Goal: Task Accomplishment & Management: Manage account settings

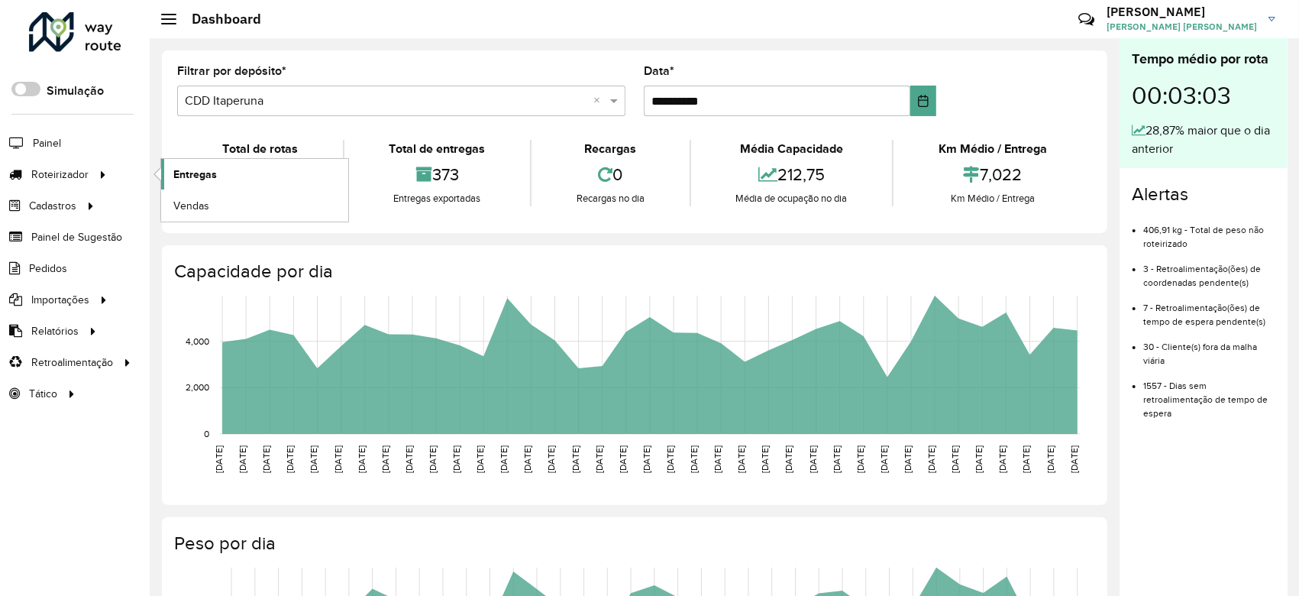
click at [208, 175] on span "Entregas" at bounding box center [195, 175] width 44 height 16
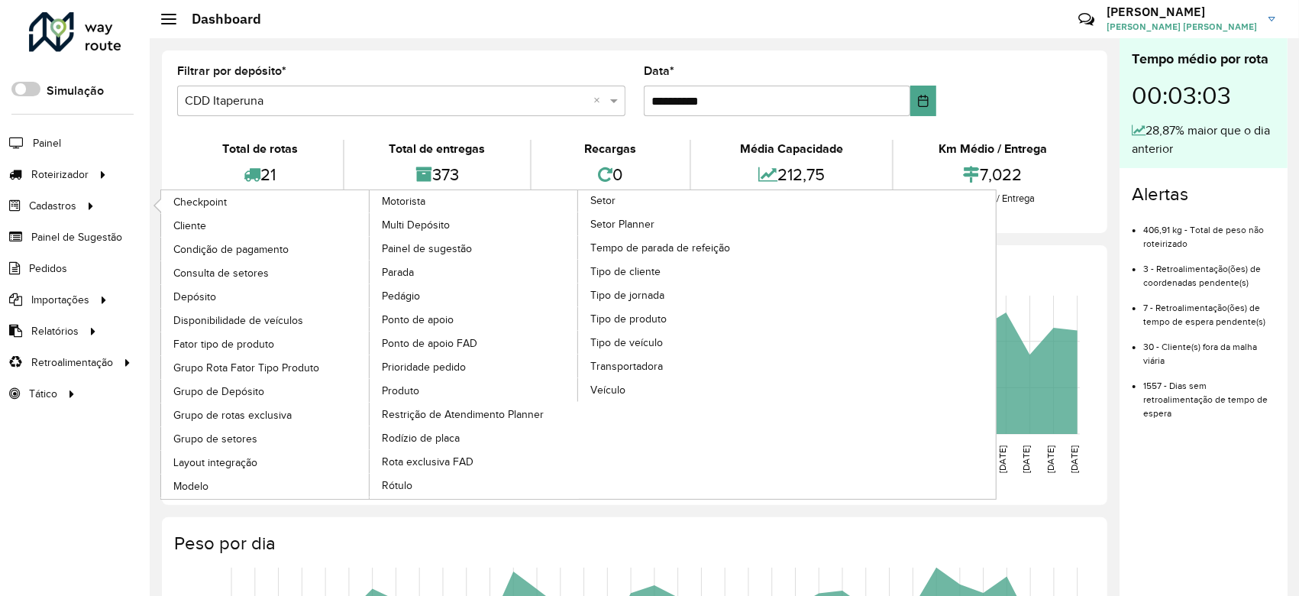
click at [678, 188] on div "0" at bounding box center [611, 174] width 150 height 33
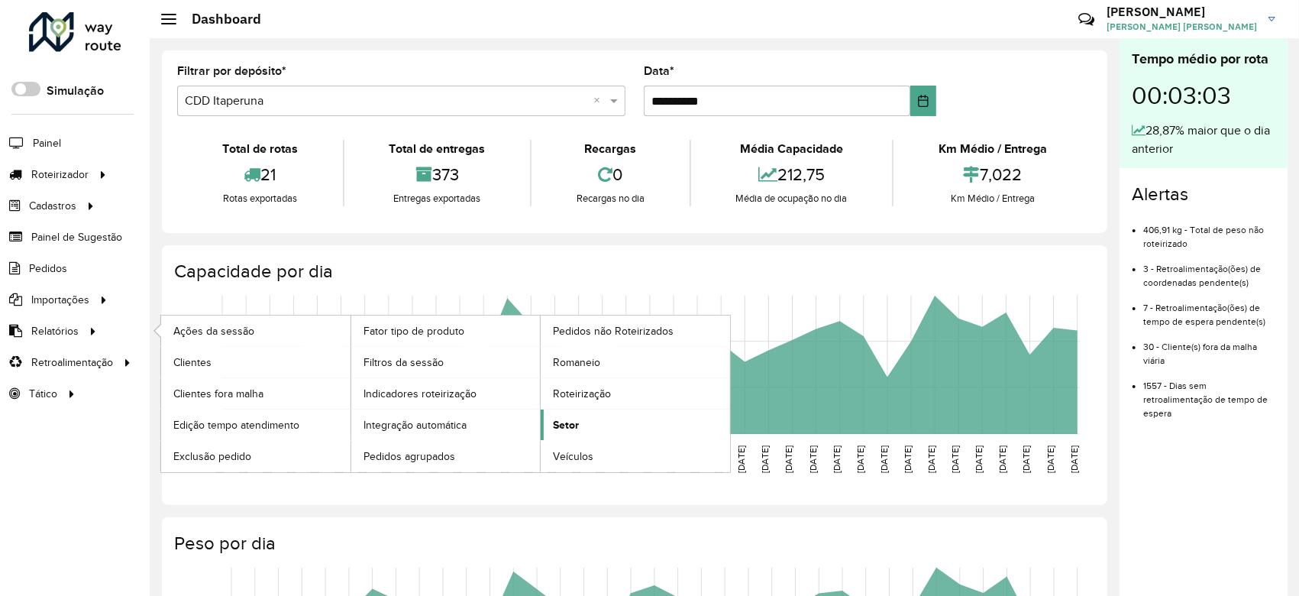
click at [571, 425] on span "Setor" at bounding box center [566, 425] width 26 height 16
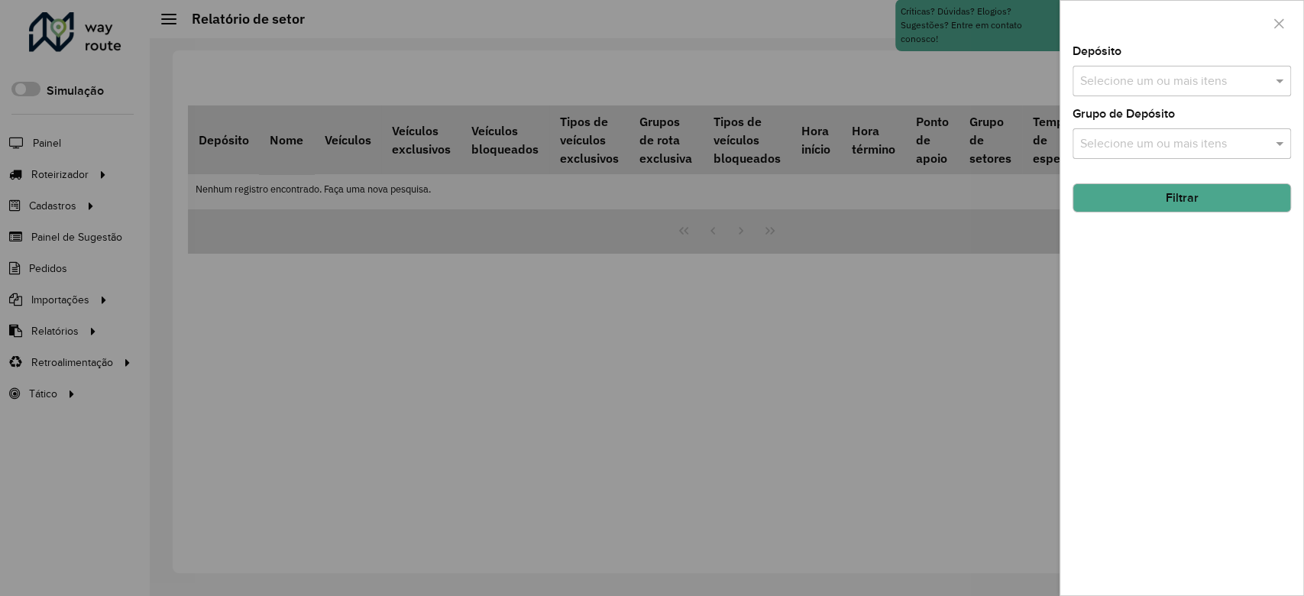
click at [1144, 76] on input "text" at bounding box center [1174, 82] width 196 height 18
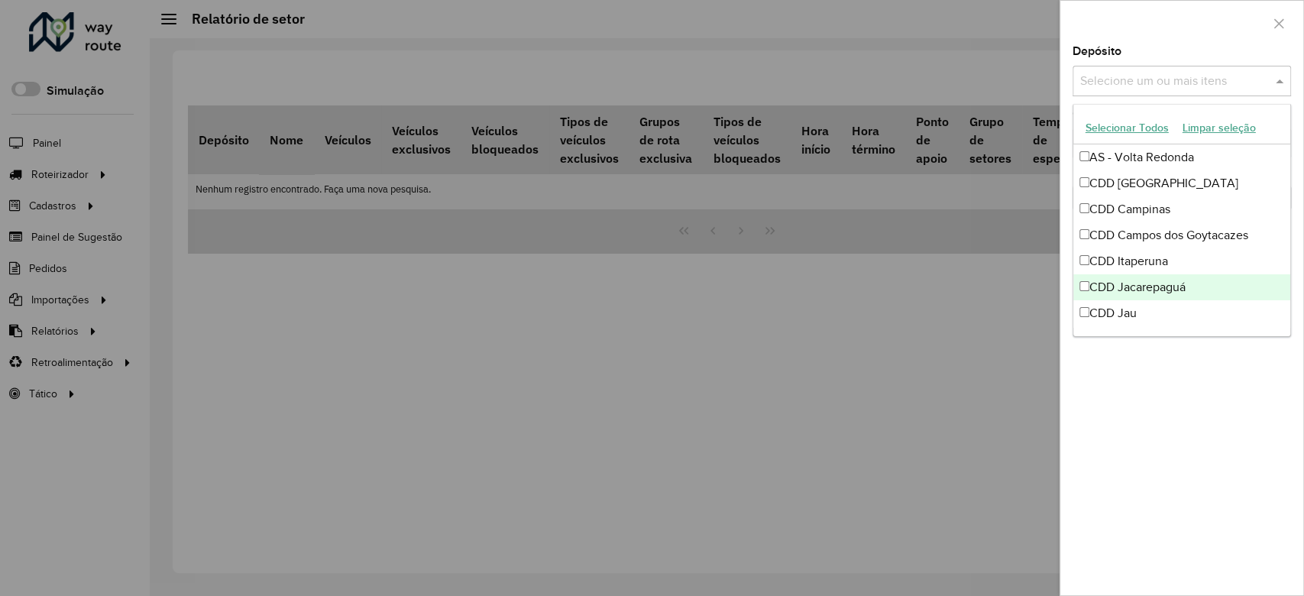
click at [1168, 285] on div "CDD Jacarepaguá" at bounding box center [1181, 287] width 217 height 26
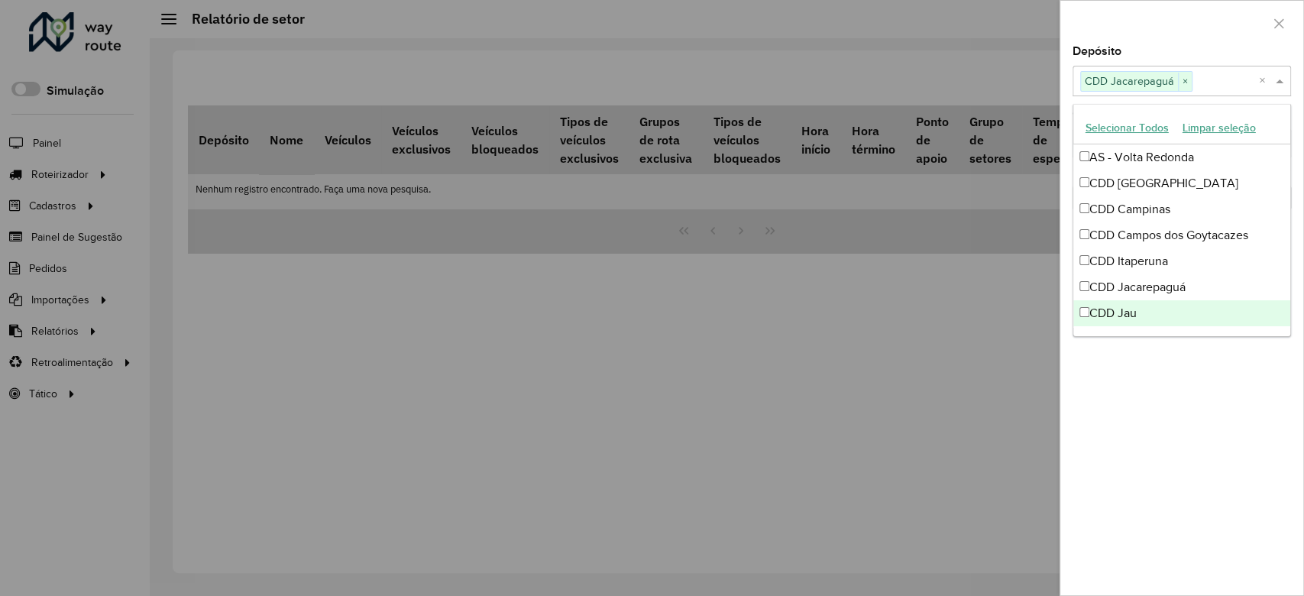
click at [1160, 342] on div "Depósito Selecione um ou mais itens CDD Jacarepaguá × × Grupo de Depósito Selec…" at bounding box center [1181, 320] width 243 height 549
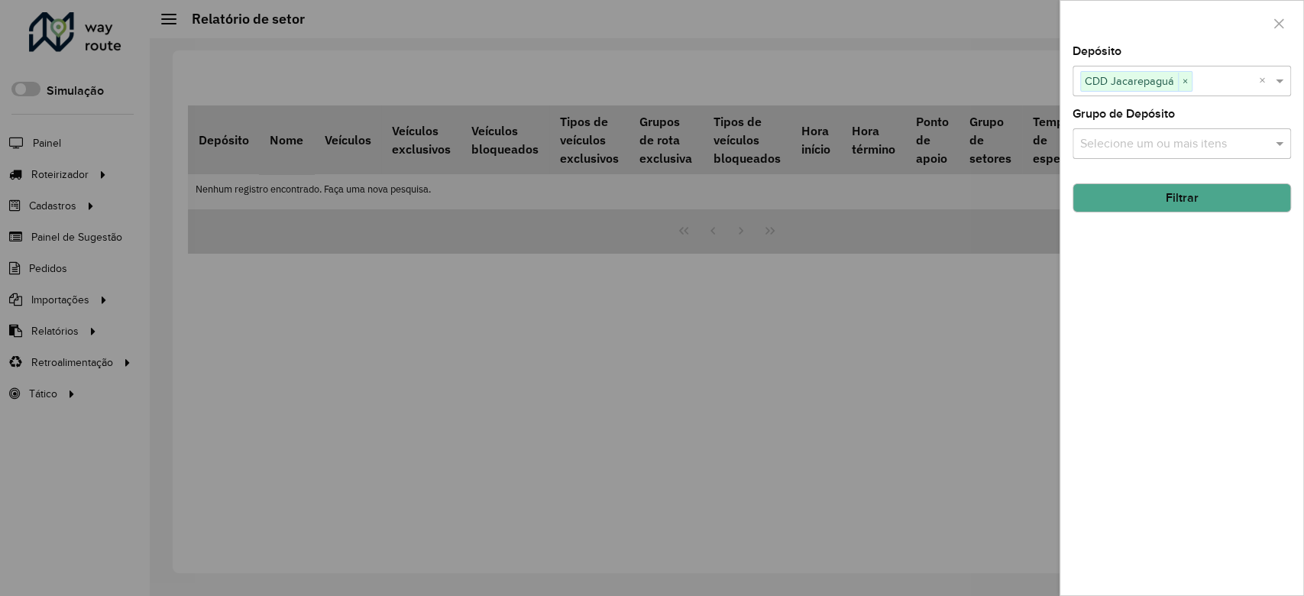
click at [1167, 199] on button "Filtrar" at bounding box center [1182, 197] width 218 height 29
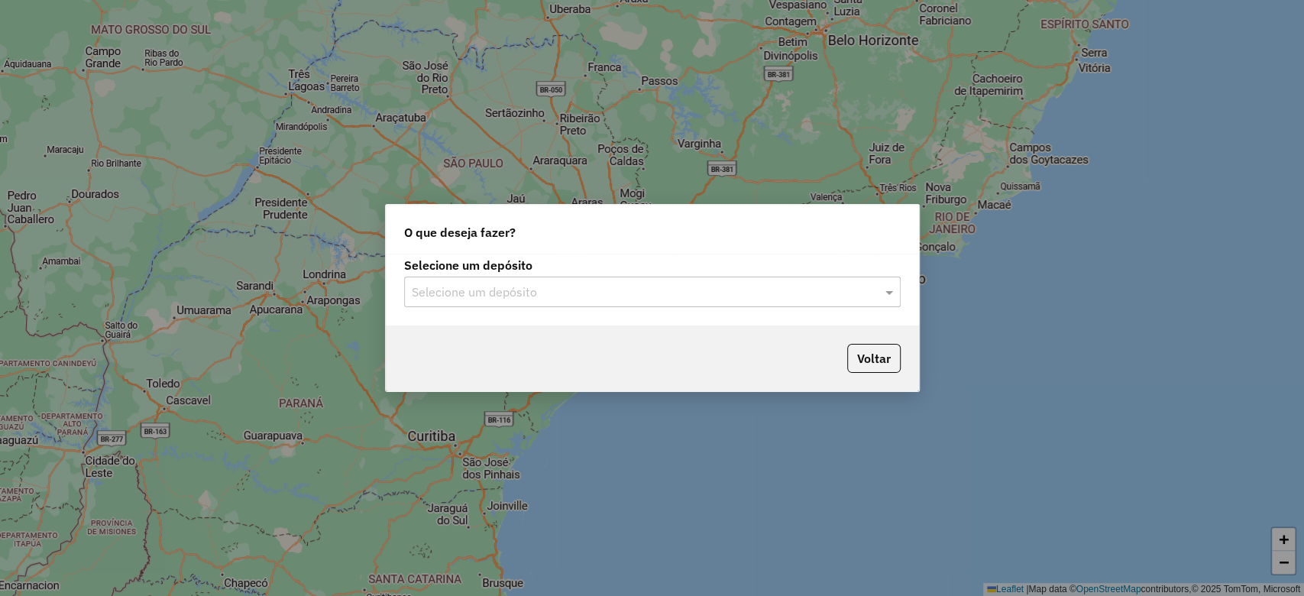
click at [543, 290] on input "text" at bounding box center [637, 292] width 451 height 18
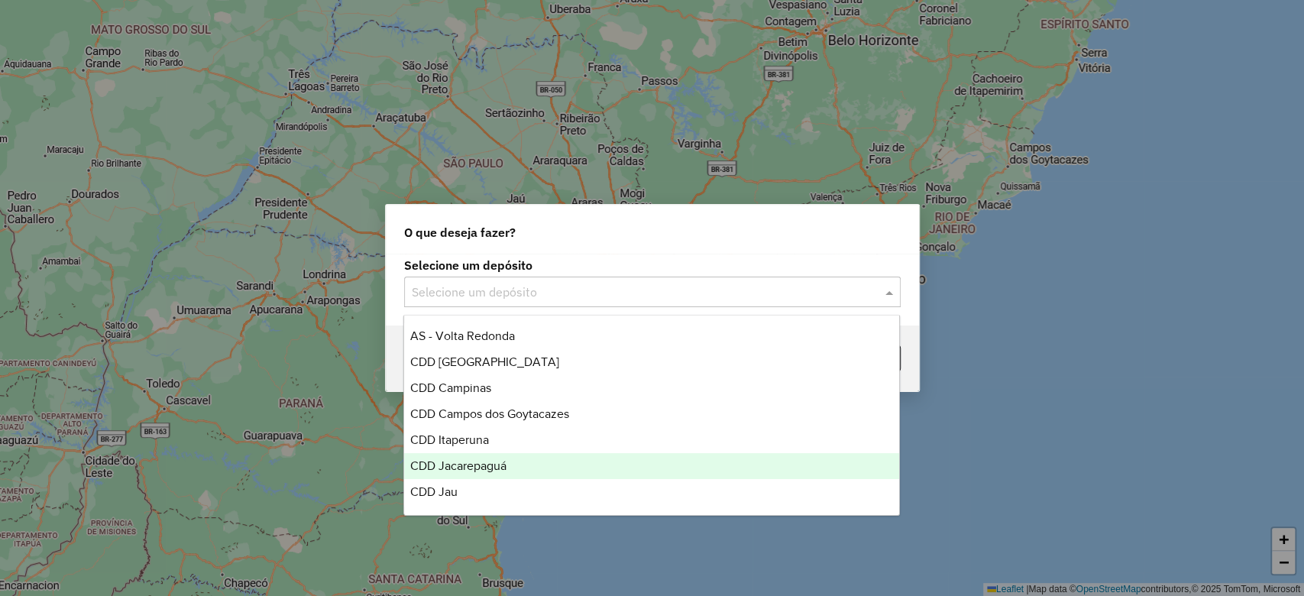
click at [513, 467] on div "CDD Jacarepaguá" at bounding box center [651, 466] width 495 height 26
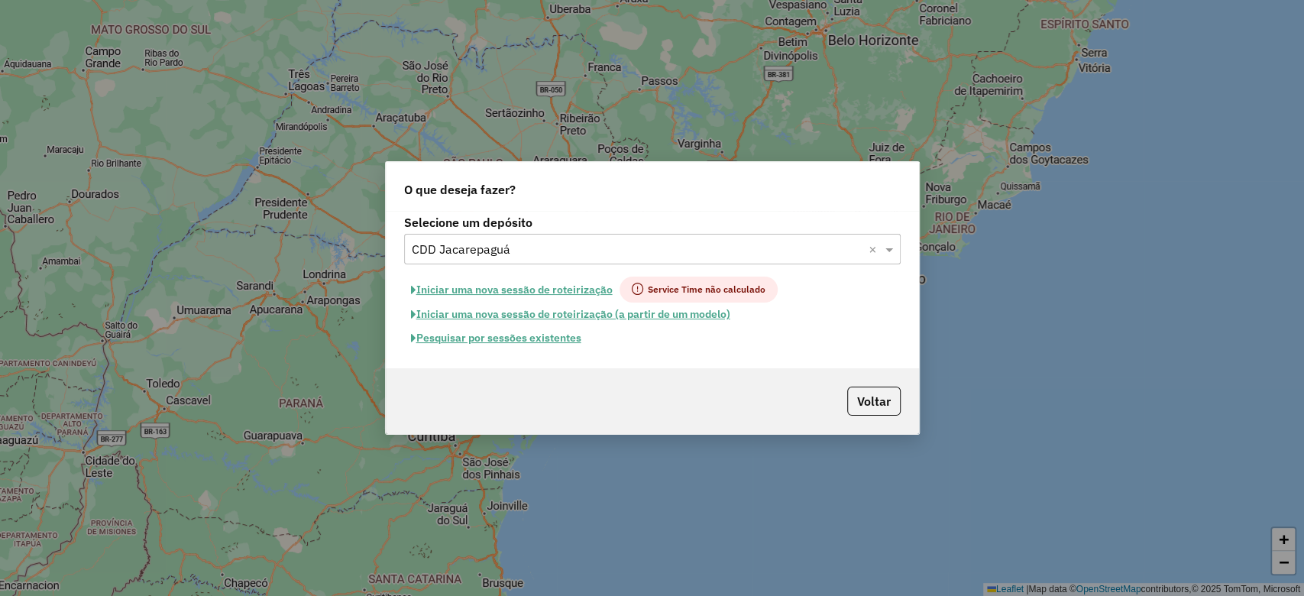
click at [551, 341] on button "Pesquisar por sessões existentes" at bounding box center [496, 338] width 184 height 24
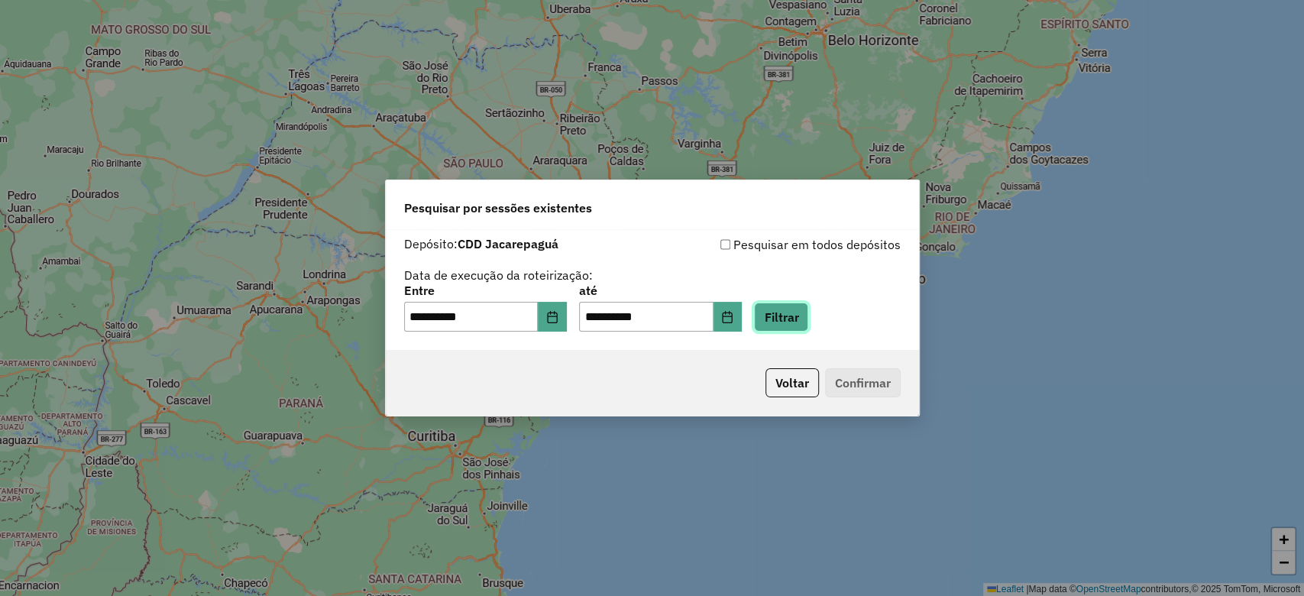
click at [789, 314] on button "Filtrar" at bounding box center [781, 317] width 54 height 29
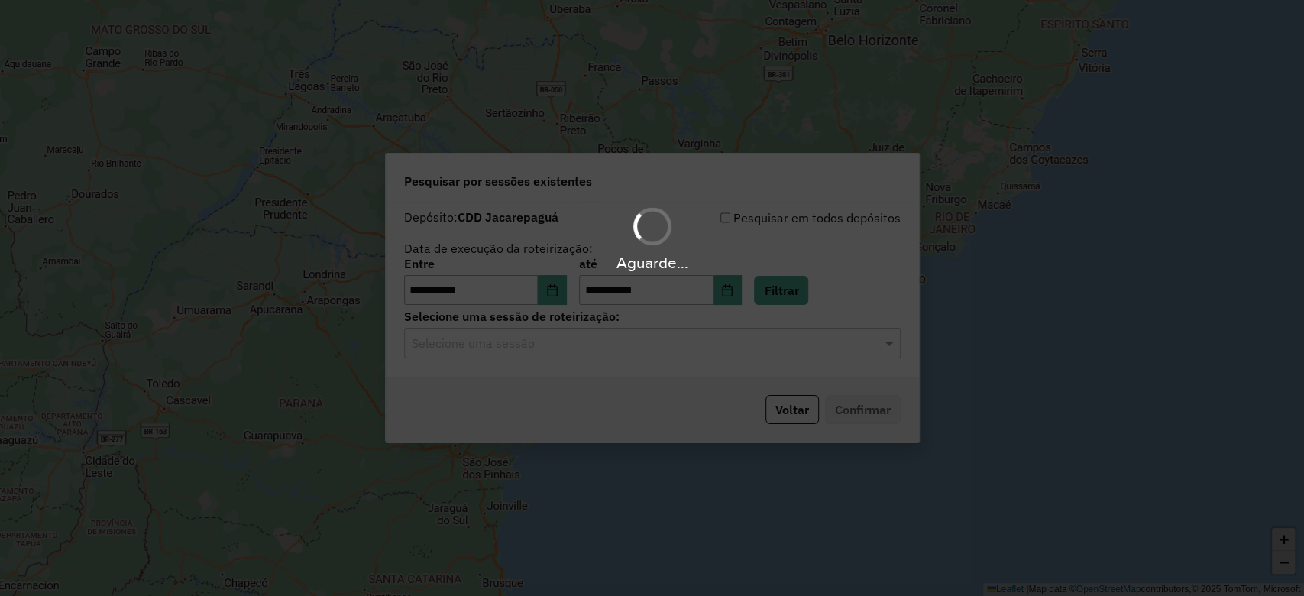
click at [587, 352] on div "Selecione uma sessão" at bounding box center [652, 343] width 497 height 31
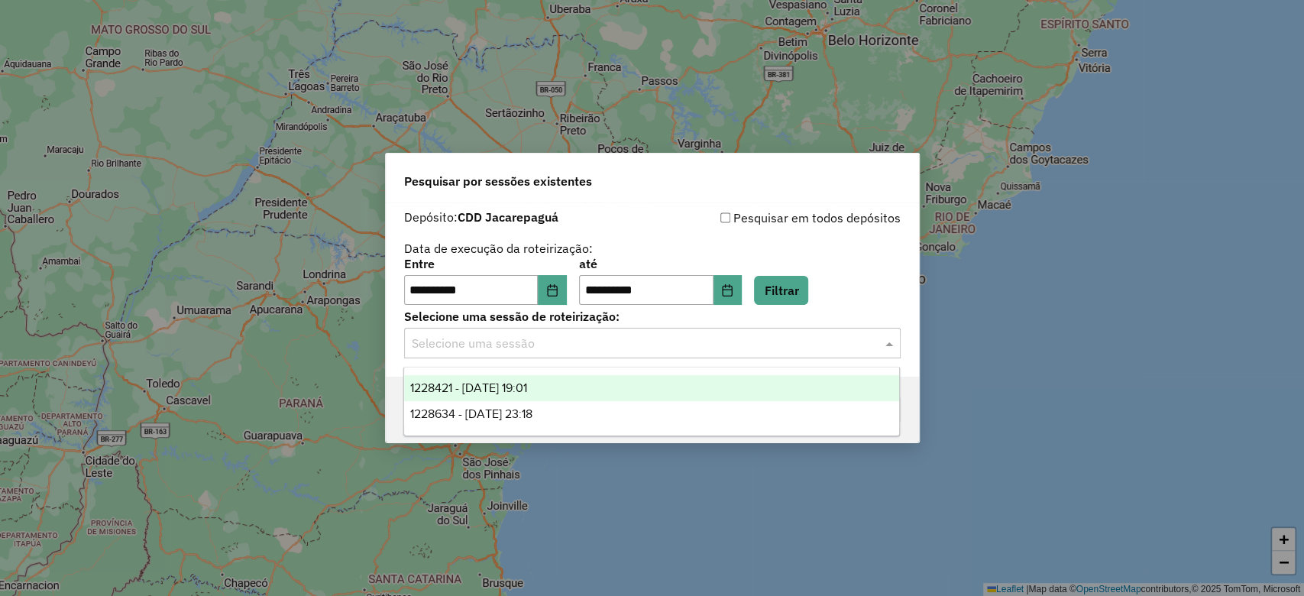
click at [599, 386] on div "1228421 - 12/08/2025 19:01" at bounding box center [651, 388] width 495 height 26
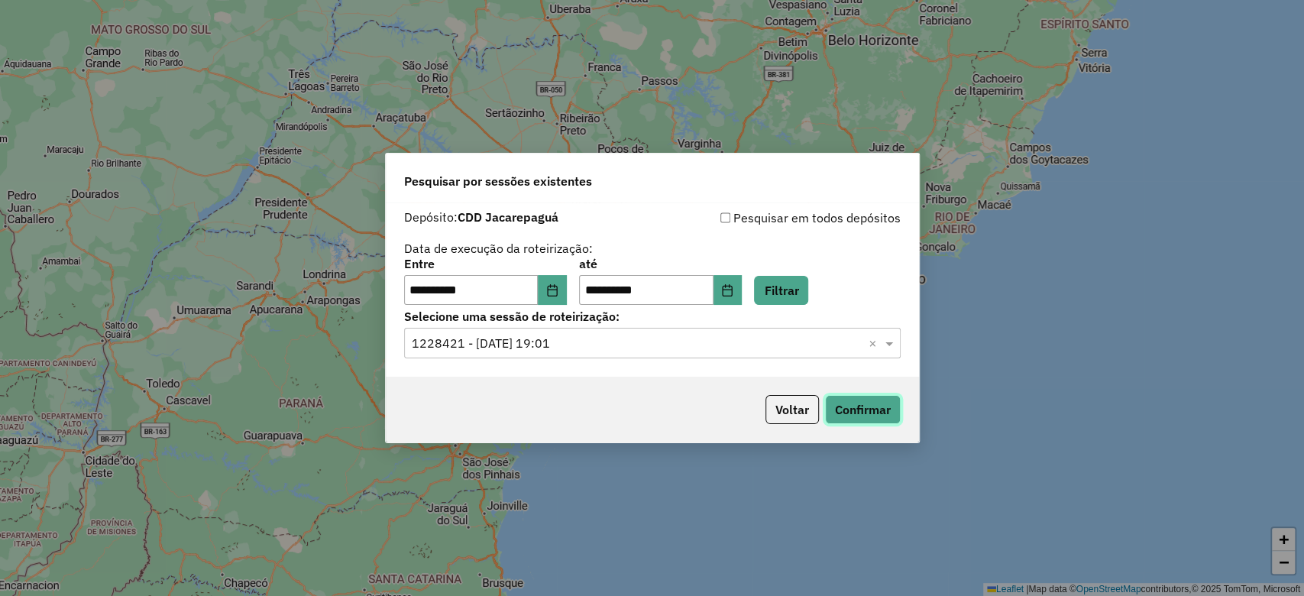
click at [857, 413] on button "Confirmar" at bounding box center [863, 409] width 76 height 29
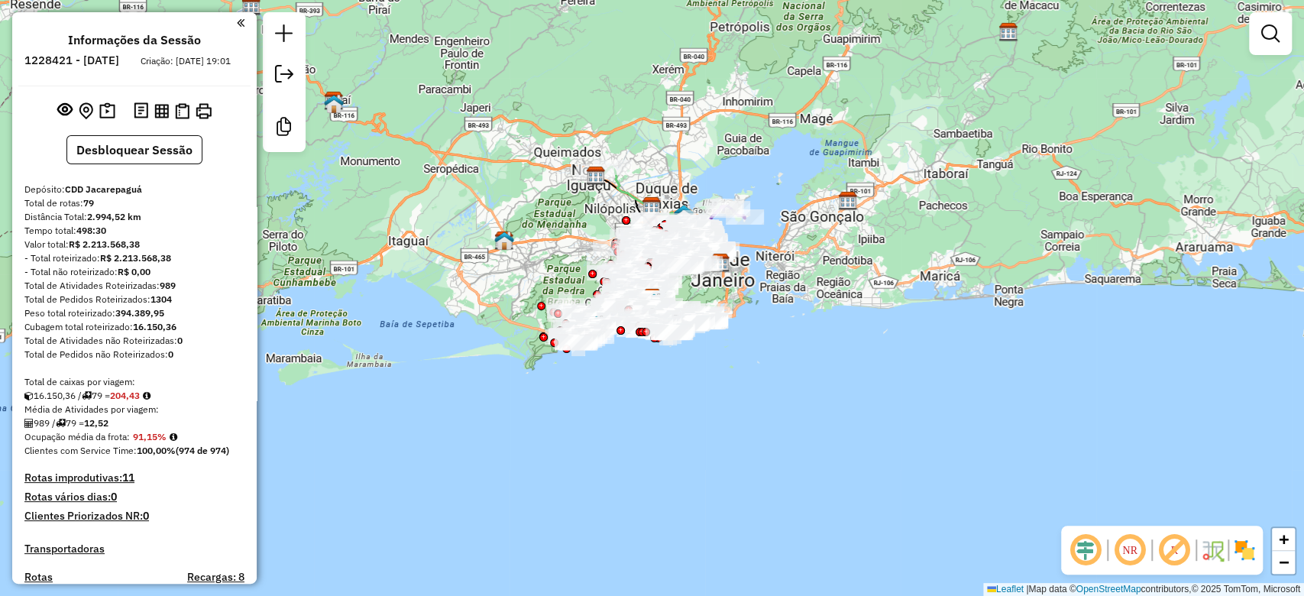
click at [1092, 553] on em at bounding box center [1085, 550] width 37 height 37
click at [1167, 549] on em at bounding box center [1174, 550] width 37 height 37
click at [1245, 553] on img at bounding box center [1244, 550] width 24 height 24
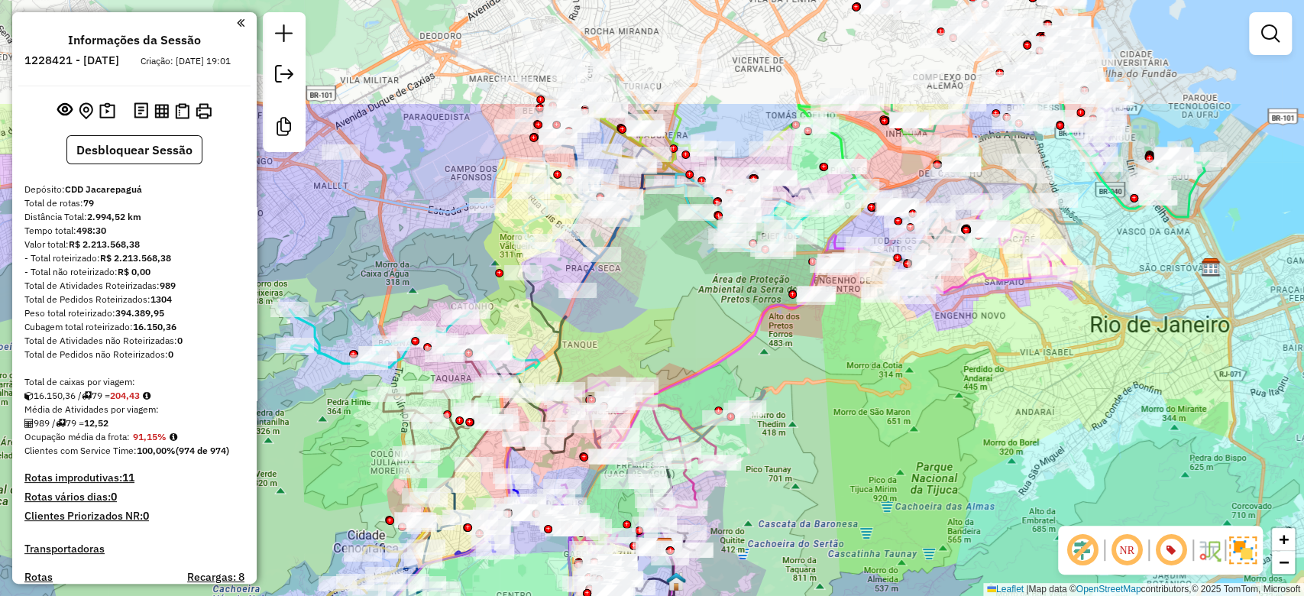
drag, startPoint x: 829, startPoint y: 231, endPoint x: 866, endPoint y: 403, distance: 175.2
click at [866, 403] on div "Janela de atendimento Grade de atendimento Capacidade Transportadoras Veículos …" at bounding box center [652, 298] width 1304 height 596
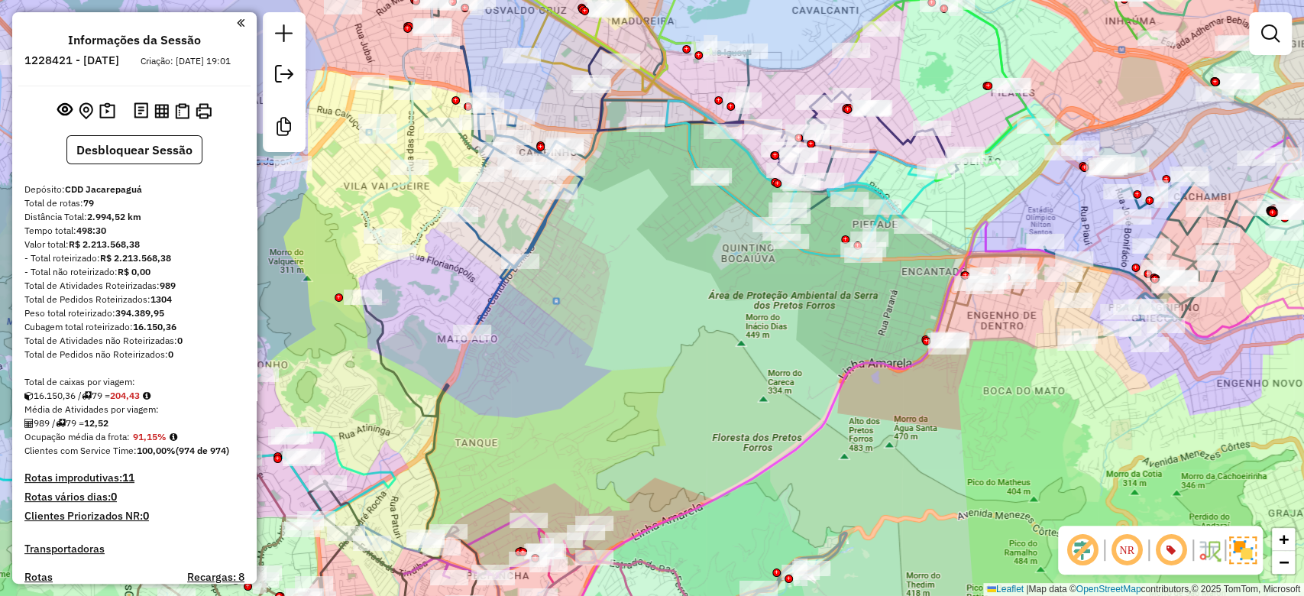
drag, startPoint x: 660, startPoint y: 217, endPoint x: 672, endPoint y: 300, distance: 84.2
click at [672, 300] on div "Janela de atendimento Grade de atendimento Capacidade Transportadoras Veículos …" at bounding box center [652, 298] width 1304 height 596
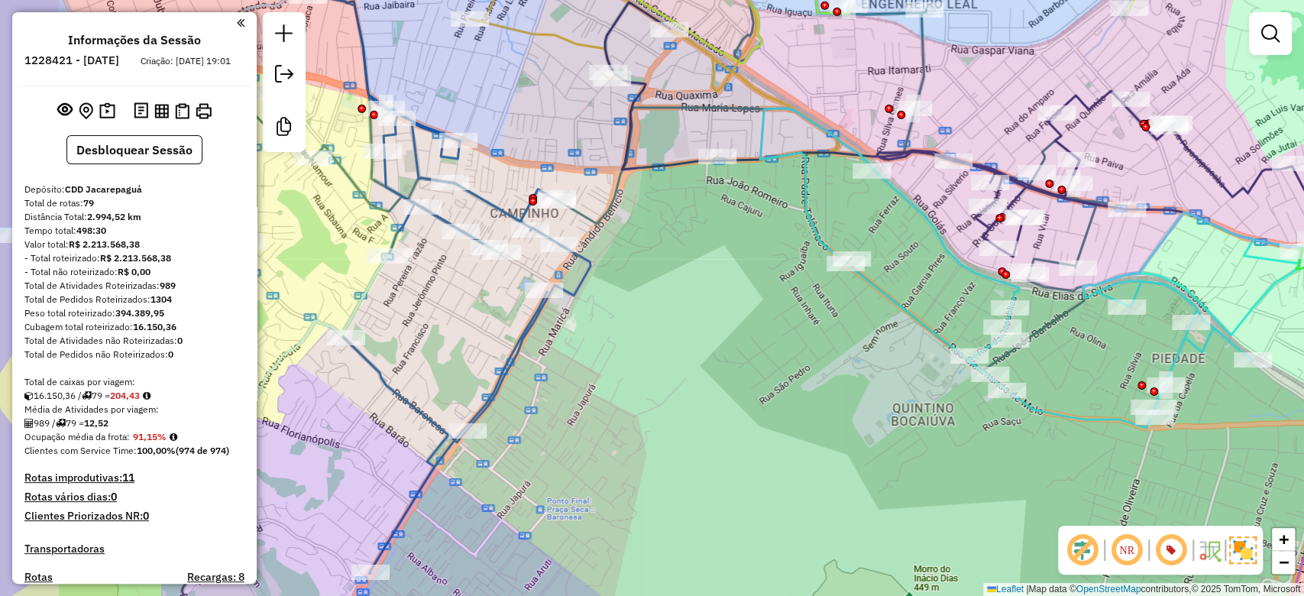
drag, startPoint x: 573, startPoint y: 360, endPoint x: 673, endPoint y: 283, distance: 126.4
click at [663, 293] on div "Janela de atendimento Grade de atendimento Capacidade Transportadoras Veículos …" at bounding box center [652, 298] width 1304 height 596
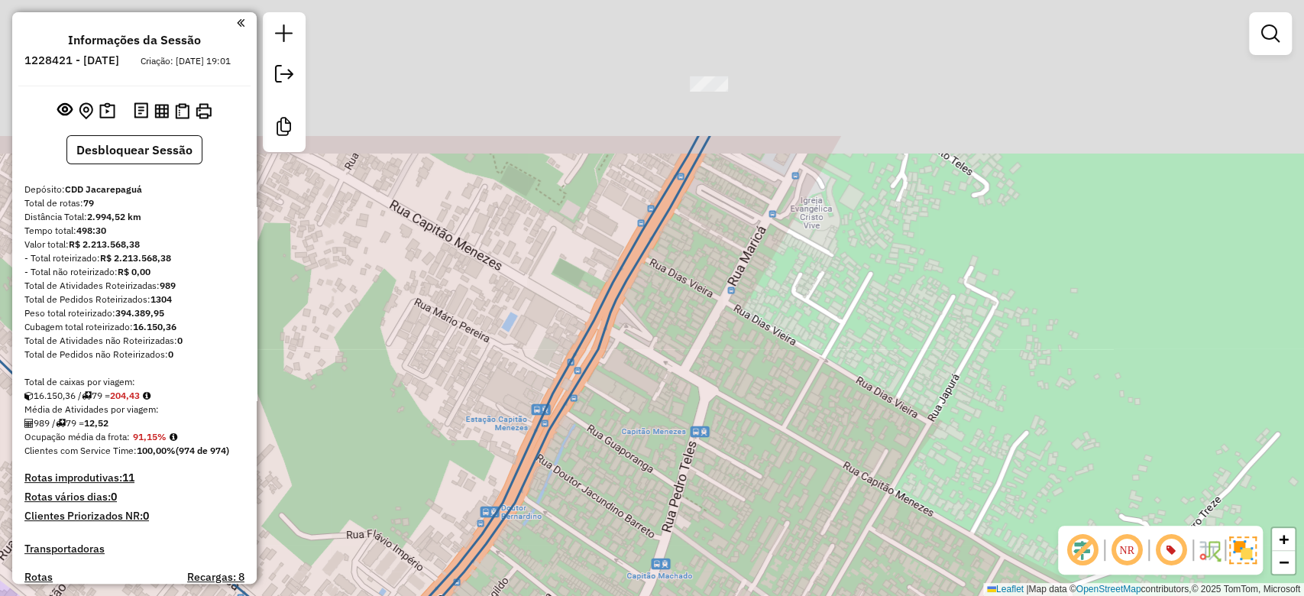
drag, startPoint x: 611, startPoint y: 373, endPoint x: 721, endPoint y: 335, distance: 116.2
click at [545, 572] on div "Janela de atendimento Grade de atendimento Capacidade Transportadoras Veículos …" at bounding box center [652, 298] width 1304 height 596
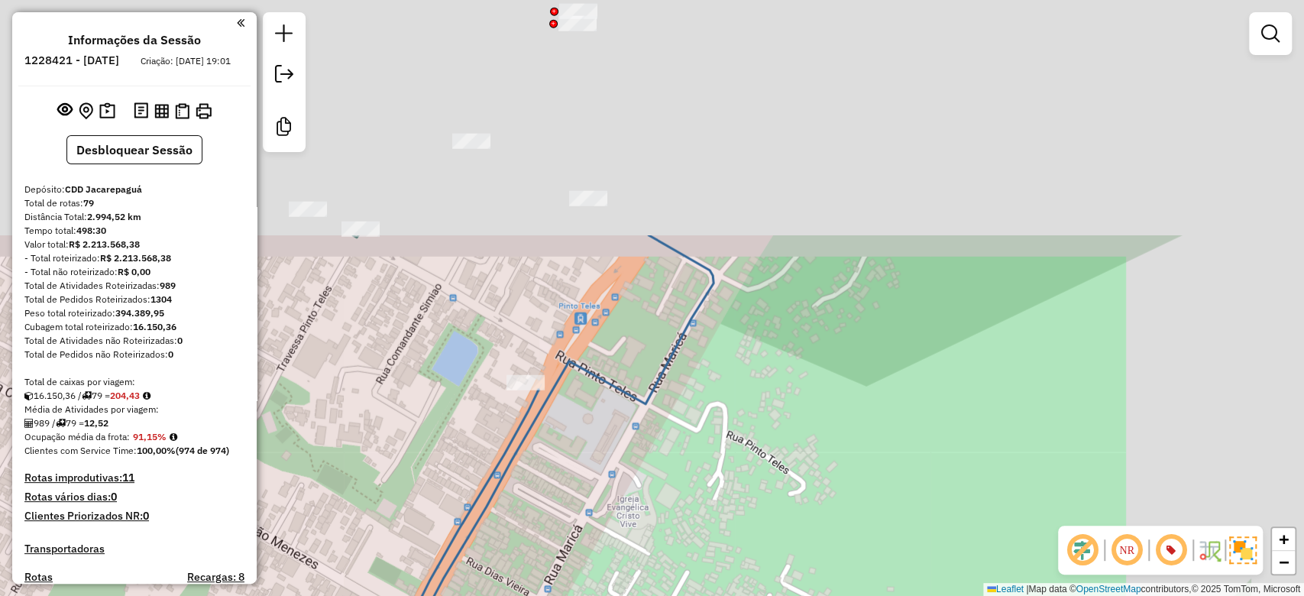
drag, startPoint x: 795, startPoint y: 225, endPoint x: 604, endPoint y: 494, distance: 329.8
click at [600, 539] on div "Janela de atendimento Grade de atendimento Capacidade Transportadoras Veículos …" at bounding box center [652, 298] width 1304 height 596
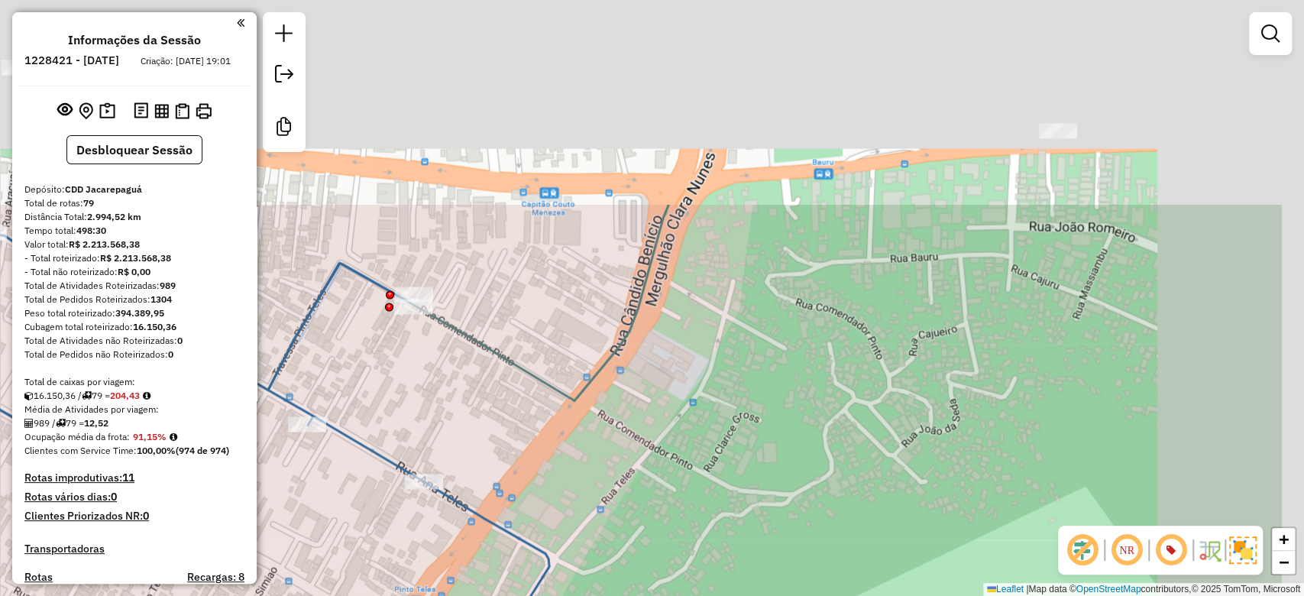
drag, startPoint x: 763, startPoint y: 223, endPoint x: 611, endPoint y: 488, distance: 305.6
click at [611, 488] on div "Janela de atendimento Grade de atendimento Capacidade Transportadoras Veículos …" at bounding box center [652, 298] width 1304 height 596
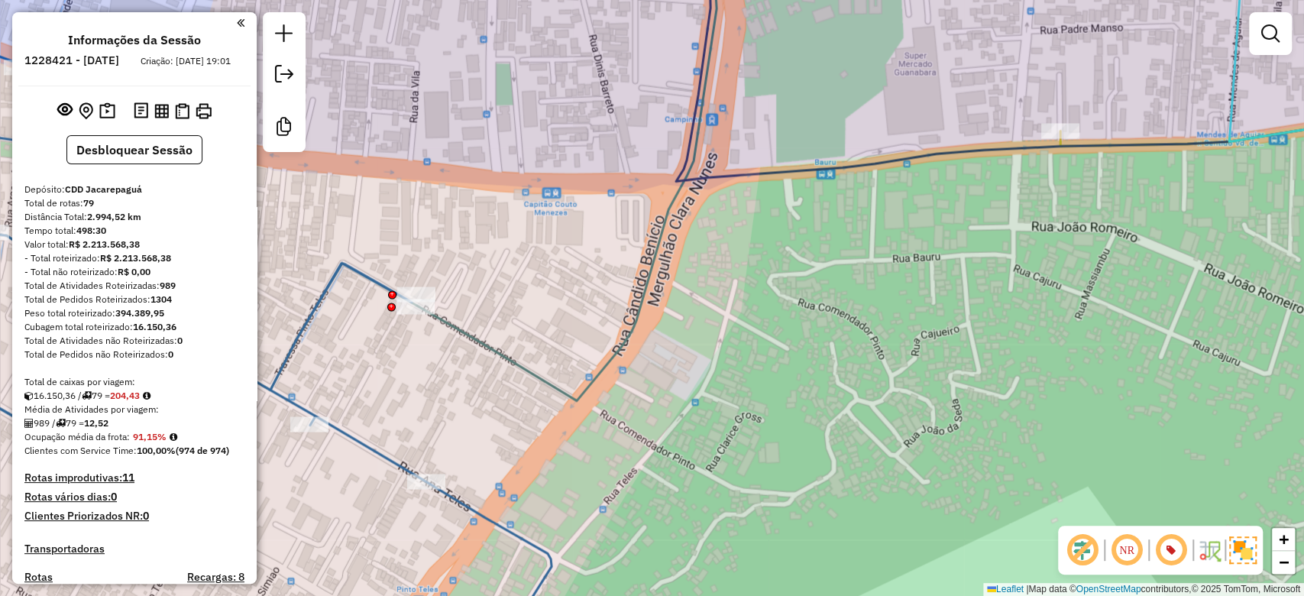
drag, startPoint x: 600, startPoint y: 486, endPoint x: 859, endPoint y: -10, distance: 559.4
click at [859, 0] on html "Aguarde... Pop-up bloqueado! Seu navegador bloqueou automáticamente a abertura …" at bounding box center [652, 298] width 1304 height 596
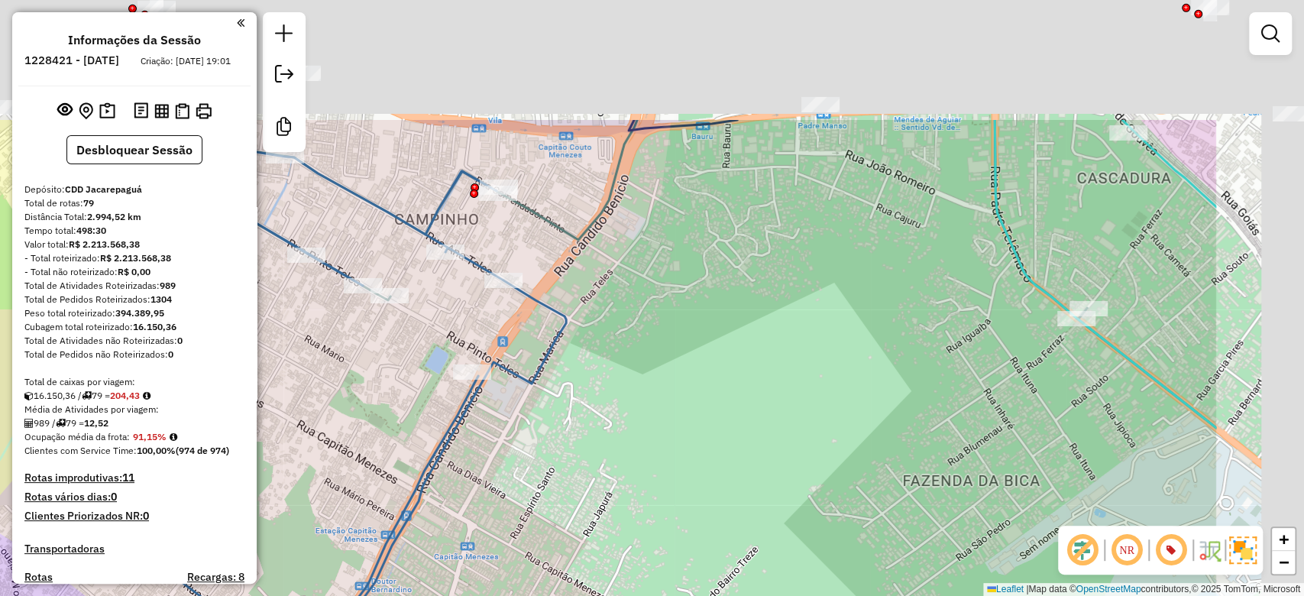
drag, startPoint x: 907, startPoint y: 257, endPoint x: 827, endPoint y: 358, distance: 128.4
click at [550, 516] on div "Janela de atendimento Grade de atendimento Capacidade Transportadoras Veículos …" at bounding box center [652, 298] width 1304 height 596
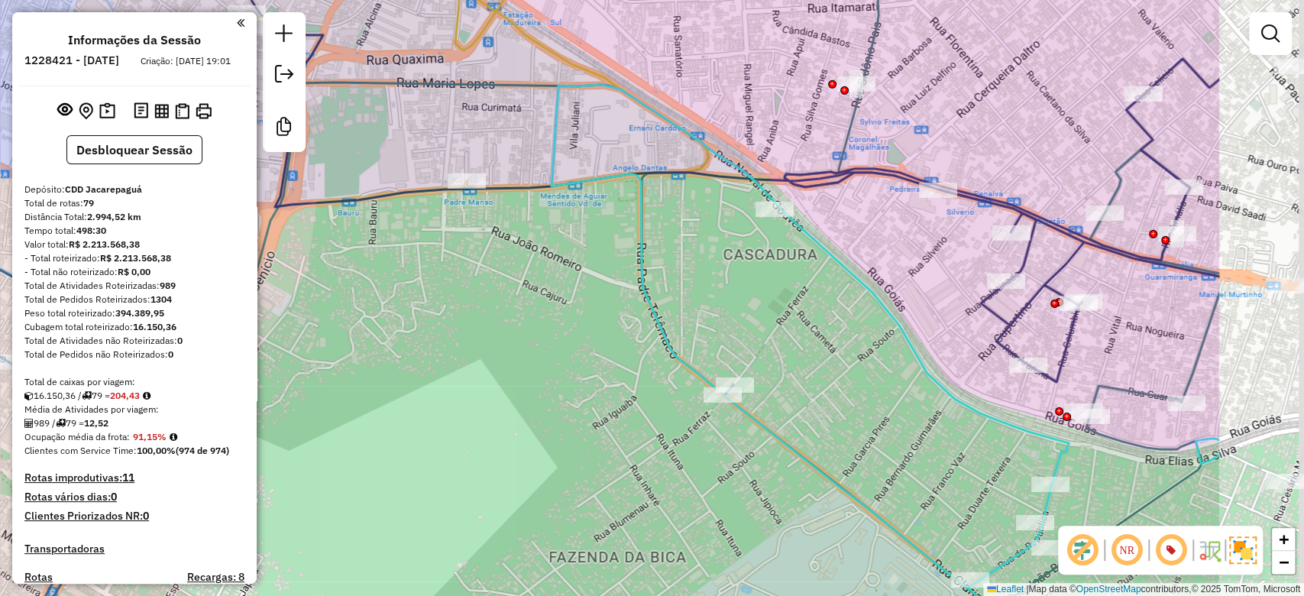
drag, startPoint x: 860, startPoint y: 325, endPoint x: 646, endPoint y: 323, distance: 214.7
click at [646, 323] on div "Janela de atendimento Grade de atendimento Capacidade Transportadoras Veículos …" at bounding box center [652, 298] width 1304 height 596
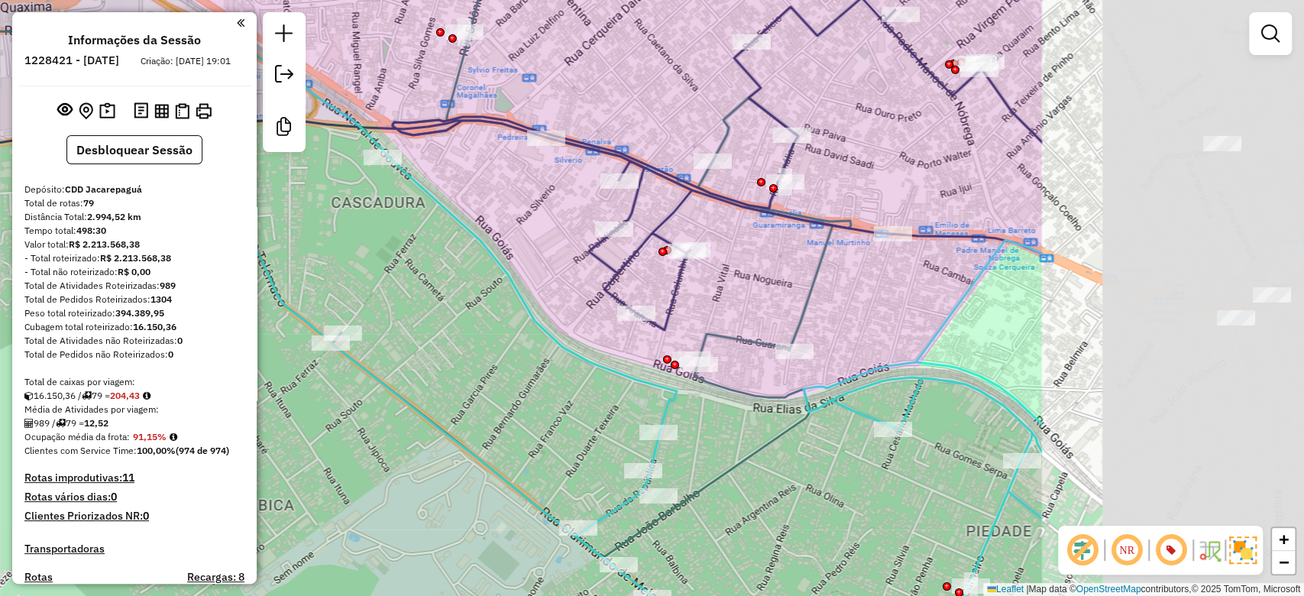
drag, startPoint x: 756, startPoint y: 309, endPoint x: 444, endPoint y: 283, distance: 313.5
click at [444, 283] on div "Janela de atendimento Grade de atendimento Capacidade Transportadoras Veículos …" at bounding box center [652, 298] width 1304 height 596
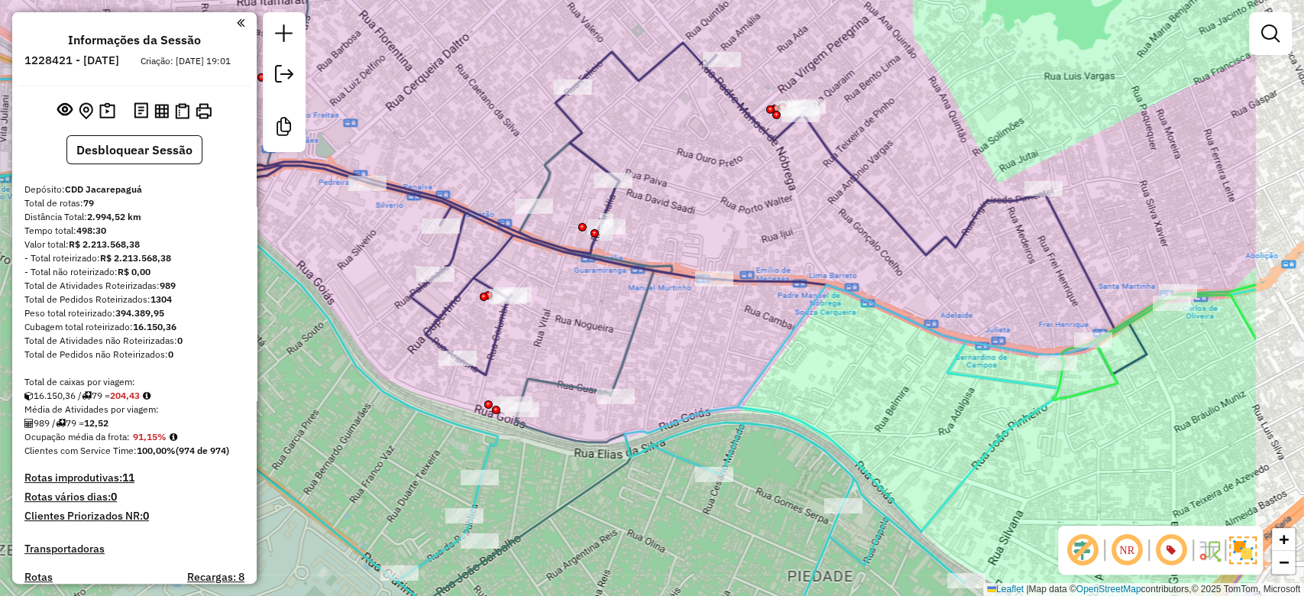
drag, startPoint x: 1006, startPoint y: 336, endPoint x: 827, endPoint y: 381, distance: 184.4
click at [827, 381] on div "Janela de atendimento Grade de atendimento Capacidade Transportadoras Veículos …" at bounding box center [652, 298] width 1304 height 596
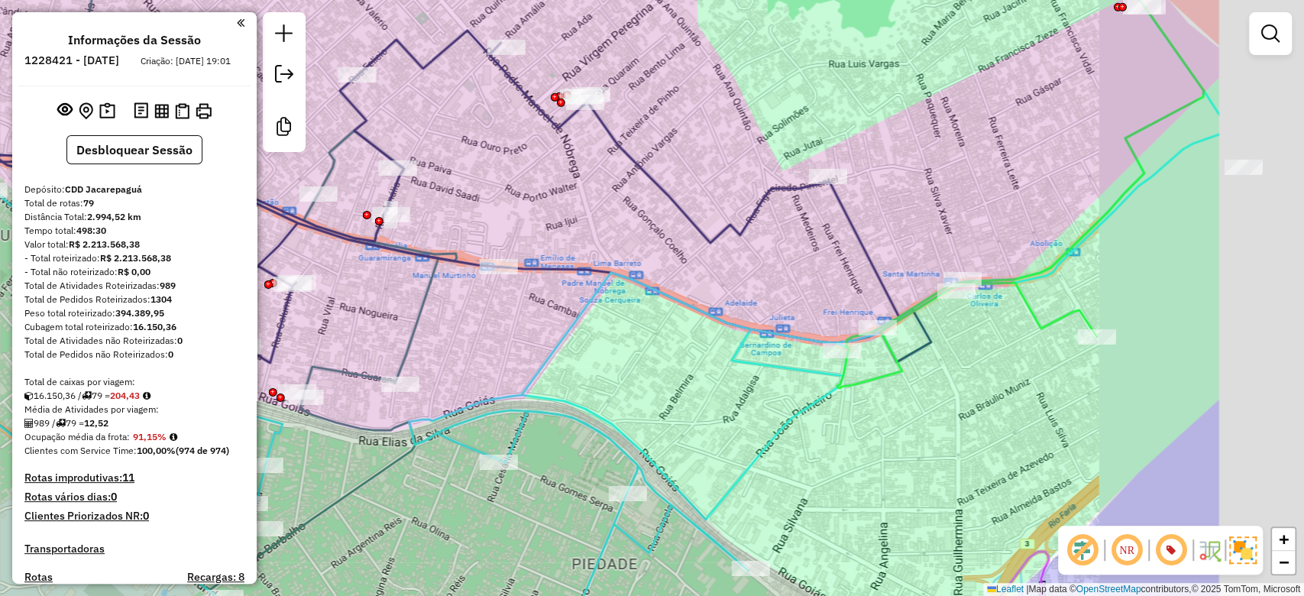
drag, startPoint x: 1018, startPoint y: 455, endPoint x: 685, endPoint y: 439, distance: 332.7
click at [685, 439] on div "Janela de atendimento Grade de atendimento Capacidade Transportadoras Veículos …" at bounding box center [652, 298] width 1304 height 596
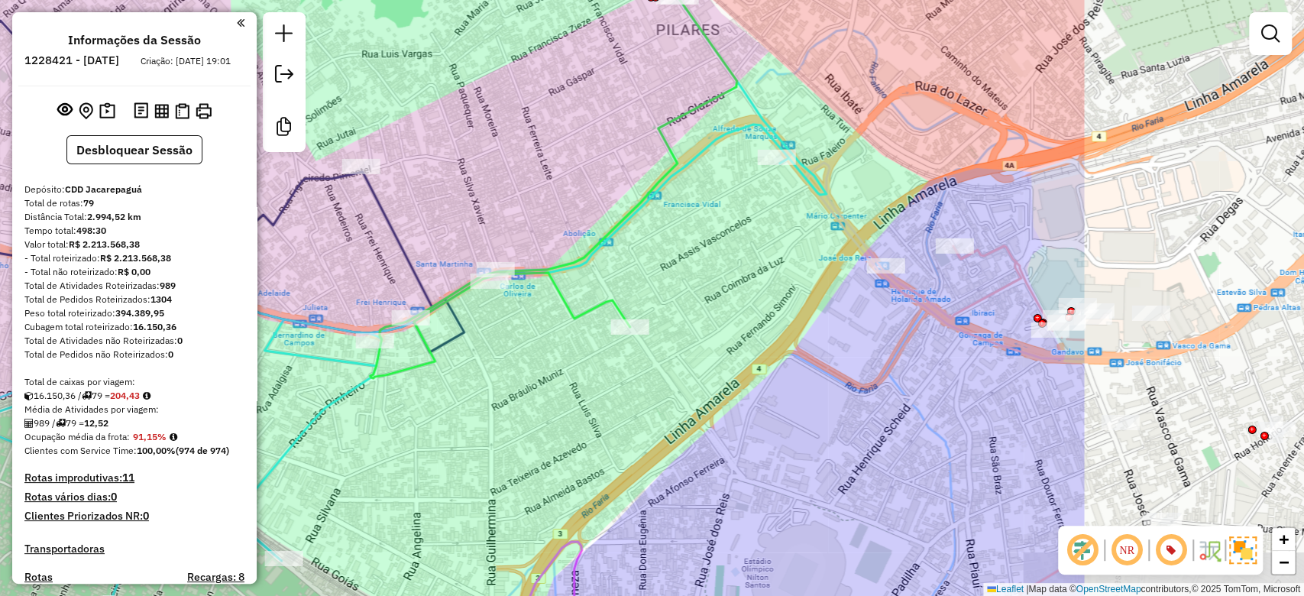
drag, startPoint x: 924, startPoint y: 442, endPoint x: 567, endPoint y: 429, distance: 357.8
click at [567, 429] on div "Janela de atendimento Grade de atendimento Capacidade Transportadoras Veículos …" at bounding box center [652, 298] width 1304 height 596
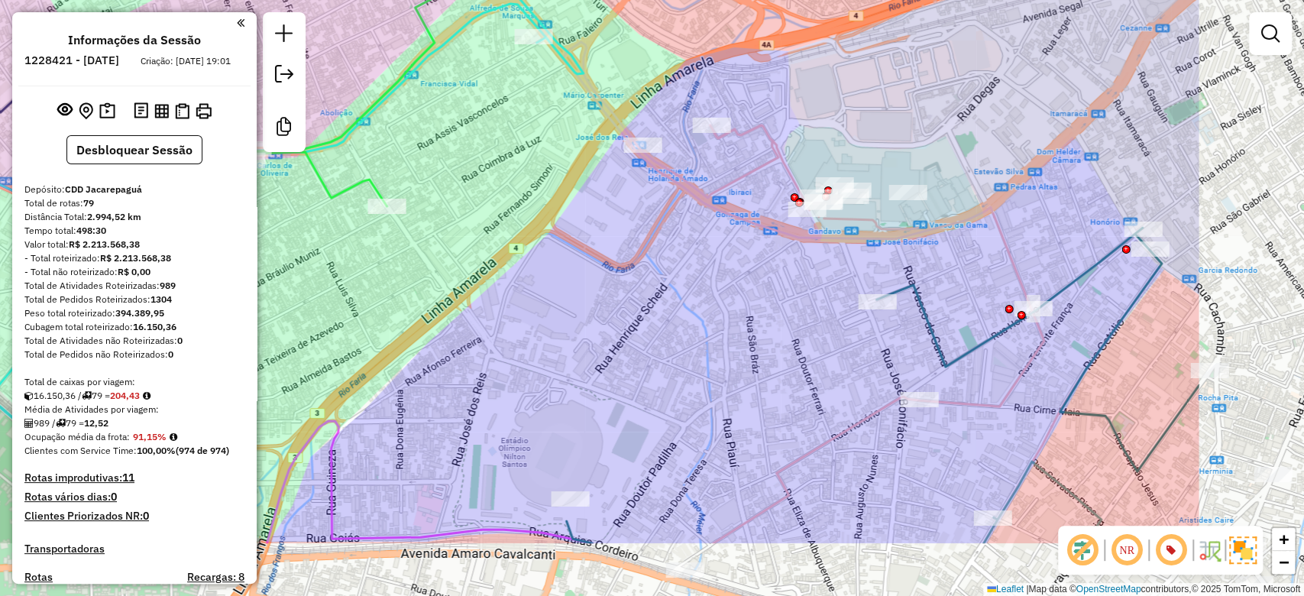
drag, startPoint x: 791, startPoint y: 408, endPoint x: 555, endPoint y: 296, distance: 260.7
click at [555, 296] on div "Janela de atendimento Grade de atendimento Capacidade Transportadoras Veículos …" at bounding box center [652, 298] width 1304 height 596
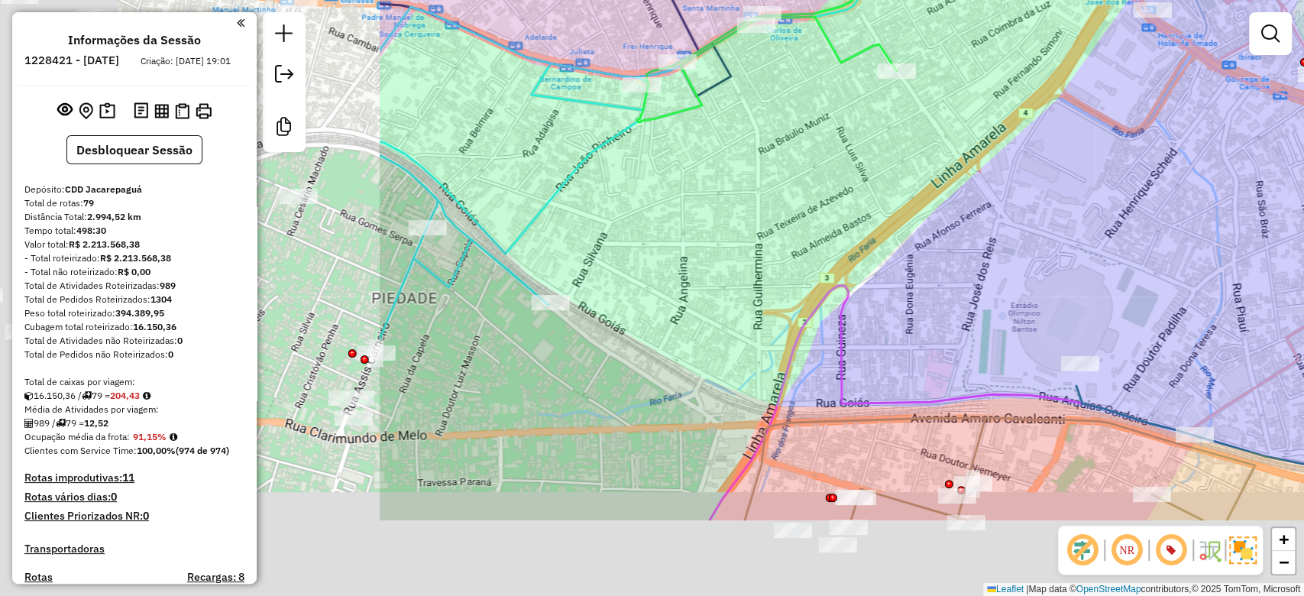
drag, startPoint x: 387, startPoint y: 341, endPoint x: 911, endPoint y: 197, distance: 542.9
click at [911, 197] on div "Janela de atendimento Grade de atendimento Capacidade Transportadoras Veículos …" at bounding box center [652, 298] width 1304 height 596
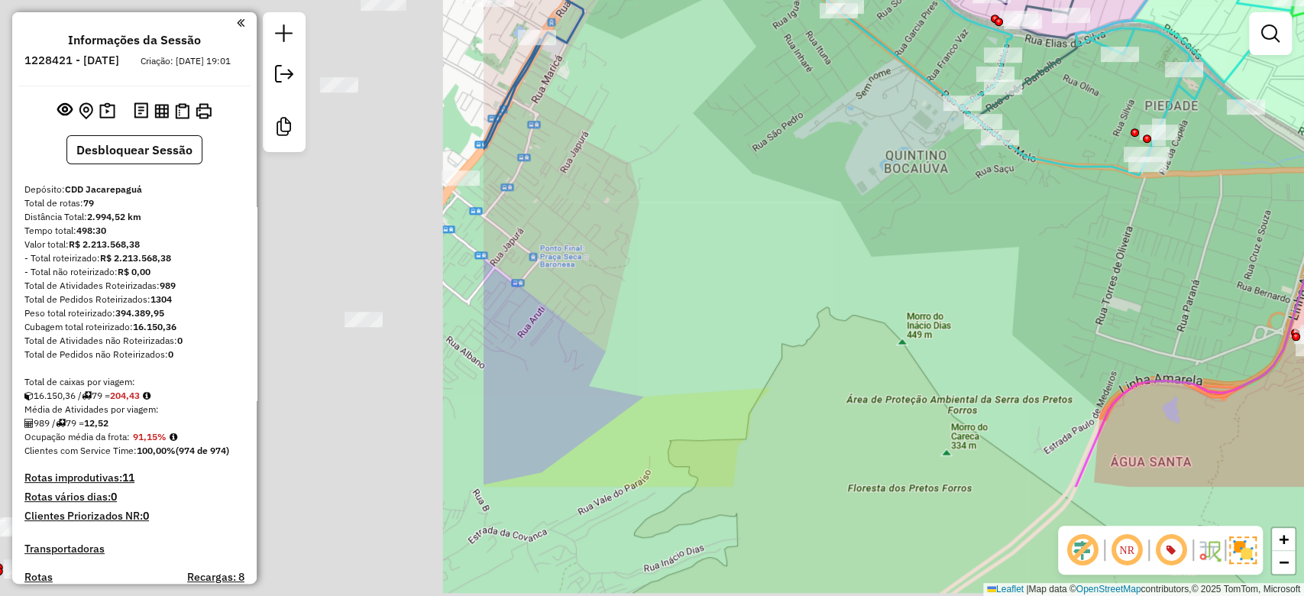
drag, startPoint x: 497, startPoint y: 415, endPoint x: 1157, endPoint y: 224, distance: 687.1
click at [1157, 224] on div "Janela de atendimento Grade de atendimento Capacidade Transportadoras Veículos …" at bounding box center [652, 298] width 1304 height 596
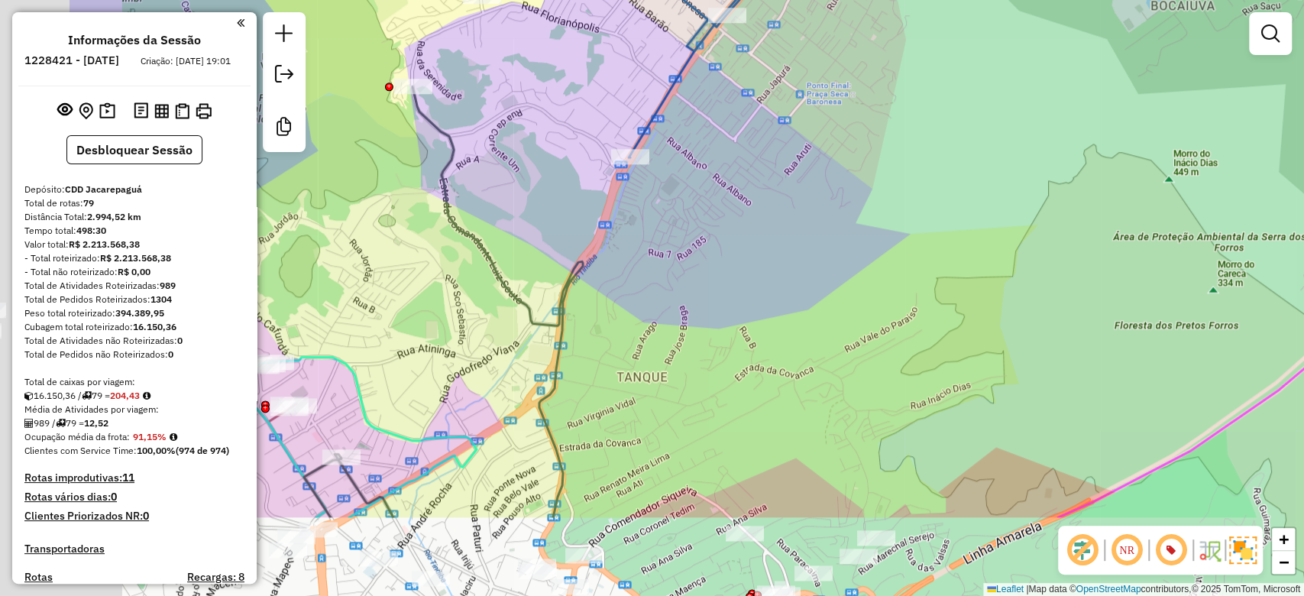
drag, startPoint x: 758, startPoint y: 327, endPoint x: 1051, endPoint y: 84, distance: 380.9
click at [1051, 84] on div "Janela de atendimento Grade de atendimento Capacidade Transportadoras Veículos …" at bounding box center [652, 298] width 1304 height 596
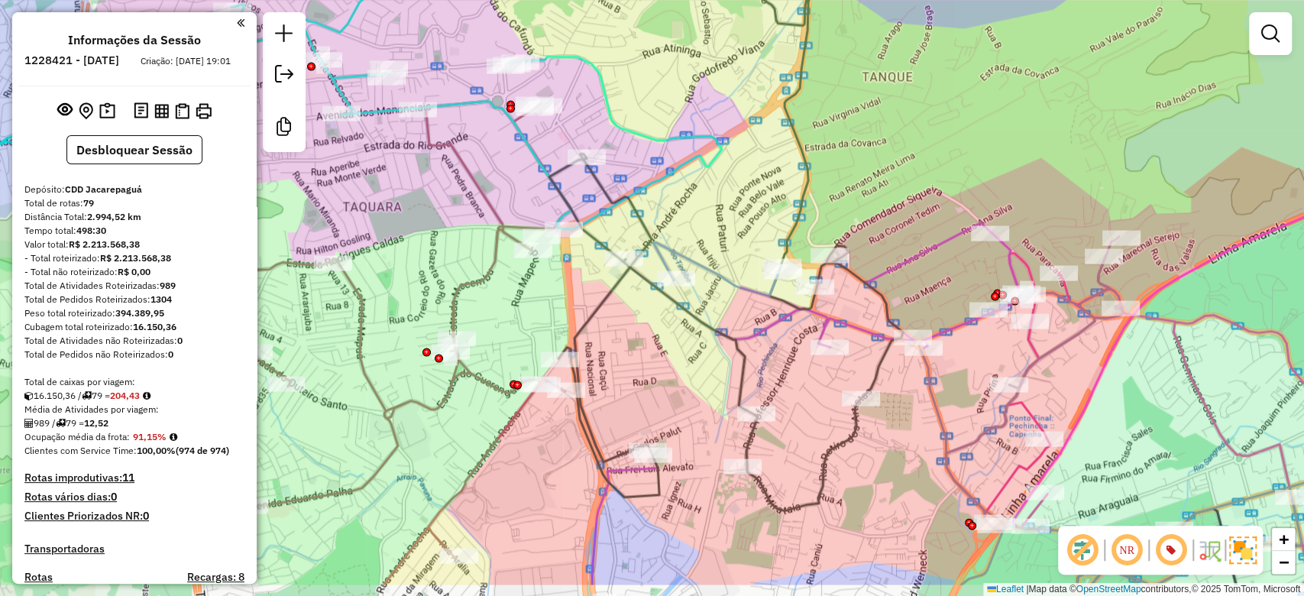
drag, startPoint x: 908, startPoint y: 259, endPoint x: 773, endPoint y: 450, distance: 233.6
click at [773, 450] on div "Janela de atendimento Grade de atendimento Capacidade Transportadoras Veículos …" at bounding box center [652, 298] width 1304 height 596
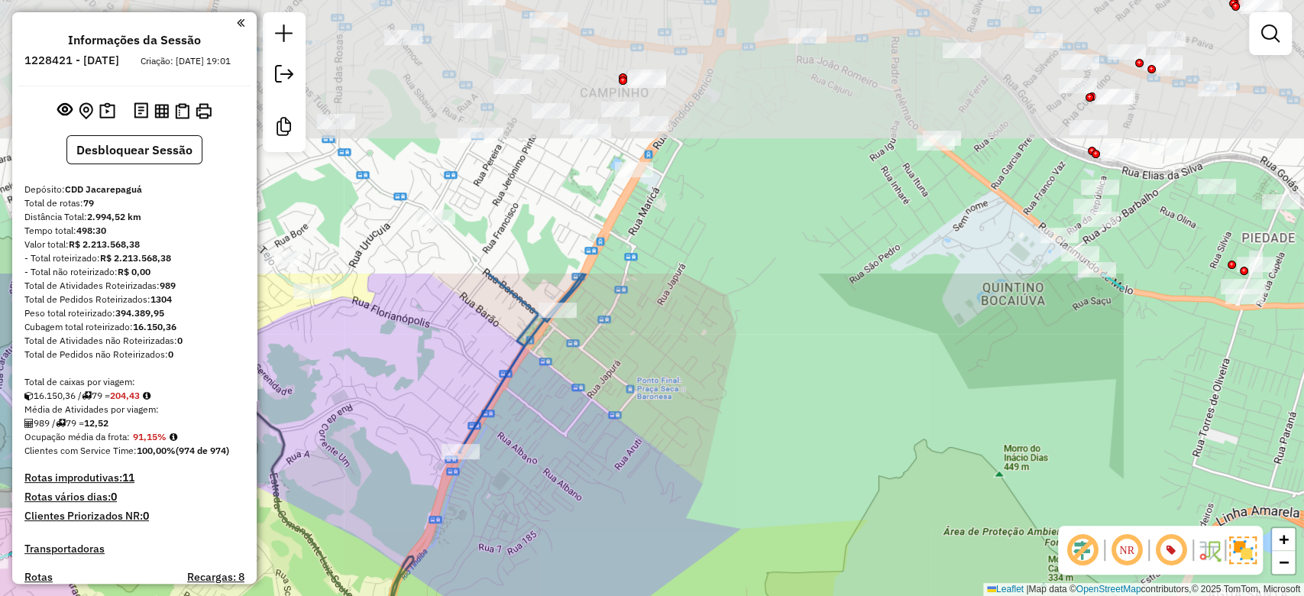
drag, startPoint x: 1010, startPoint y: 163, endPoint x: 753, endPoint y: 435, distance: 374.0
click at [753, 435] on div "Janela de atendimento Grade de atendimento Capacidade Transportadoras Veículos …" at bounding box center [652, 298] width 1304 height 596
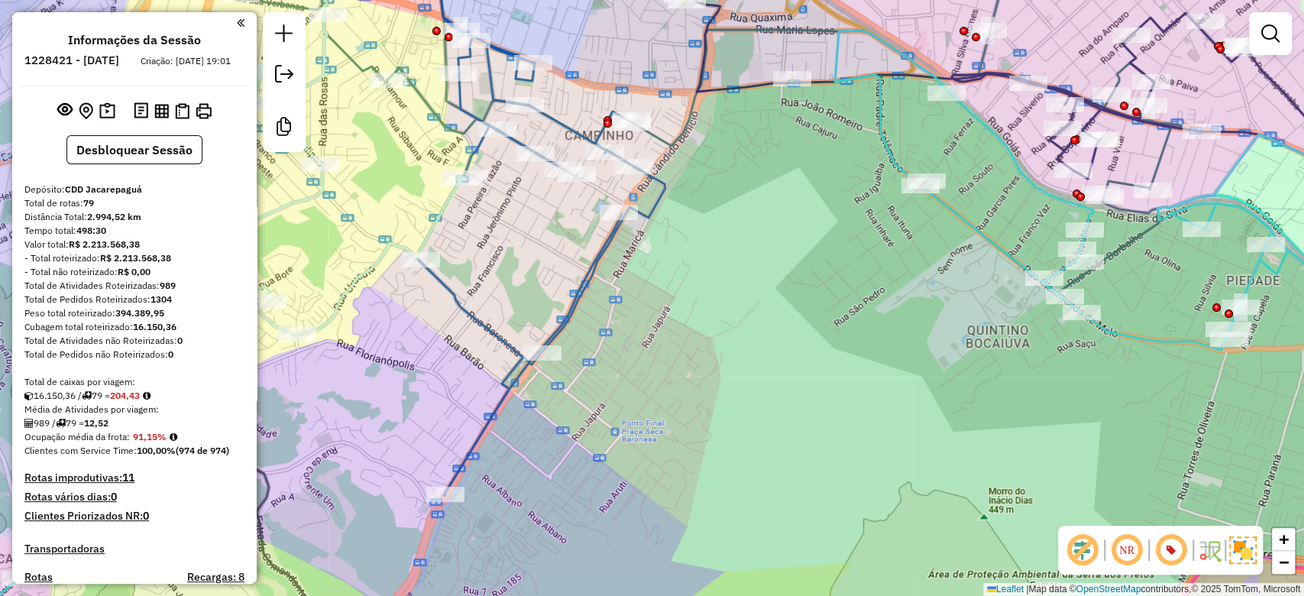
drag, startPoint x: 867, startPoint y: 220, endPoint x: 844, endPoint y: 307, distance: 90.1
click at [844, 307] on div "Janela de atendimento Grade de atendimento Capacidade Transportadoras Veículos …" at bounding box center [652, 298] width 1304 height 596
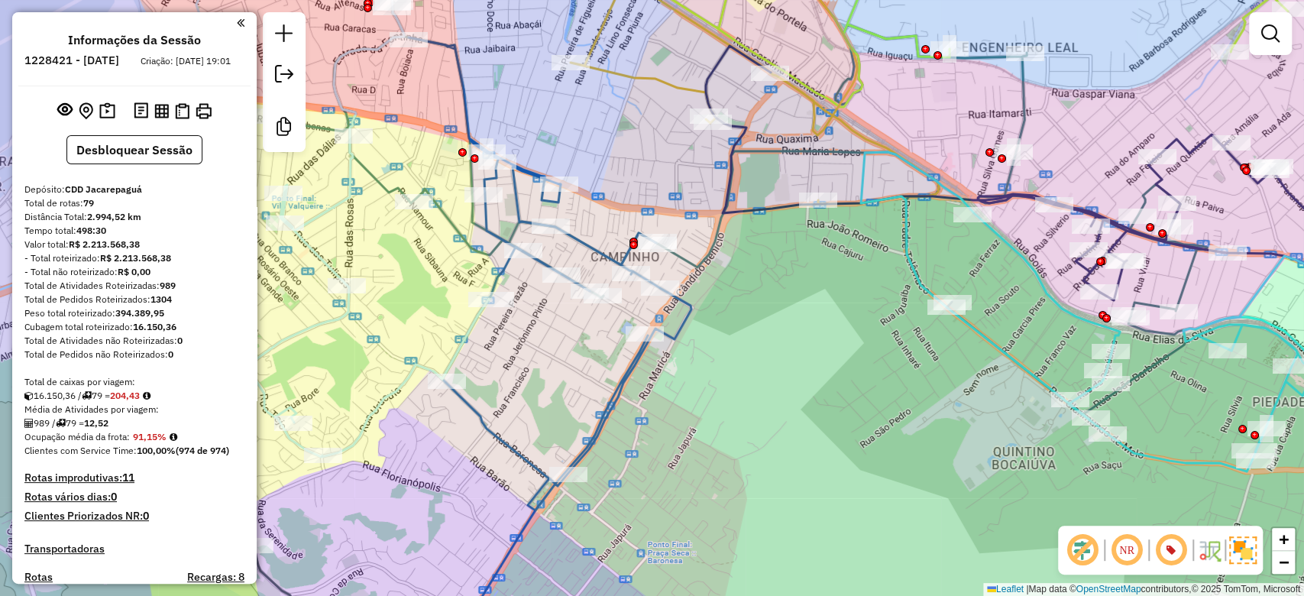
drag, startPoint x: 775, startPoint y: 268, endPoint x: 824, endPoint y: 303, distance: 59.8
click at [824, 303] on div "Janela de atendimento Grade de atendimento Capacidade Transportadoras Veículos …" at bounding box center [652, 298] width 1304 height 596
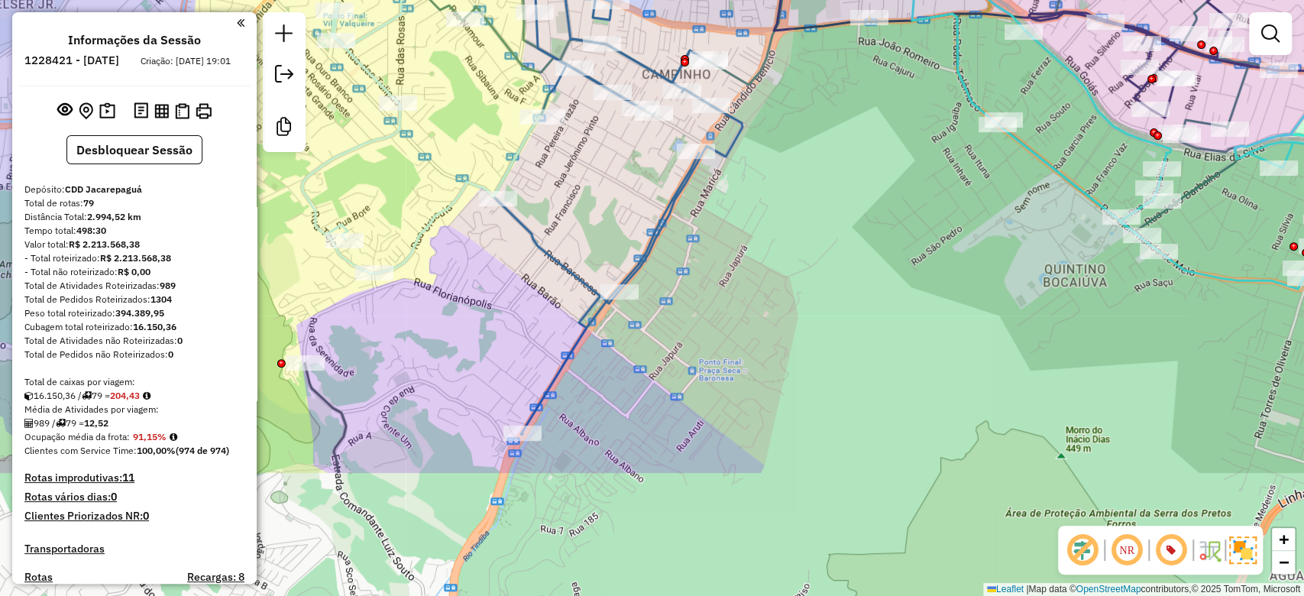
drag, startPoint x: 804, startPoint y: 309, endPoint x: 882, endPoint y: 76, distance: 246.7
click at [878, 85] on div "Janela de atendimento Grade de atendimento Capacidade Transportadoras Veículos …" at bounding box center [652, 298] width 1304 height 596
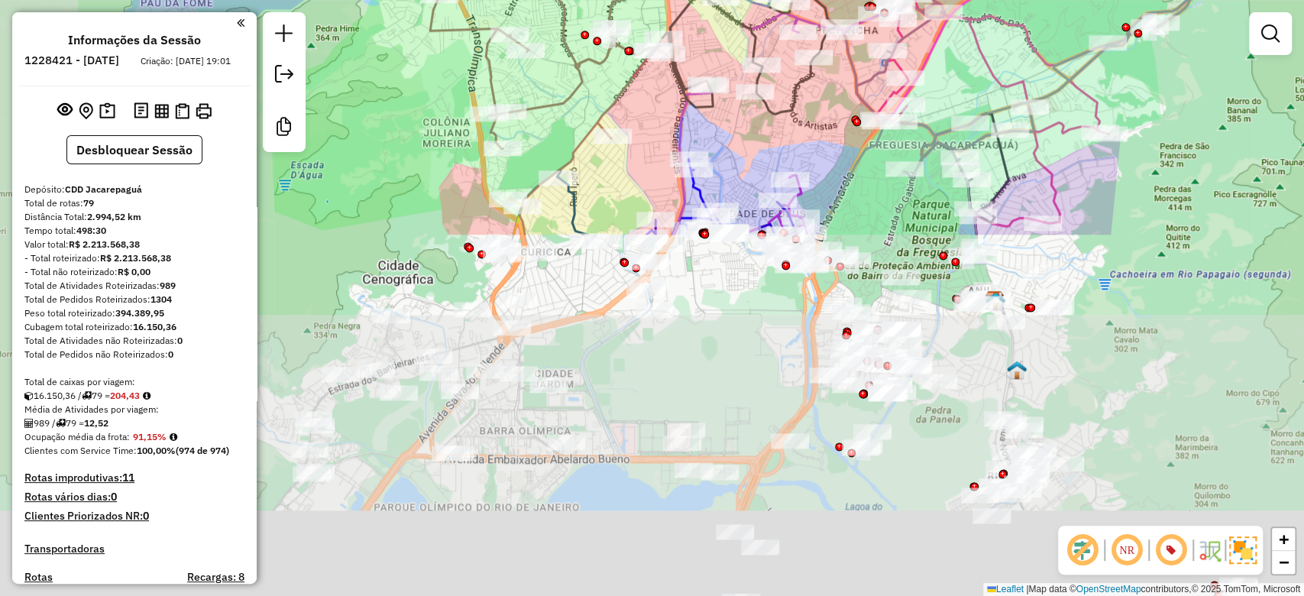
drag, startPoint x: 749, startPoint y: 382, endPoint x: 858, endPoint y: -9, distance: 406.1
click at [858, 0] on html "Aguarde... Pop-up bloqueado! Seu navegador bloqueou automáticamente a abertura …" at bounding box center [652, 298] width 1304 height 596
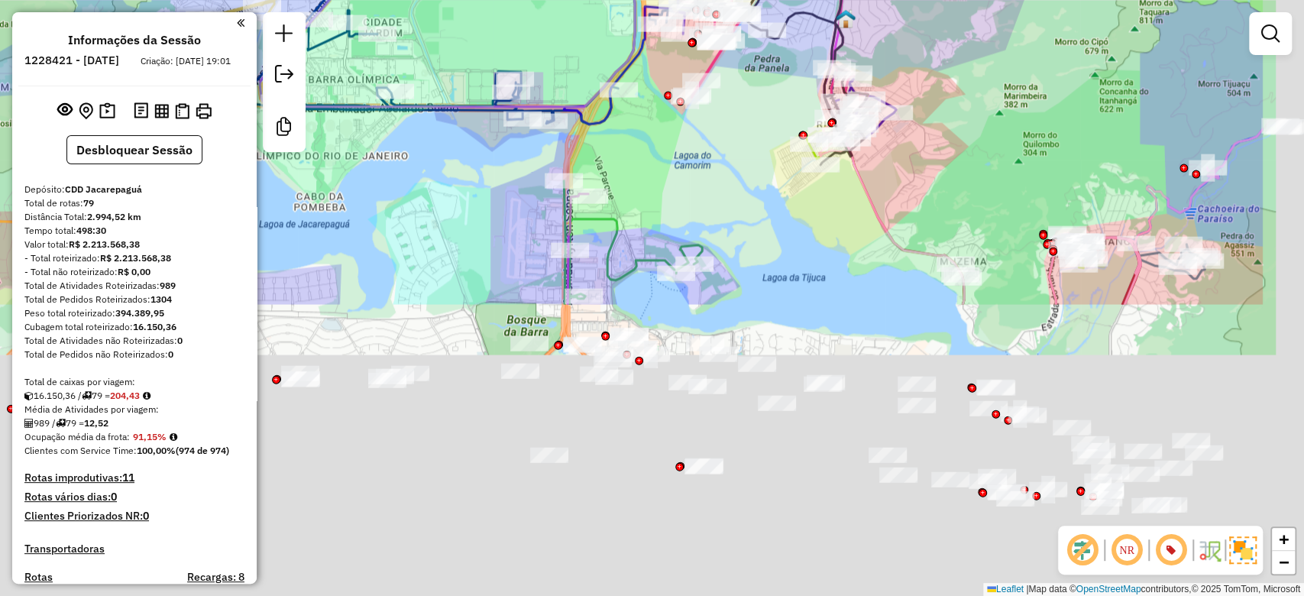
drag, startPoint x: 685, startPoint y: 229, endPoint x: 574, endPoint y: 0, distance: 254.2
click at [574, 0] on div "Rota 36 - Placa RTO2E65 55062036 - GARDEN BRASA Rota 9 - Placa RUX5J45 55051659…" at bounding box center [652, 298] width 1304 height 596
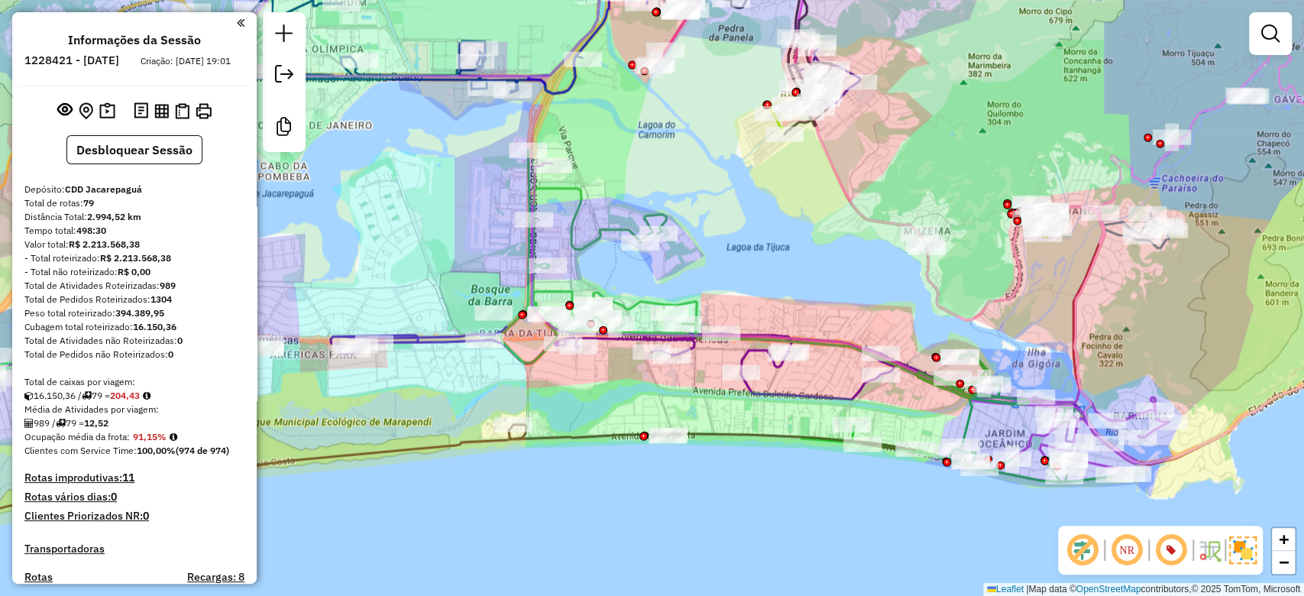
drag, startPoint x: 762, startPoint y: 266, endPoint x: 652, endPoint y: 163, distance: 150.3
click at [617, 131] on div "Rota 36 - Placa RTO2E65 55062036 - GARDEN BRASA Rota 9 - Placa RUX5J45 55051659…" at bounding box center [652, 298] width 1304 height 596
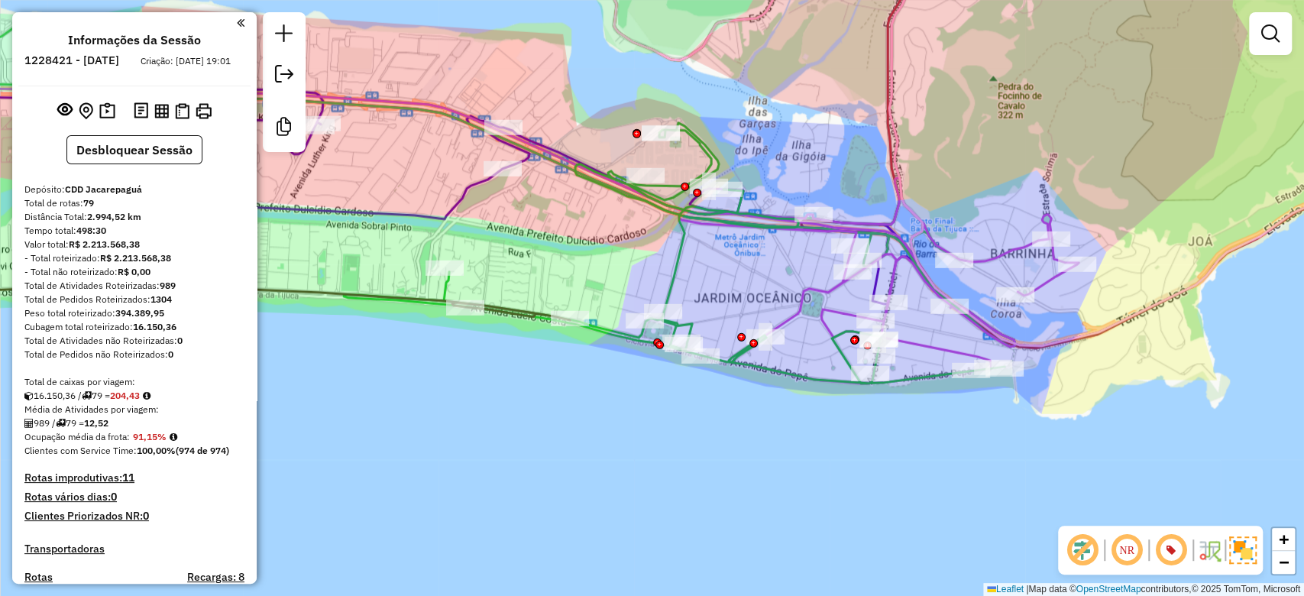
drag, startPoint x: 915, startPoint y: 173, endPoint x: 822, endPoint y: 154, distance: 95.0
click at [822, 154] on div "Rota 36 - Placa RTO2E65 55062036 - GARDEN BRASA Rota 9 - Placa RUX5J45 55051659…" at bounding box center [652, 298] width 1304 height 596
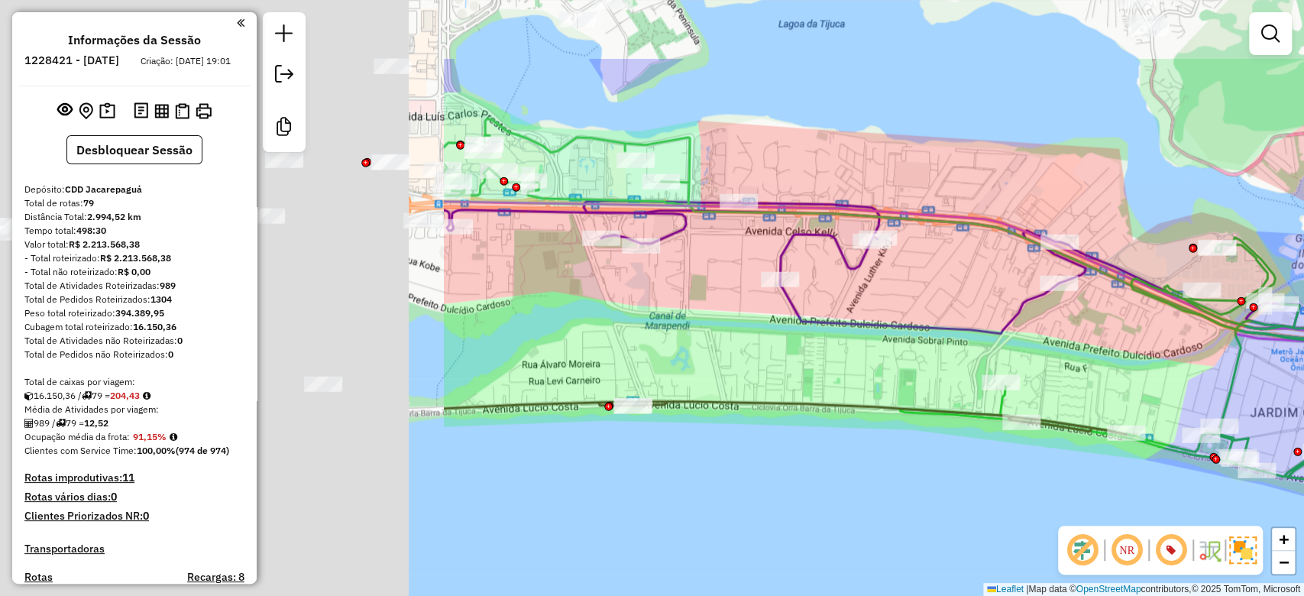
drag, startPoint x: 655, startPoint y: 272, endPoint x: 1168, endPoint y: 365, distance: 521.0
click at [1168, 365] on div "Rota 36 - Placa RTO2E65 55062036 - GARDEN BRASA Rota 9 - Placa RUX5J45 55051659…" at bounding box center [652, 298] width 1304 height 596
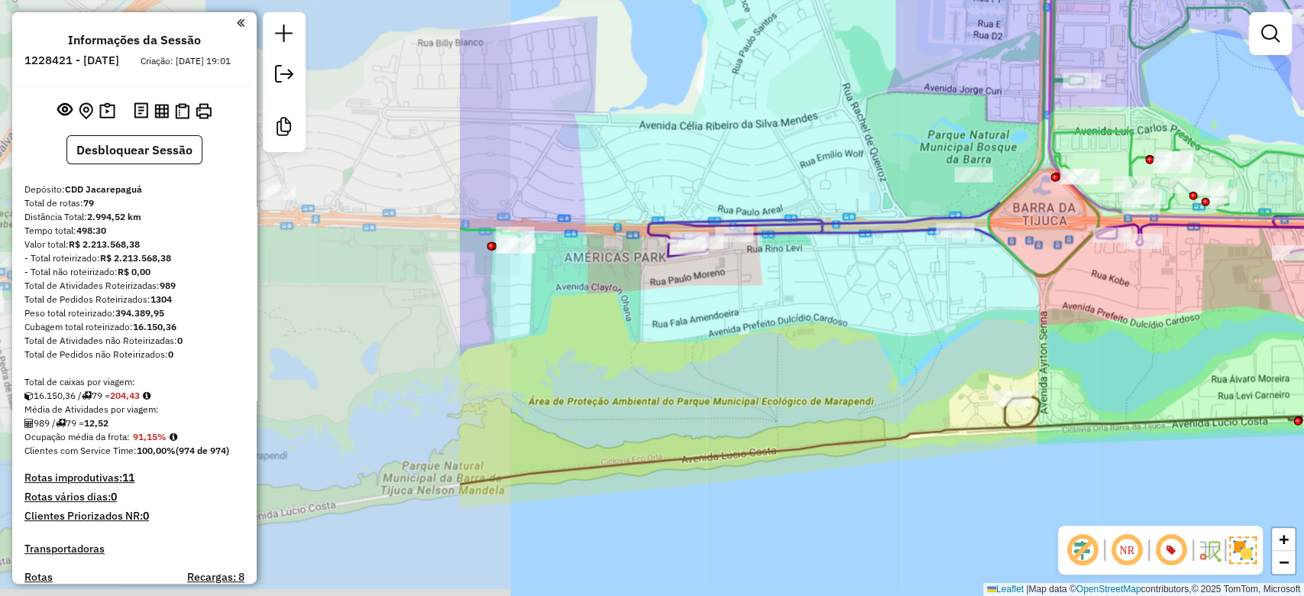
drag, startPoint x: 465, startPoint y: 303, endPoint x: 1045, endPoint y: 308, distance: 579.9
click at [1057, 303] on div "Rota 36 - Placa RTO2E65 55062036 - GARDEN BRASA Rota 9 - Placa RUX5J45 55051659…" at bounding box center [652, 298] width 1304 height 596
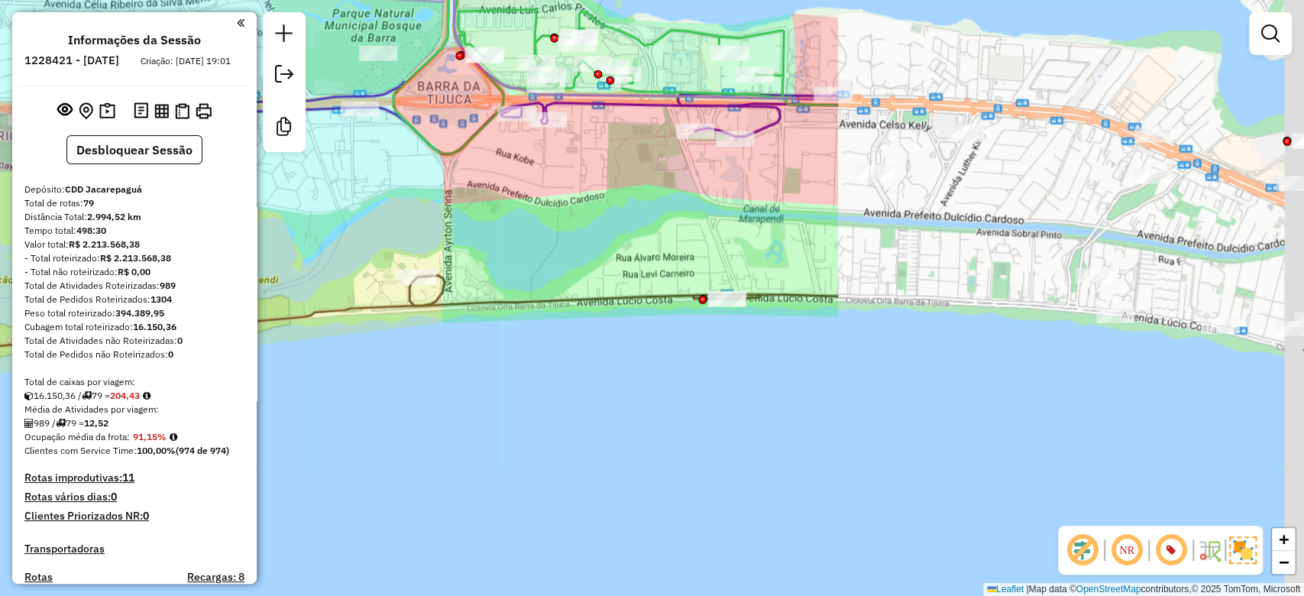
drag, startPoint x: 898, startPoint y: 364, endPoint x: 636, endPoint y: 273, distance: 278.3
click at [288, 237] on div "Rota 36 - Placa RTO2E65 55062036 - GARDEN BRASA Rota 9 - Placa RUX5J45 55051659…" at bounding box center [652, 298] width 1304 height 596
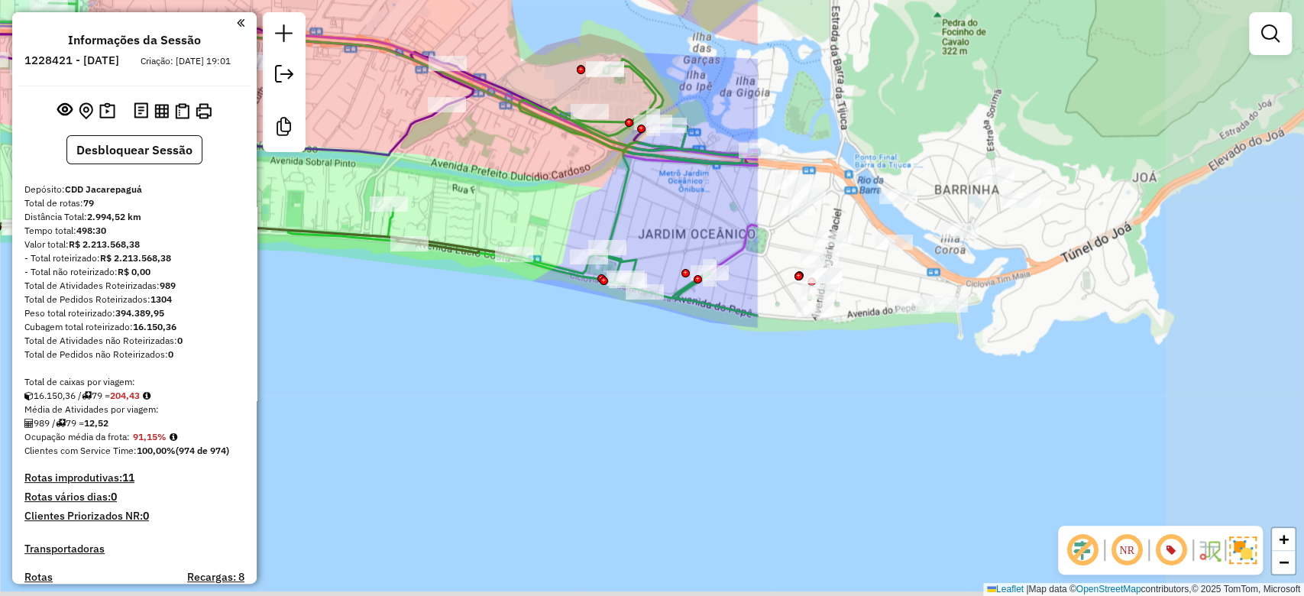
drag, startPoint x: 1138, startPoint y: 470, endPoint x: 461, endPoint y: 412, distance: 678.6
click at [461, 412] on div "Rota 36 - Placa RTO2E65 55062036 - GARDEN BRASA Rota 9 - Placa RUX5J45 55051659…" at bounding box center [652, 298] width 1304 height 596
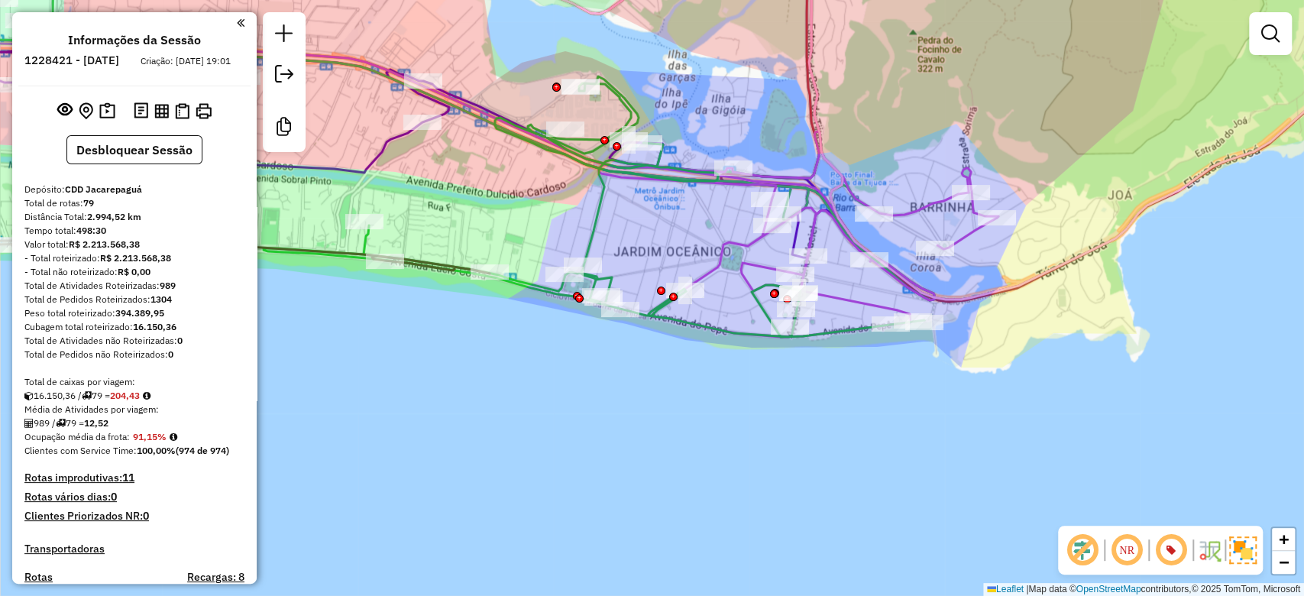
drag, startPoint x: 723, startPoint y: 387, endPoint x: 696, endPoint y: 405, distance: 32.0
click at [696, 405] on div "Rota 36 - Placa RTO2E65 55062036 - GARDEN BRASA Rota 9 - Placa RUX5J45 55051659…" at bounding box center [652, 298] width 1304 height 596
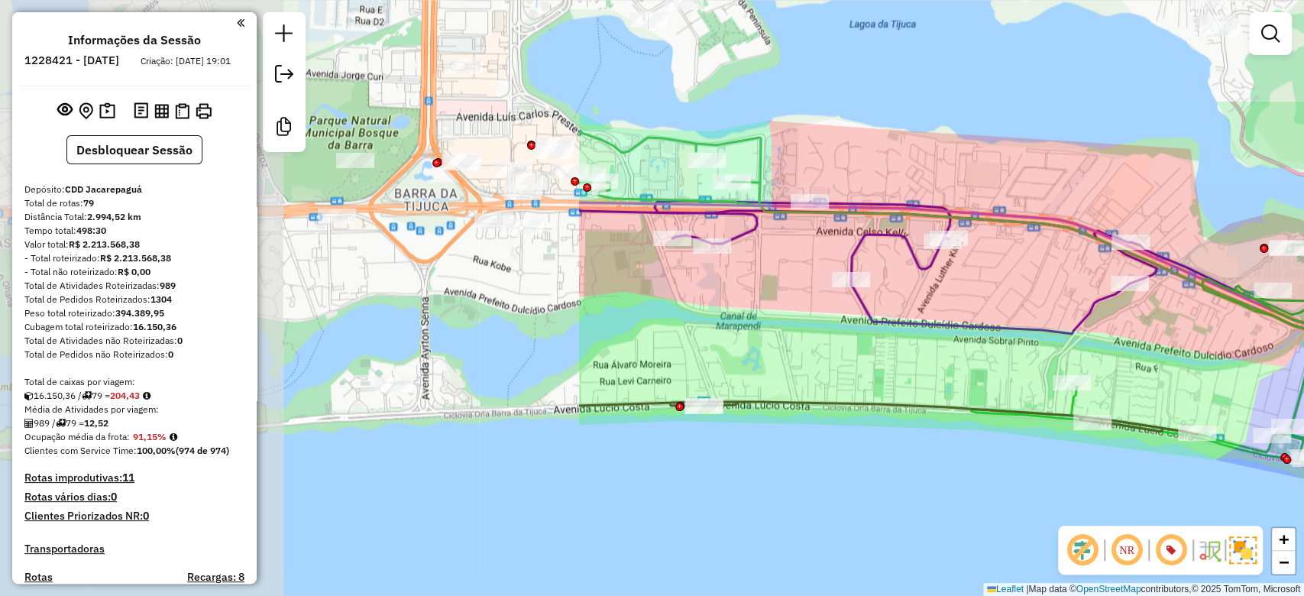
drag, startPoint x: 407, startPoint y: 311, endPoint x: 1107, endPoint y: 474, distance: 718.5
click at [1116, 473] on div "Rota 36 - Placa RTO2E65 55062036 - GARDEN BRASA Rota 9 - Placa RUX5J45 55051659…" at bounding box center [652, 298] width 1304 height 596
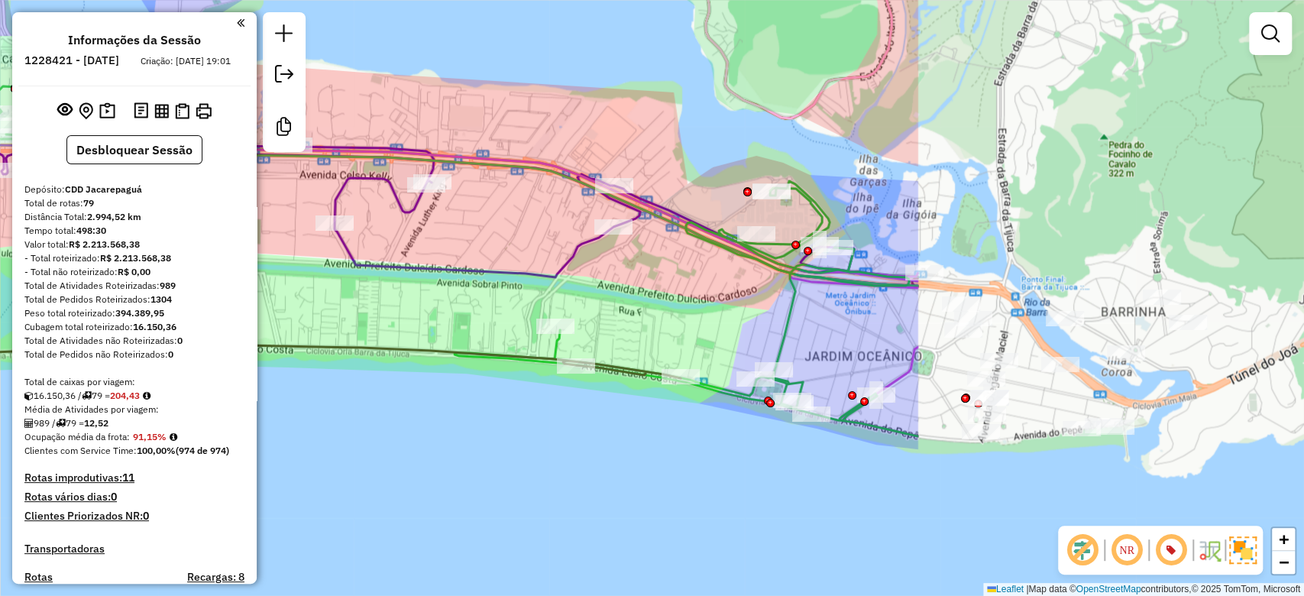
drag, startPoint x: 933, startPoint y: 360, endPoint x: 413, endPoint y: 300, distance: 523.7
click at [413, 300] on div "Rota 36 - Placa RTO2E65 55062036 - GARDEN BRASA Rota 9 - Placa RUX5J45 55051659…" at bounding box center [652, 298] width 1304 height 596
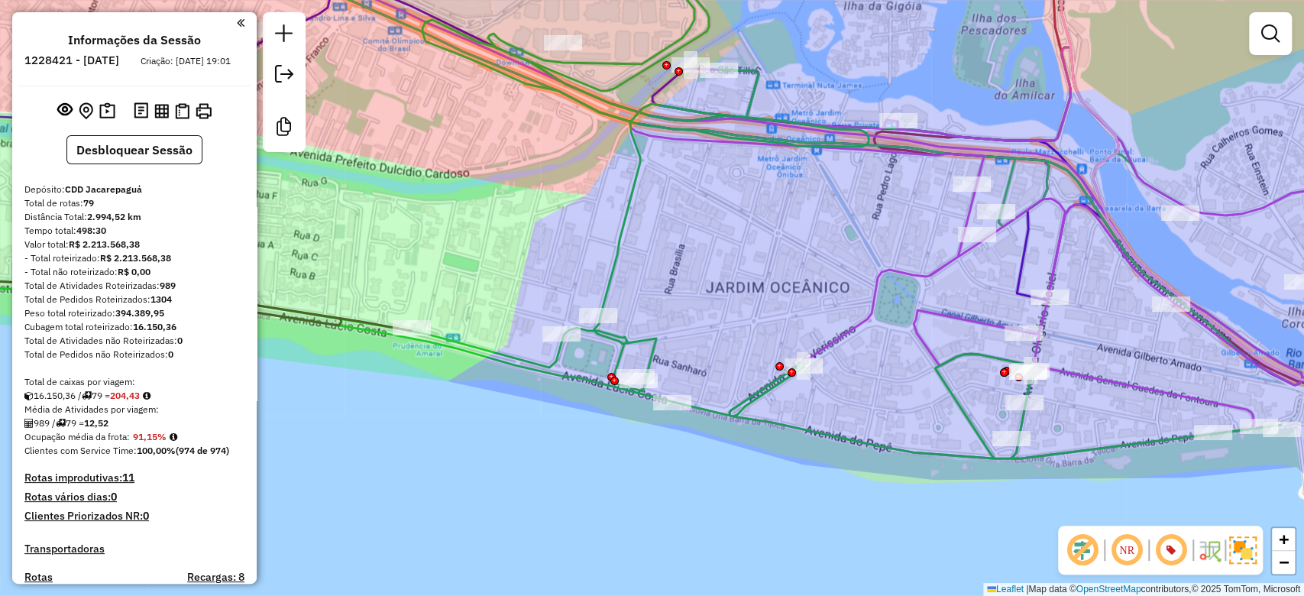
click at [857, 321] on icon at bounding box center [835, 199] width 1189 height 518
select select "**********"
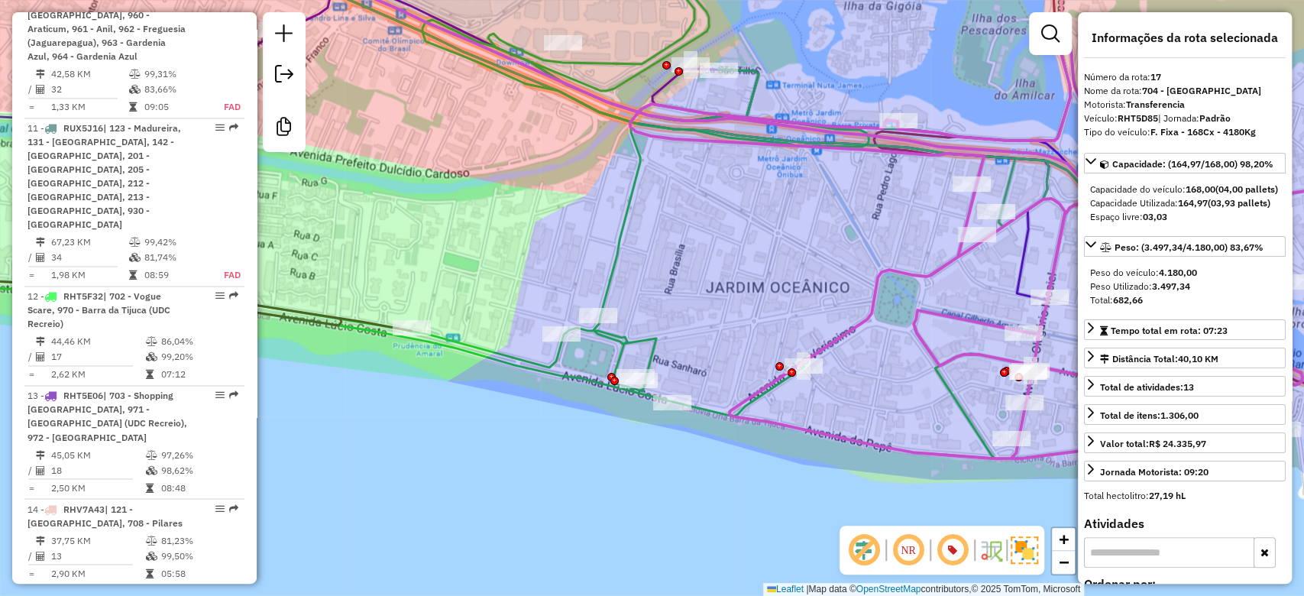
scroll to position [2194, 0]
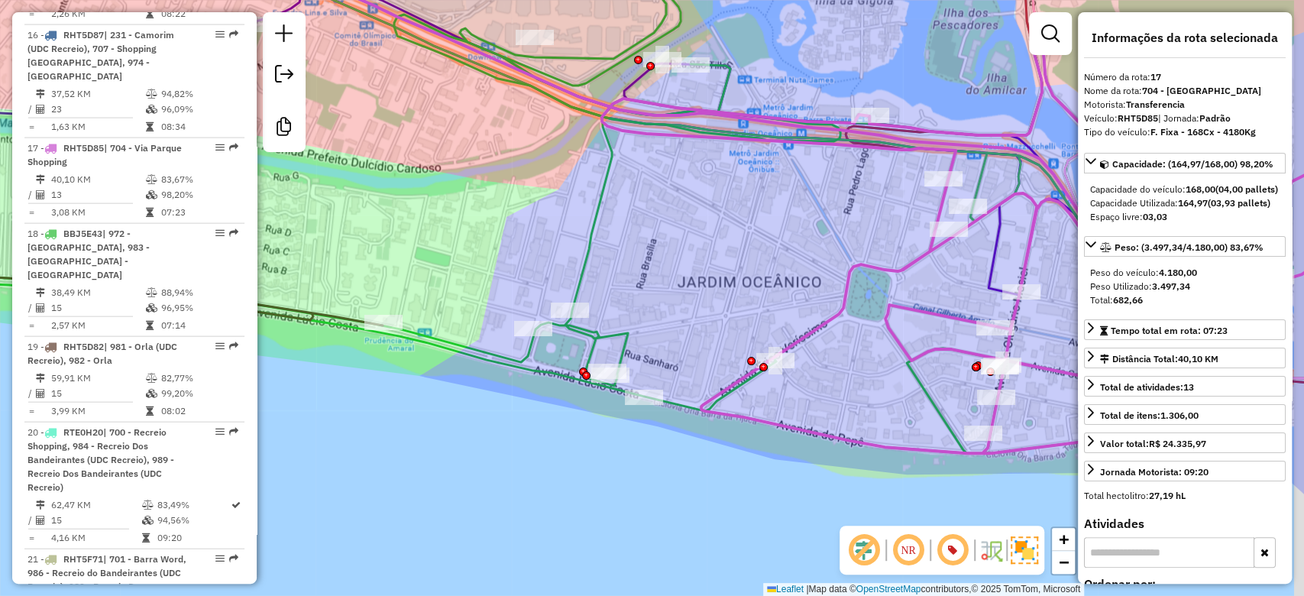
drag, startPoint x: 824, startPoint y: 272, endPoint x: 756, endPoint y: 260, distance: 68.3
click at [756, 260] on div "Janela de atendimento Grade de atendimento Capacidade Transportadoras Veículos …" at bounding box center [652, 298] width 1304 height 596
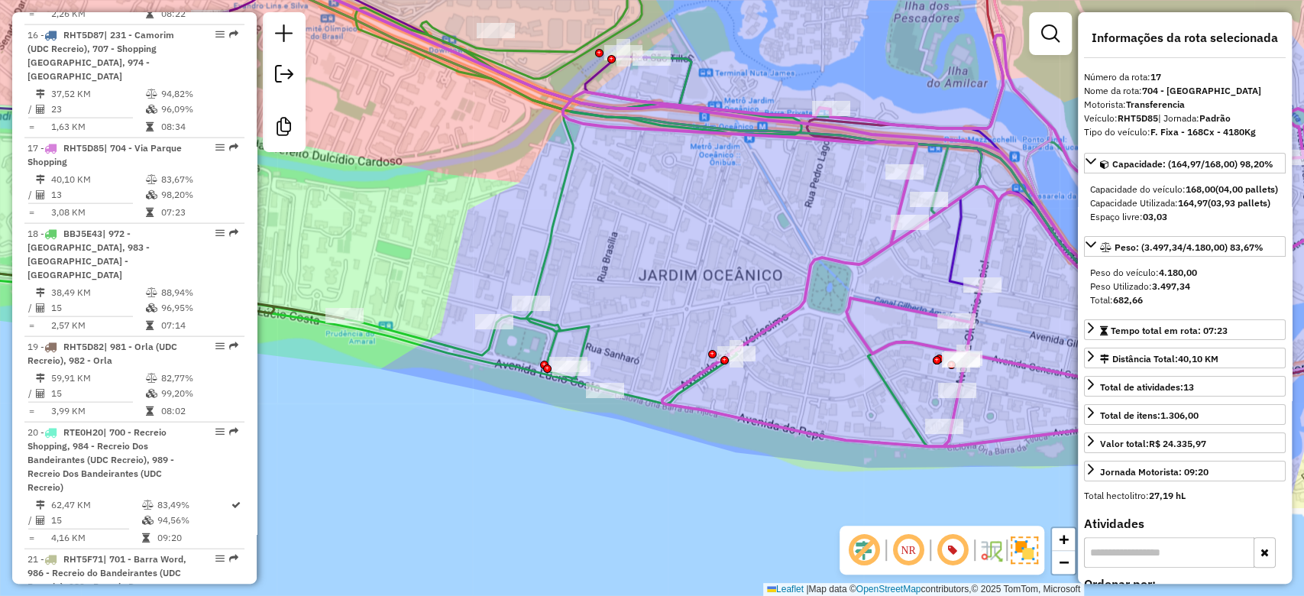
click at [952, 255] on icon at bounding box center [552, 156] width 1366 height 432
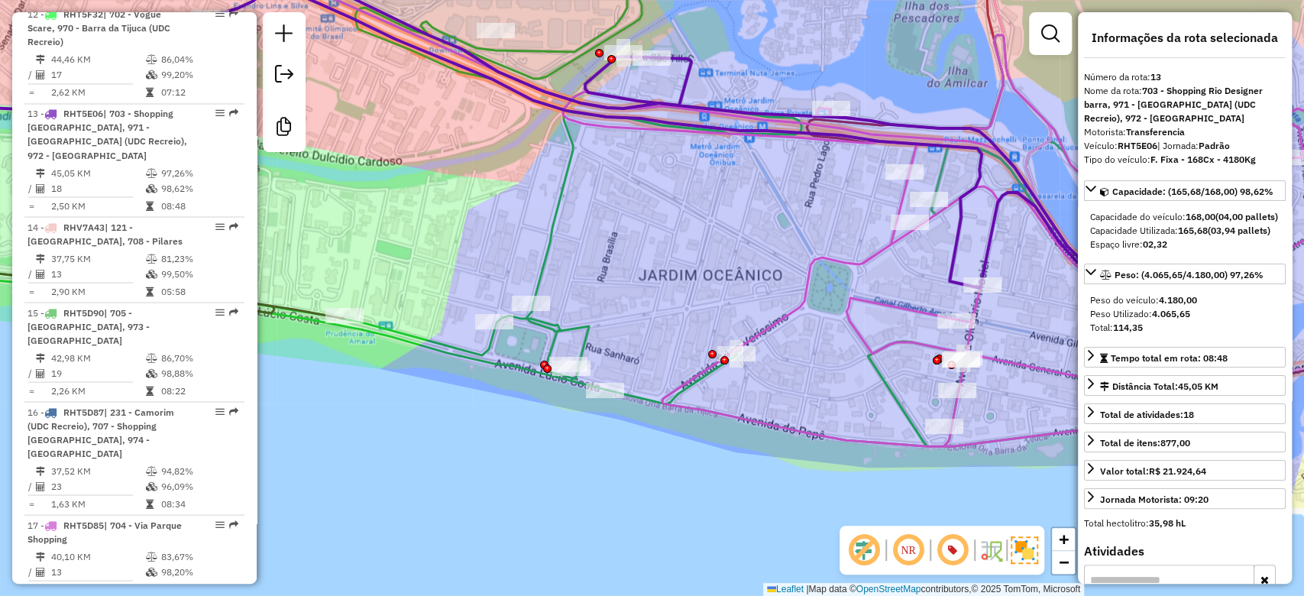
scroll to position [1797, 0]
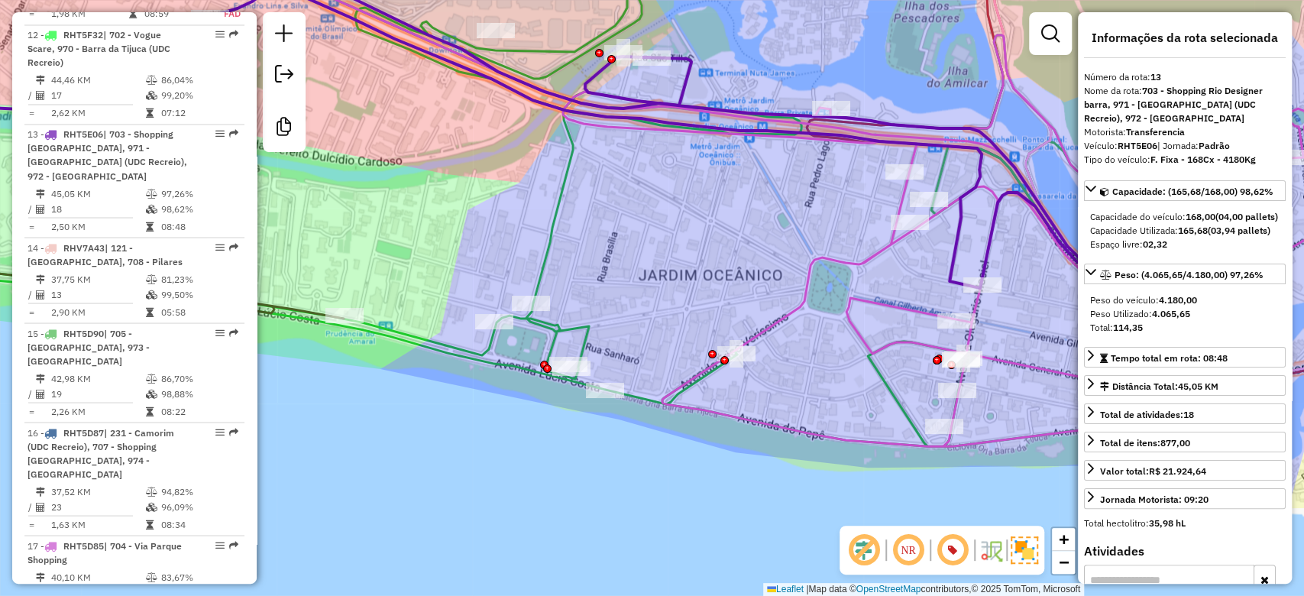
drag, startPoint x: 452, startPoint y: 208, endPoint x: 963, endPoint y: 283, distance: 516.7
click at [1178, 291] on hb-router-mapa "Informações da Sessão 1228421 - 12/08/2025 Criação: 11/08/2025 19:01 Desbloquea…" at bounding box center [652, 298] width 1304 height 596
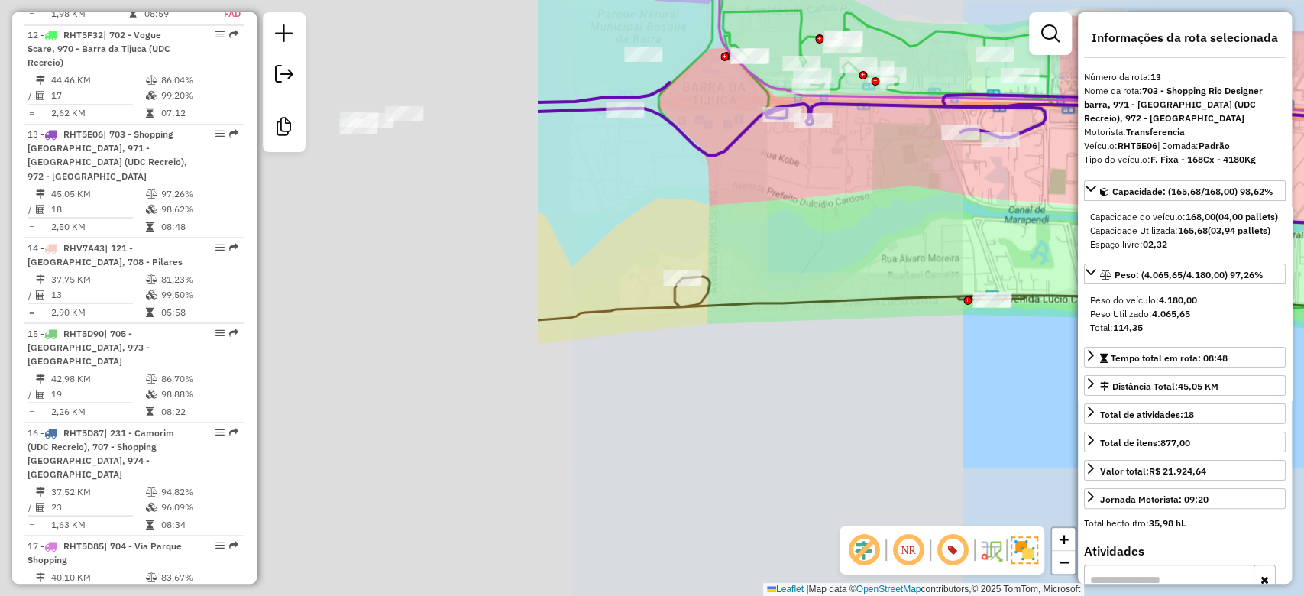
drag, startPoint x: 1013, startPoint y: 441, endPoint x: 413, endPoint y: 424, distance: 600.7
click at [1012, 441] on div "Janela de atendimento Grade de atendimento Capacidade Transportadoras Veículos …" at bounding box center [652, 298] width 1304 height 596
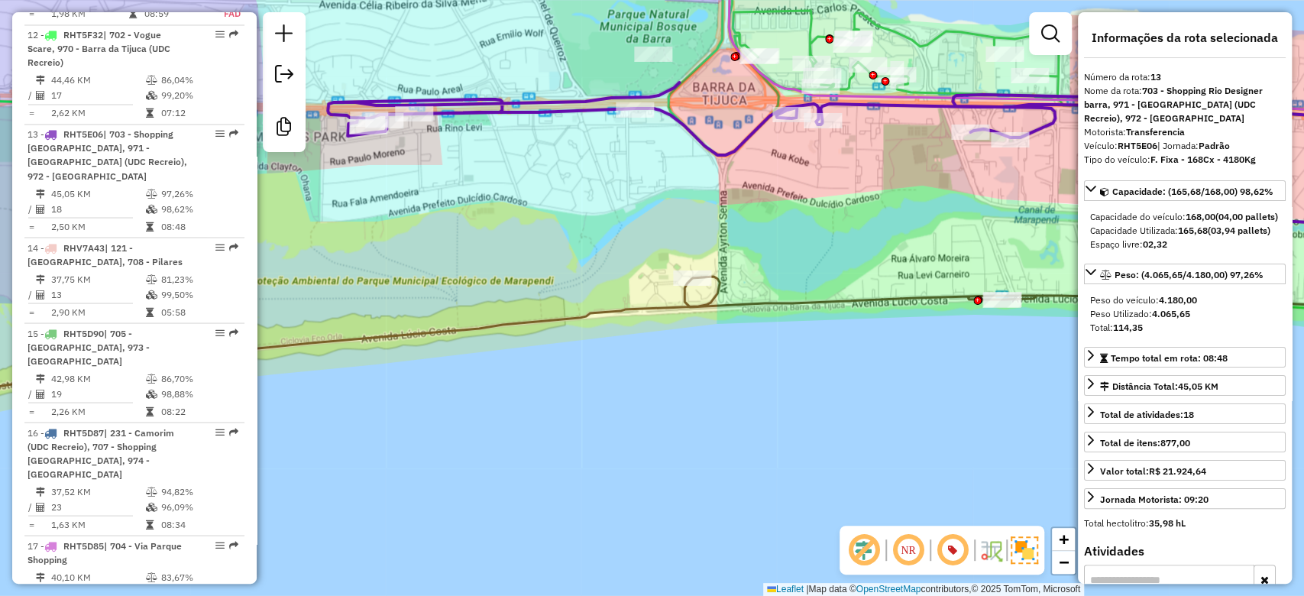
drag, startPoint x: 338, startPoint y: 438, endPoint x: 1164, endPoint y: 400, distance: 826.7
click at [1169, 399] on hb-router-mapa "Informações da Sessão 1228421 - 12/08/2025 Criação: 11/08/2025 19:01 Desbloquea…" at bounding box center [652, 298] width 1304 height 596
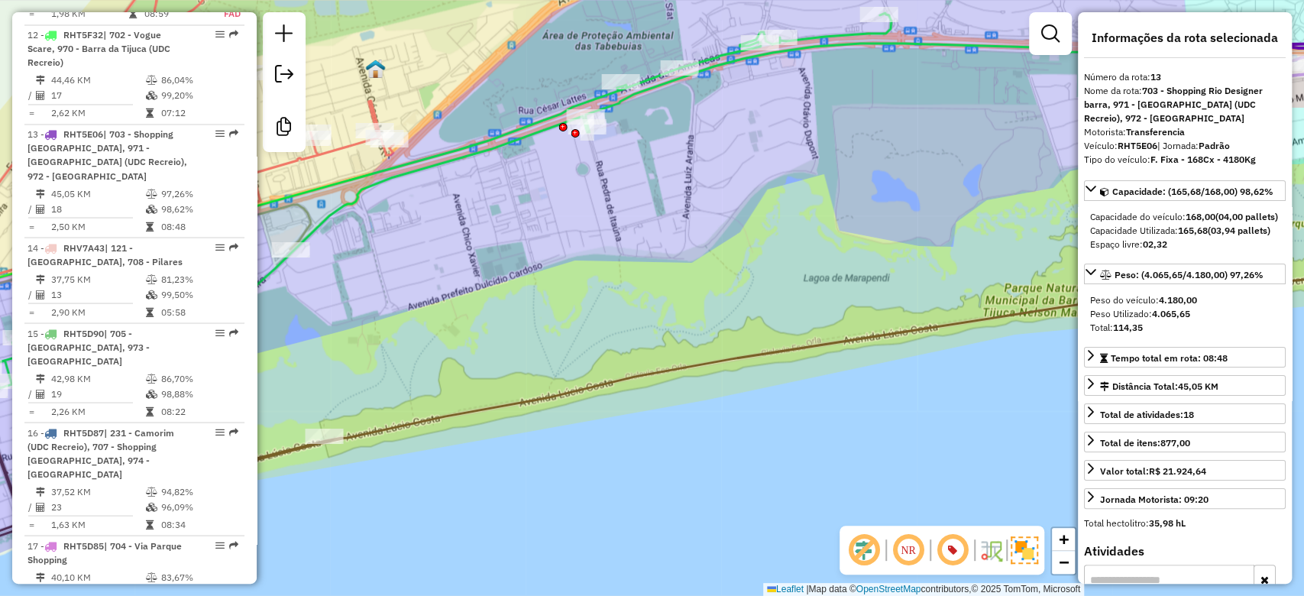
drag, startPoint x: 390, startPoint y: 441, endPoint x: 847, endPoint y: 274, distance: 486.3
click at [1054, 260] on div "Janela de atendimento Grade de atendimento Capacidade Transportadoras Veículos …" at bounding box center [652, 298] width 1304 height 596
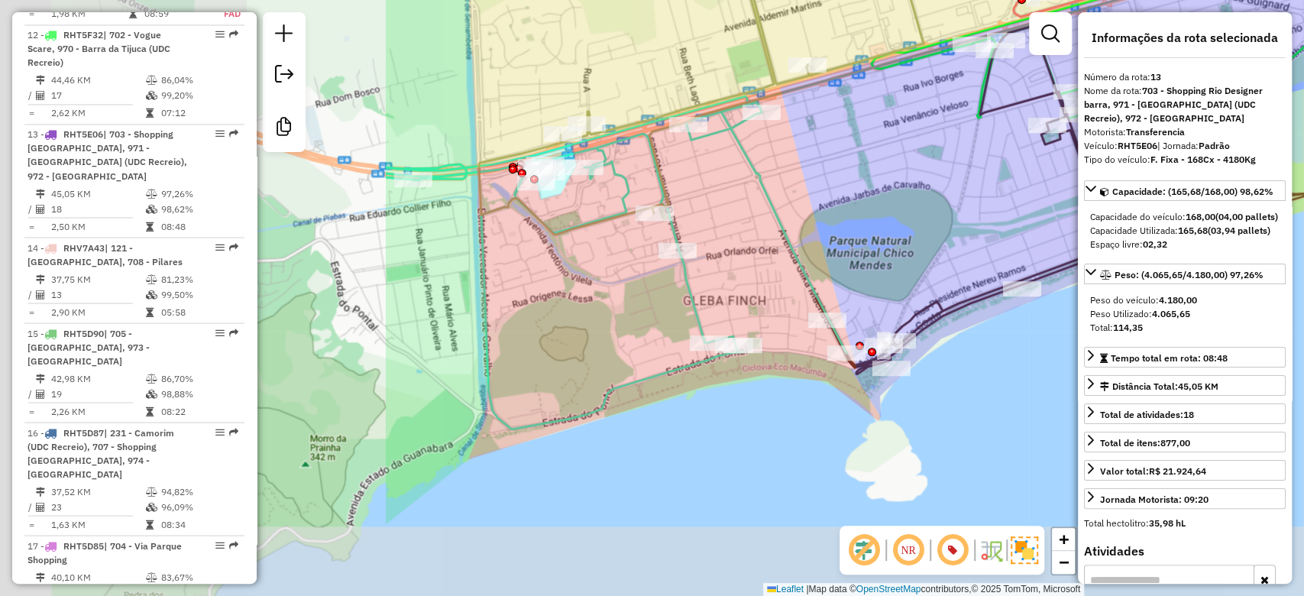
drag, startPoint x: 487, startPoint y: 315, endPoint x: 898, endPoint y: 235, distance: 418.8
click at [892, 227] on div "Janela de atendimento Grade de atendimento Capacidade Transportadoras Veículos …" at bounding box center [652, 298] width 1304 height 596
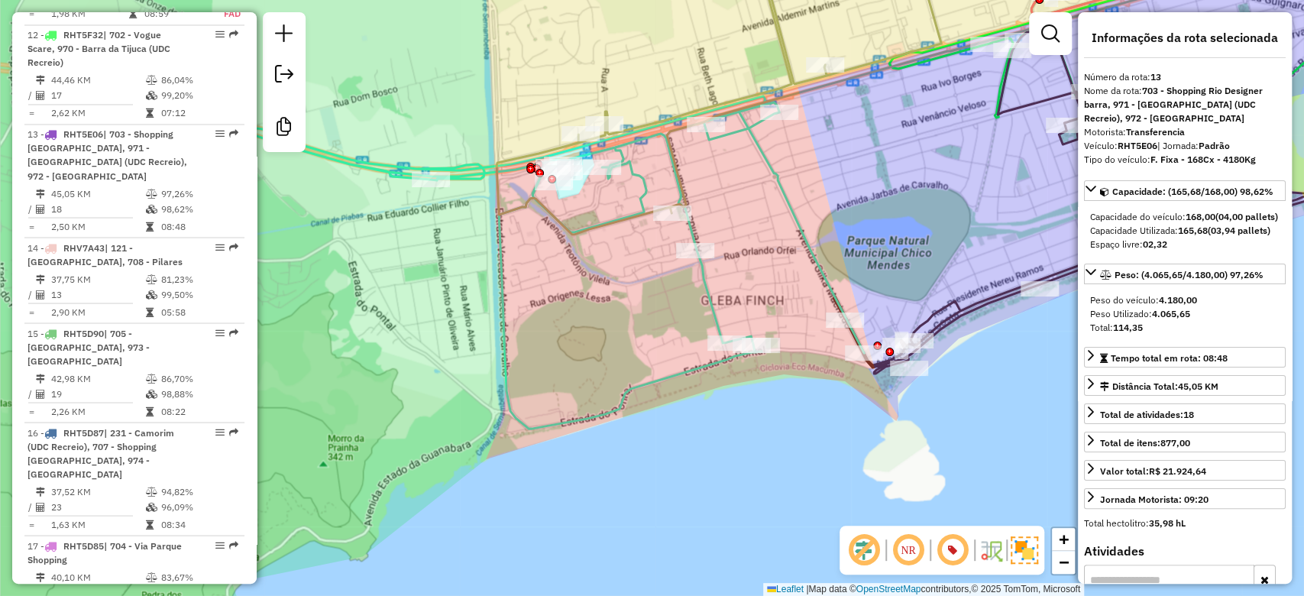
click at [611, 225] on icon at bounding box center [957, 87] width 921 height 294
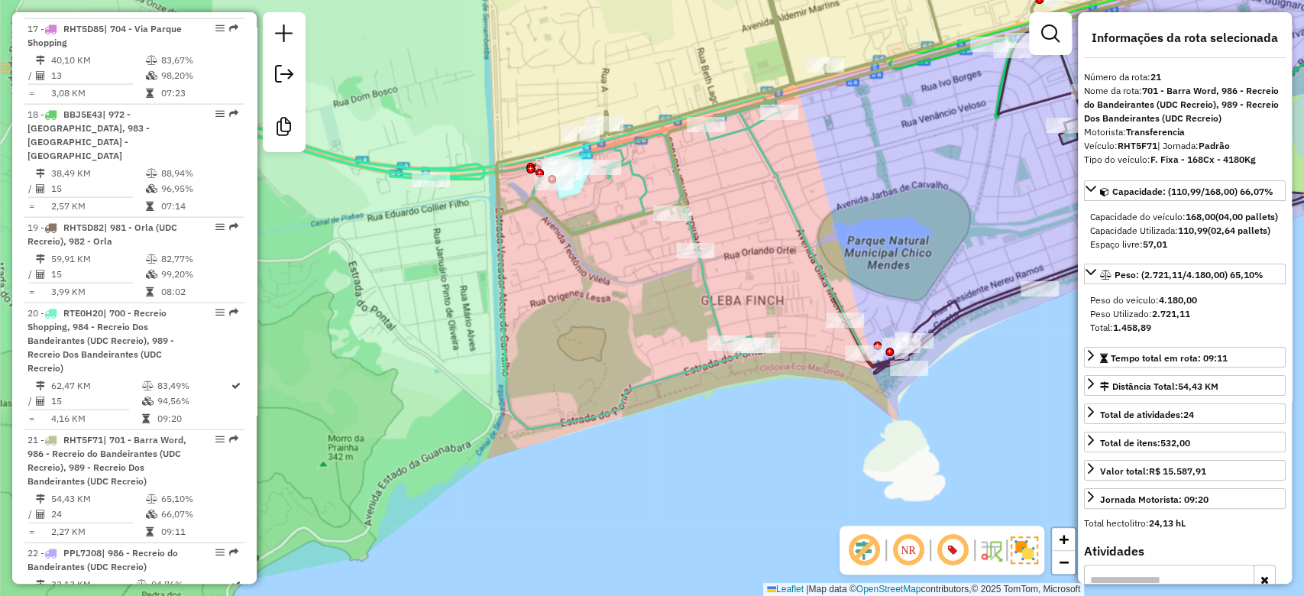
scroll to position [2591, 0]
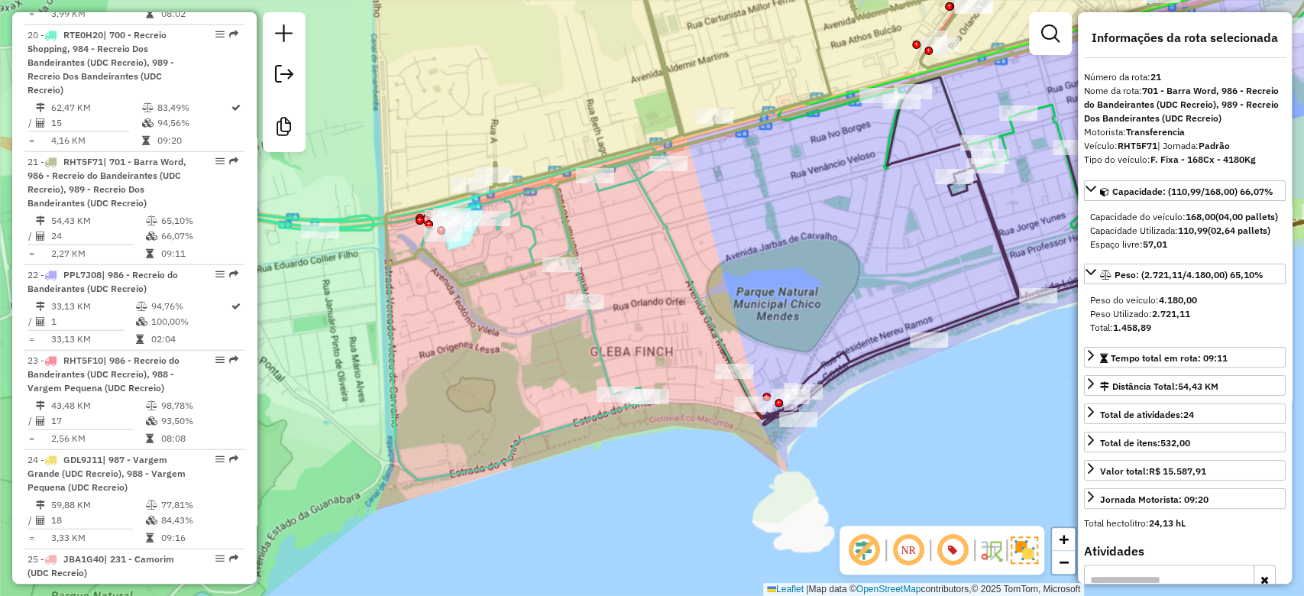
drag, startPoint x: 717, startPoint y: 471, endPoint x: 484, endPoint y: 498, distance: 233.8
click at [329, 532] on div "Janela de atendimento Grade de atendimento Capacidade Transportadoras Veículos …" at bounding box center [652, 298] width 1304 height 596
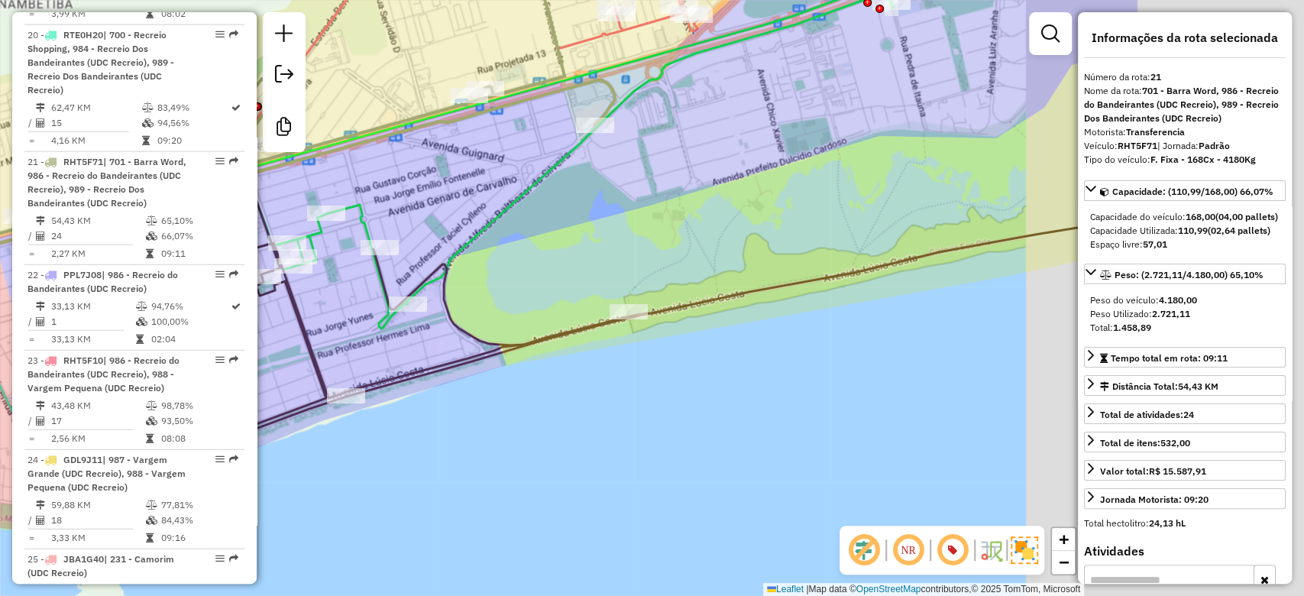
drag, startPoint x: 927, startPoint y: 454, endPoint x: 279, endPoint y: 497, distance: 650.0
click at [279, 497] on div "Janela de atendimento Grade de atendimento Capacidade Transportadoras Veículos …" at bounding box center [652, 298] width 1304 height 596
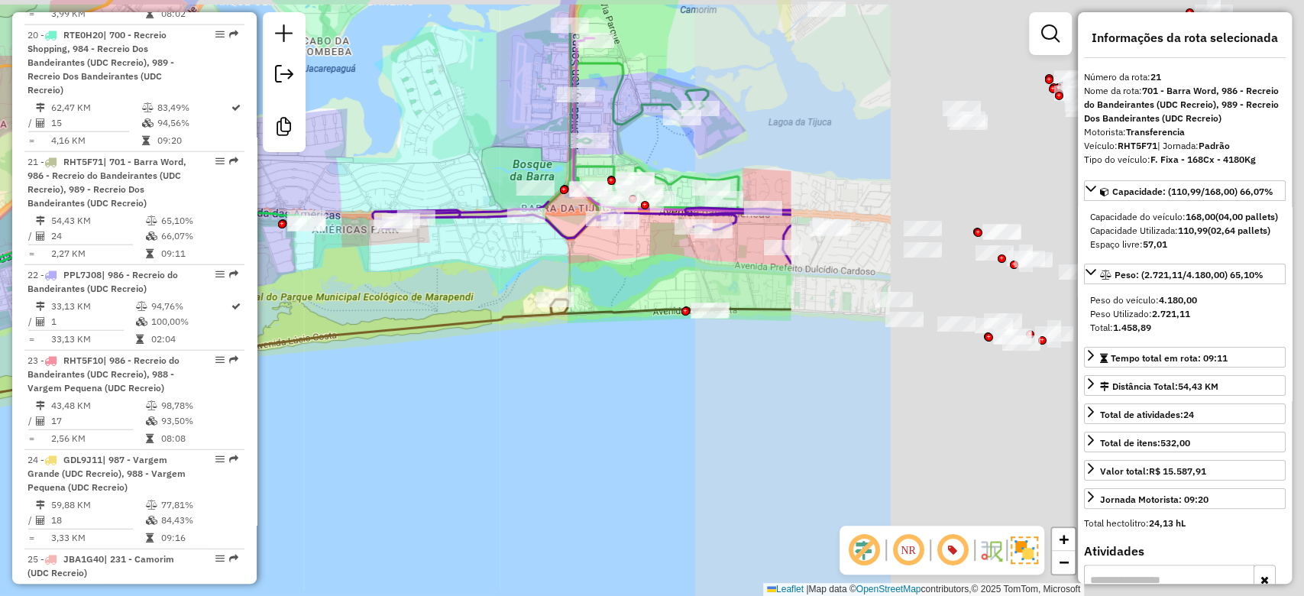
drag, startPoint x: 706, startPoint y: 464, endPoint x: 275, endPoint y: 471, distance: 430.9
click at [275, 471] on div "Janela de atendimento Grade de atendimento Capacidade Transportadoras Veículos …" at bounding box center [652, 298] width 1304 height 596
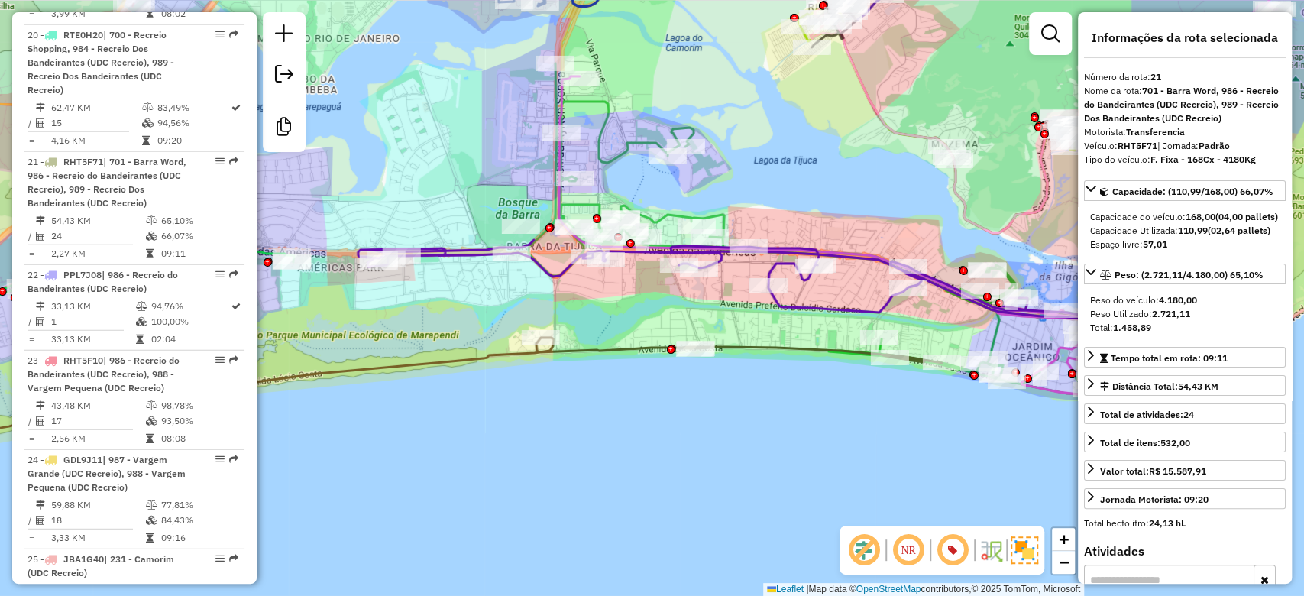
drag, startPoint x: 765, startPoint y: 445, endPoint x: 751, endPoint y: 483, distance: 40.9
click at [751, 483] on div "Janela de atendimento Grade de atendimento Capacidade Transportadoras Veículos …" at bounding box center [652, 298] width 1304 height 596
drag, startPoint x: 947, startPoint y: 460, endPoint x: 863, endPoint y: 465, distance: 84.2
click at [939, 459] on div "Janela de atendimento Grade de atendimento Capacidade Transportadoras Veículos …" at bounding box center [652, 298] width 1304 height 596
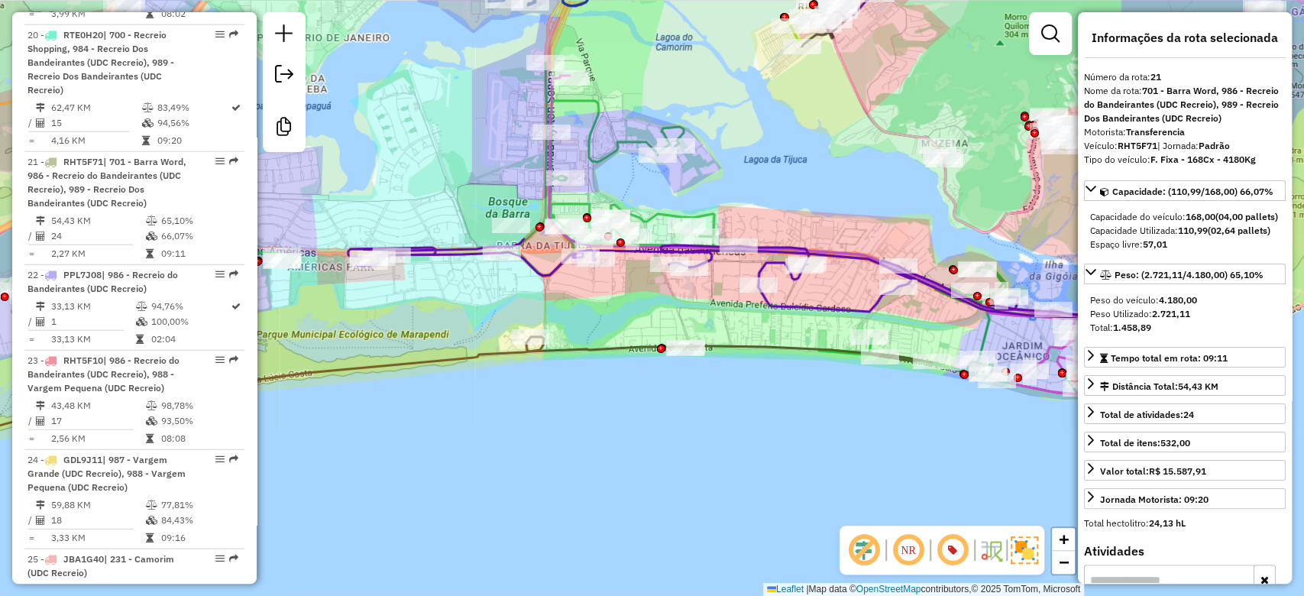
click at [705, 472] on div "Janela de atendimento Grade de atendimento Capacidade Transportadoras Veículos …" at bounding box center [652, 298] width 1304 height 596
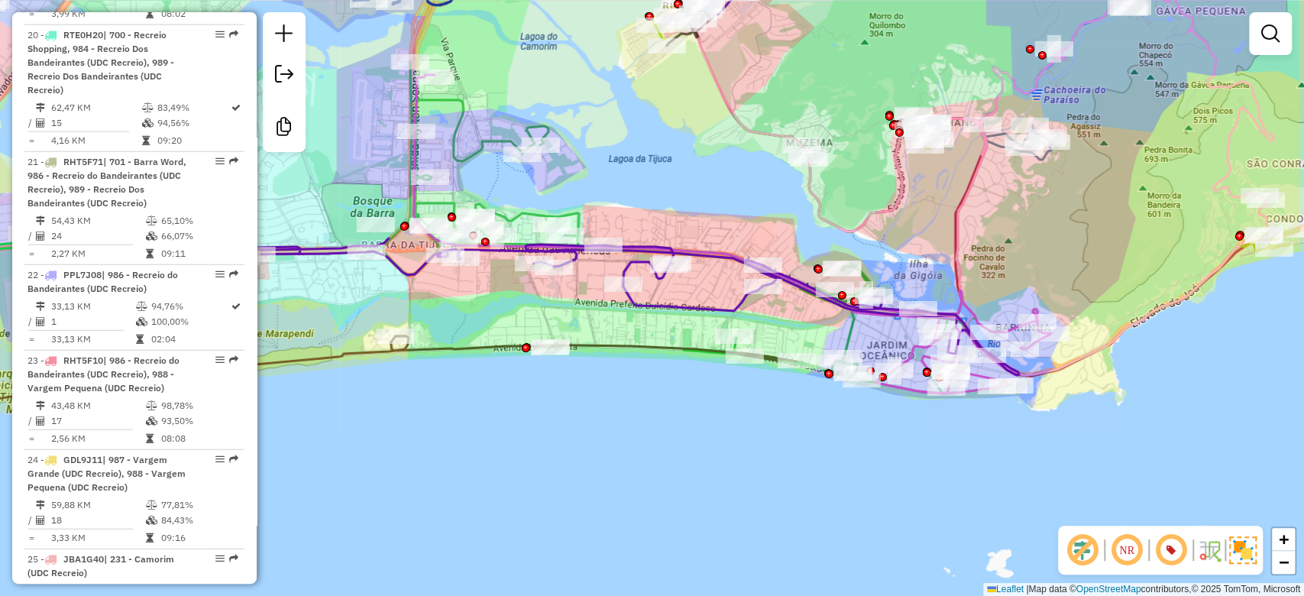
drag, startPoint x: 801, startPoint y: 492, endPoint x: 633, endPoint y: 484, distance: 168.3
click at [633, 484] on div "Janela de atendimento Grade de atendimento Capacidade Transportadoras Veículos …" at bounding box center [652, 298] width 1304 height 596
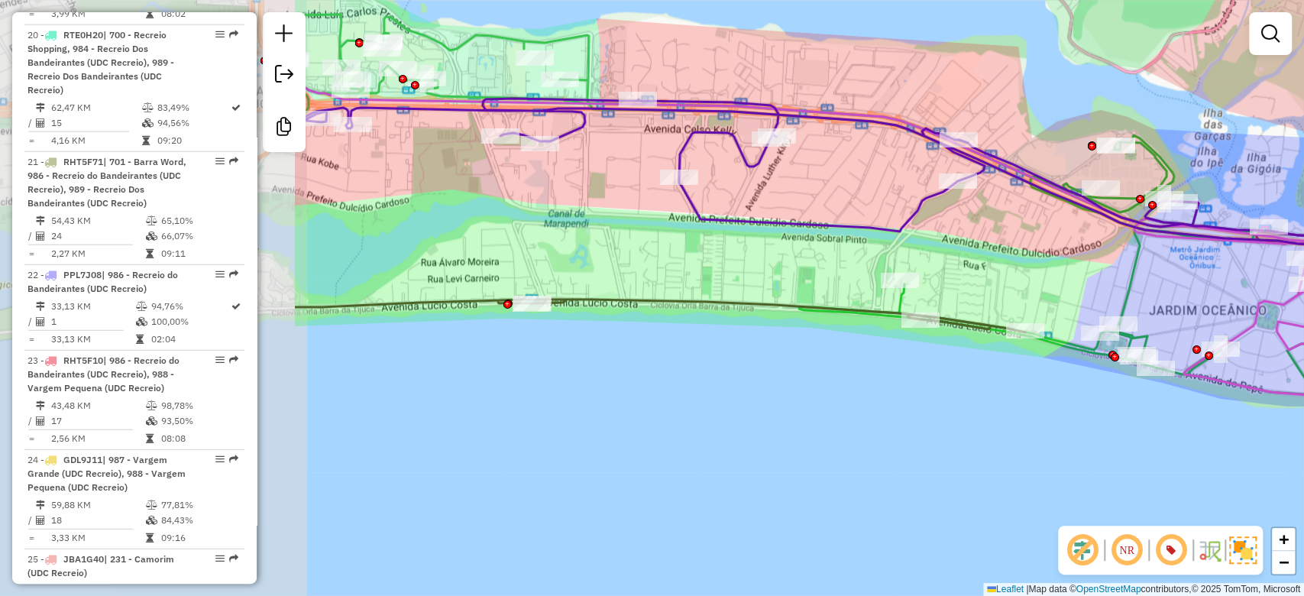
drag, startPoint x: 432, startPoint y: 419, endPoint x: 855, endPoint y: 437, distance: 423.6
click at [855, 437] on div "Janela de atendimento Grade de atendimento Capacidade Transportadoras Veículos …" at bounding box center [652, 298] width 1304 height 596
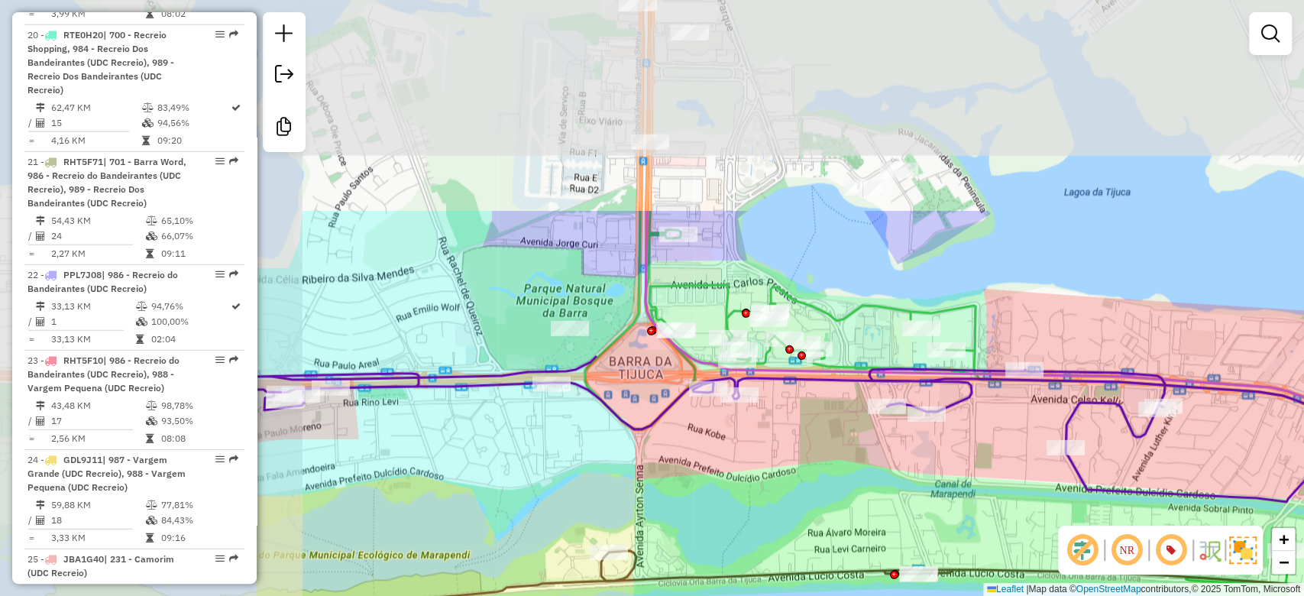
drag, startPoint x: 422, startPoint y: 263, endPoint x: 808, endPoint y: 533, distance: 471.8
click at [808, 533] on div "Janela de atendimento Grade de atendimento Capacidade Transportadoras Veículos …" at bounding box center [652, 298] width 1304 height 596
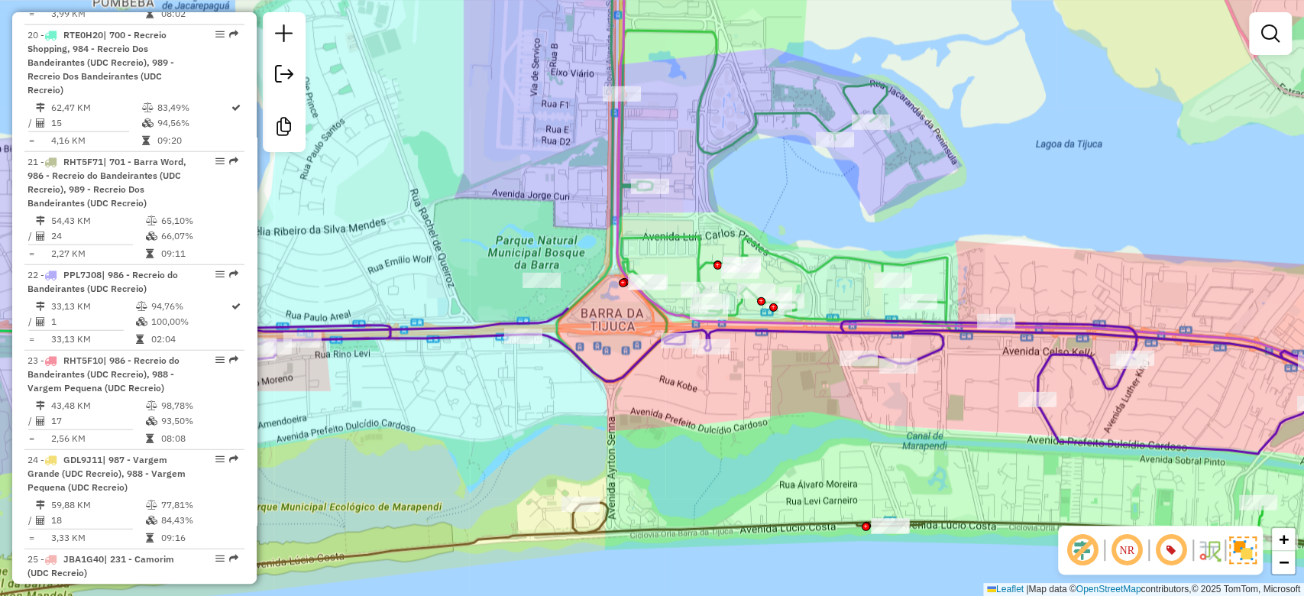
drag, startPoint x: 712, startPoint y: 500, endPoint x: 684, endPoint y: 451, distance: 56.5
click at [684, 451] on div "Janela de atendimento Grade de atendimento Capacidade Transportadoras Veículos …" at bounding box center [652, 298] width 1304 height 596
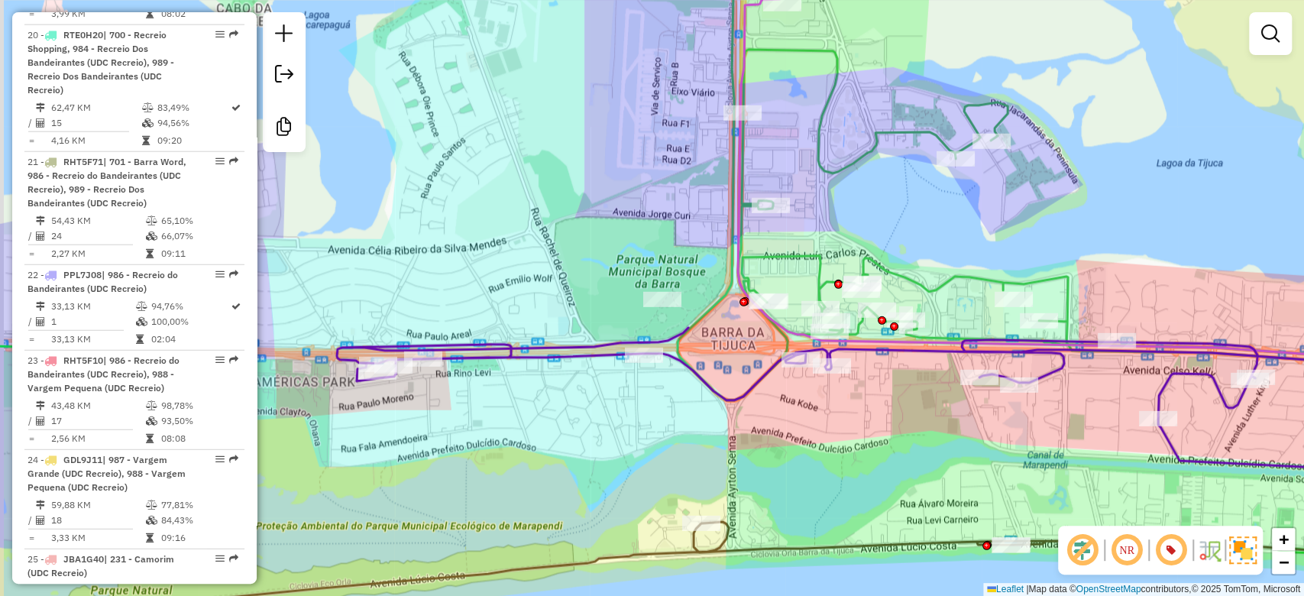
drag, startPoint x: 766, startPoint y: 461, endPoint x: 859, endPoint y: 474, distance: 93.5
click at [859, 474] on div "Janela de atendimento Grade de atendimento Capacidade Transportadoras Veículos …" at bounding box center [652, 298] width 1304 height 596
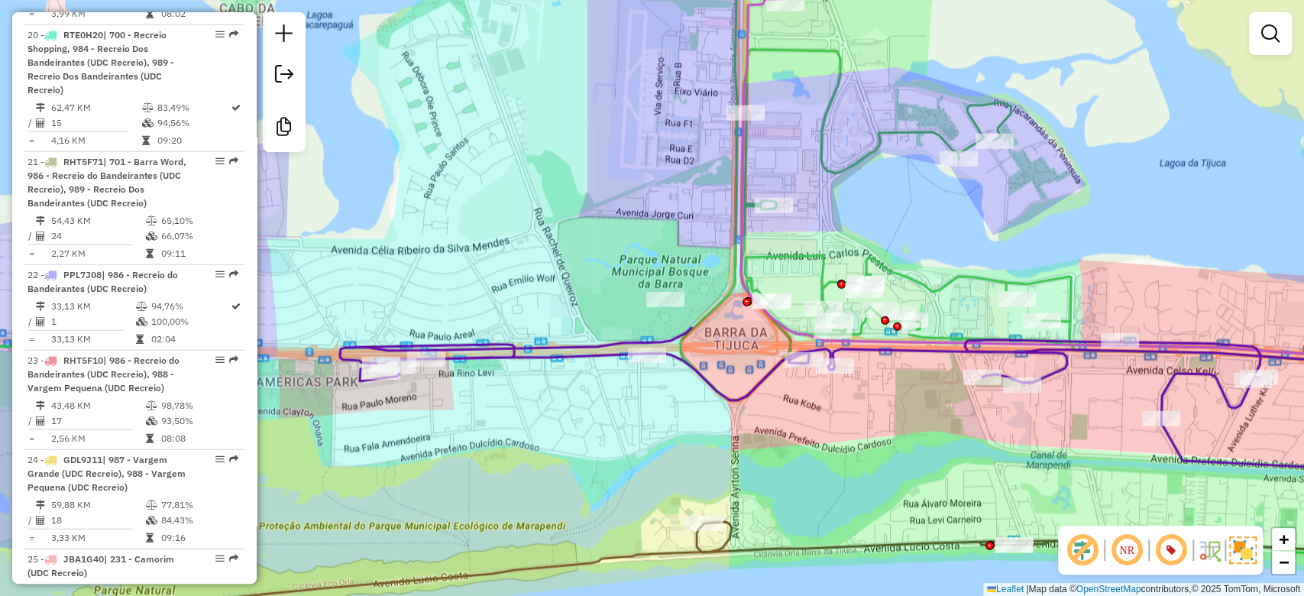
drag, startPoint x: 508, startPoint y: 415, endPoint x: 538, endPoint y: 415, distance: 29.8
click at [538, 415] on div "Janela de atendimento Grade de atendimento Capacidade Transportadoras Veículos …" at bounding box center [652, 298] width 1304 height 596
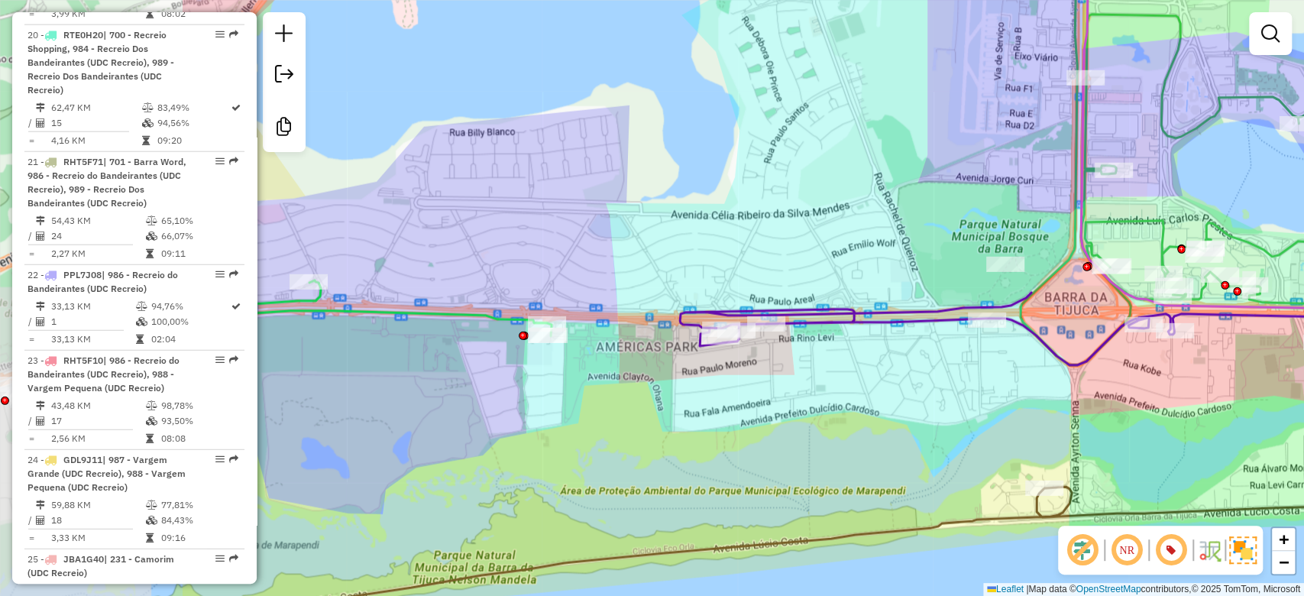
drag, startPoint x: 526, startPoint y: 431, endPoint x: 871, endPoint y: 389, distance: 347.1
click at [871, 389] on div "Janela de atendimento Grade de atendimento Capacidade Transportadoras Veículos …" at bounding box center [652, 298] width 1304 height 596
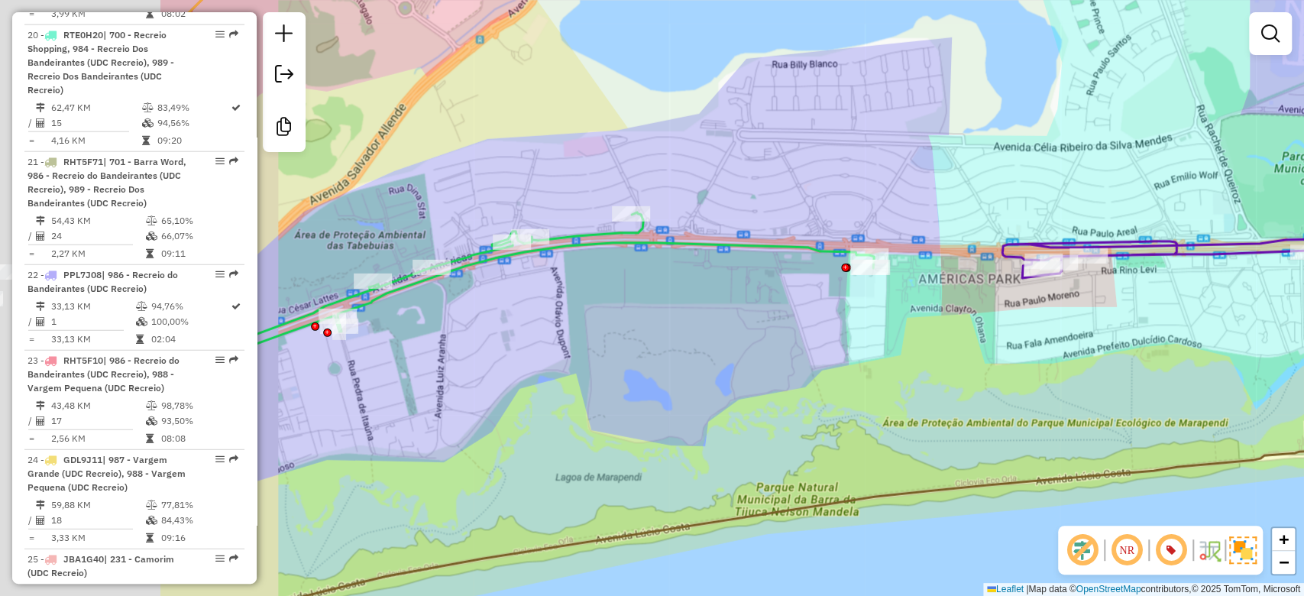
drag, startPoint x: 623, startPoint y: 345, endPoint x: 867, endPoint y: 339, distance: 243.8
click at [1122, 295] on div "Janela de atendimento Grade de atendimento Capacidade Transportadoras Veículos …" at bounding box center [652, 298] width 1304 height 596
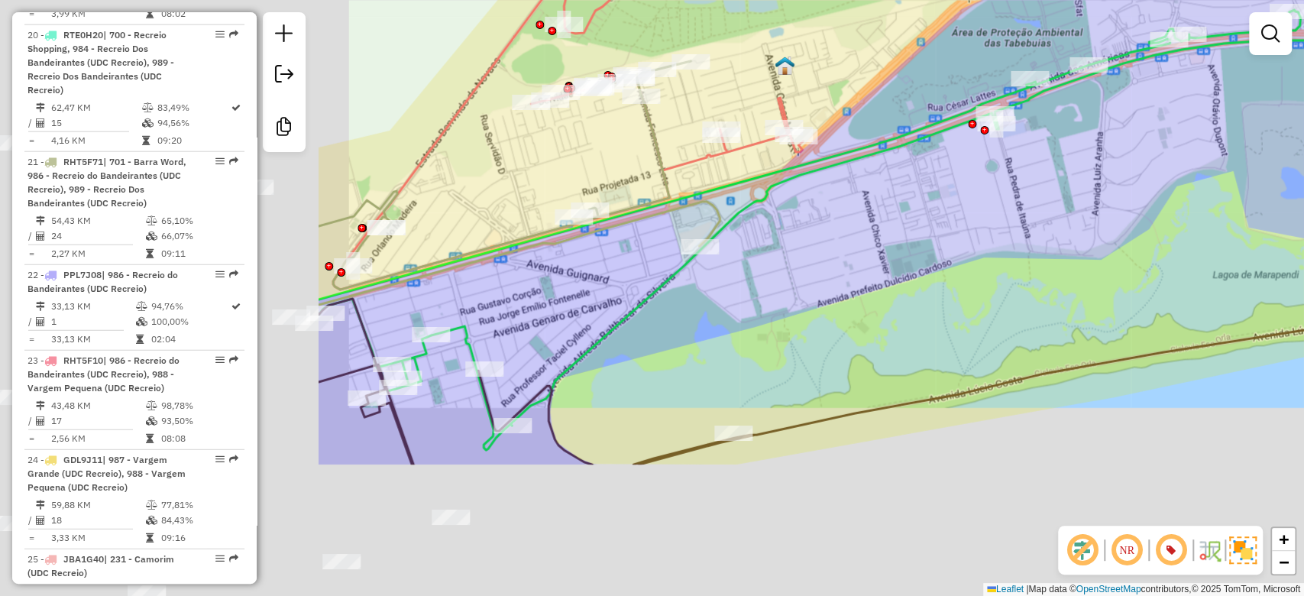
drag, startPoint x: 620, startPoint y: 380, endPoint x: 958, endPoint y: 226, distance: 372.0
click at [958, 226] on div "Janela de atendimento Grade de atendimento Capacidade Transportadoras Veículos …" at bounding box center [652, 298] width 1304 height 596
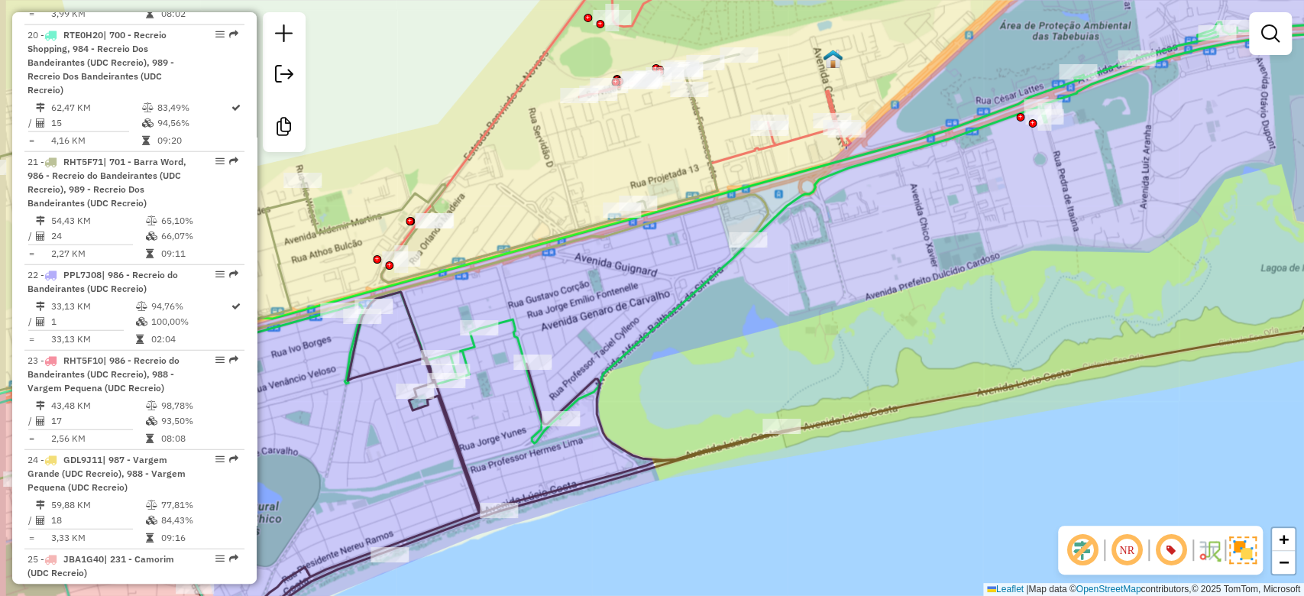
drag, startPoint x: 736, startPoint y: 370, endPoint x: 889, endPoint y: 333, distance: 157.9
click at [889, 333] on div "Janela de atendimento Grade de atendimento Capacidade Transportadoras Veículos …" at bounding box center [652, 298] width 1304 height 596
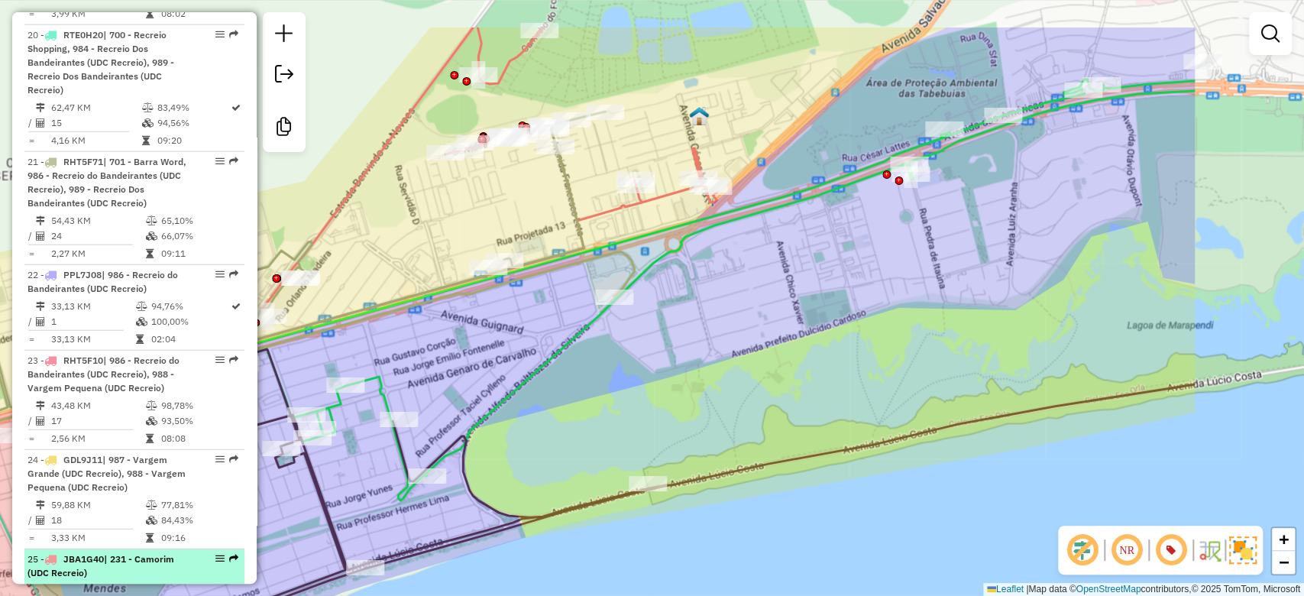
drag, startPoint x: 840, startPoint y: 303, endPoint x: 215, endPoint y: 464, distance: 646.1
click at [215, 464] on hb-router-mapa "Informações da Sessão 1228421 - 12/08/2025 Criação: 11/08/2025 19:01 Desbloquea…" at bounding box center [652, 298] width 1304 height 596
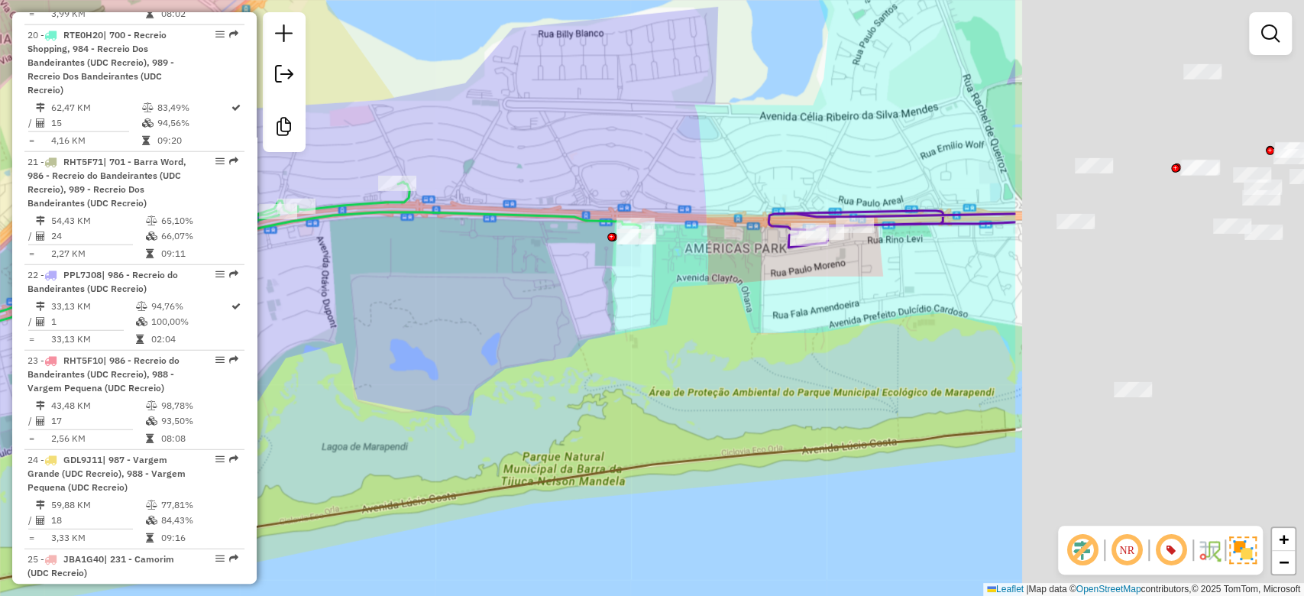
drag, startPoint x: 769, startPoint y: 386, endPoint x: 617, endPoint y: 406, distance: 152.7
click at [461, 425] on div "Janela de atendimento Grade de atendimento Capacidade Transportadoras Veículos …" at bounding box center [652, 298] width 1304 height 596
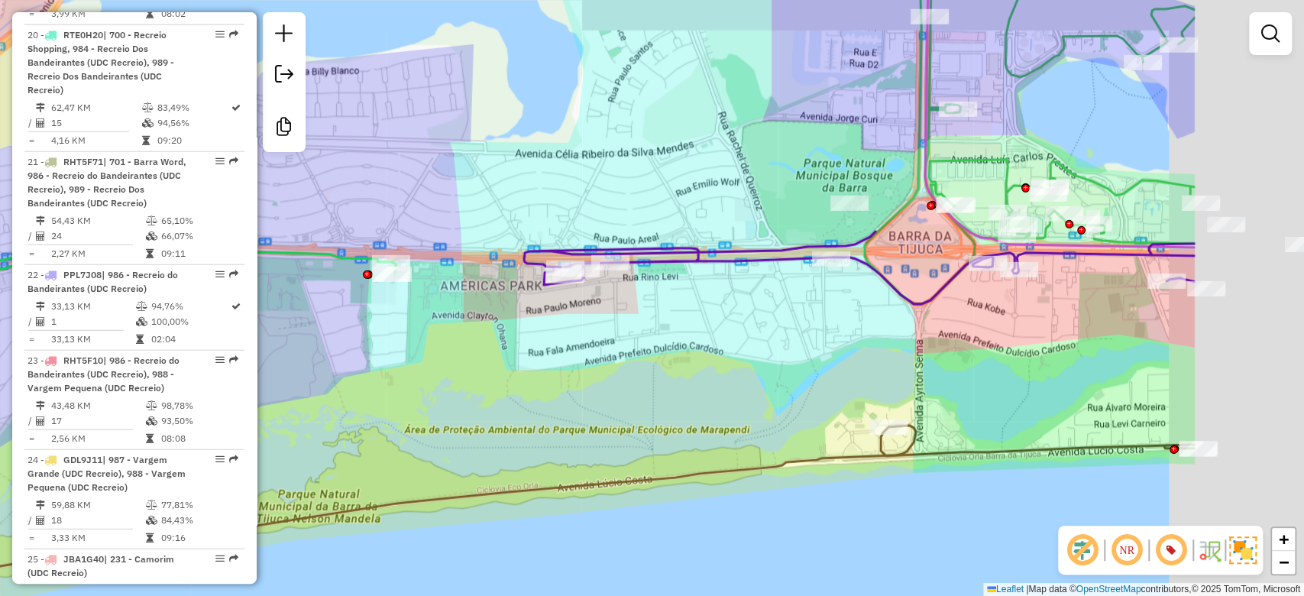
drag, startPoint x: 758, startPoint y: 393, endPoint x: 519, endPoint y: 431, distance: 242.0
click at [519, 431] on div "Janela de atendimento Grade de atendimento Capacidade Transportadoras Veículos …" at bounding box center [652, 298] width 1304 height 596
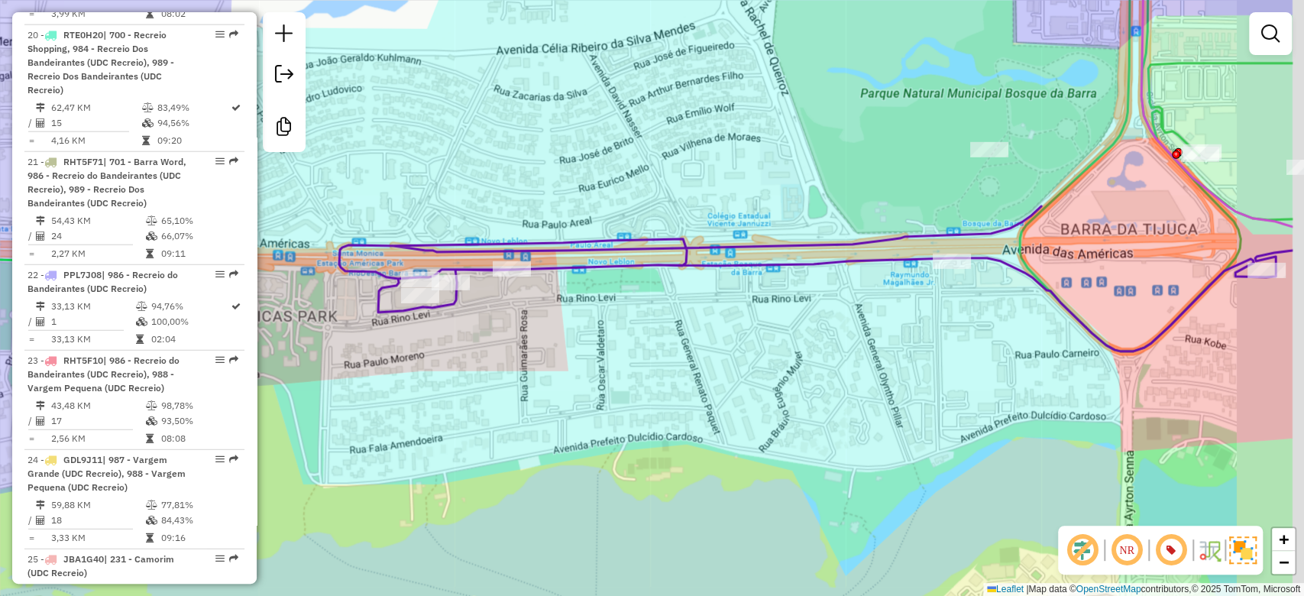
drag, startPoint x: 665, startPoint y: 416, endPoint x: 620, endPoint y: 403, distance: 47.9
click at [638, 413] on div "Janela de atendimento Grade de atendimento Capacidade Transportadoras Veículos …" at bounding box center [652, 298] width 1304 height 596
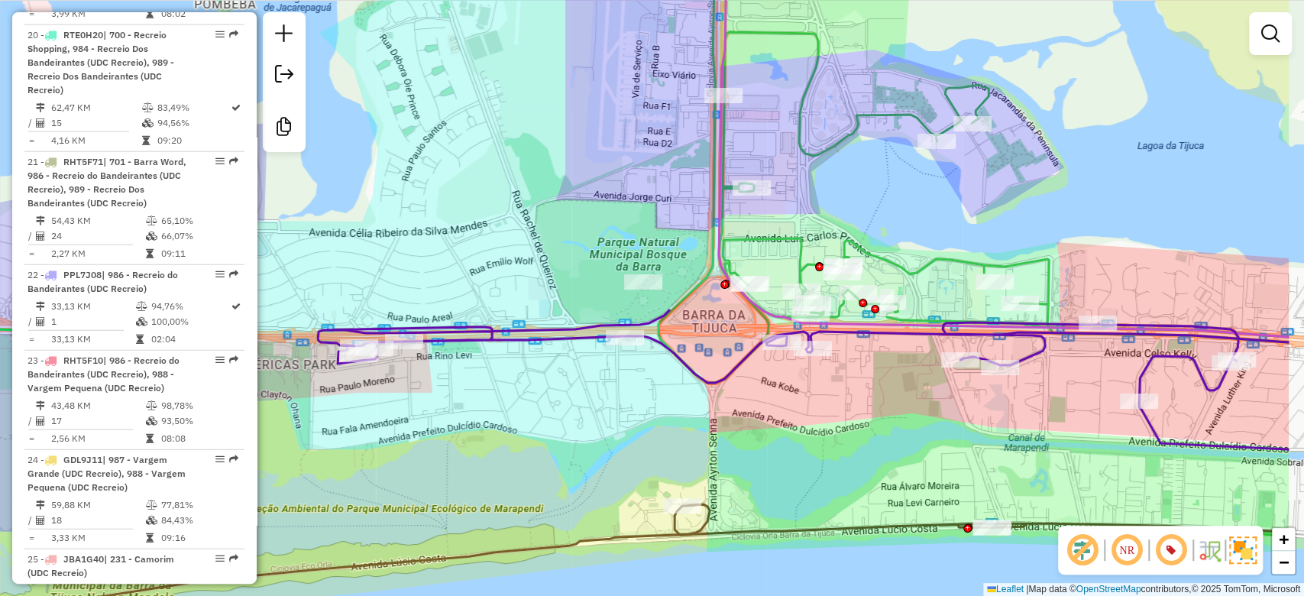
drag, startPoint x: 808, startPoint y: 393, endPoint x: 651, endPoint y: 403, distance: 157.7
click at [651, 403] on div "Janela de atendimento Grade de atendimento Capacidade Transportadoras Veículos …" at bounding box center [652, 298] width 1304 height 596
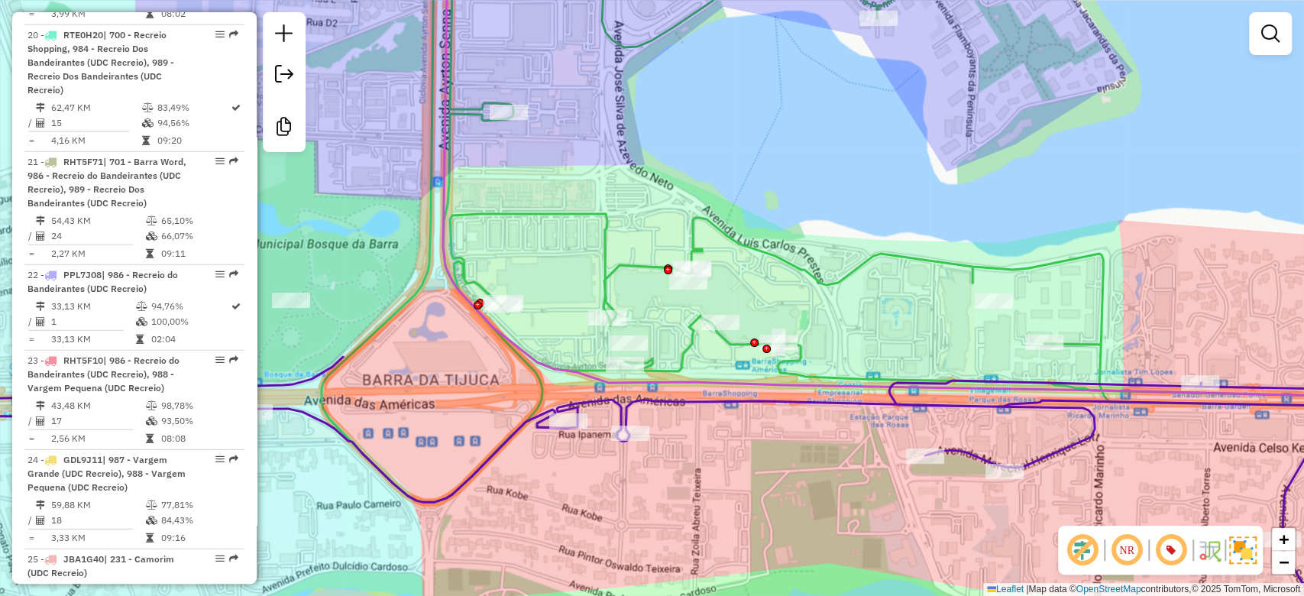
drag, startPoint x: 978, startPoint y: 344, endPoint x: 759, endPoint y: 316, distance: 221.0
click at [759, 316] on div "Janela de atendimento Grade de atendimento Capacidade Transportadoras Veículos …" at bounding box center [652, 298] width 1304 height 596
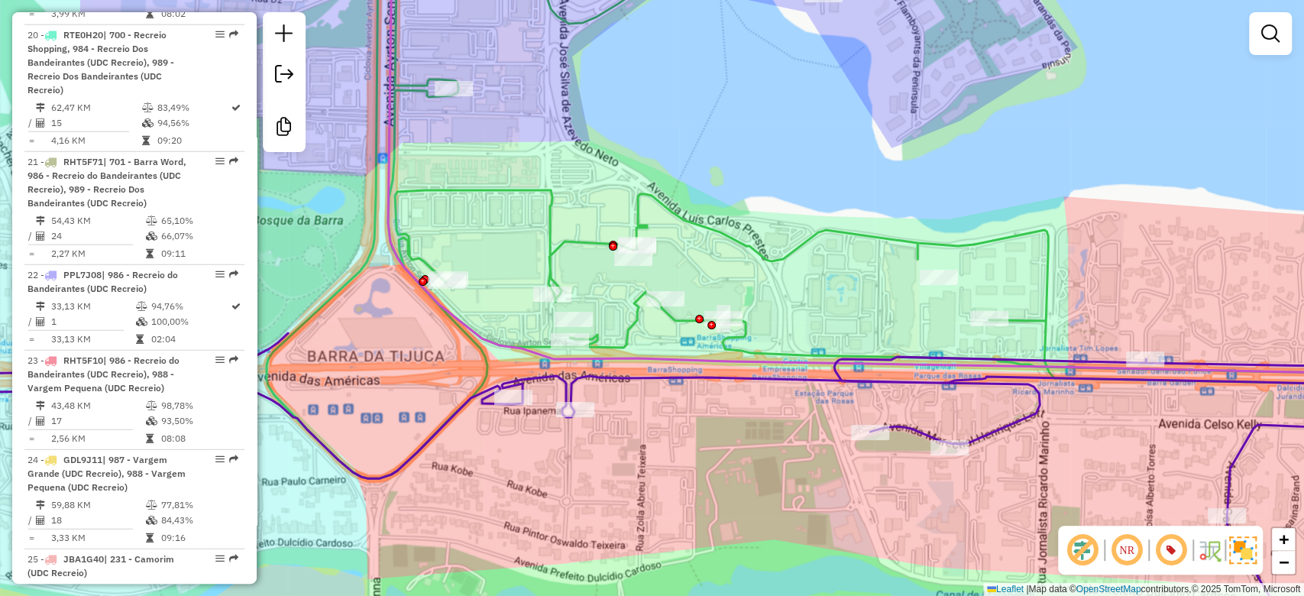
drag, startPoint x: 580, startPoint y: 297, endPoint x: 605, endPoint y: 296, distance: 25.2
click at [650, 296] on icon at bounding box center [879, 209] width 1225 height 539
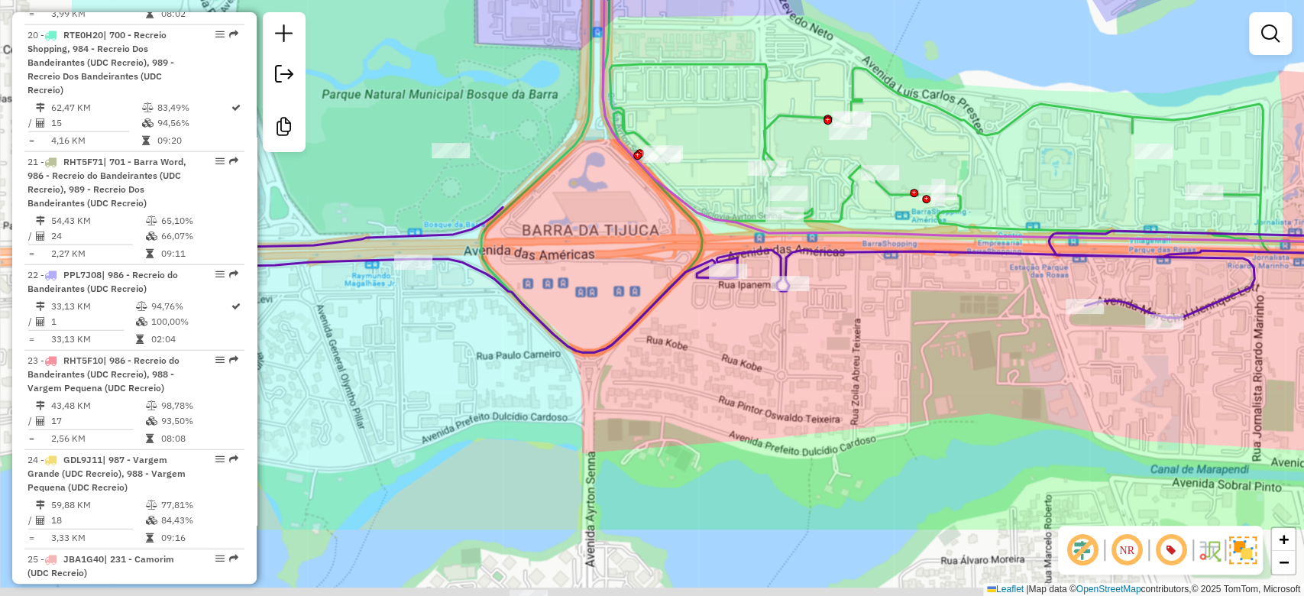
drag, startPoint x: 568, startPoint y: 466, endPoint x: 762, endPoint y: 338, distance: 233.3
click at [770, 339] on div "Janela de atendimento Grade de atendimento Capacidade Transportadoras Veículos …" at bounding box center [652, 298] width 1304 height 596
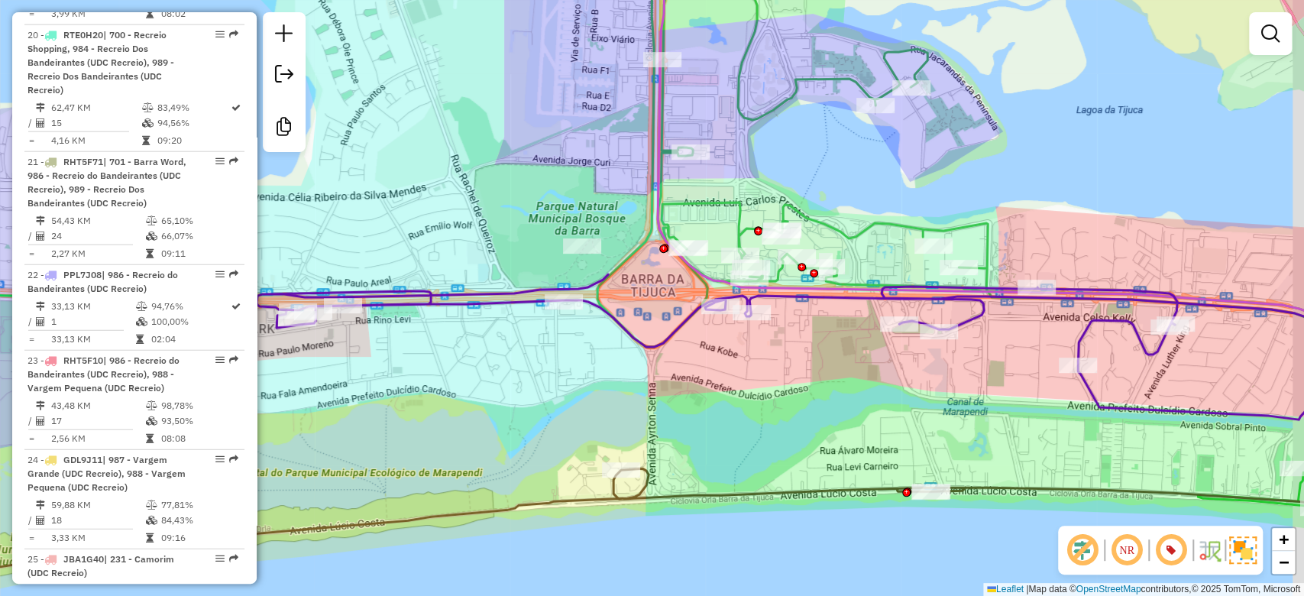
drag, startPoint x: 830, startPoint y: 395, endPoint x: 775, endPoint y: 365, distance: 62.6
click at [807, 395] on div "Janela de atendimento Grade de atendimento Capacidade Transportadoras Veículos …" at bounding box center [652, 298] width 1304 height 596
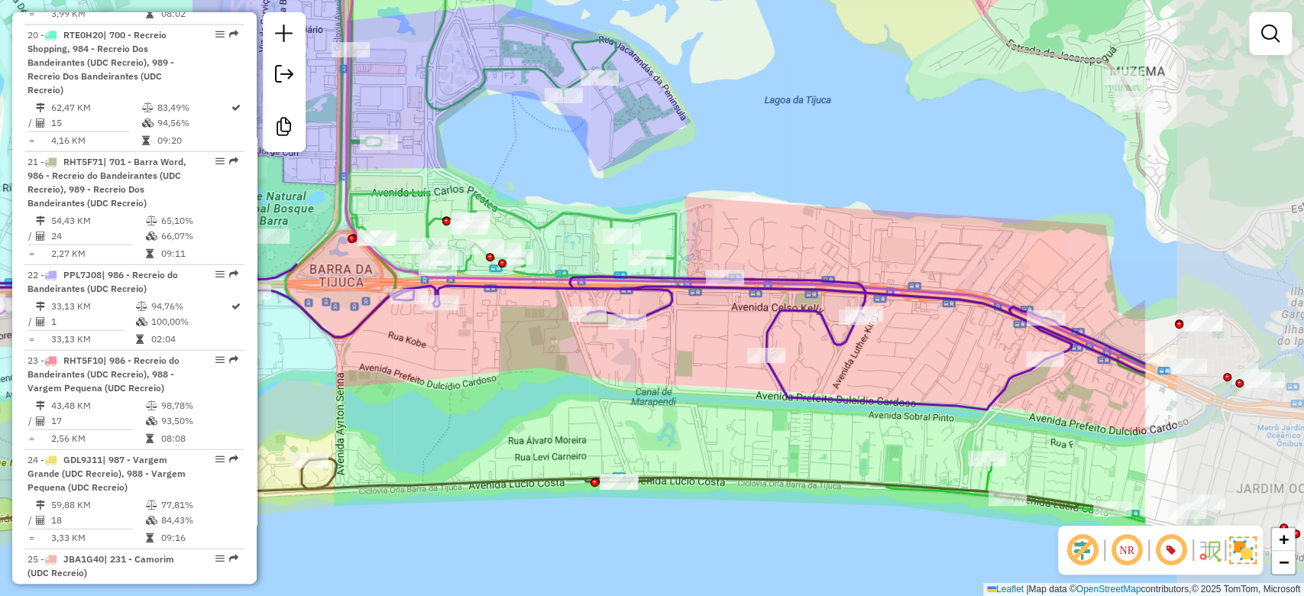
drag, startPoint x: 817, startPoint y: 375, endPoint x: 631, endPoint y: 353, distance: 187.7
click at [630, 353] on div "Janela de atendimento Grade de atendimento Capacidade Transportadoras Veículos …" at bounding box center [652, 298] width 1304 height 596
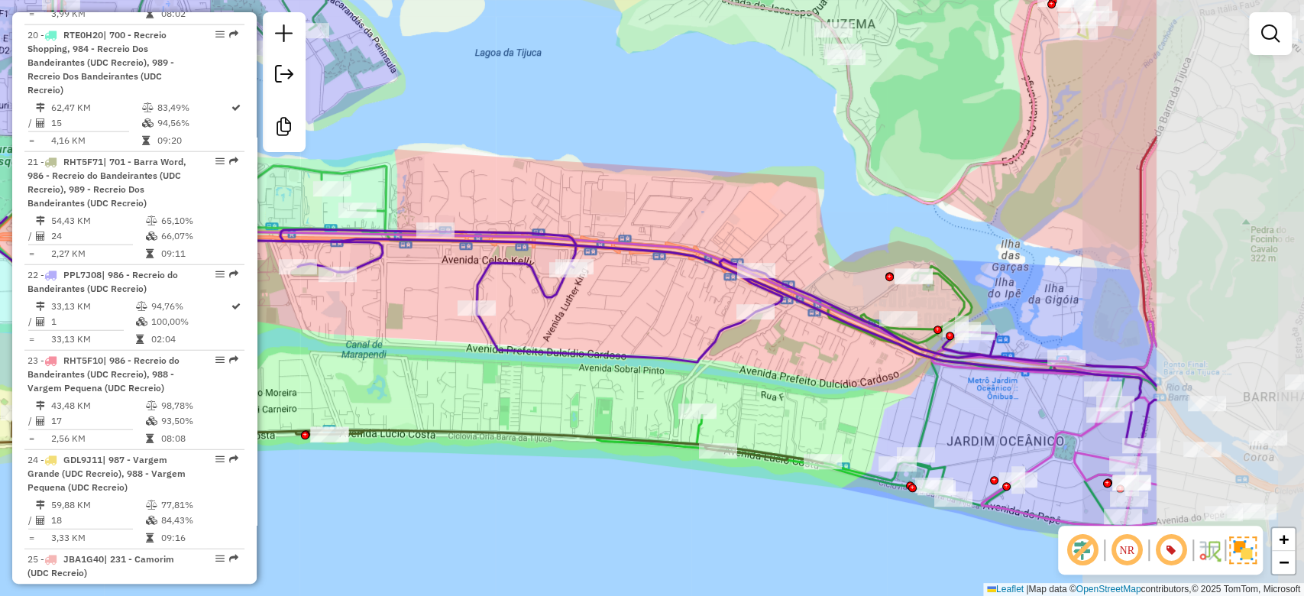
drag, startPoint x: 758, startPoint y: 384, endPoint x: 481, endPoint y: 339, distance: 281.0
click at [481, 339] on div "Janela de atendimento Grade de atendimento Capacidade Transportadoras Veículos …" at bounding box center [652, 298] width 1304 height 596
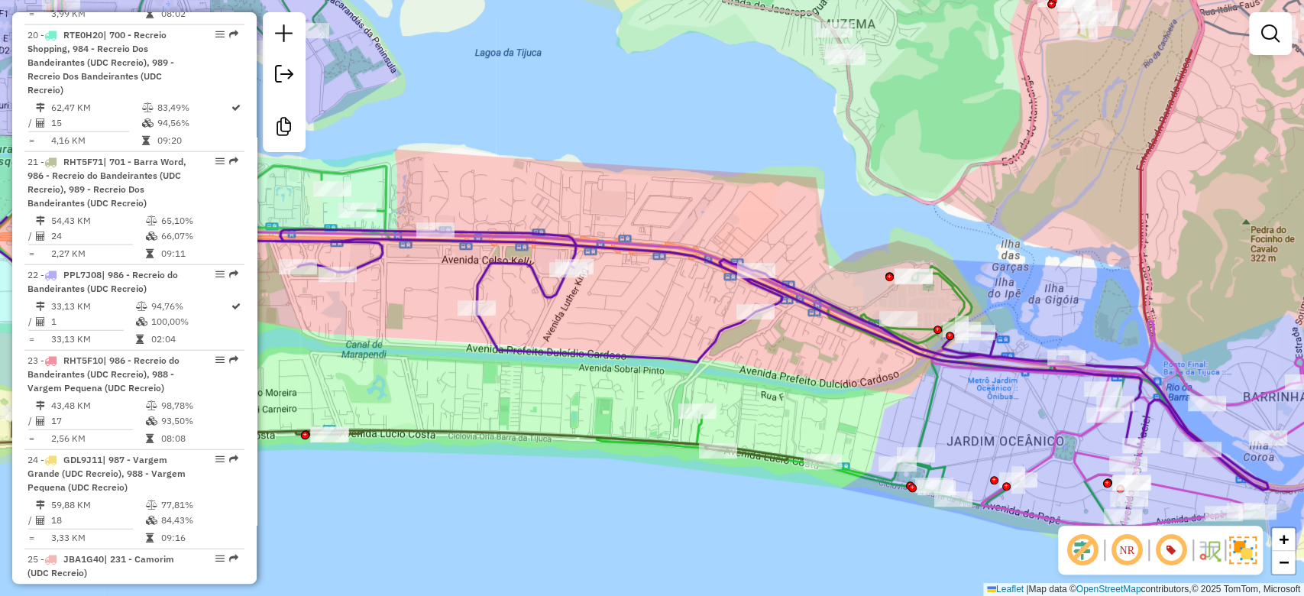
click at [797, 307] on icon at bounding box center [568, 353] width 1399 height 273
select select "**********"
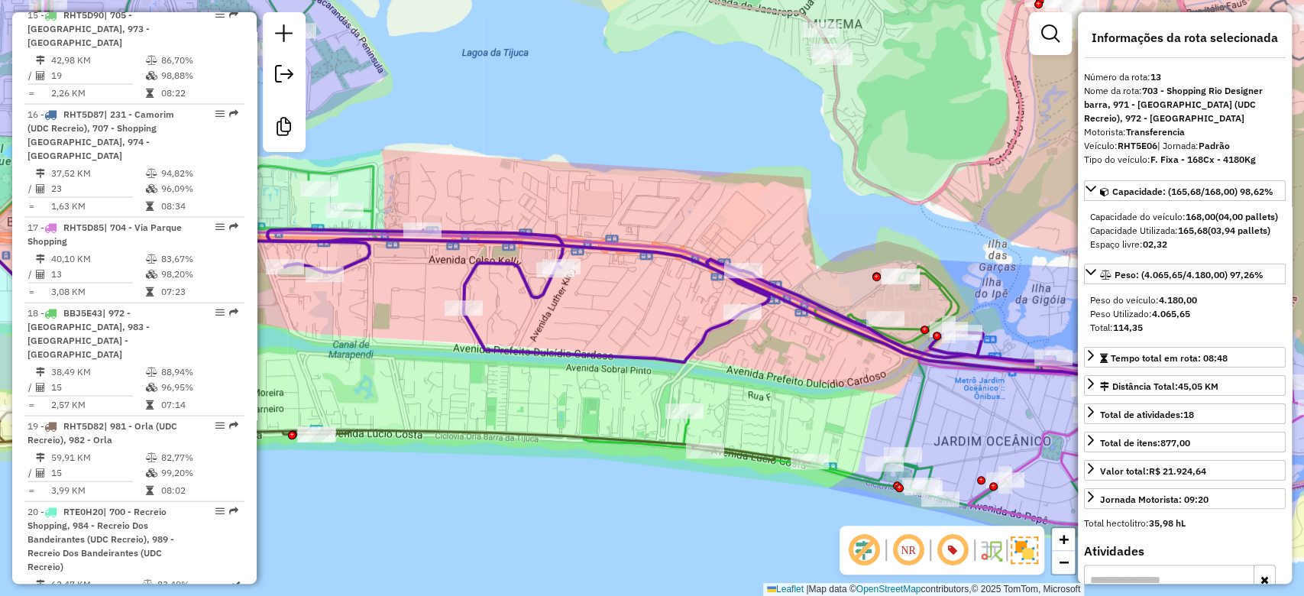
scroll to position [1797, 0]
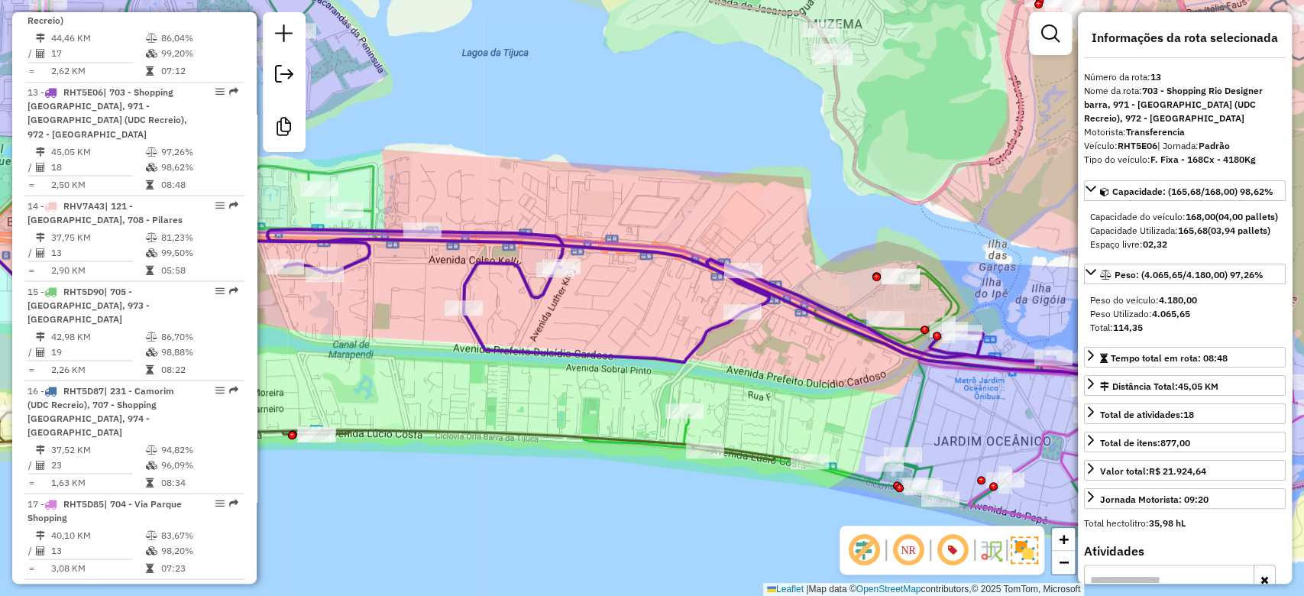
drag, startPoint x: 857, startPoint y: 370, endPoint x: 836, endPoint y: 371, distance: 21.4
click at [837, 371] on div "Janela de atendimento Grade de atendimento Capacidade Transportadoras Veículos …" at bounding box center [652, 298] width 1304 height 596
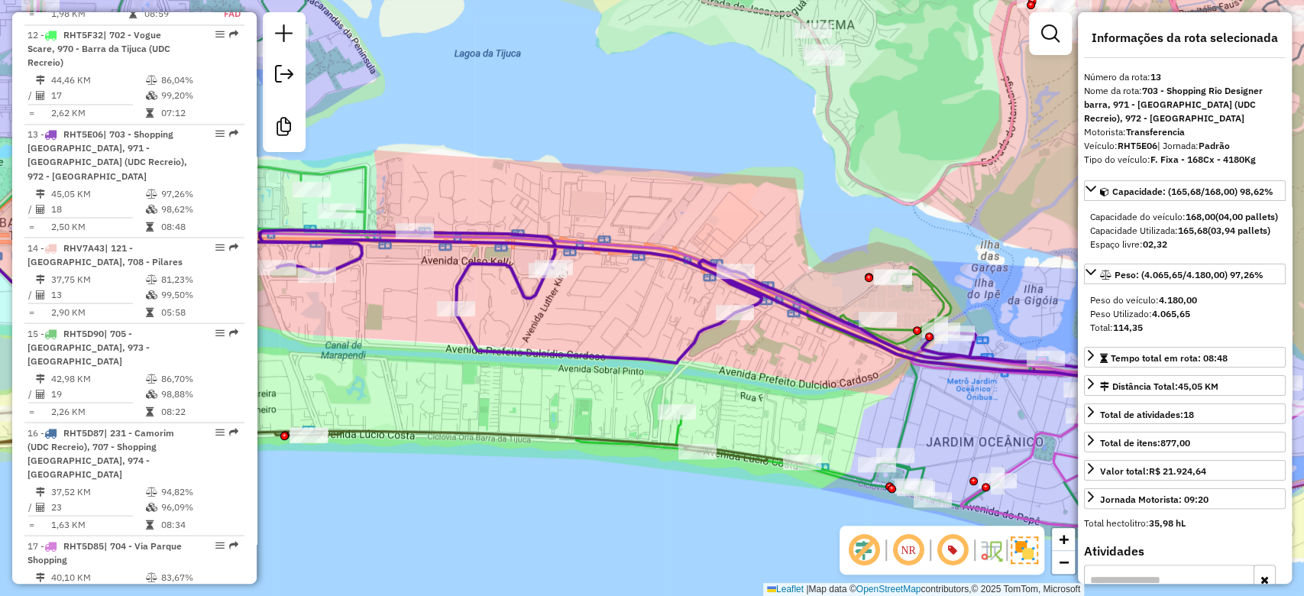
drag, startPoint x: 636, startPoint y: 174, endPoint x: 850, endPoint y: 178, distance: 213.9
click at [864, 174] on div "Janela de atendimento Grade de atendimento Capacidade Transportadoras Veículos …" at bounding box center [652, 298] width 1304 height 596
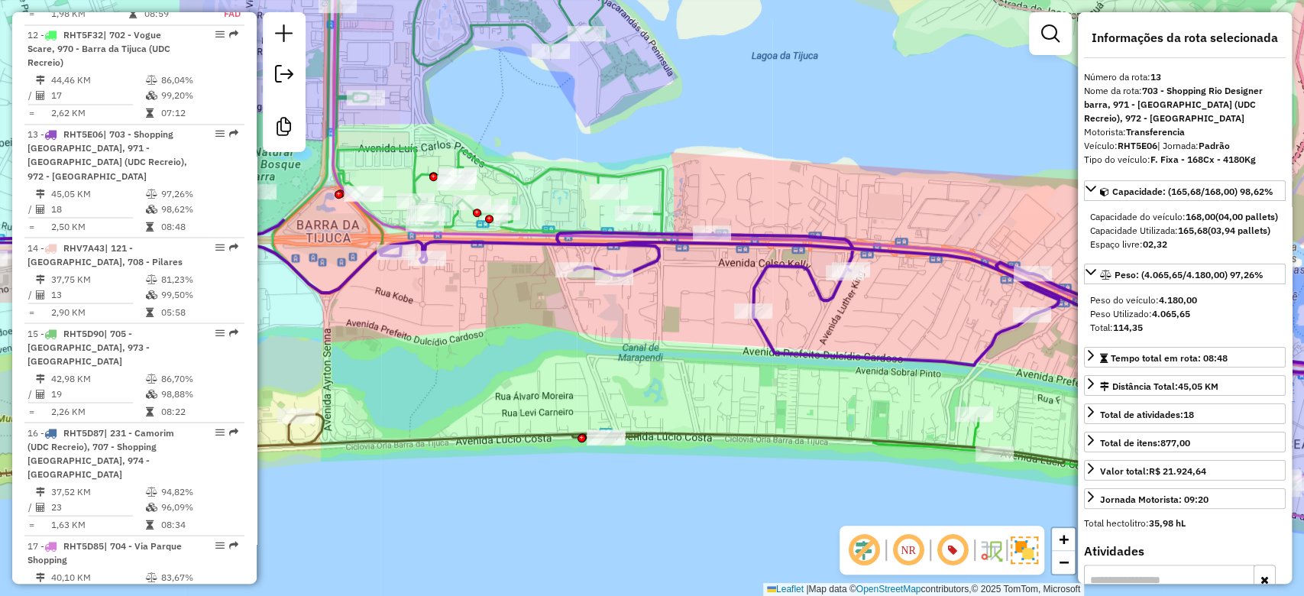
click at [850, 176] on div "Janela de atendimento Grade de atendimento Capacidade Transportadoras Veículos …" at bounding box center [652, 298] width 1304 height 596
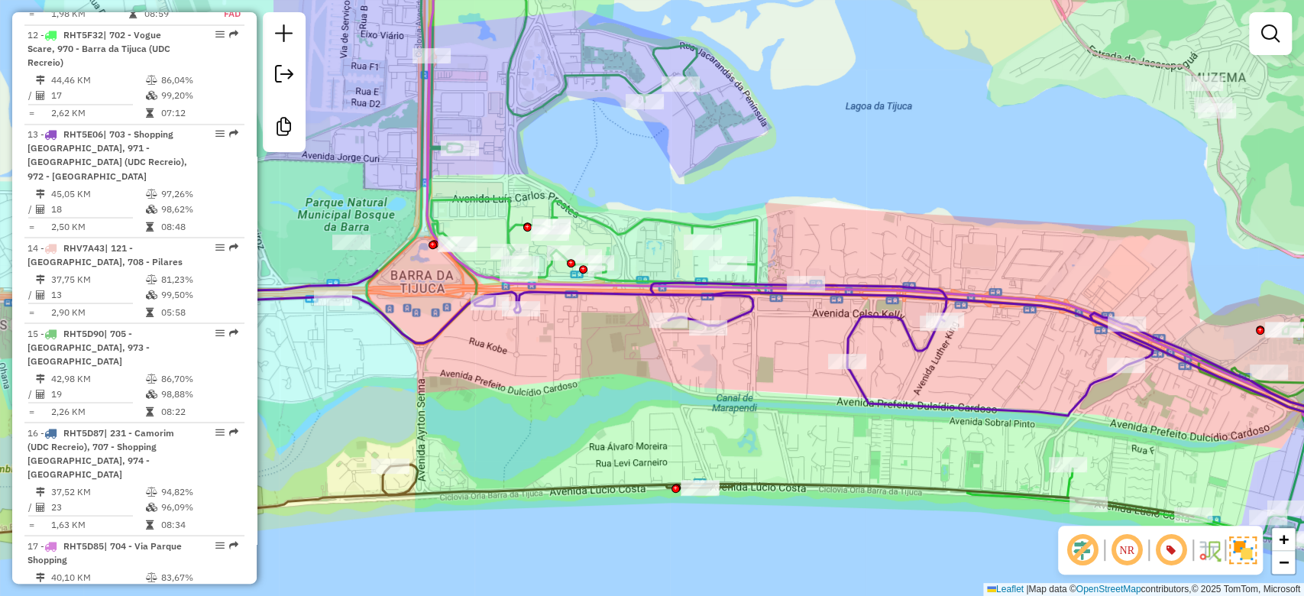
drag, startPoint x: 861, startPoint y: 203, endPoint x: 901, endPoint y: 224, distance: 45.4
click at [901, 224] on div "Janela de atendimento Grade de atendimento Capacidade Transportadoras Veículos …" at bounding box center [652, 298] width 1304 height 596
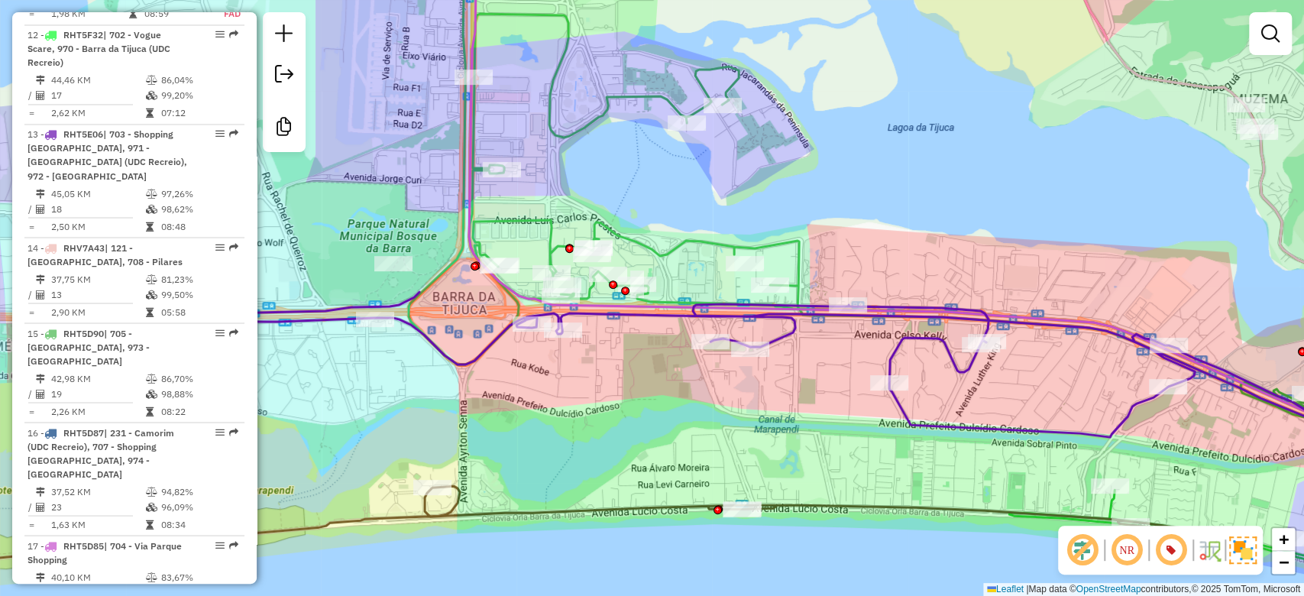
drag, startPoint x: 642, startPoint y: 192, endPoint x: 672, endPoint y: 217, distance: 39.6
click at [672, 217] on div "Janela de atendimento Grade de atendimento Capacidade Transportadoras Veículos …" at bounding box center [652, 298] width 1304 height 596
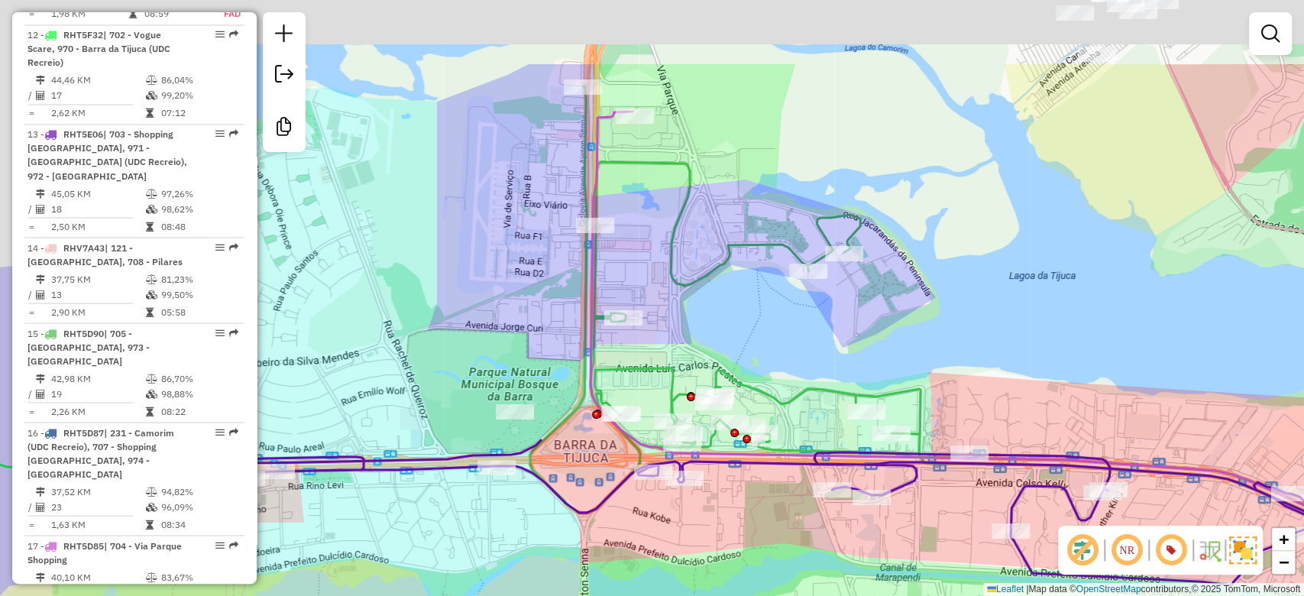
drag, startPoint x: 637, startPoint y: 237, endPoint x: 715, endPoint y: 332, distance: 123.3
click at [715, 332] on div "Janela de atendimento Grade de atendimento Capacidade Transportadoras Veículos …" at bounding box center [652, 298] width 1304 height 596
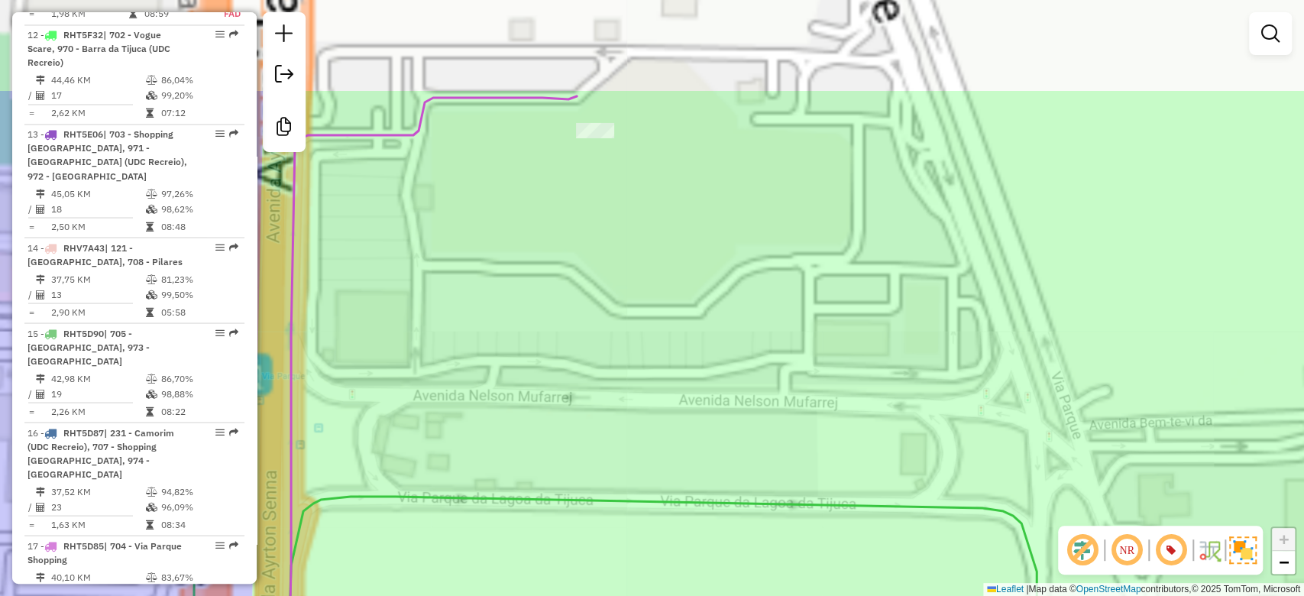
drag, startPoint x: 645, startPoint y: 136, endPoint x: 678, endPoint y: 298, distance: 165.4
click at [678, 298] on div "Janela de atendimento Grade de atendimento Capacidade Transportadoras Veículos …" at bounding box center [652, 298] width 1304 height 596
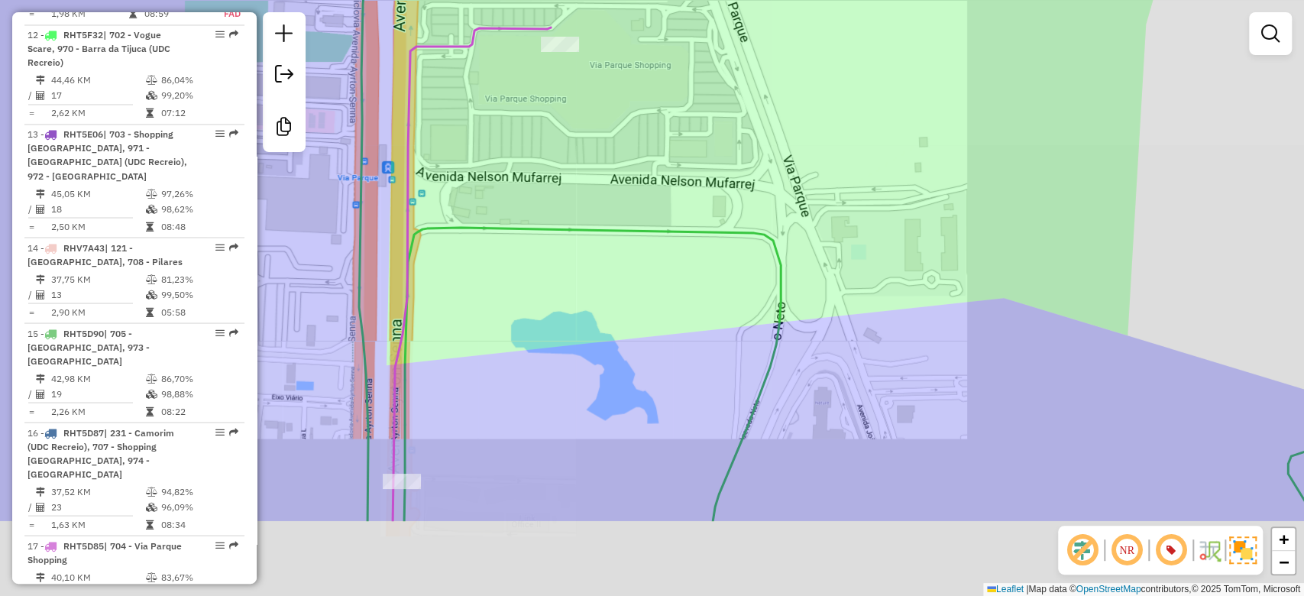
drag, startPoint x: 612, startPoint y: 273, endPoint x: 598, endPoint y: 227, distance: 48.6
click at [600, 231] on div "Janela de atendimento Grade de atendimento Capacidade Transportadoras Veículos …" at bounding box center [652, 298] width 1304 height 596
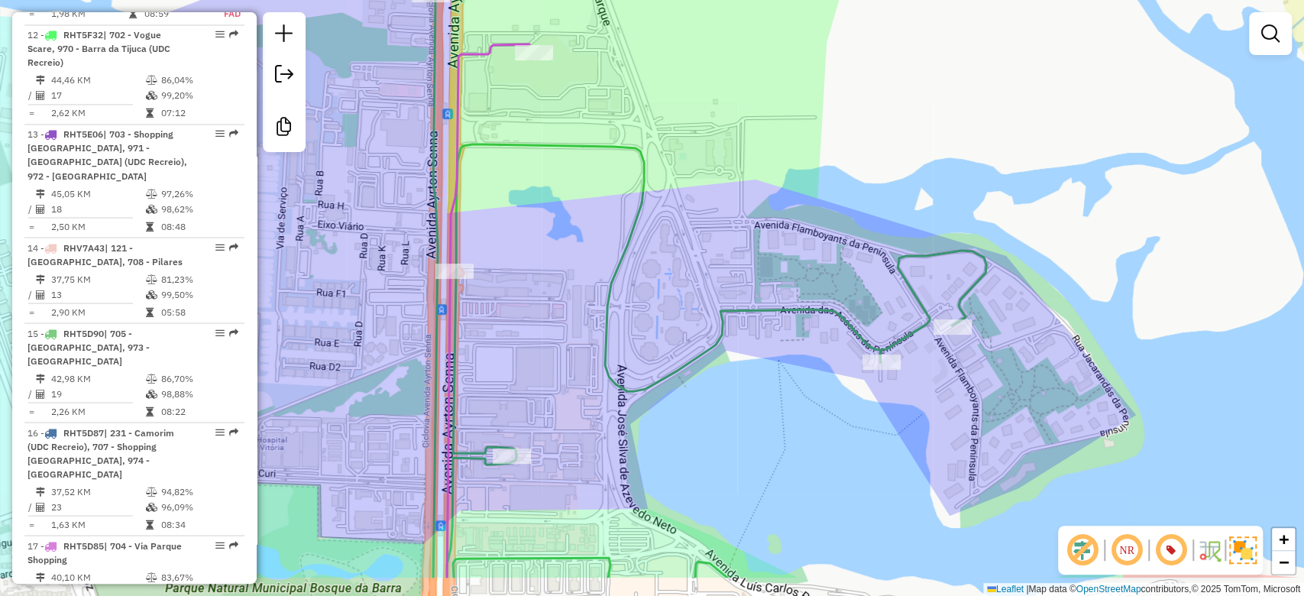
drag, startPoint x: 674, startPoint y: 318, endPoint x: 614, endPoint y: 197, distance: 134.6
click at [614, 197] on icon at bounding box center [708, 284] width 555 height 585
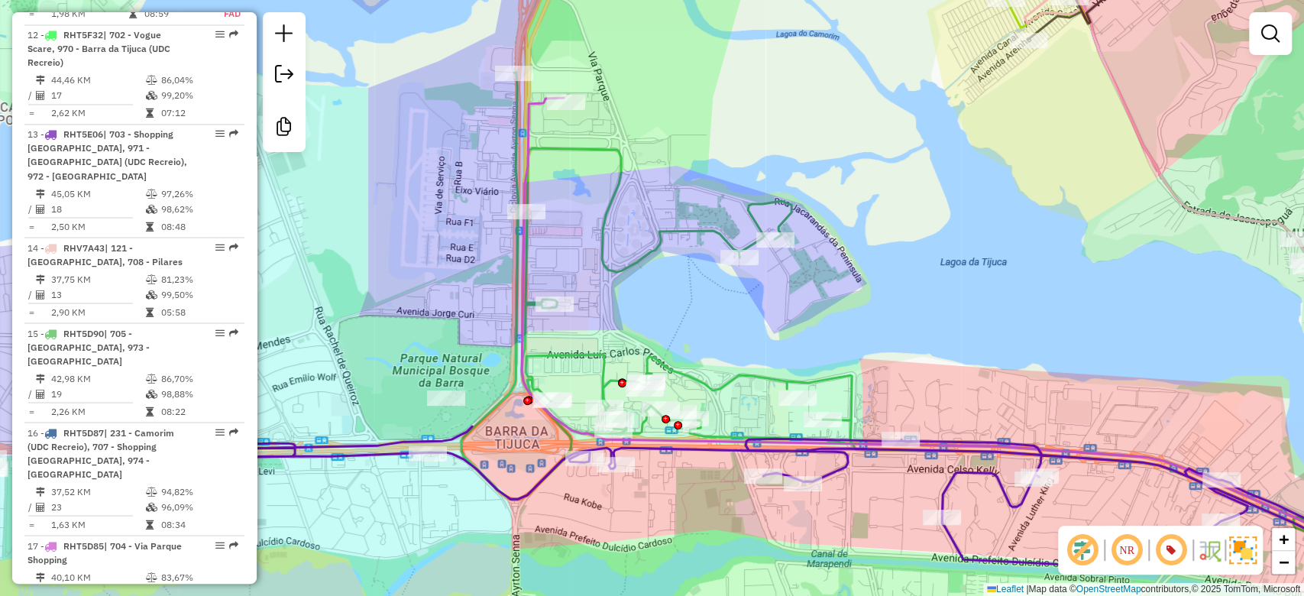
click at [828, 383] on icon at bounding box center [947, 323] width 973 height 500
select select "**********"
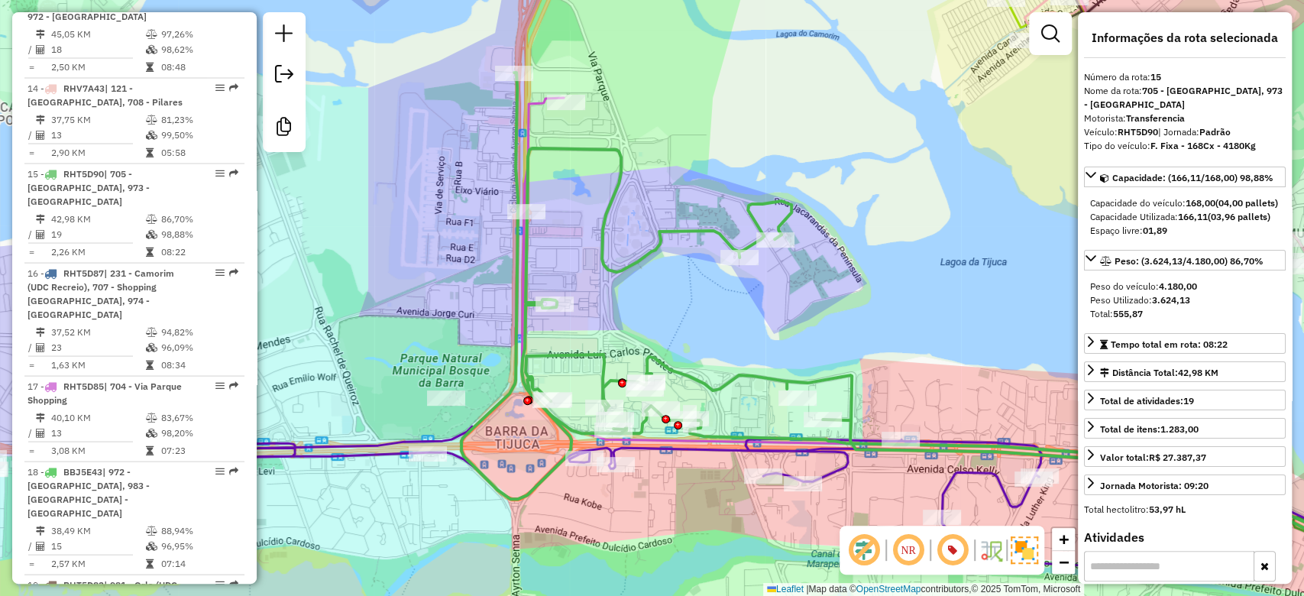
scroll to position [1996, 0]
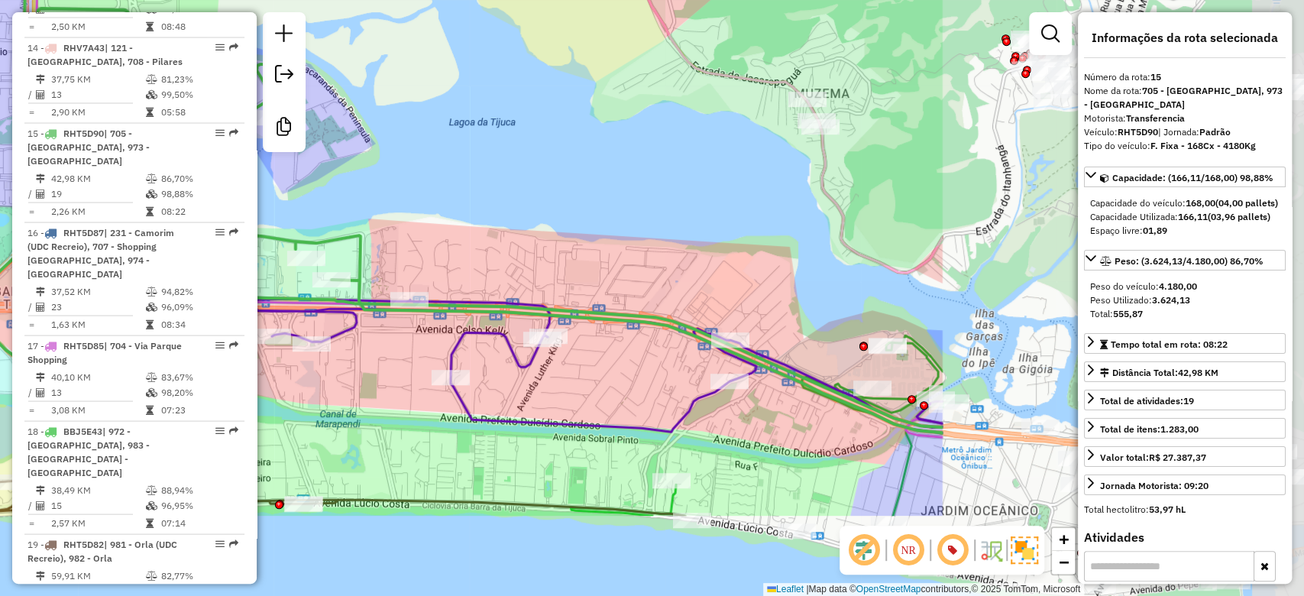
drag, startPoint x: 966, startPoint y: 338, endPoint x: 466, endPoint y: 193, distance: 520.5
click at [466, 193] on div "Janela de atendimento Grade de atendimento Capacidade Transportadoras Veículos …" at bounding box center [652, 298] width 1304 height 596
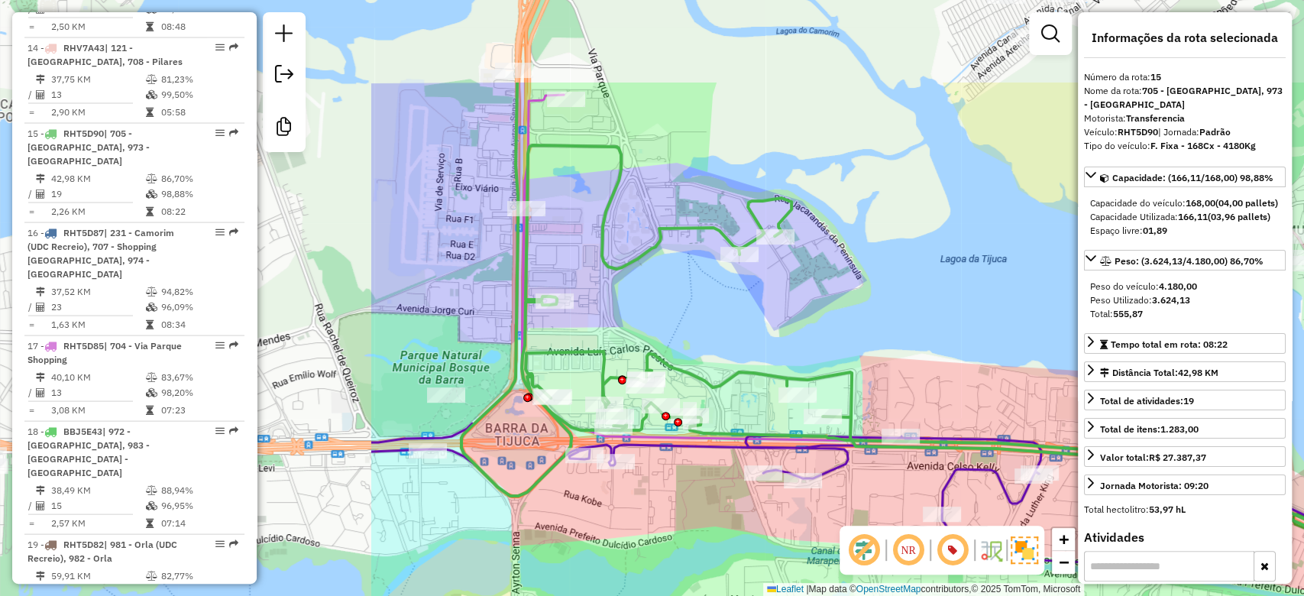
drag, startPoint x: 466, startPoint y: 194, endPoint x: 636, endPoint y: 157, distance: 174.3
click at [966, 337] on div "Janela de atendimento Grade de atendimento Capacidade Transportadoras Veículos …" at bounding box center [652, 298] width 1304 height 596
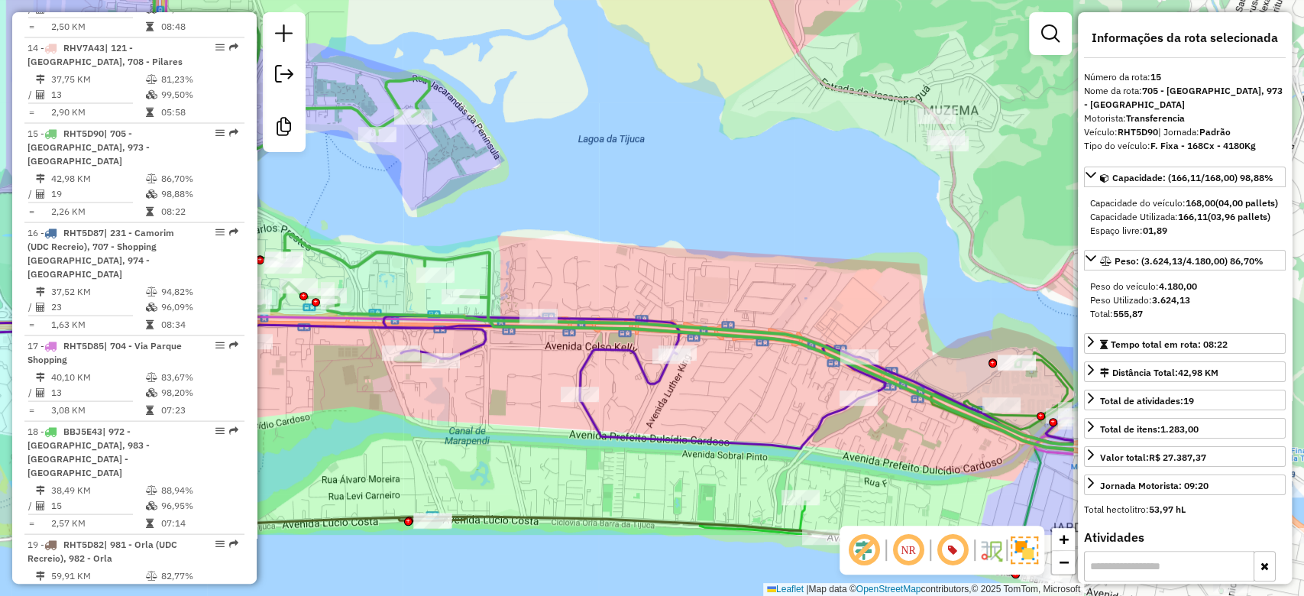
drag, startPoint x: 892, startPoint y: 358, endPoint x: 531, endPoint y: 237, distance: 380.3
click at [531, 237] on div "Janela de atendimento Grade de atendimento Capacidade Transportadoras Veículos …" at bounding box center [652, 298] width 1304 height 596
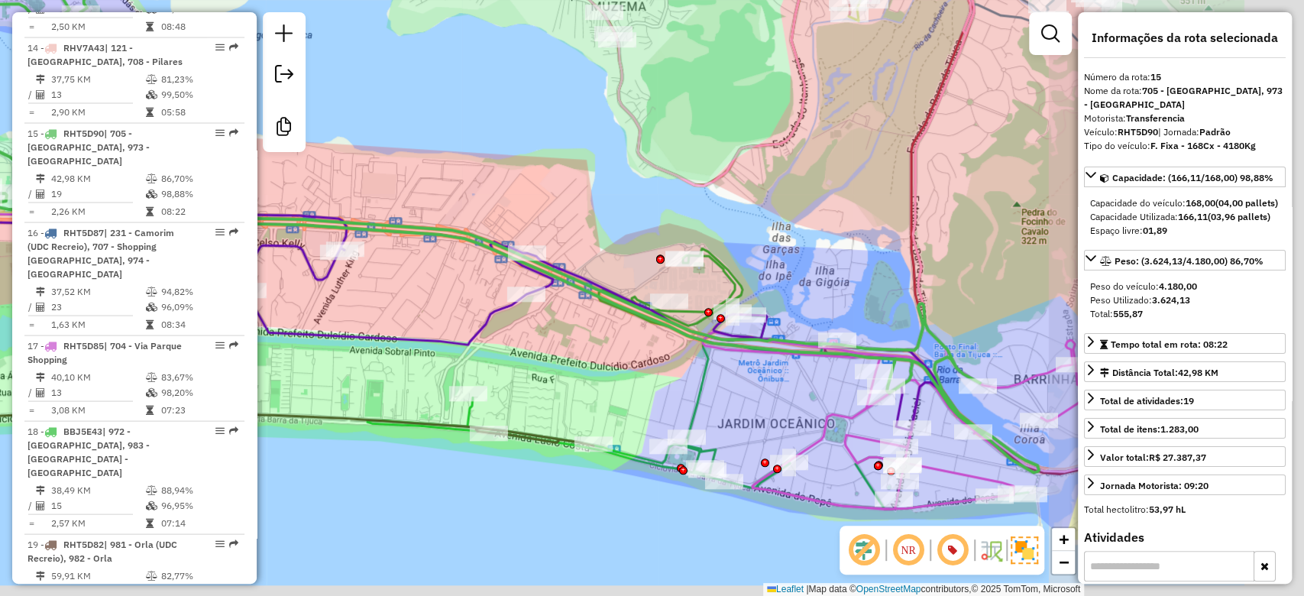
drag, startPoint x: 859, startPoint y: 282, endPoint x: 529, endPoint y: 178, distance: 346.0
click at [529, 178] on div "Janela de atendimento Grade de atendimento Capacidade Transportadoras Veículos …" at bounding box center [652, 298] width 1304 height 596
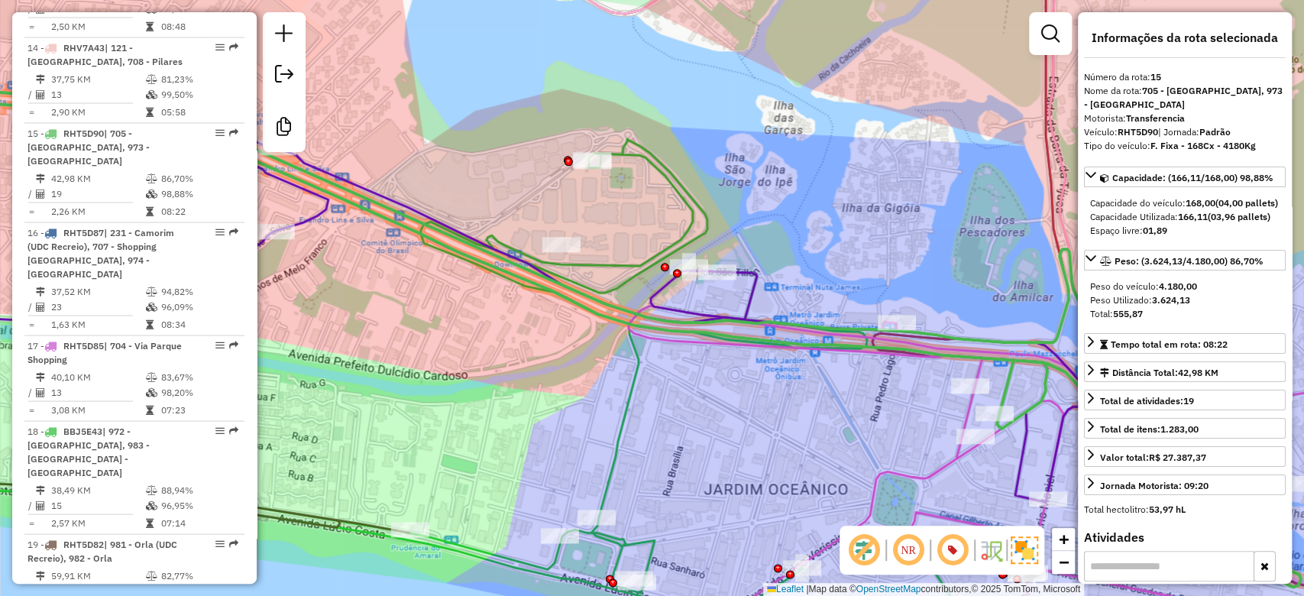
drag, startPoint x: 753, startPoint y: 280, endPoint x: 636, endPoint y: 232, distance: 126.1
click at [636, 232] on div "Janela de atendimento Grade de atendimento Capacidade Transportadoras Veículos …" at bounding box center [652, 298] width 1304 height 596
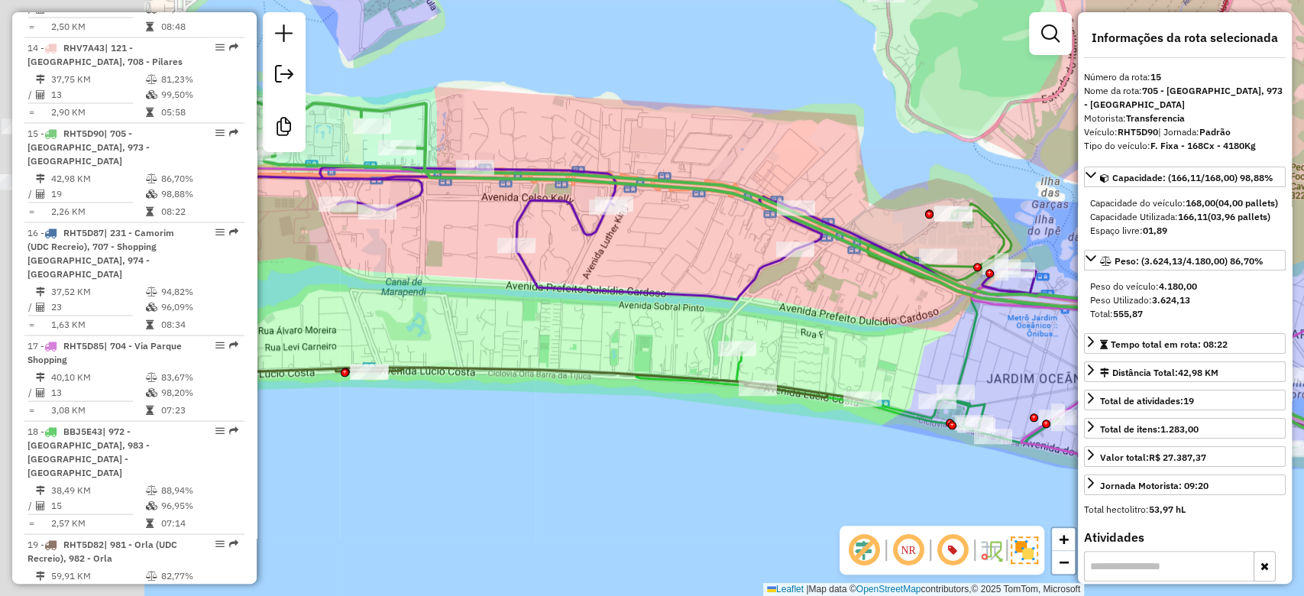
drag, startPoint x: 467, startPoint y: 280, endPoint x: 484, endPoint y: 329, distance: 51.2
click at [885, 303] on div "Janela de atendimento Grade de atendimento Capacidade Transportadoras Veículos …" at bounding box center [652, 298] width 1304 height 596
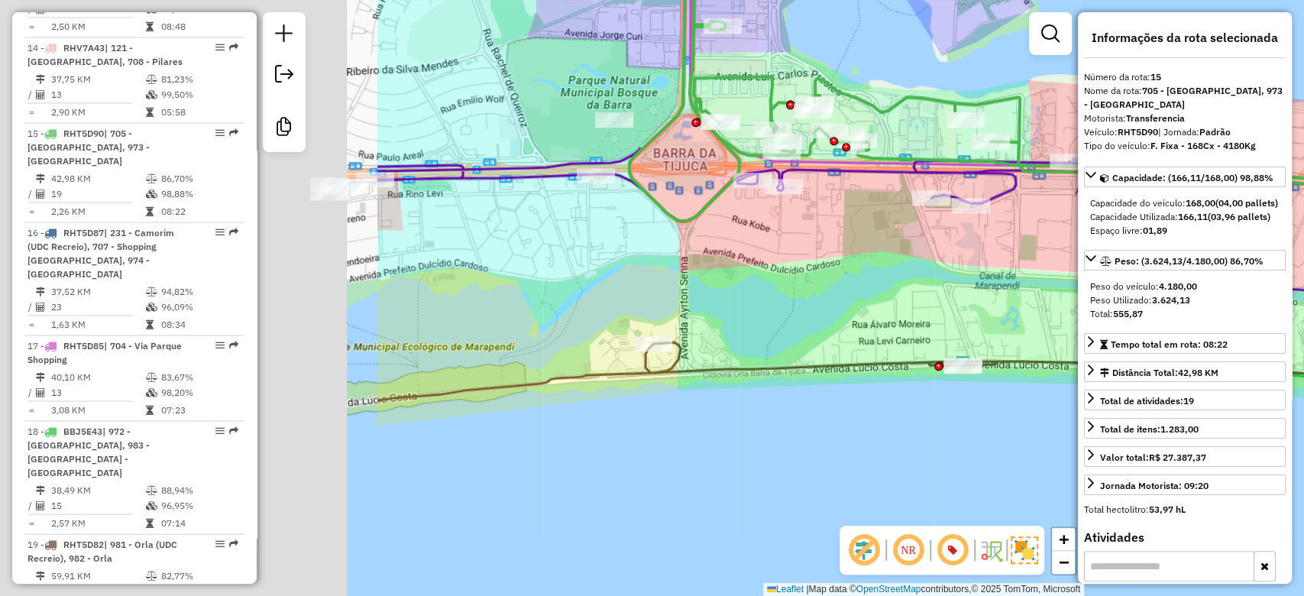
drag, startPoint x: 403, startPoint y: 340, endPoint x: 539, endPoint y: 310, distance: 138.5
click at [945, 329] on div "Janela de atendimento Grade de atendimento Capacidade Transportadoras Veículos …" at bounding box center [652, 298] width 1304 height 596
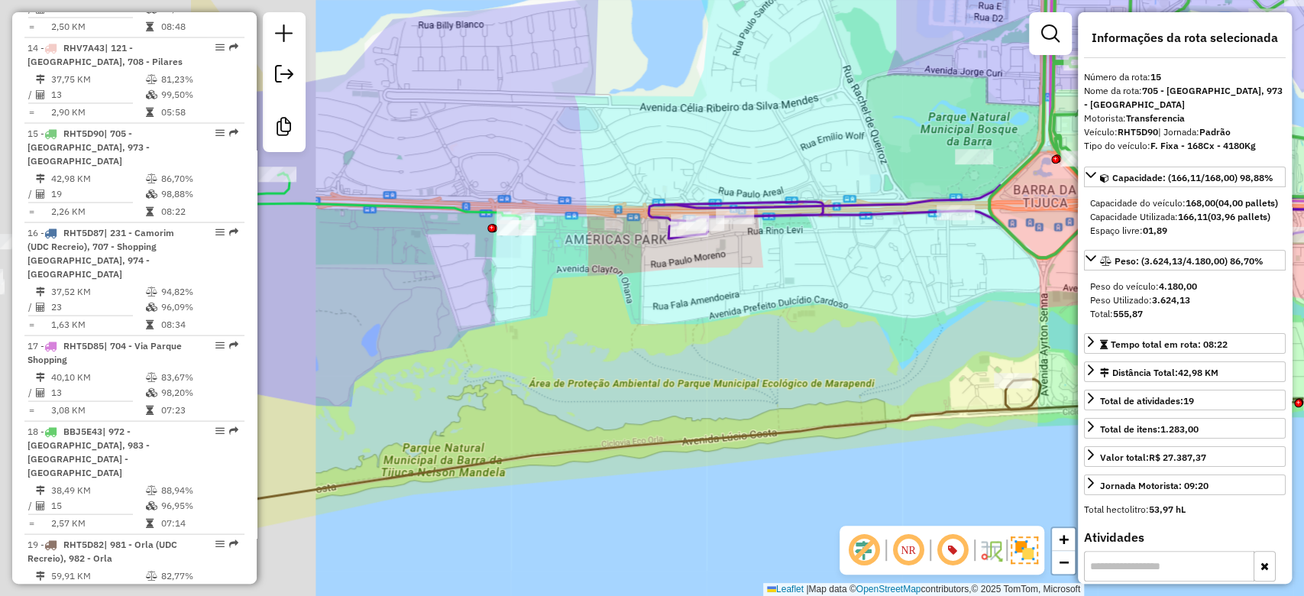
drag, startPoint x: 854, startPoint y: 345, endPoint x: 768, endPoint y: 318, distance: 90.6
click at [851, 348] on div "Janela de atendimento Grade de atendimento Capacidade Transportadoras Veículos …" at bounding box center [652, 298] width 1304 height 596
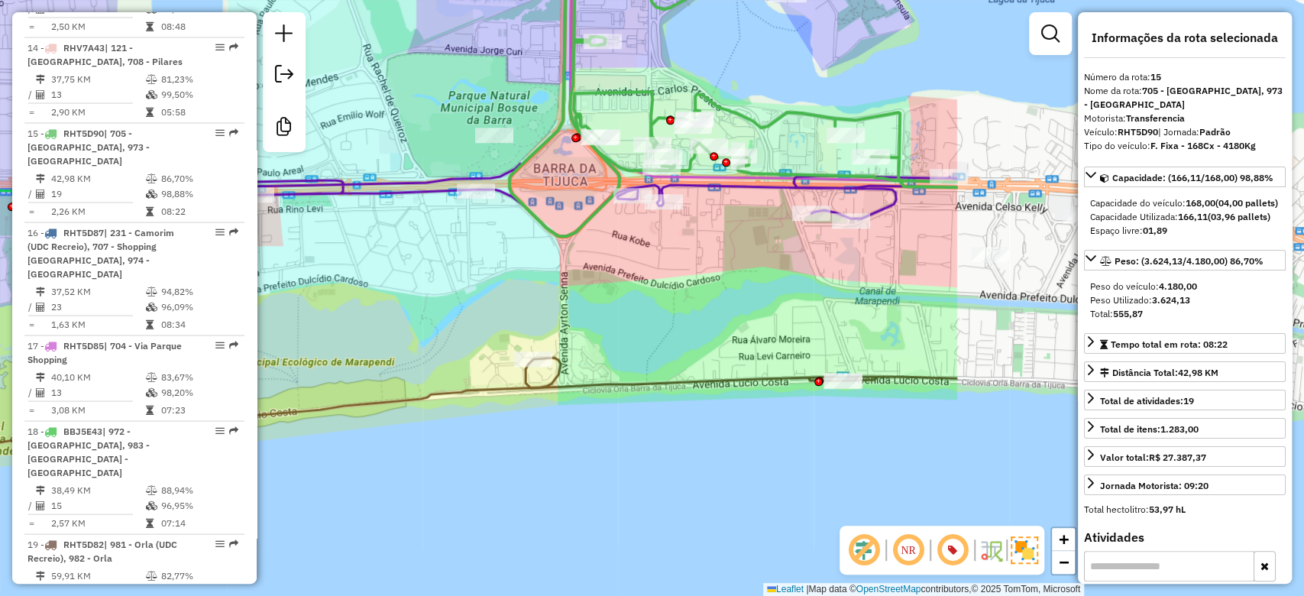
drag, startPoint x: 587, startPoint y: 306, endPoint x: 651, endPoint y: 316, distance: 64.2
click at [302, 272] on div "Janela de atendimento Grade de atendimento Capacidade Transportadoras Veículos …" at bounding box center [652, 298] width 1304 height 596
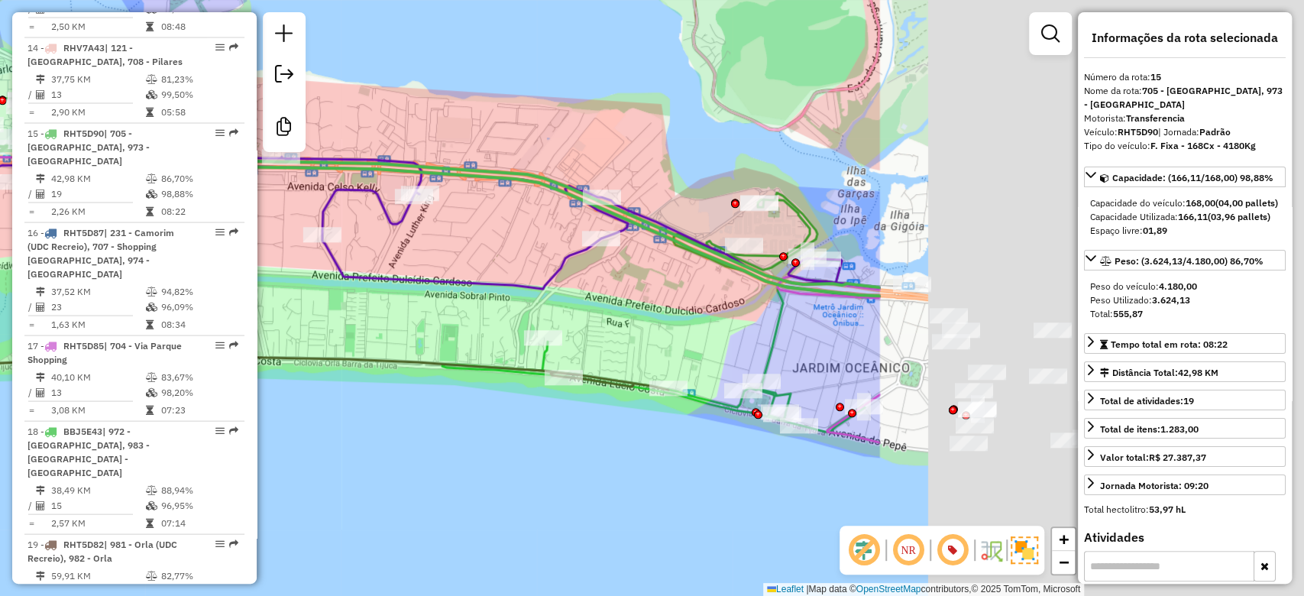
drag, startPoint x: 830, startPoint y: 301, endPoint x: 258, endPoint y: 291, distance: 571.5
click at [258, 291] on div "Janela de atendimento Grade de atendimento Capacidade Transportadoras Veículos …" at bounding box center [652, 298] width 1304 height 596
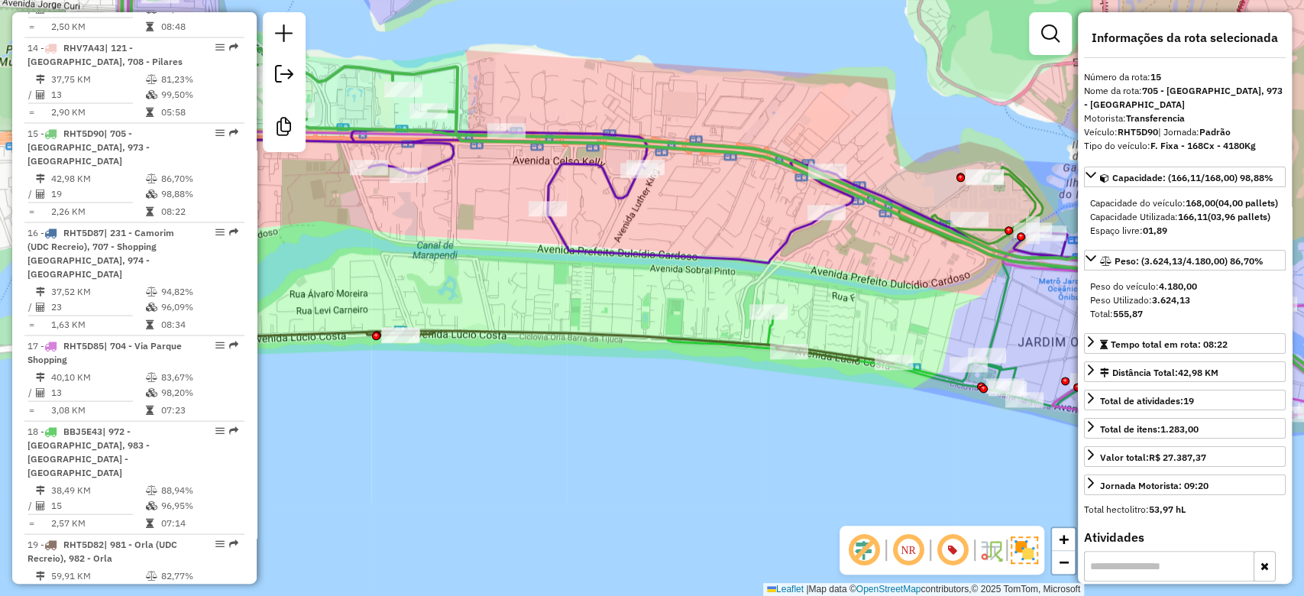
drag, startPoint x: 434, startPoint y: 294, endPoint x: 985, endPoint y: 271, distance: 551.3
click at [1010, 273] on div "Janela de atendimento Grade de atendimento Capacidade Transportadoras Veículos …" at bounding box center [652, 298] width 1304 height 596
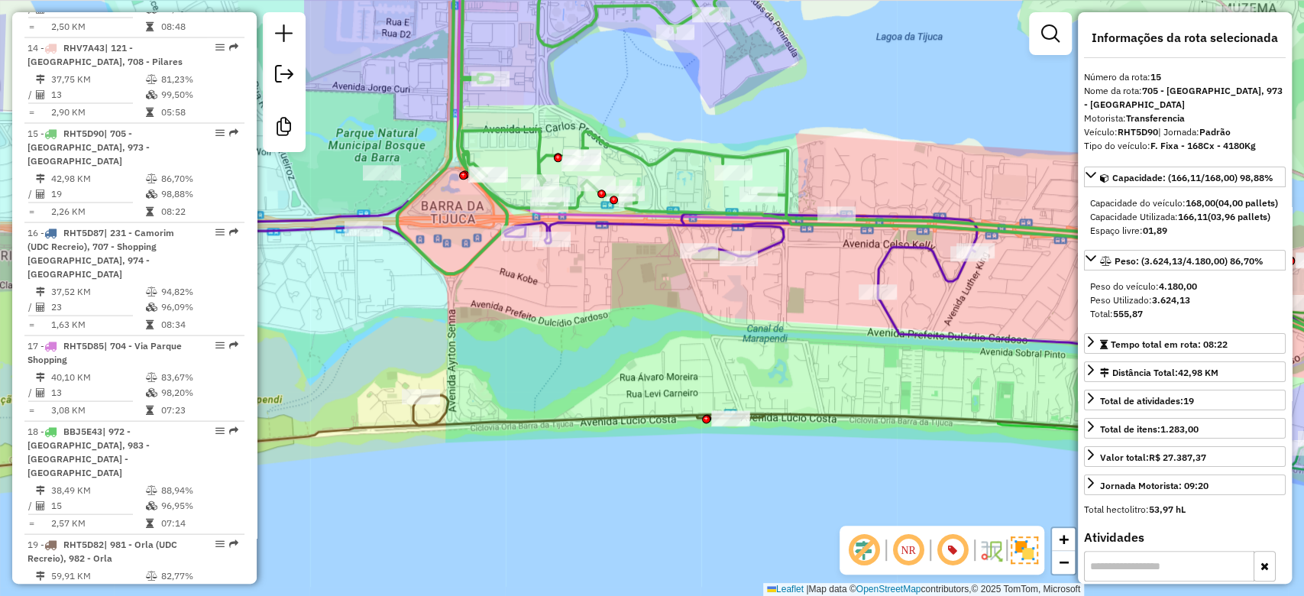
drag, startPoint x: 451, startPoint y: 308, endPoint x: 703, endPoint y: 327, distance: 252.1
click at [844, 369] on div "Janela de atendimento Grade de atendimento Capacidade Transportadoras Veículos …" at bounding box center [652, 298] width 1304 height 596
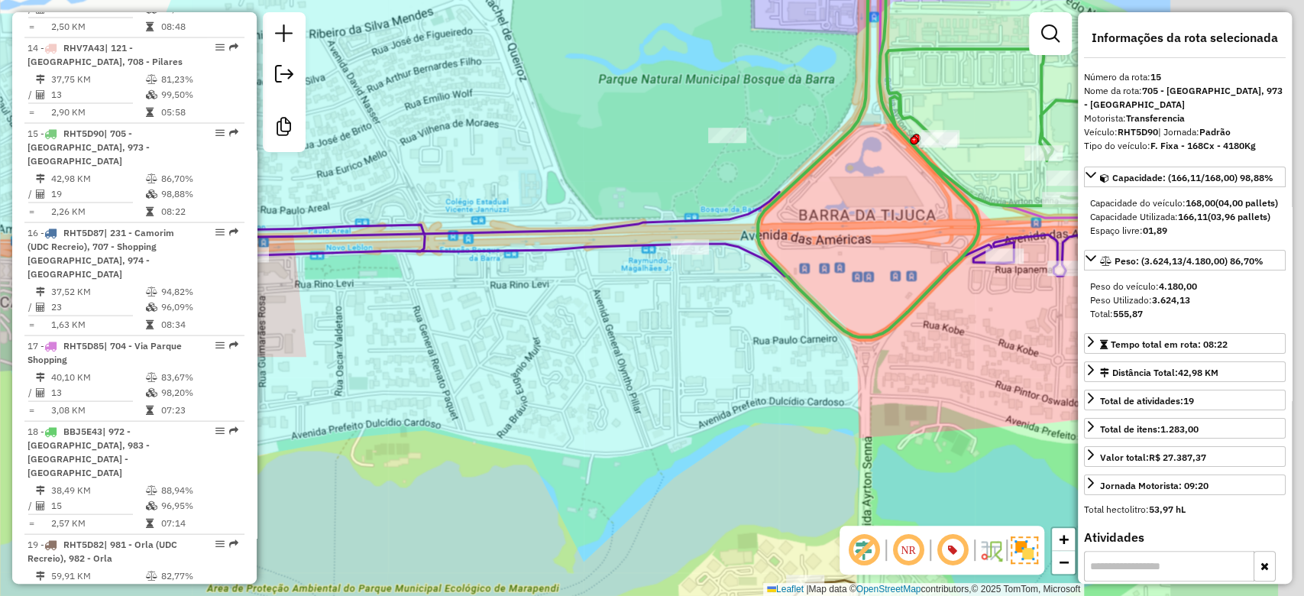
drag, startPoint x: 946, startPoint y: 408, endPoint x: 504, endPoint y: 315, distance: 451.3
click at [506, 316] on div "Janela de atendimento Grade de atendimento Capacidade Transportadoras Veículos …" at bounding box center [652, 298] width 1304 height 596
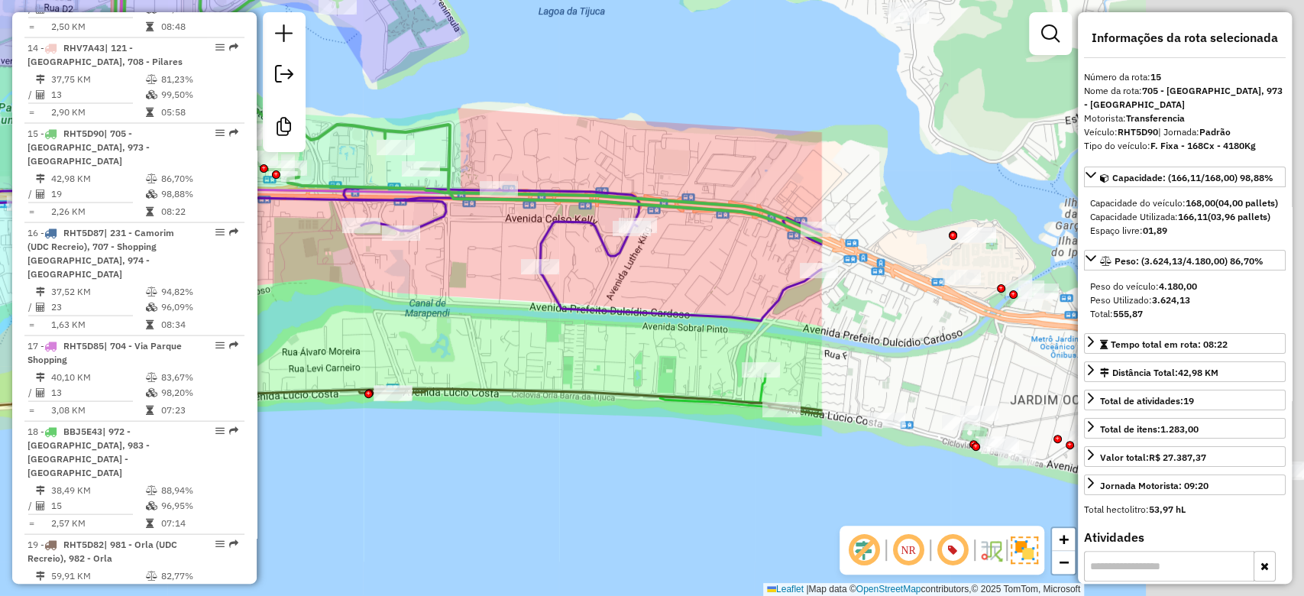
drag, startPoint x: 977, startPoint y: 376, endPoint x: 370, endPoint y: 335, distance: 608.7
click at [369, 335] on div "Janela de atendimento Grade de atendimento Capacidade Transportadoras Veículos …" at bounding box center [652, 298] width 1304 height 596
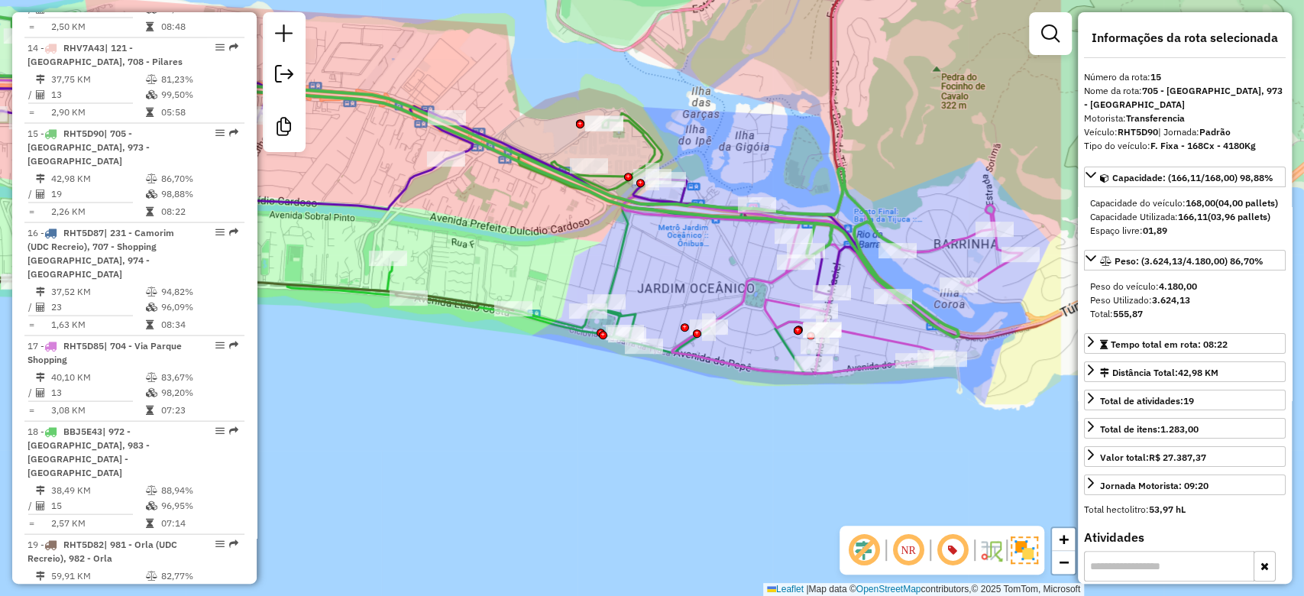
drag, startPoint x: 984, startPoint y: 371, endPoint x: 613, endPoint y: 261, distance: 386.7
click at [613, 261] on icon at bounding box center [617, 243] width 661 height 261
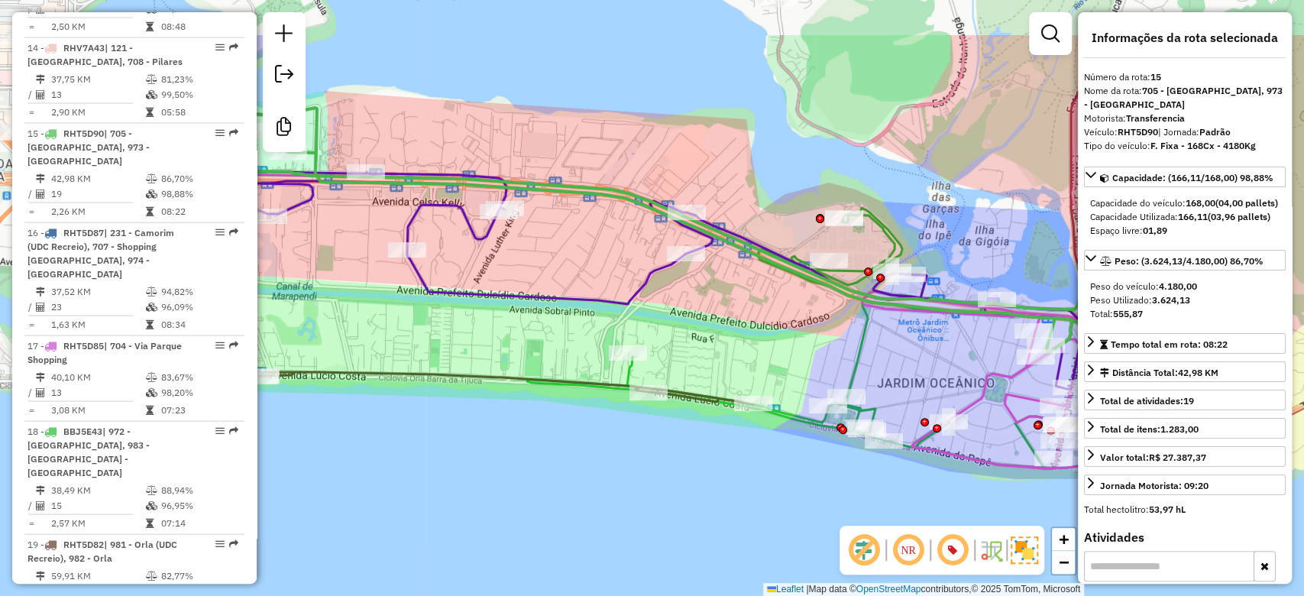
drag, startPoint x: 633, startPoint y: 271, endPoint x: 788, endPoint y: 345, distance: 172.6
click at [788, 345] on div "Janela de atendimento Grade de atendimento Capacidade Transportadoras Veículos …" at bounding box center [652, 298] width 1304 height 596
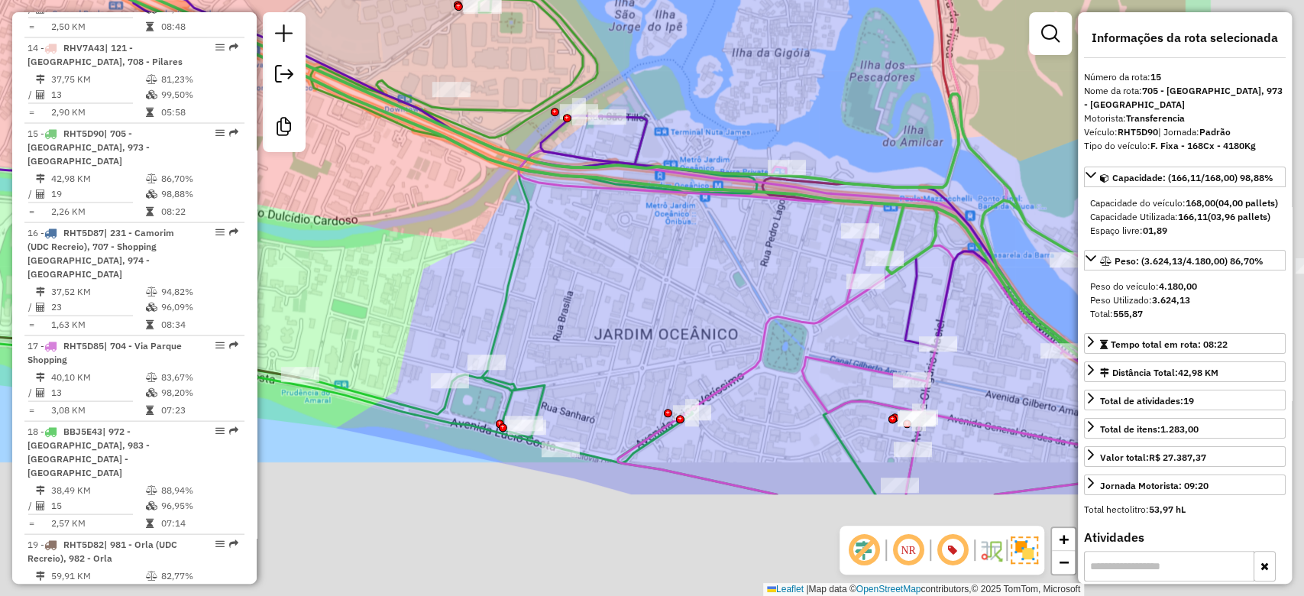
drag, startPoint x: 858, startPoint y: 452, endPoint x: 618, endPoint y: 280, distance: 295.6
click at [618, 280] on div "Janela de atendimento Grade de atendimento Capacidade Transportadoras Veículos …" at bounding box center [652, 298] width 1304 height 596
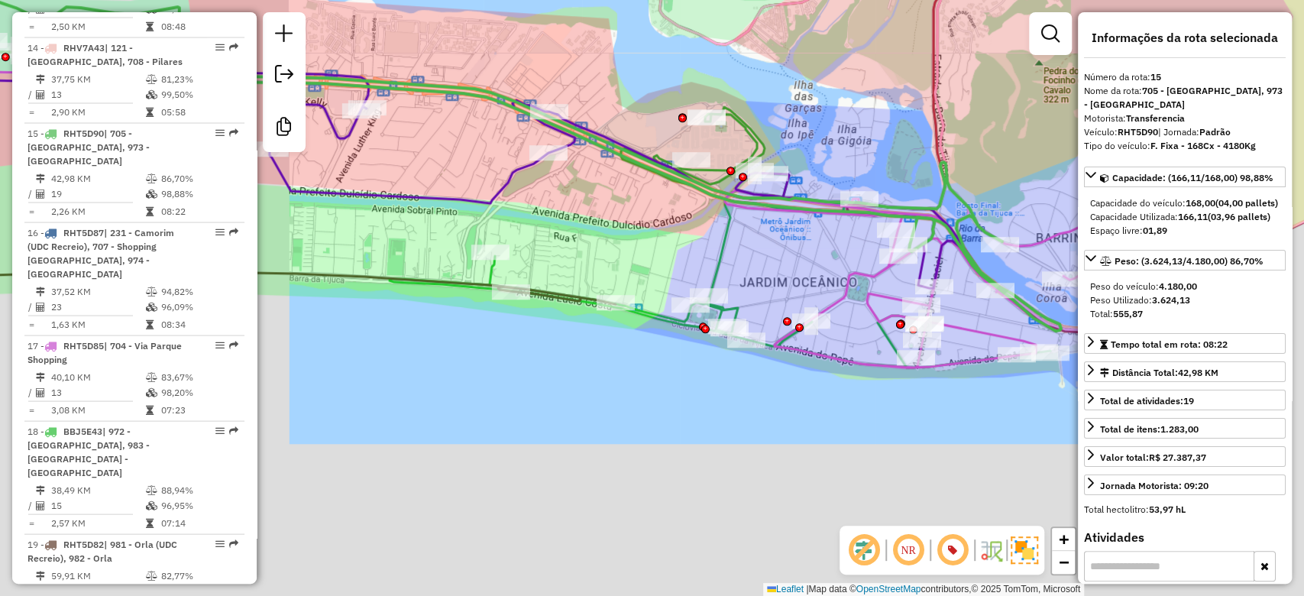
drag, startPoint x: 514, startPoint y: 458, endPoint x: 636, endPoint y: 438, distance: 123.1
click at [638, 434] on div "Janela de atendimento Grade de atendimento Capacidade Transportadoras Veículos …" at bounding box center [652, 298] width 1304 height 596
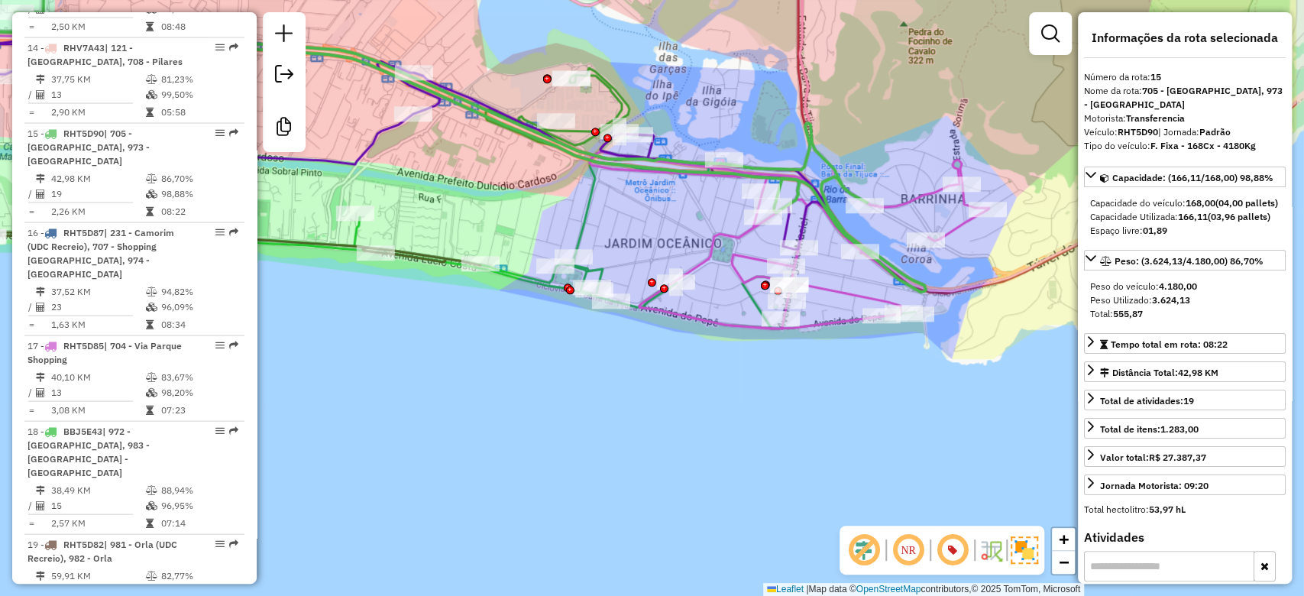
drag, startPoint x: 636, startPoint y: 438, endPoint x: 497, endPoint y: 400, distance: 144.0
click at [497, 400] on div "Janela de atendimento Grade de atendimento Capacidade Transportadoras Veículos …" at bounding box center [652, 298] width 1304 height 596
click at [503, 394] on div "Janela de atendimento Grade de atendimento Capacidade Transportadoras Veículos …" at bounding box center [652, 298] width 1304 height 596
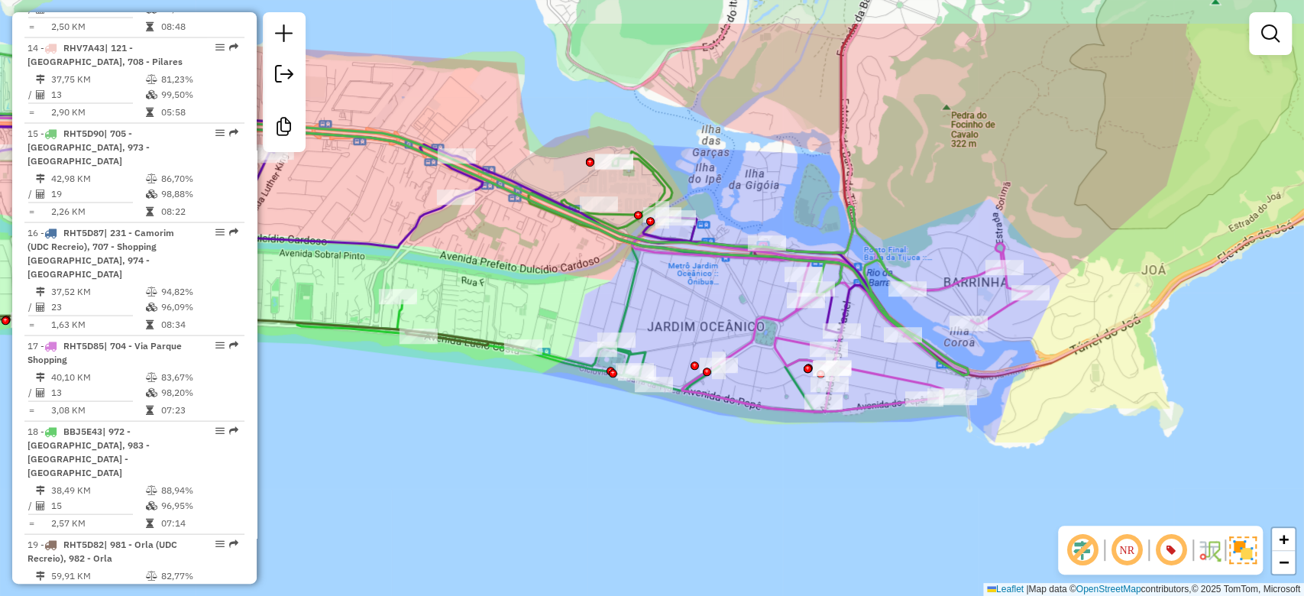
drag, startPoint x: 517, startPoint y: 474, endPoint x: 558, endPoint y: 440, distance: 52.6
click at [523, 493] on div "Janela de atendimento Grade de atendimento Capacidade Transportadoras Veículos …" at bounding box center [652, 298] width 1304 height 596
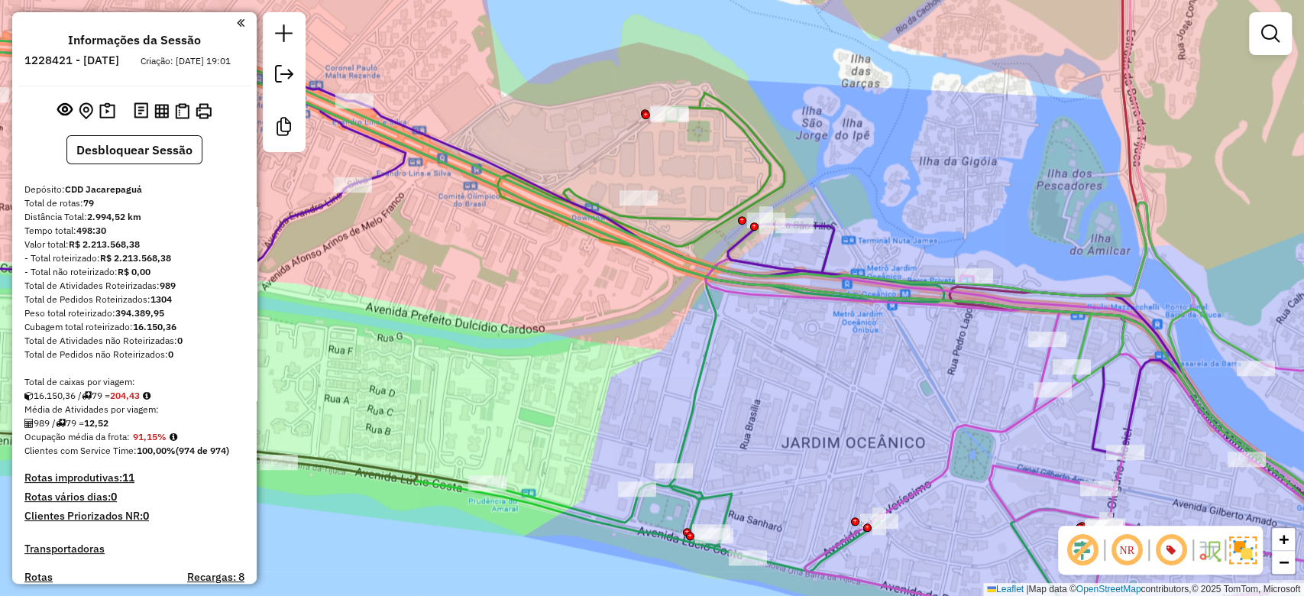
scroll to position [1996, 0]
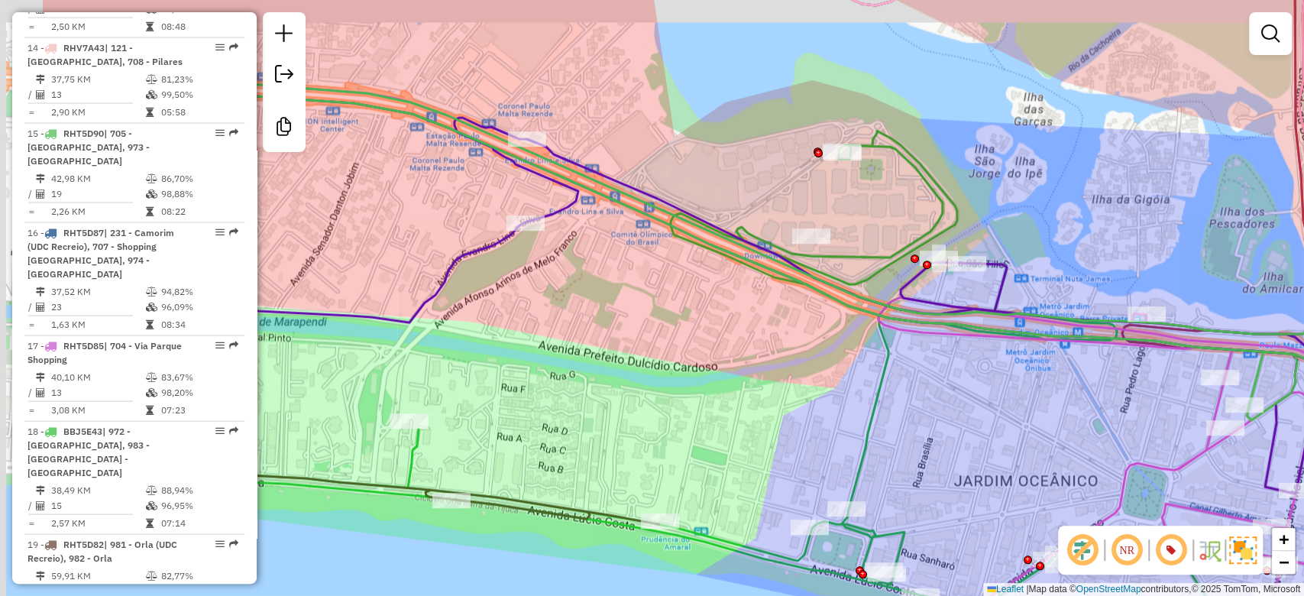
drag, startPoint x: 574, startPoint y: 356, endPoint x: 749, endPoint y: 387, distance: 177.6
click at [1081, 431] on div "Janela de atendimento Grade de atendimento Capacidade Transportadoras Veículos …" at bounding box center [652, 298] width 1304 height 596
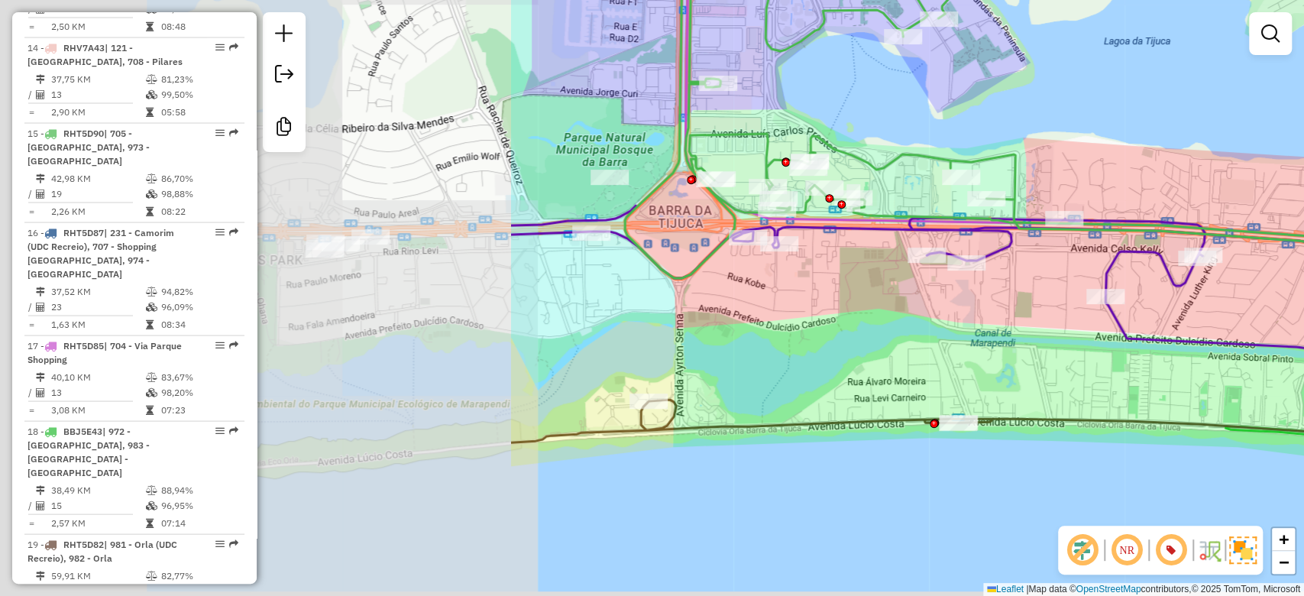
drag, startPoint x: 409, startPoint y: 400, endPoint x: 1044, endPoint y: 353, distance: 637.3
click at [1066, 351] on div "Janela de atendimento Grade de atendimento Capacidade Transportadoras Veículos …" at bounding box center [652, 298] width 1304 height 596
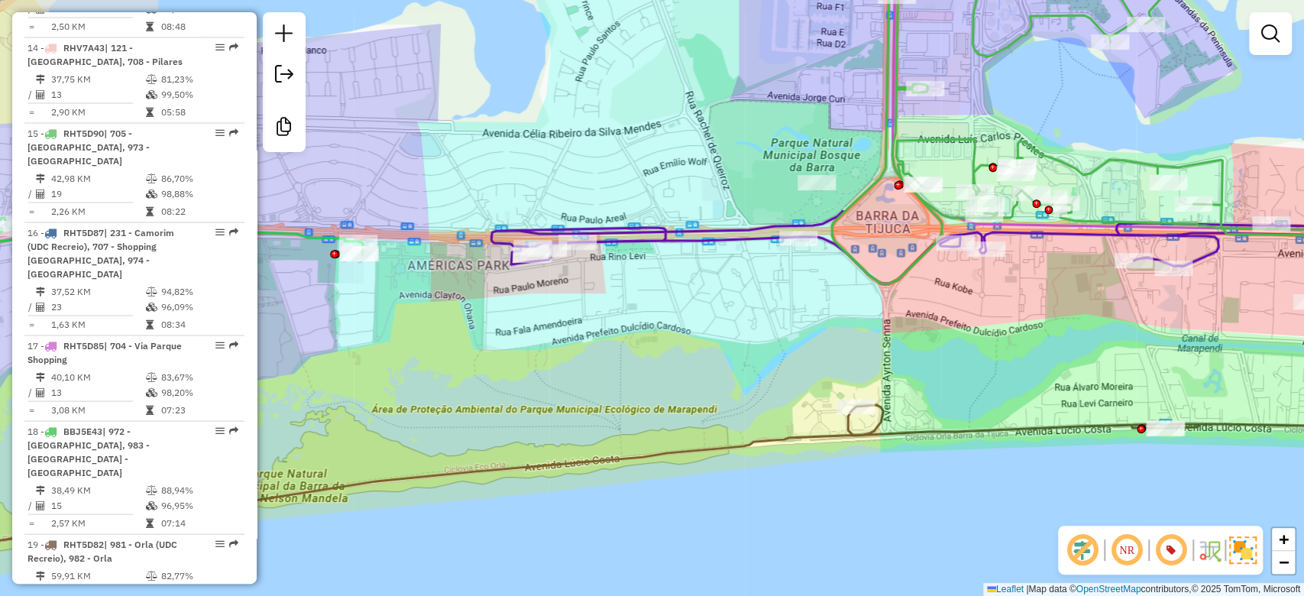
drag, startPoint x: 408, startPoint y: 335, endPoint x: 524, endPoint y: 357, distance: 118.2
click at [524, 357] on div "Janela de atendimento Grade de atendimento Capacidade Transportadoras Veículos …" at bounding box center [652, 298] width 1304 height 596
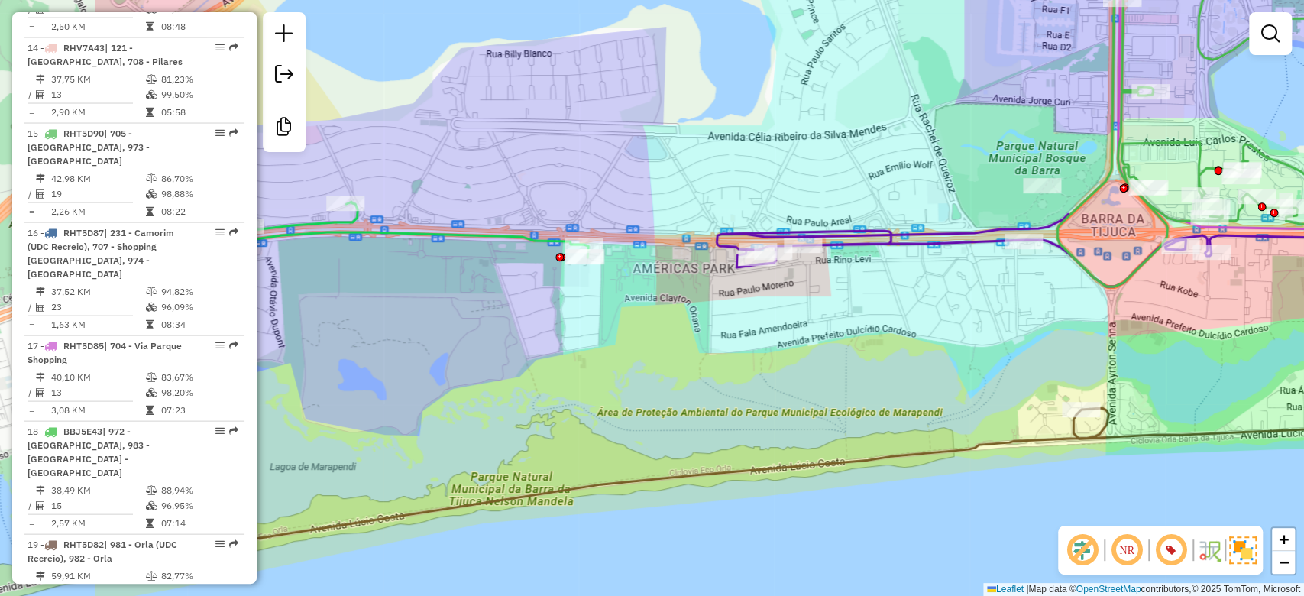
drag, startPoint x: 503, startPoint y: 356, endPoint x: 728, endPoint y: 358, distance: 224.6
click at [728, 358] on div "Janela de atendimento Grade de atendimento Capacidade Transportadoras Veículos …" at bounding box center [652, 298] width 1304 height 596
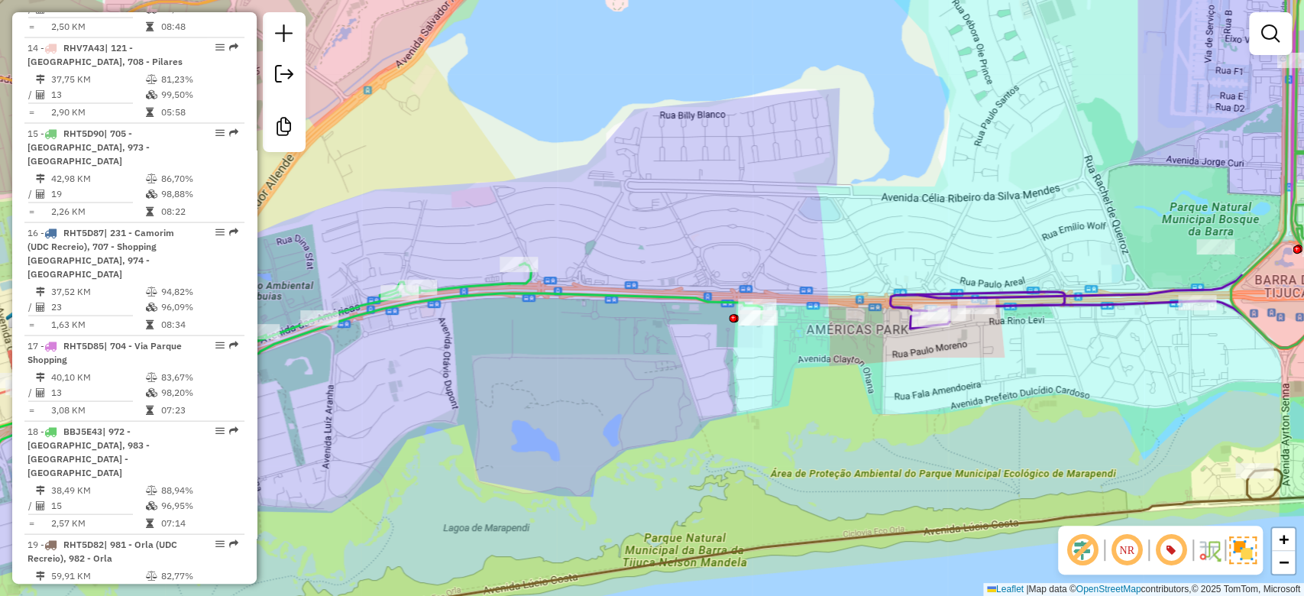
drag, startPoint x: 770, startPoint y: 428, endPoint x: 965, endPoint y: 401, distance: 196.6
click at [982, 408] on div "Janela de atendimento Grade de atendimento Capacidade Transportadoras Veículos …" at bounding box center [652, 298] width 1304 height 596
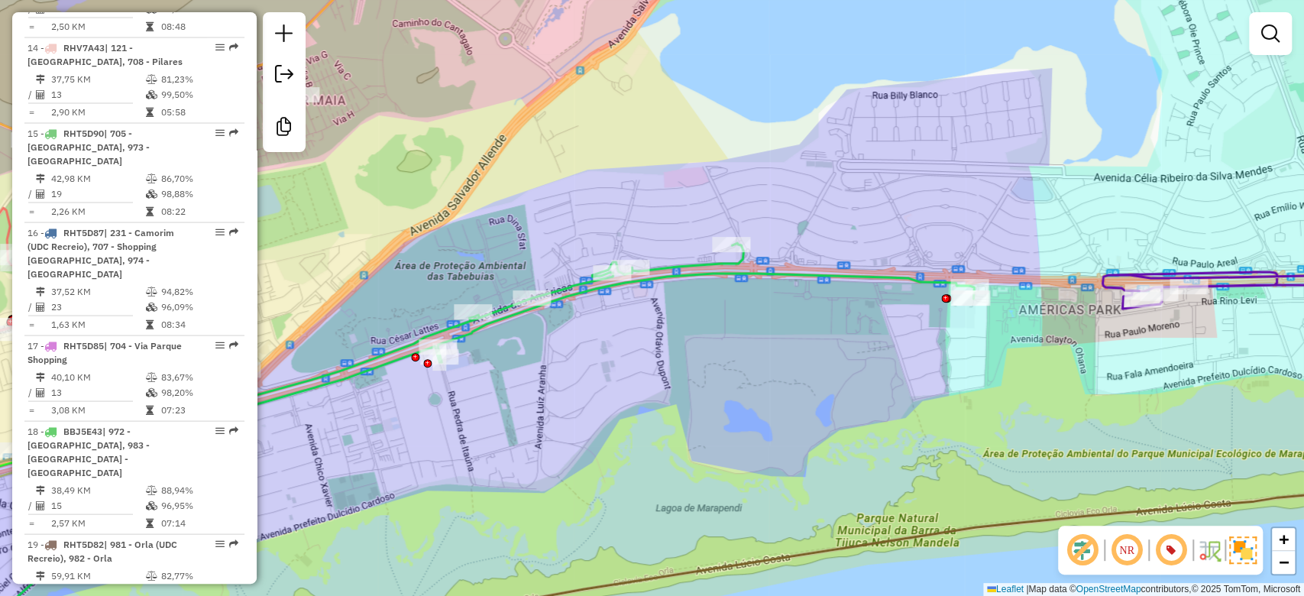
click at [805, 272] on icon at bounding box center [421, 449] width 1105 height 413
select select "**********"
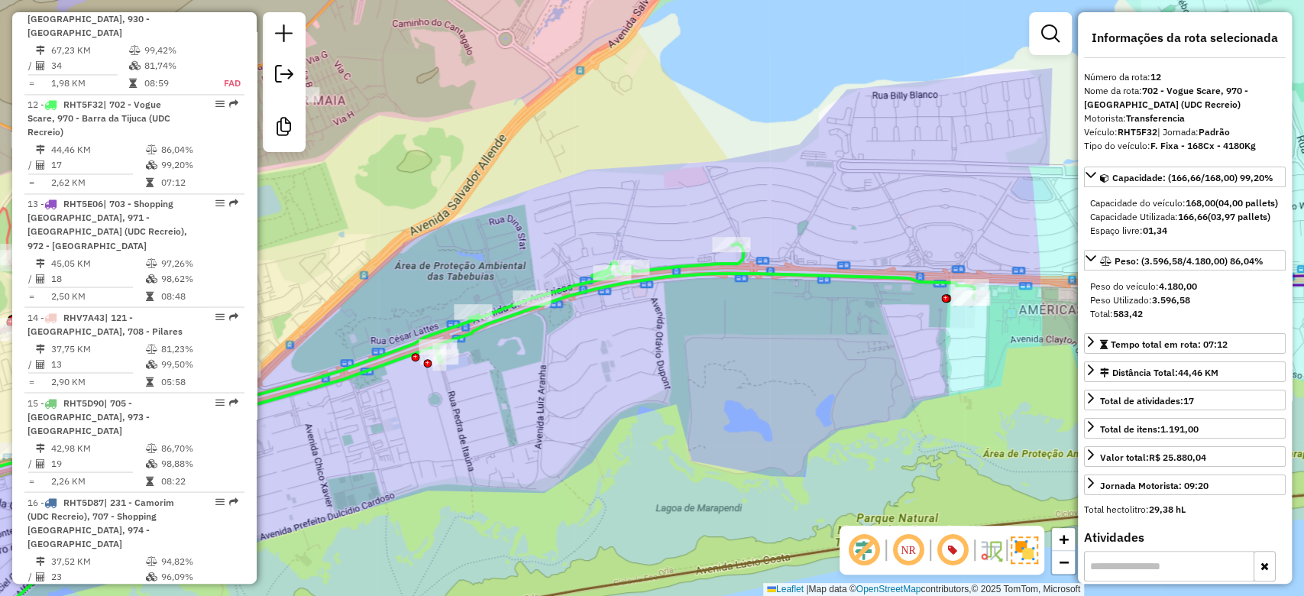
scroll to position [1698, 0]
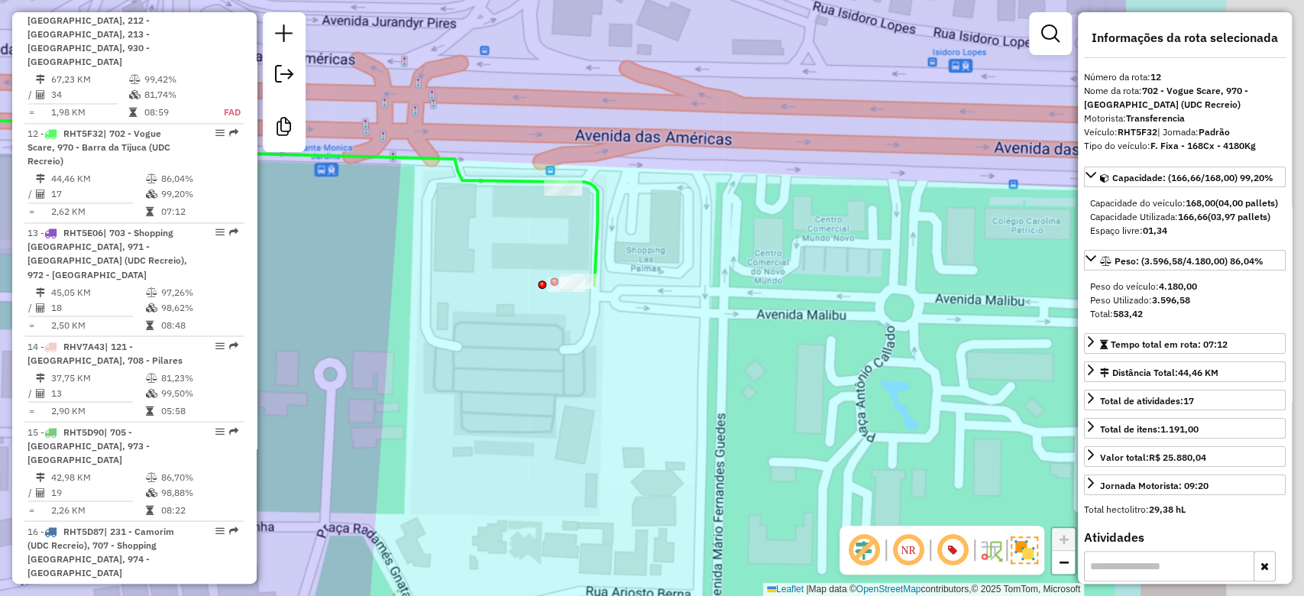
drag, startPoint x: 892, startPoint y: 267, endPoint x: 684, endPoint y: 279, distance: 208.1
click at [684, 279] on div "Janela de atendimento Grade de atendimento Capacidade Transportadoras Veículos …" at bounding box center [652, 298] width 1304 height 596
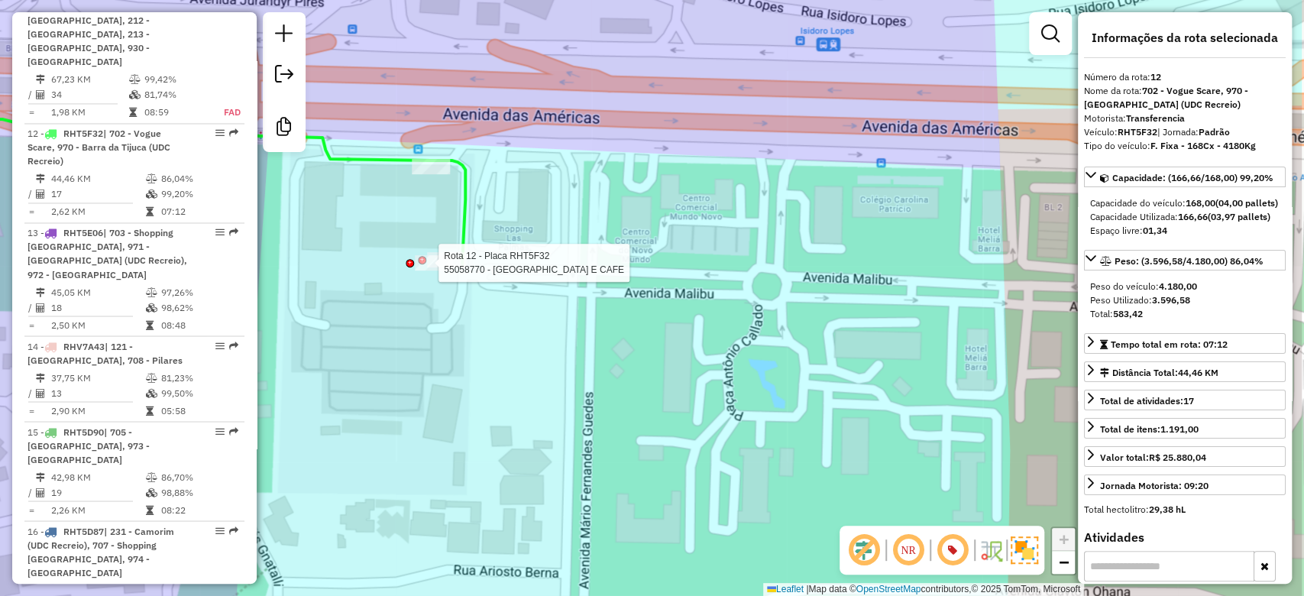
drag, startPoint x: 830, startPoint y: 345, endPoint x: 697, endPoint y: 324, distance: 133.9
click at [697, 324] on div "Rota 12 - Placa RHT5F32 55058770 - LOIRE BISTRO E CAFE Janela de atendimento Gr…" at bounding box center [652, 298] width 1304 height 596
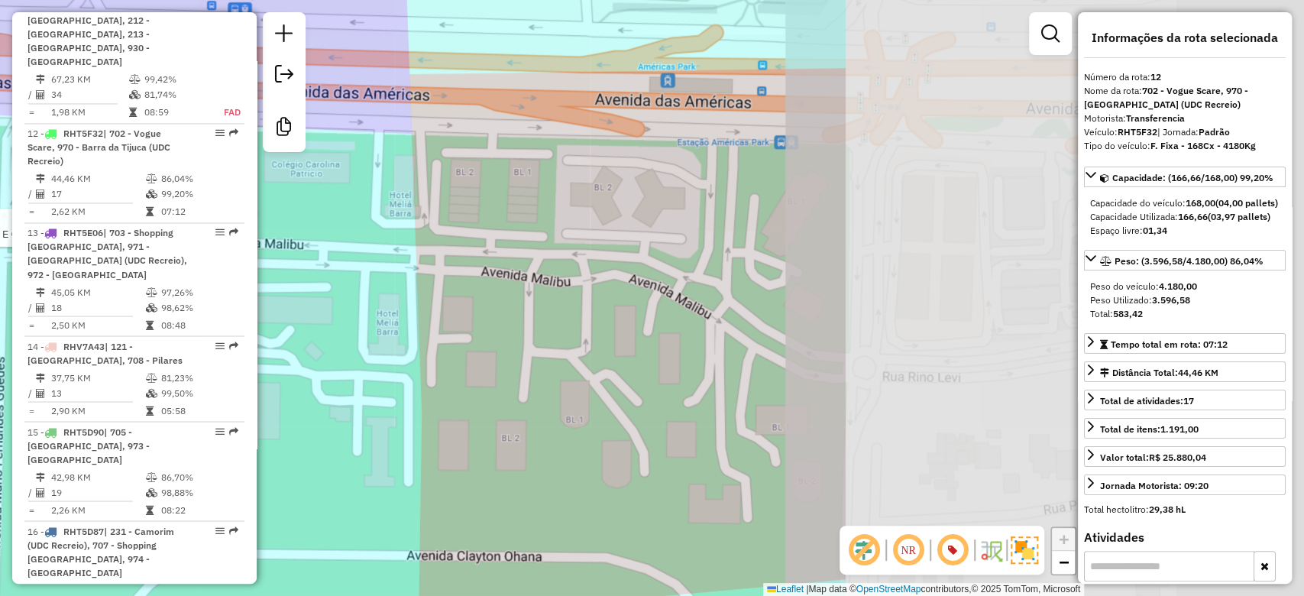
drag, startPoint x: 938, startPoint y: 398, endPoint x: 377, endPoint y: 358, distance: 562.2
click at [350, 362] on div "Rota 12 - Placa RHT5F32 55058770 - LOIRE BISTRO E CAFE Janela de atendimento Gr…" at bounding box center [652, 298] width 1304 height 596
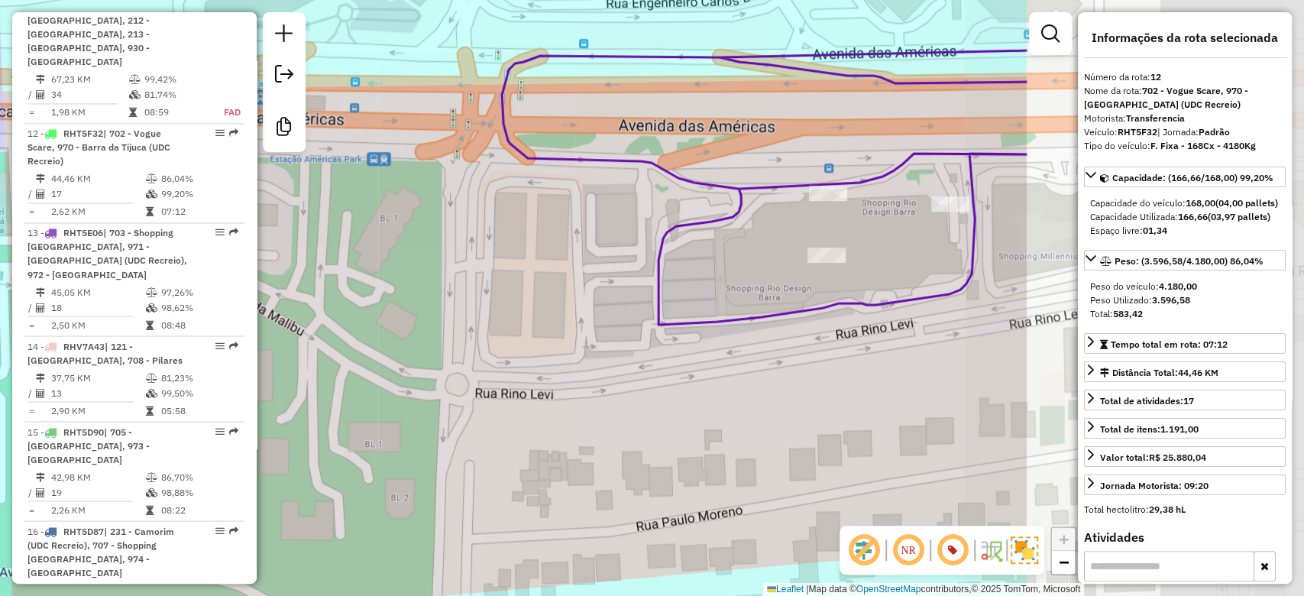
drag, startPoint x: 837, startPoint y: 283, endPoint x: 549, endPoint y: 290, distance: 288.8
click at [549, 290] on div "Rota 12 - Placa RHT5F32 55058770 - LOIRE BISTRO E CAFE Janela de atendimento Gr…" at bounding box center [652, 298] width 1304 height 596
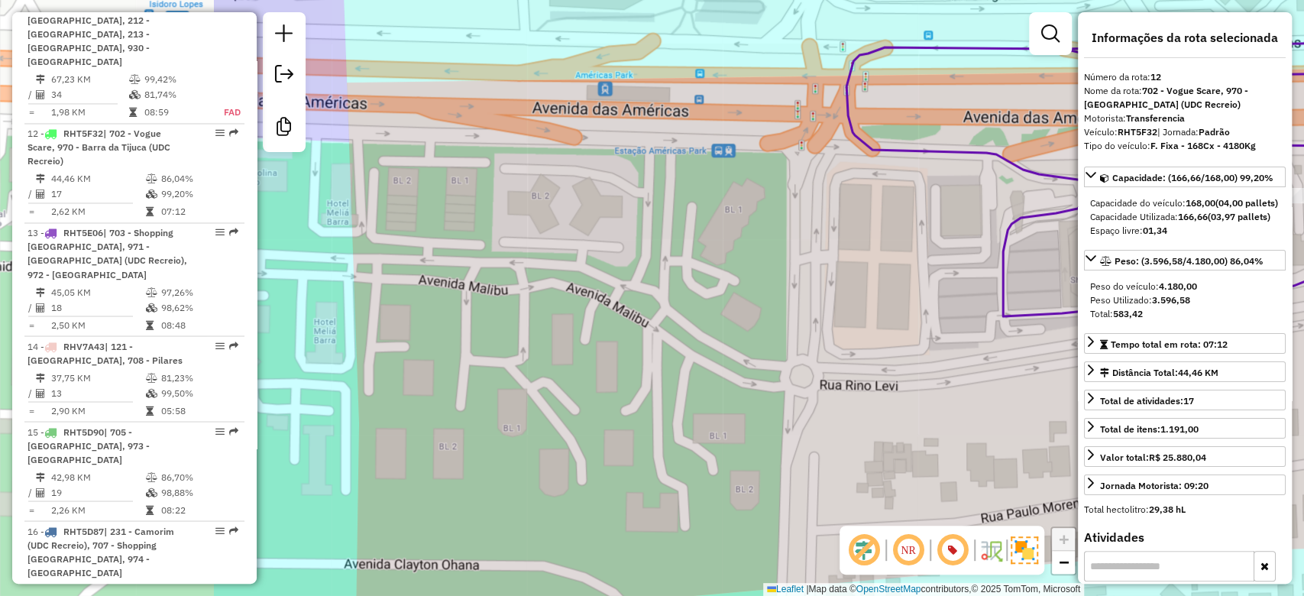
drag, startPoint x: 556, startPoint y: 343, endPoint x: 945, endPoint y: 338, distance: 388.9
click at [937, 339] on div "Rota 12 - Placa RHT5F32 55058770 - LOIRE BISTRO E CAFE Janela de atendimento Gr…" at bounding box center [652, 298] width 1304 height 596
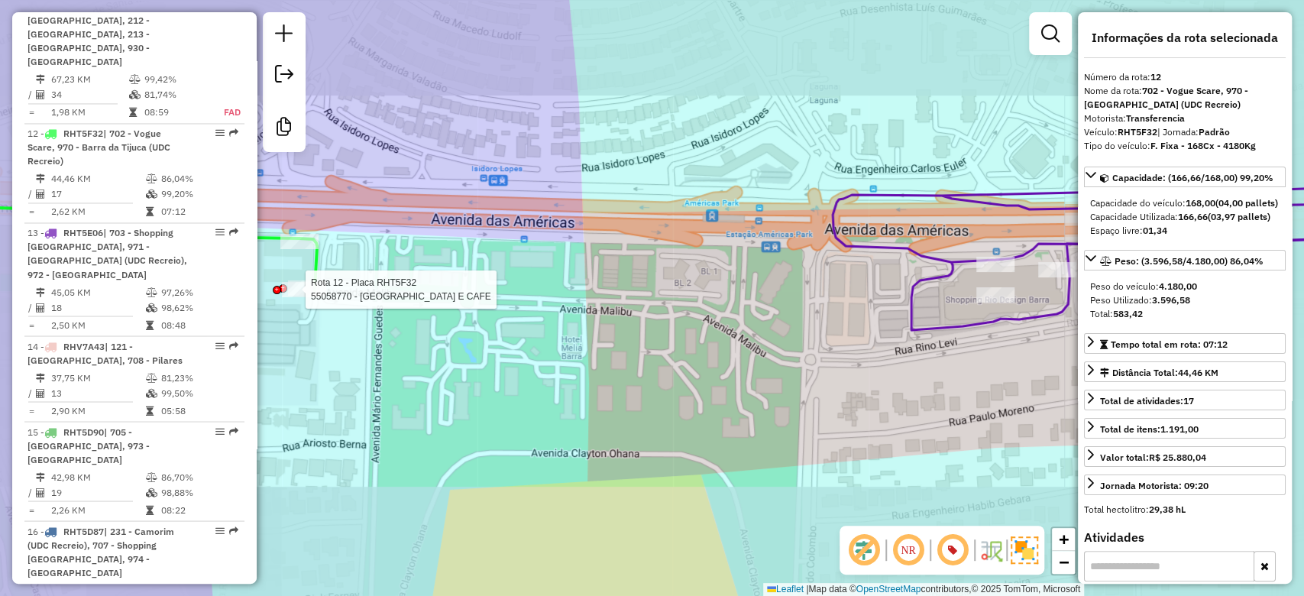
drag, startPoint x: 868, startPoint y: 345, endPoint x: 820, endPoint y: 342, distance: 47.5
click at [808, 345] on div "Rota 12 - Placa RHT5F32 55058770 - LOIRE BISTRO E CAFE Janela de atendimento Gr…" at bounding box center [652, 298] width 1304 height 596
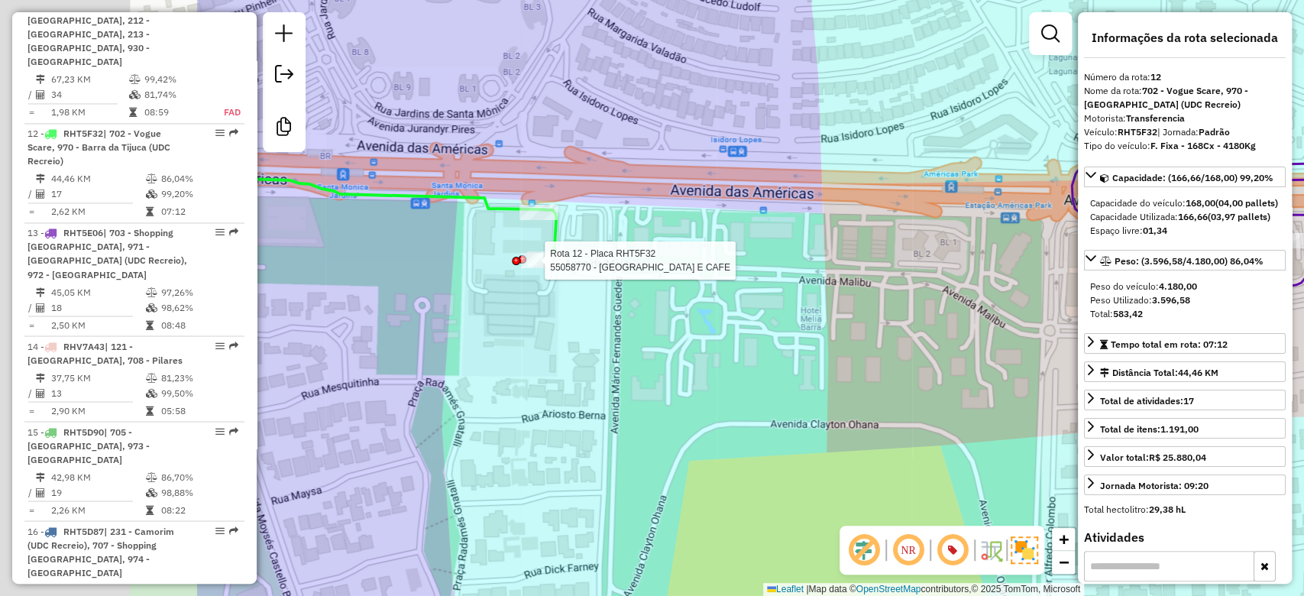
drag, startPoint x: 610, startPoint y: 340, endPoint x: 870, endPoint y: 315, distance: 261.7
click at [927, 329] on div "Rota 12 - Placa RHT5F32 55058770 - LOIRE BISTRO E CAFE Janela de atendimento Gr…" at bounding box center [652, 298] width 1304 height 596
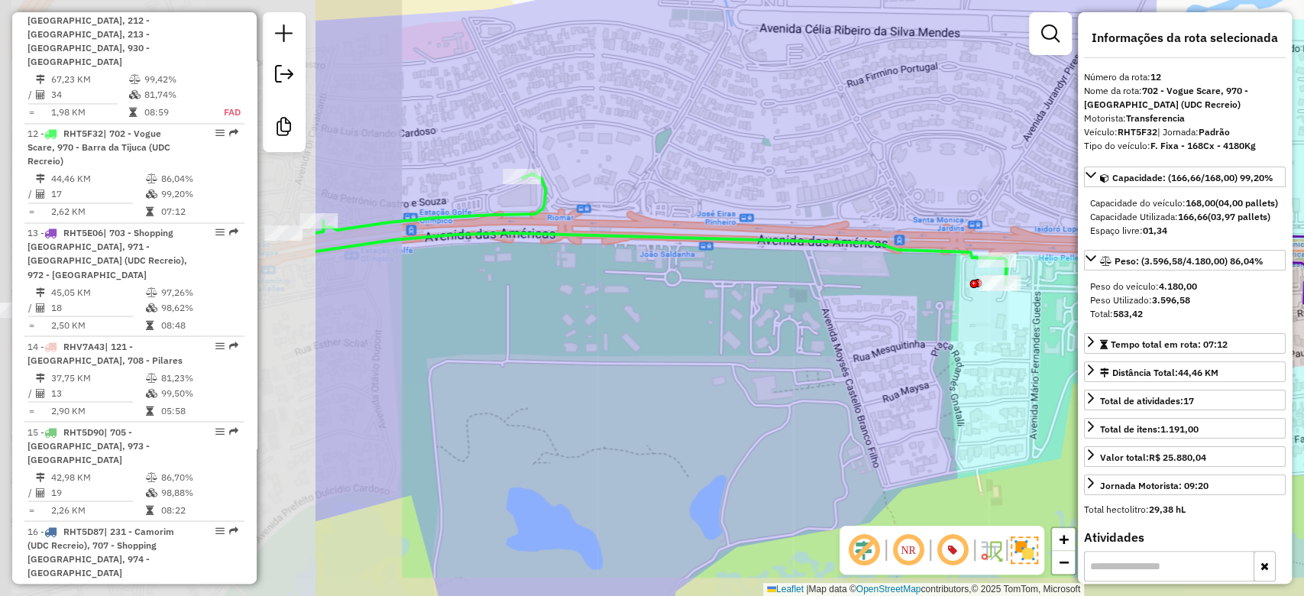
drag, startPoint x: 497, startPoint y: 394, endPoint x: 910, endPoint y: 358, distance: 414.2
click at [947, 358] on div "Janela de atendimento Grade de atendimento Capacidade Transportadoras Veículos …" at bounding box center [652, 298] width 1304 height 596
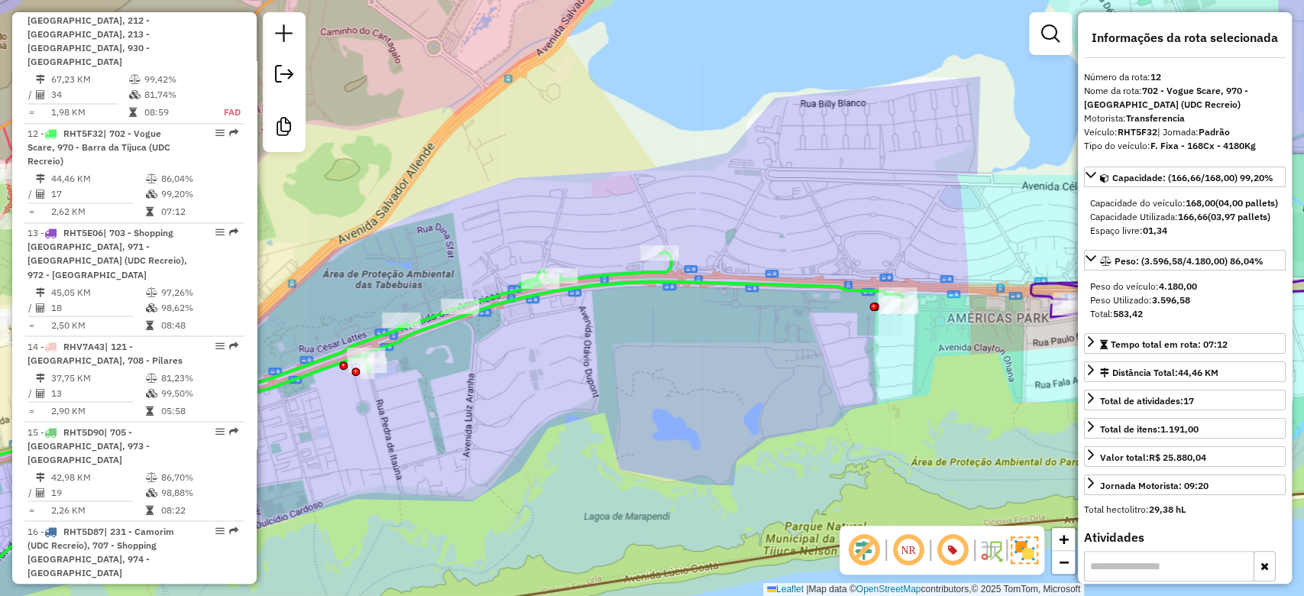
drag, startPoint x: 583, startPoint y: 364, endPoint x: 588, endPoint y: 320, distance: 43.9
click at [597, 363] on div "Janela de atendimento Grade de atendimento Capacidade Transportadoras Veículos …" at bounding box center [652, 298] width 1304 height 596
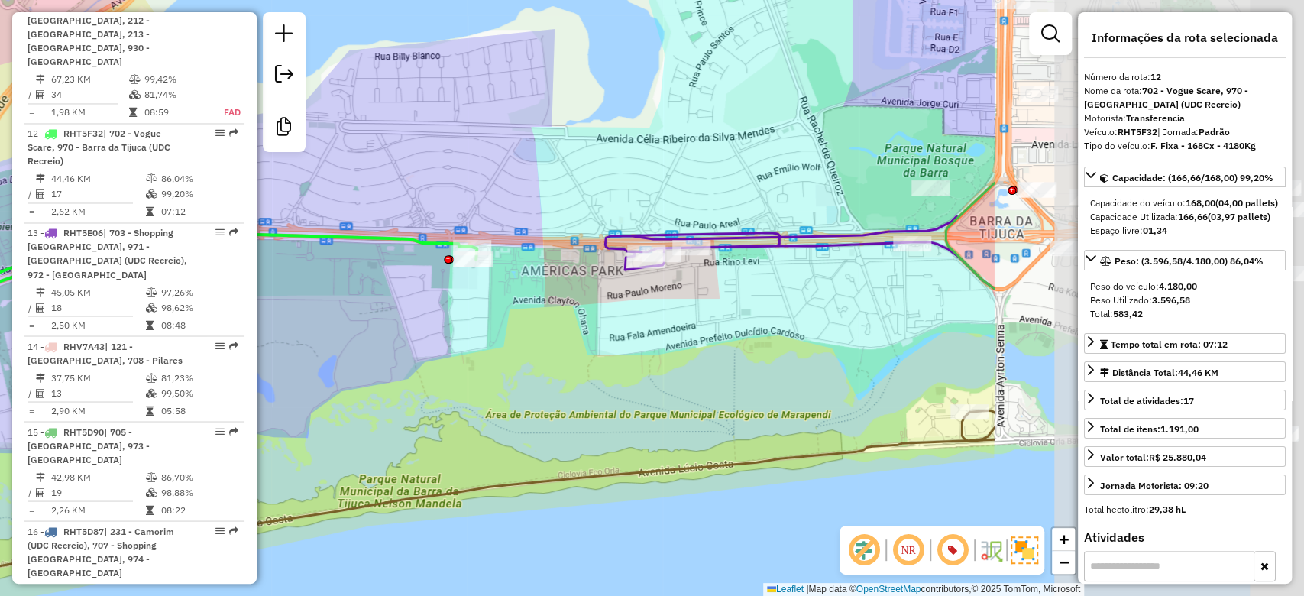
drag, startPoint x: 898, startPoint y: 474, endPoint x: 358, endPoint y: 409, distance: 543.9
click at [358, 409] on div "Janela de atendimento Grade de atendimento Capacidade Transportadoras Veículos …" at bounding box center [652, 298] width 1304 height 596
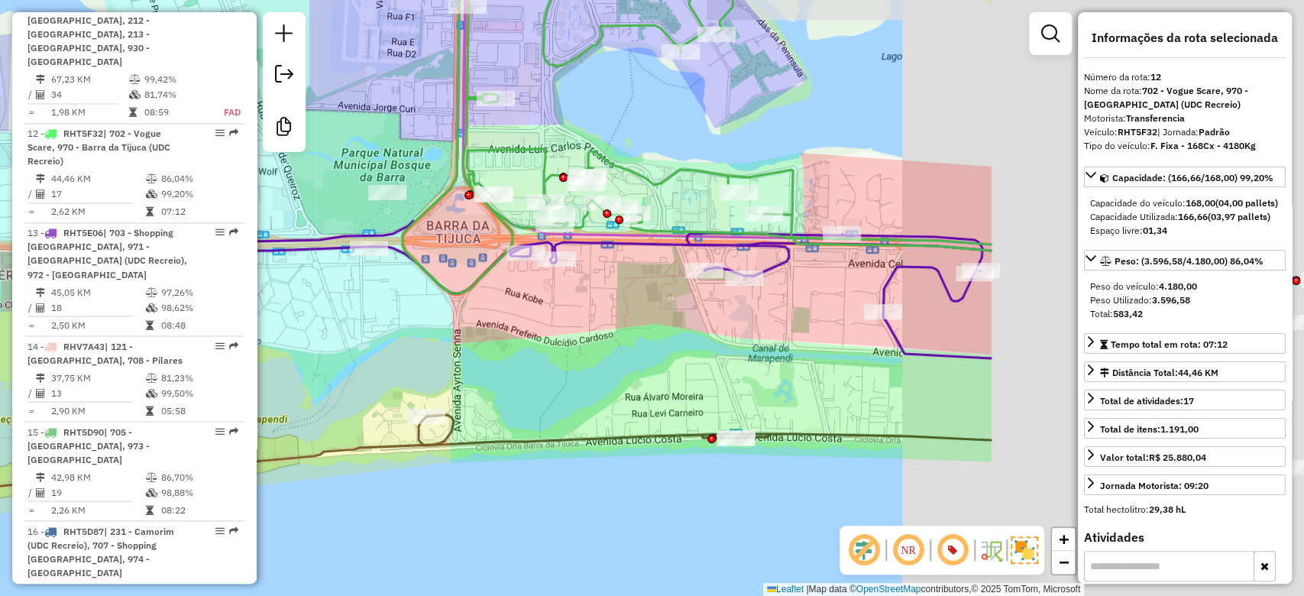
drag, startPoint x: 507, startPoint y: 351, endPoint x: 275, endPoint y: 354, distance: 232.3
click at [222, 352] on hb-router-mapa "Informações da Sessão 1228421 - 12/08/2025 Criação: 11/08/2025 19:01 Desbloquea…" at bounding box center [652, 298] width 1304 height 596
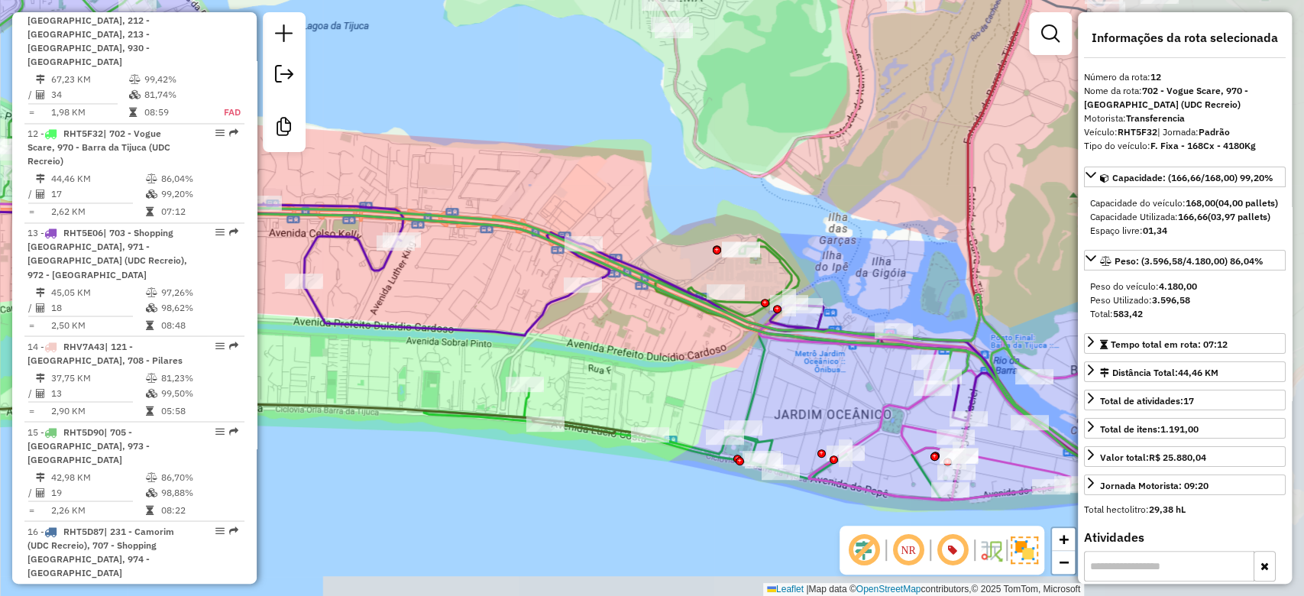
drag, startPoint x: 901, startPoint y: 371, endPoint x: 587, endPoint y: 340, distance: 316.2
click at [587, 340] on div "Janela de atendimento Grade de atendimento Capacidade Transportadoras Veículos …" at bounding box center [652, 298] width 1304 height 596
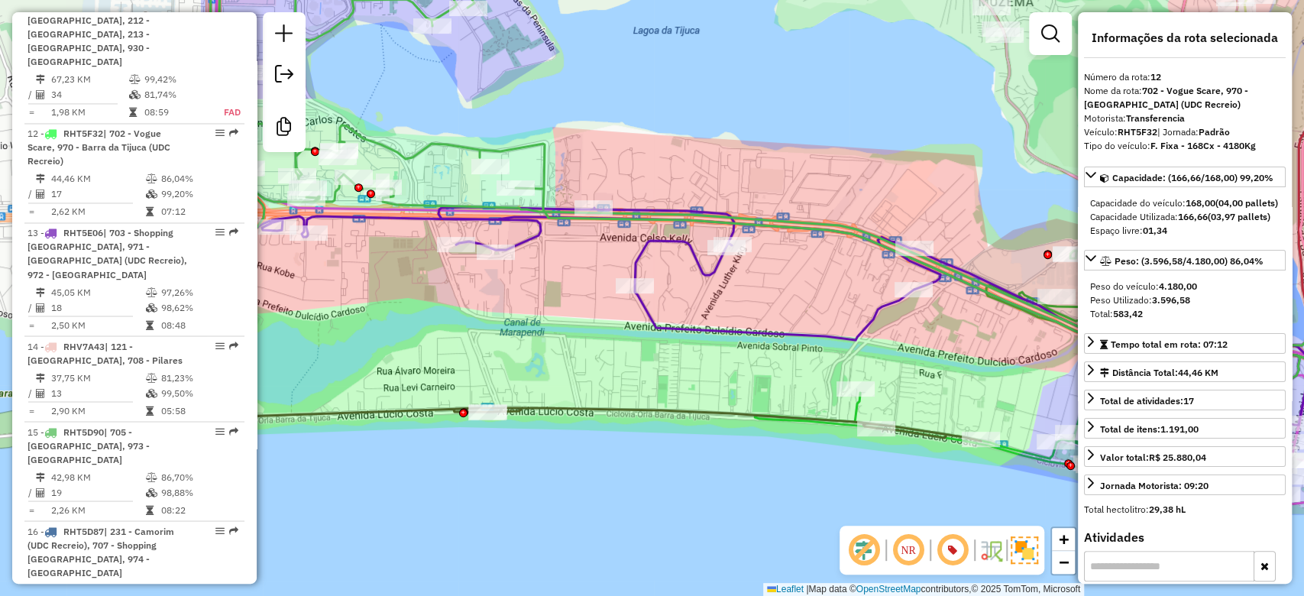
drag, startPoint x: 512, startPoint y: 391, endPoint x: 654, endPoint y: 394, distance: 142.1
click at [662, 393] on div "Janela de atendimento Grade de atendimento Capacidade Transportadoras Veículos …" at bounding box center [652, 298] width 1304 height 596
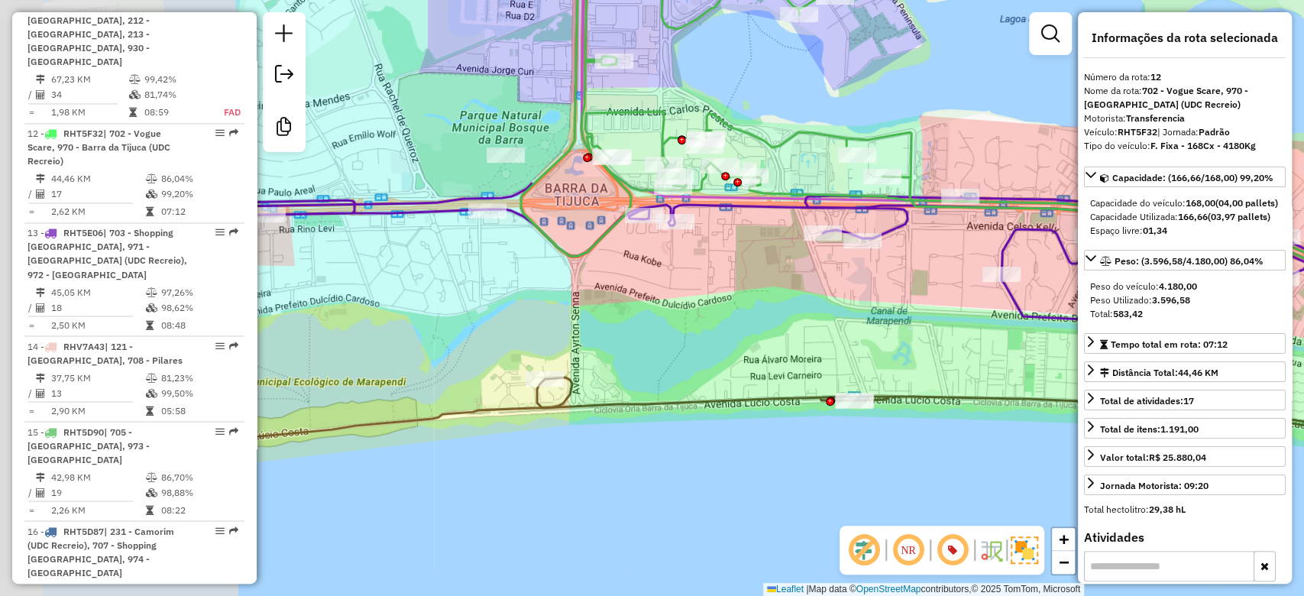
drag, startPoint x: 461, startPoint y: 378, endPoint x: 870, endPoint y: 371, distance: 408.8
click at [879, 367] on div "Janela de atendimento Grade de atendimento Capacidade Transportadoras Veículos …" at bounding box center [652, 298] width 1304 height 596
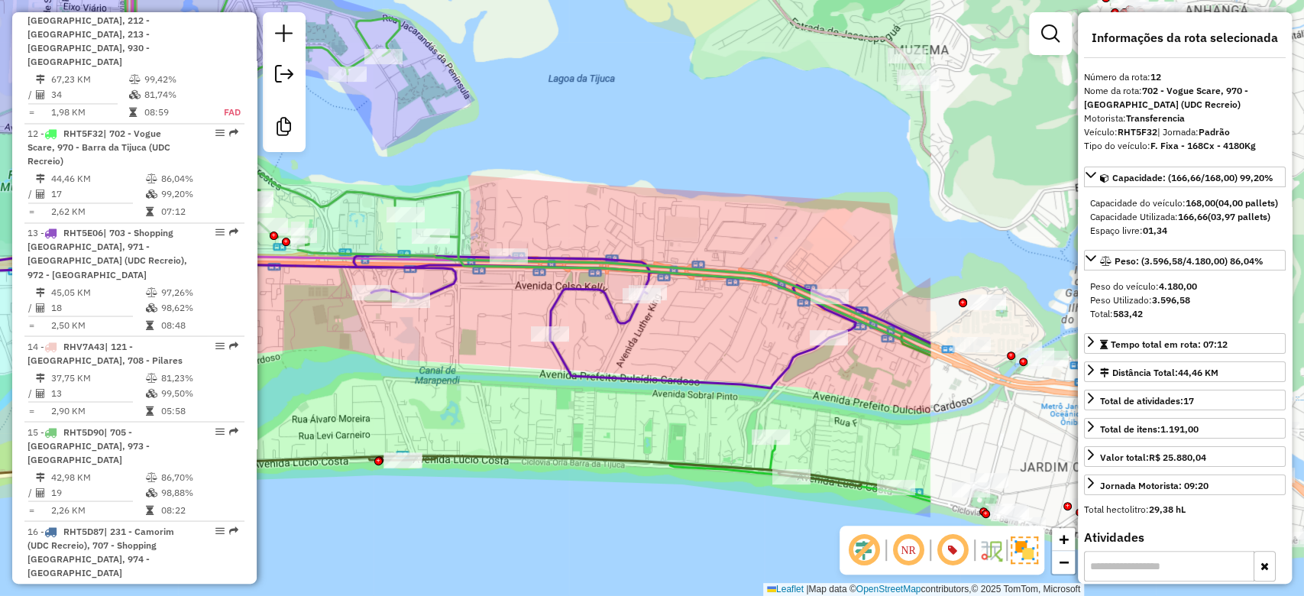
drag, startPoint x: 922, startPoint y: 350, endPoint x: 419, endPoint y: 409, distance: 506.9
click at [419, 409] on div "Janela de atendimento Grade de atendimento Capacidade Transportadoras Veículos …" at bounding box center [652, 298] width 1304 height 596
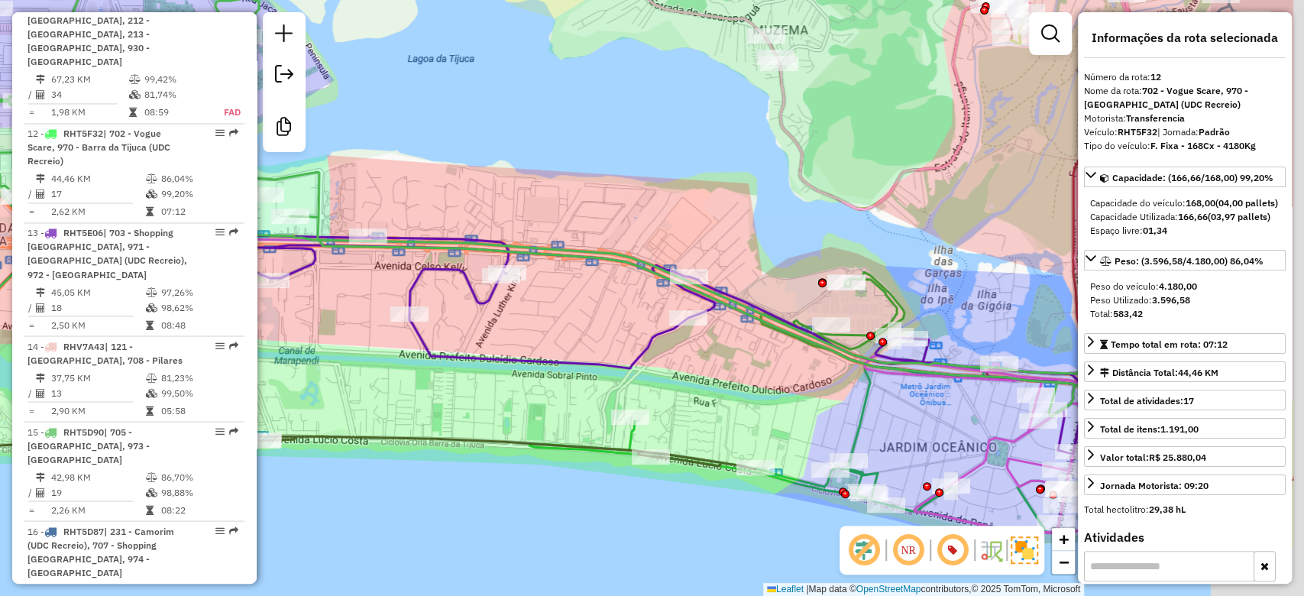
drag, startPoint x: 885, startPoint y: 432, endPoint x: 863, endPoint y: 431, distance: 22.2
click at [863, 431] on icon at bounding box center [859, 402] width 661 height 261
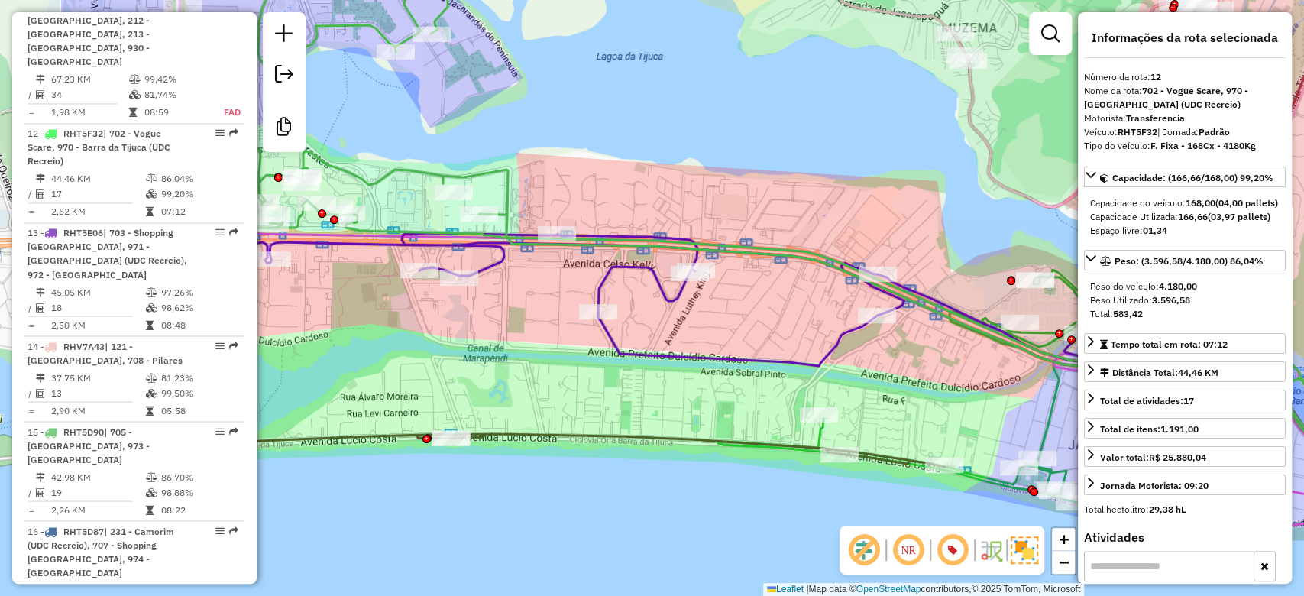
drag, startPoint x: 432, startPoint y: 350, endPoint x: 623, endPoint y: 348, distance: 191.8
click at [623, 348] on icon at bounding box center [725, 357] width 1329 height 273
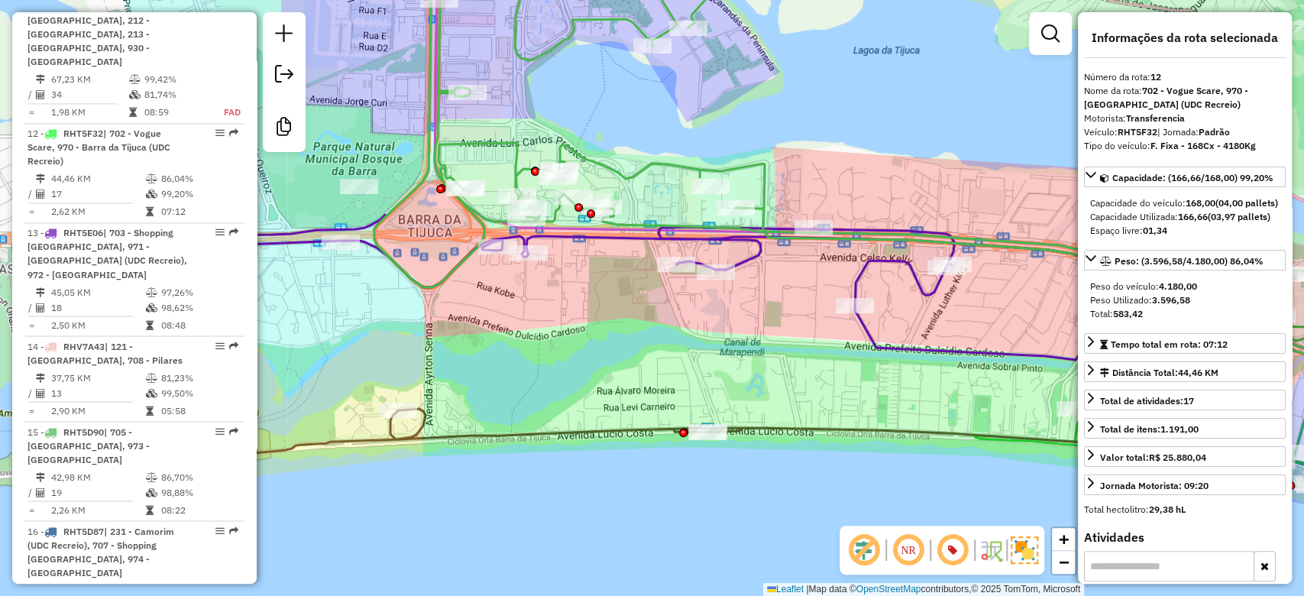
drag, startPoint x: 568, startPoint y: 406, endPoint x: 798, endPoint y: 371, distance: 231.9
click at [973, 396] on div "Janela de atendimento Grade de atendimento Capacidade Transportadoras Veículos …" at bounding box center [652, 298] width 1304 height 596
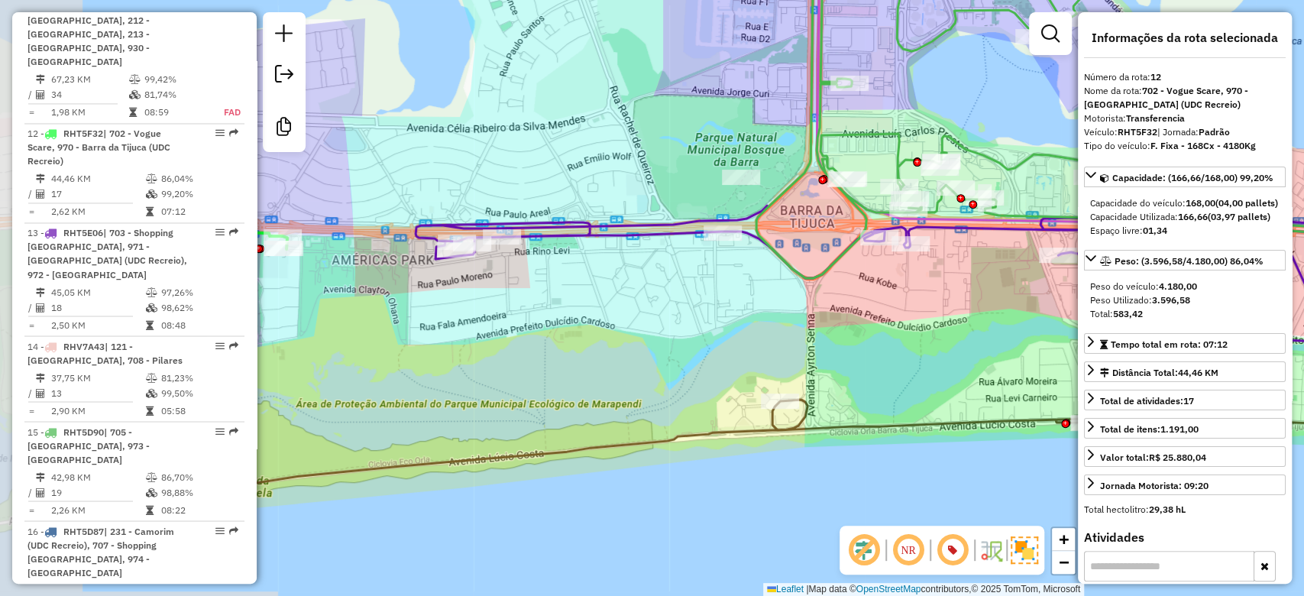
drag, startPoint x: 458, startPoint y: 355, endPoint x: 692, endPoint y: 351, distance: 234.6
click at [692, 351] on div "Janela de atendimento Grade de atendimento Capacidade Transportadoras Veículos …" at bounding box center [652, 298] width 1304 height 596
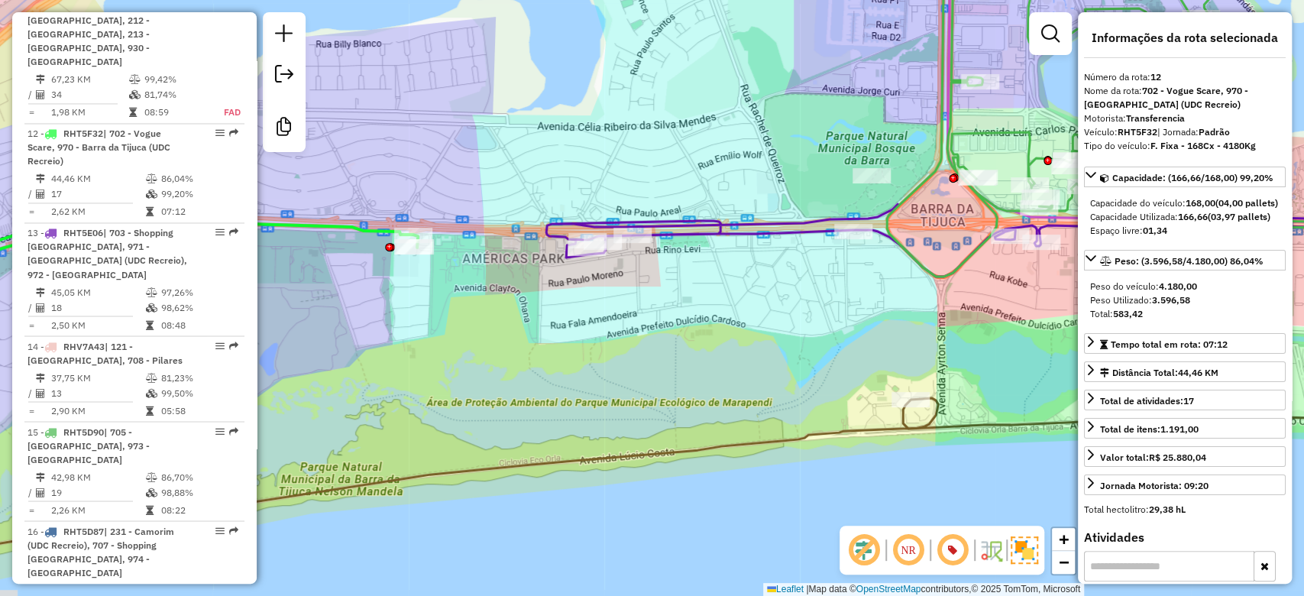
drag, startPoint x: 591, startPoint y: 361, endPoint x: 667, endPoint y: 357, distance: 76.5
click at [667, 357] on div "Janela de atendimento Grade de atendimento Capacidade Transportadoras Veículos …" at bounding box center [652, 298] width 1304 height 596
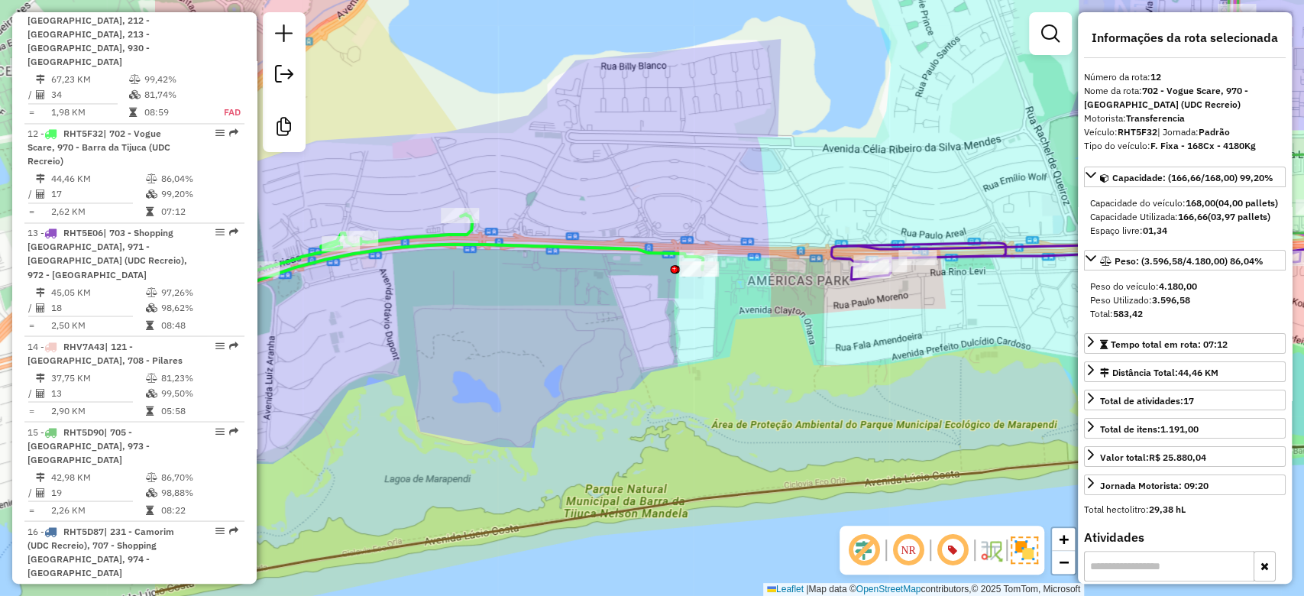
drag, startPoint x: 630, startPoint y: 365, endPoint x: 810, endPoint y: 382, distance: 180.3
click at [819, 380] on div "Janela de atendimento Grade de atendimento Capacidade Transportadoras Veículos …" at bounding box center [652, 298] width 1304 height 596
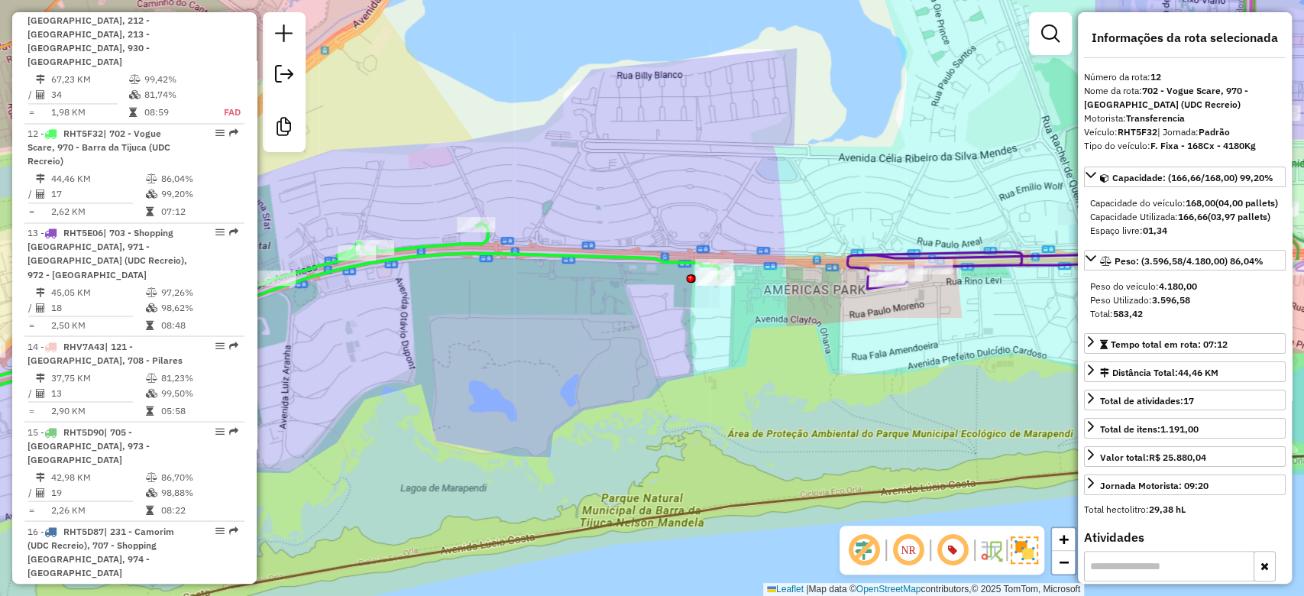
drag, startPoint x: 961, startPoint y: 403, endPoint x: 935, endPoint y: 409, distance: 26.7
click at [935, 409] on div "Janela de atendimento Grade de atendimento Capacidade Transportadoras Veículos …" at bounding box center [652, 298] width 1304 height 596
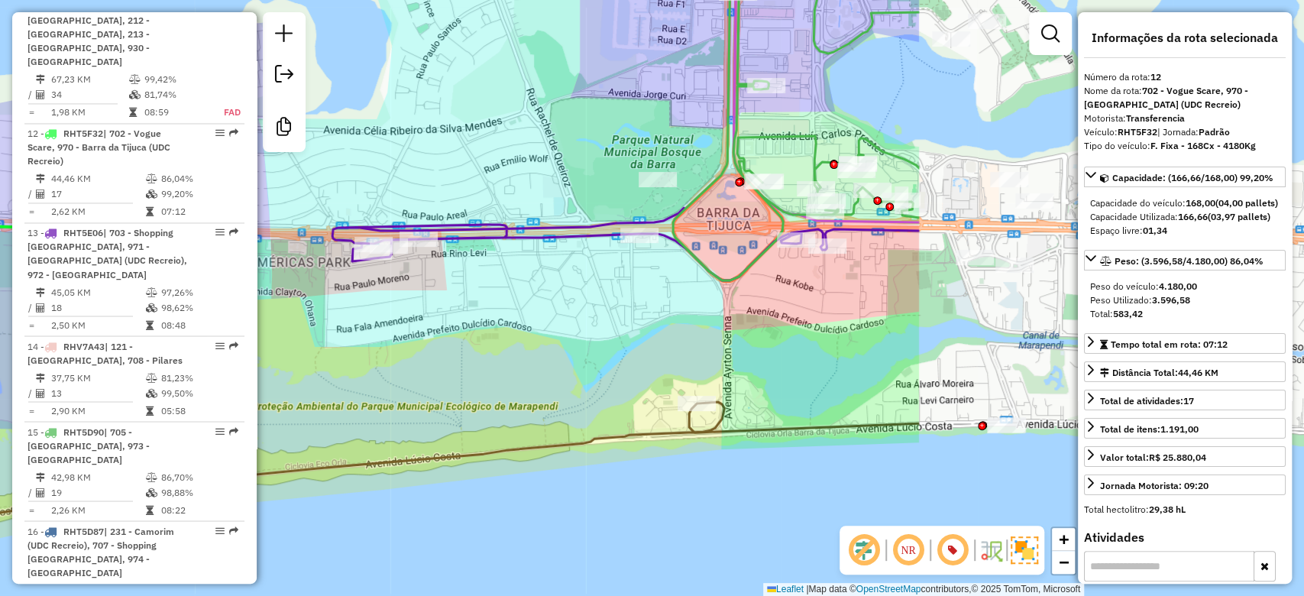
drag, startPoint x: 1017, startPoint y: 400, endPoint x: 513, endPoint y: 367, distance: 504.6
click at [513, 367] on div "Janela de atendimento Grade de atendimento Capacidade Transportadoras Veículos …" at bounding box center [652, 298] width 1304 height 596
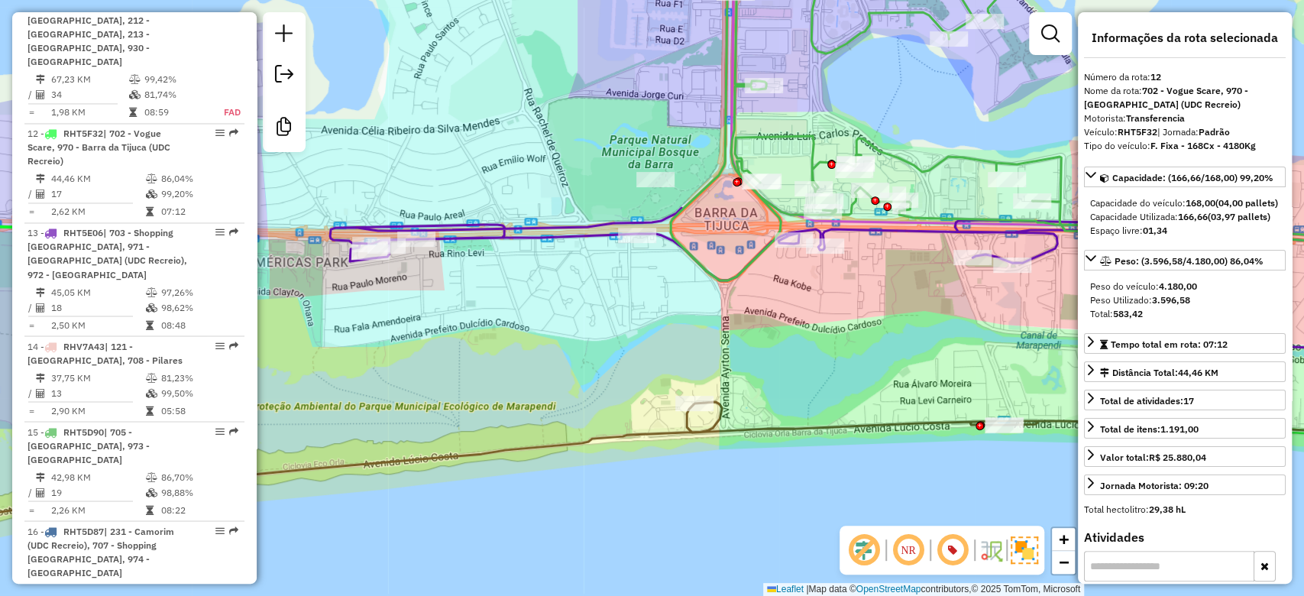
click at [471, 330] on div "Janela de atendimento Grade de atendimento Capacidade Transportadoras Veículos …" at bounding box center [652, 298] width 1304 height 596
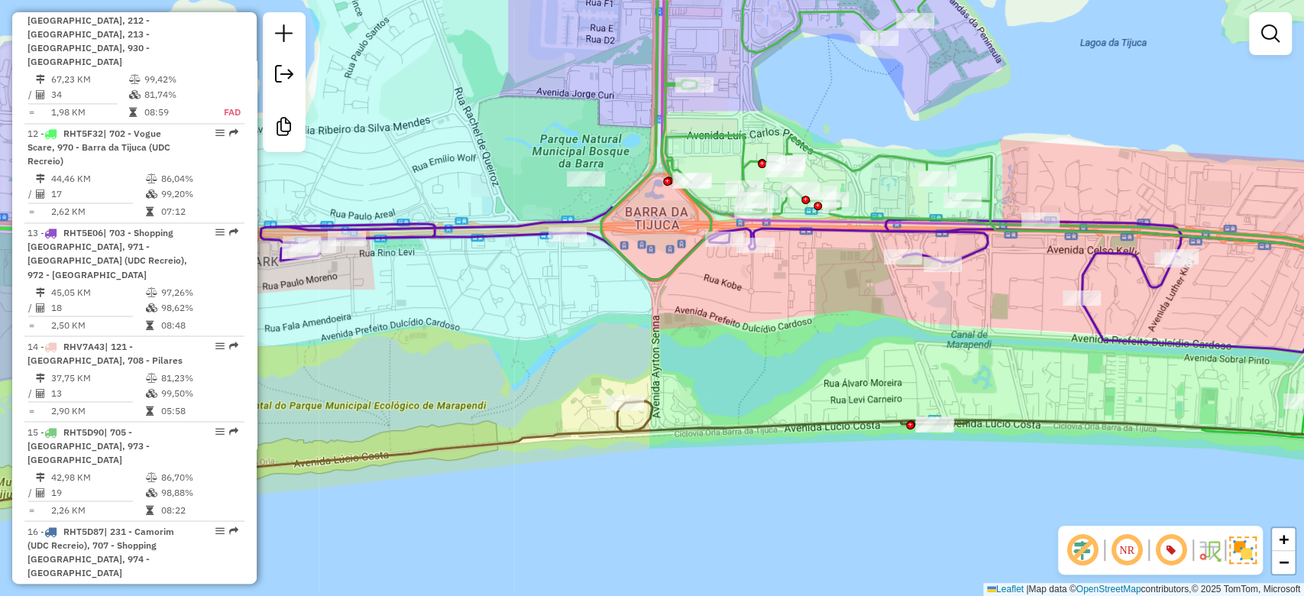
drag, startPoint x: 578, startPoint y: 336, endPoint x: 458, endPoint y: 333, distance: 120.0
click at [458, 333] on div "Janela de atendimento Grade de atendimento Capacidade Transportadoras Veículos …" at bounding box center [652, 298] width 1304 height 596
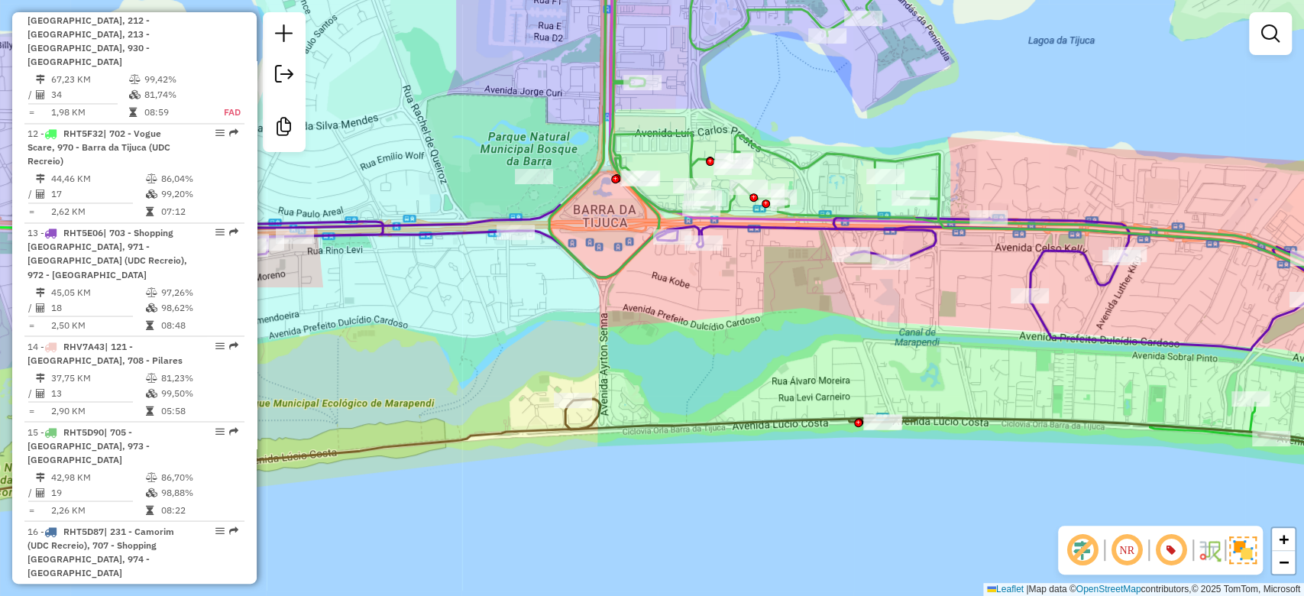
drag, startPoint x: 507, startPoint y: 332, endPoint x: 519, endPoint y: 336, distance: 13.5
click at [469, 333] on div "Janela de atendimento Grade de atendimento Capacidade Transportadoras Veículos …" at bounding box center [652, 298] width 1304 height 596
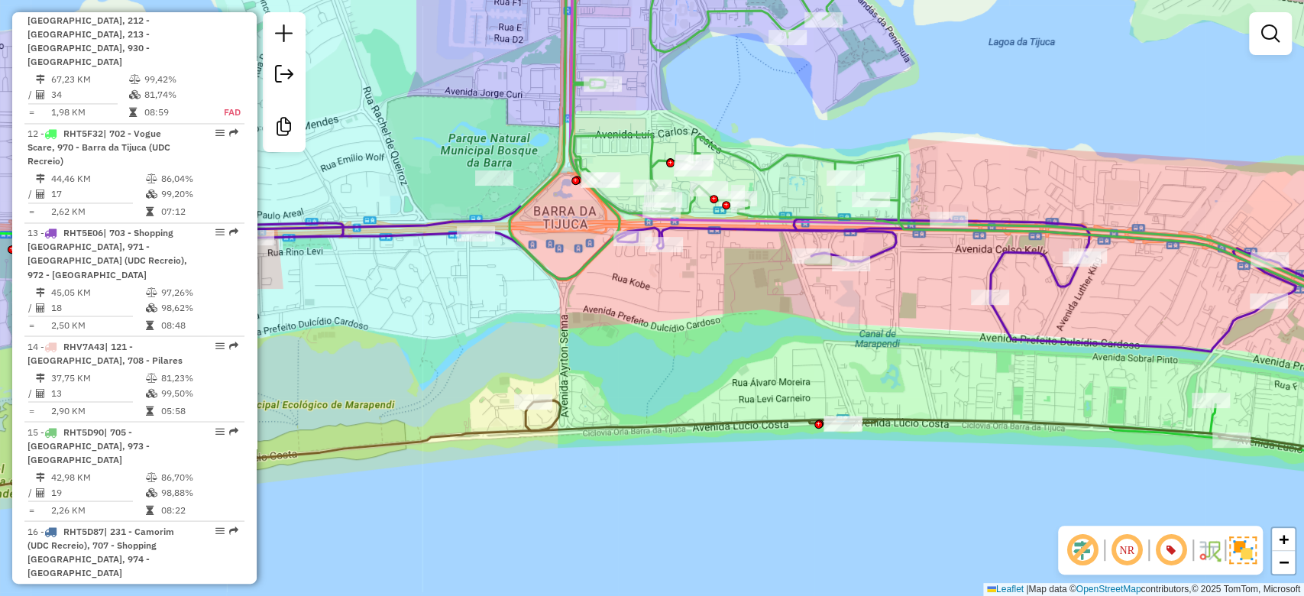
drag, startPoint x: 636, startPoint y: 351, endPoint x: 611, endPoint y: 351, distance: 25.2
click at [605, 351] on div "Janela de atendimento Grade de atendimento Capacidade Transportadoras Veículos …" at bounding box center [652, 298] width 1304 height 596
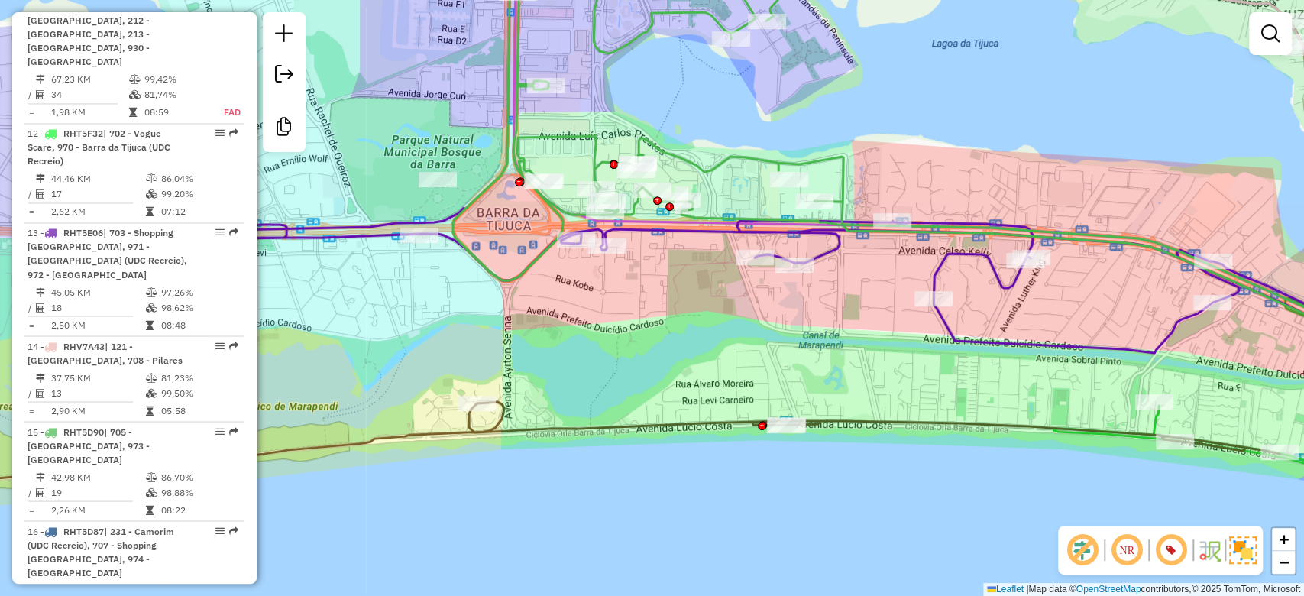
drag, startPoint x: 622, startPoint y: 350, endPoint x: 597, endPoint y: 351, distance: 24.5
click at [597, 351] on div "Janela de atendimento Grade de atendimento Capacidade Transportadoras Veículos …" at bounding box center [652, 298] width 1304 height 596
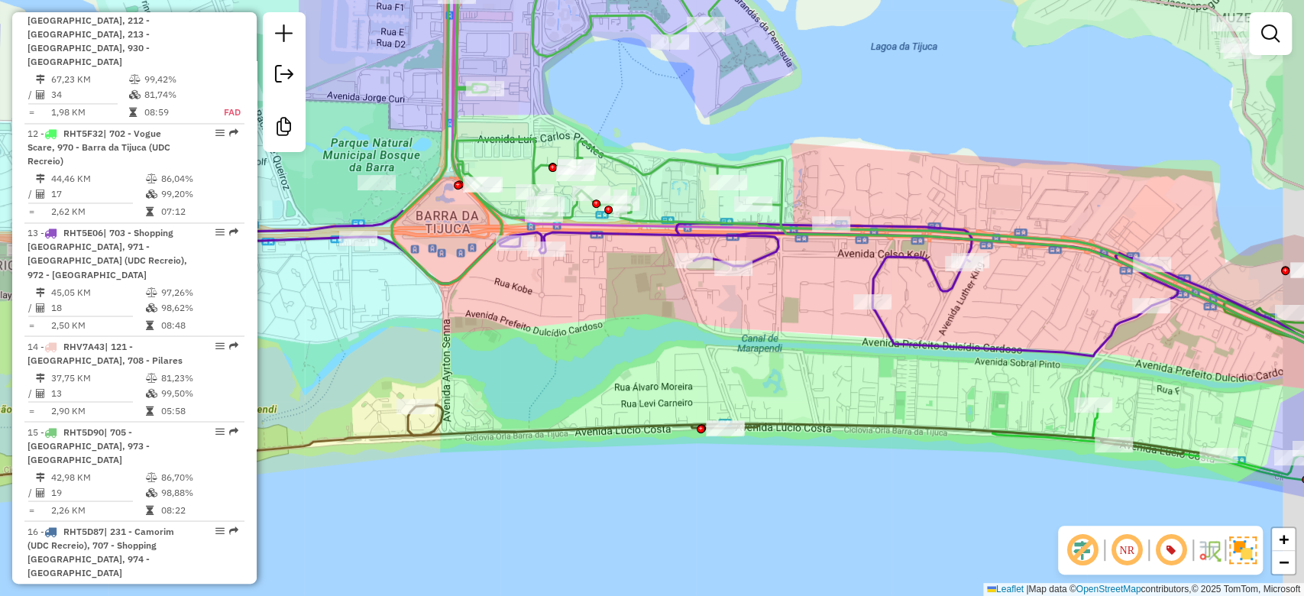
drag, startPoint x: 807, startPoint y: 395, endPoint x: 817, endPoint y: 419, distance: 25.7
click at [759, 395] on div "Janela de atendimento Grade de atendimento Capacidade Transportadoras Veículos …" at bounding box center [652, 298] width 1304 height 596
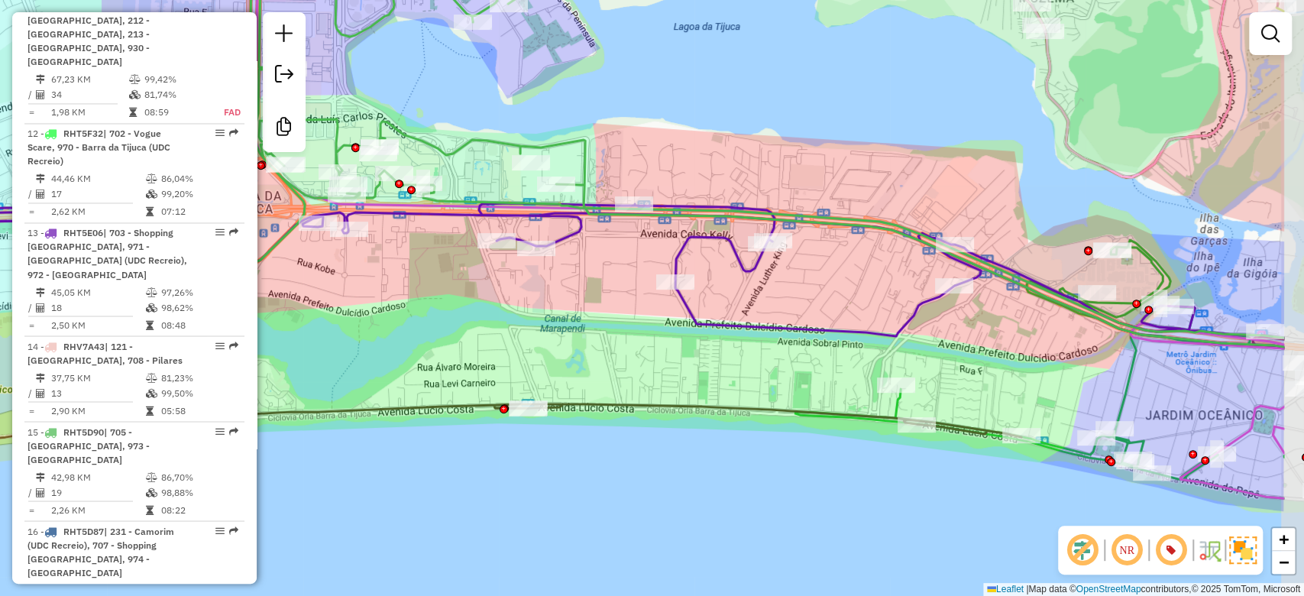
drag, startPoint x: 854, startPoint y: 421, endPoint x: 698, endPoint y: 400, distance: 157.2
click at [698, 400] on icon at bounding box center [371, 424] width 1302 height 79
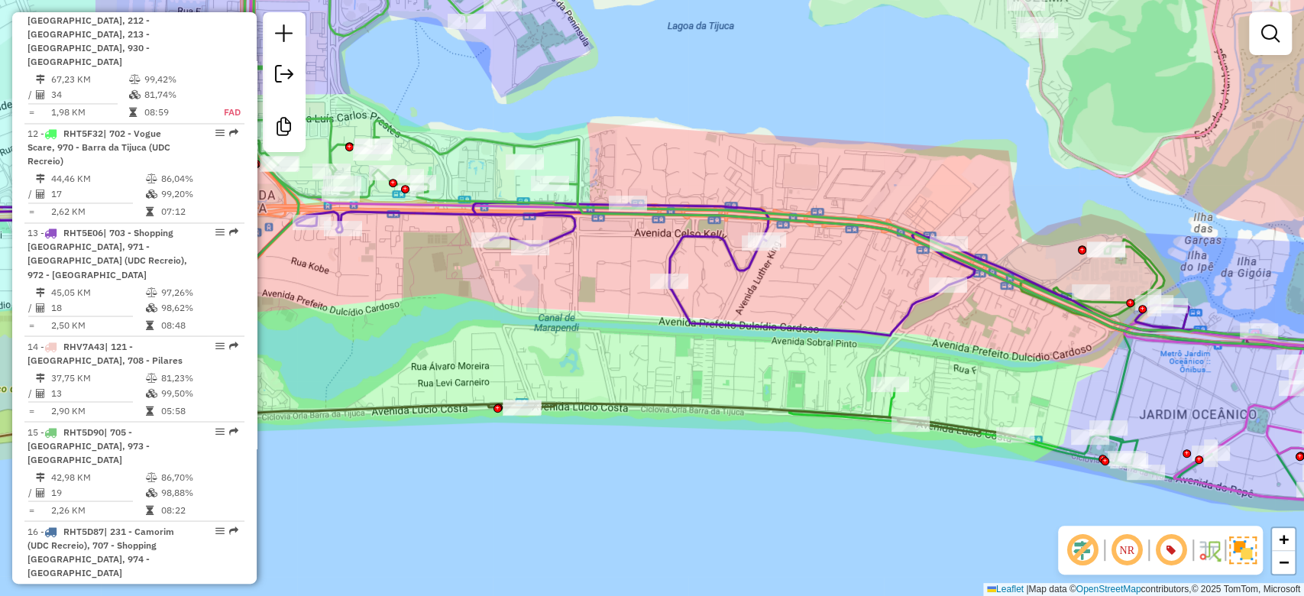
drag, startPoint x: 795, startPoint y: 366, endPoint x: 770, endPoint y: 364, distance: 24.5
click at [764, 364] on div "Janela de atendimento Grade de atendimento Capacidade Transportadoras Veículos …" at bounding box center [652, 298] width 1304 height 596
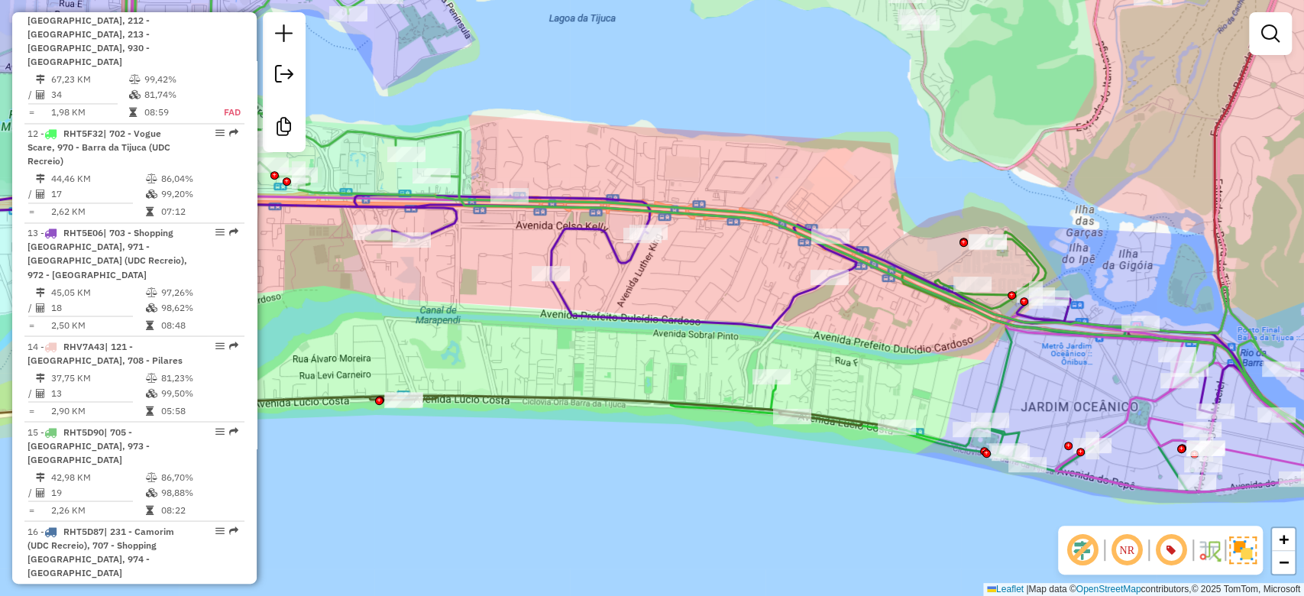
drag, startPoint x: 746, startPoint y: 364, endPoint x: 682, endPoint y: 358, distance: 63.7
click at [682, 358] on div "Janela de atendimento Grade de atendimento Capacidade Transportadoras Veículos …" at bounding box center [652, 298] width 1304 height 596
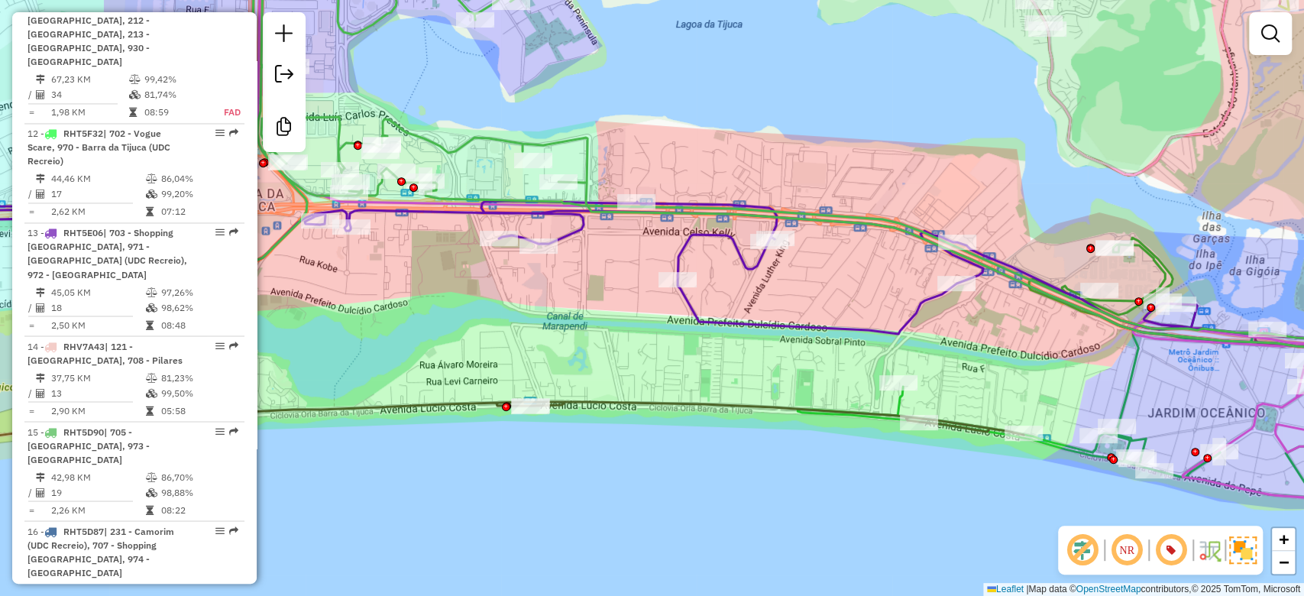
drag, startPoint x: 479, startPoint y: 341, endPoint x: 989, endPoint y: 329, distance: 510.5
click at [992, 329] on div "Janela de atendimento Grade de atendimento Capacidade Transportadoras Veículos …" at bounding box center [652, 298] width 1304 height 596
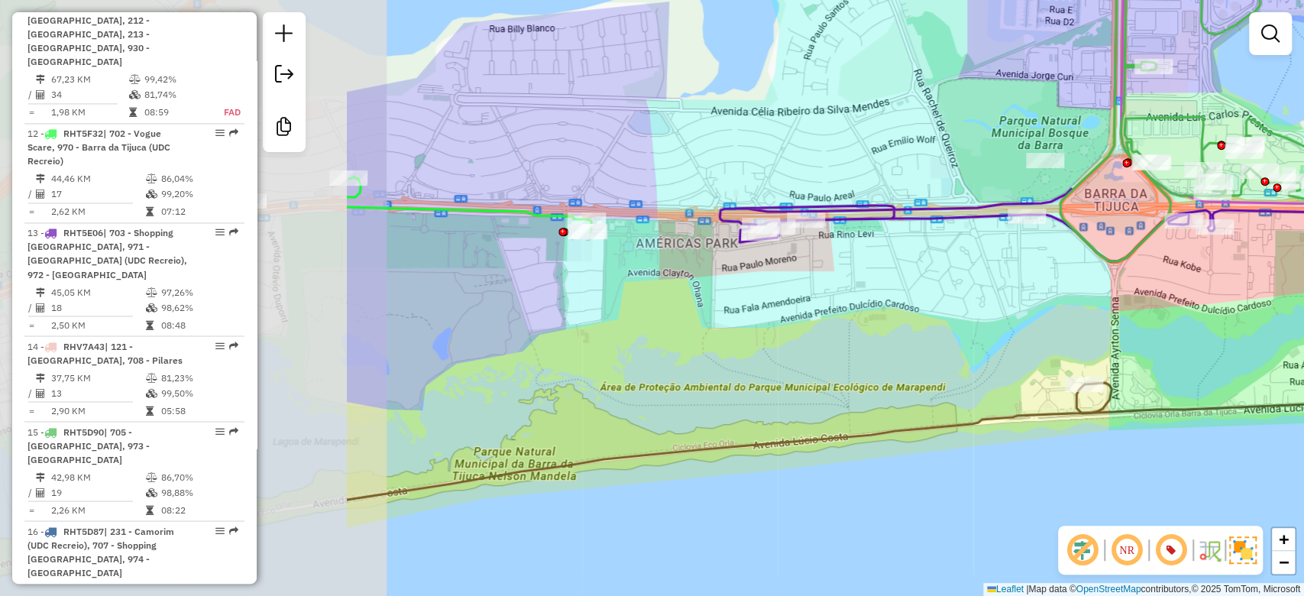
drag, startPoint x: 463, startPoint y: 335, endPoint x: 937, endPoint y: 355, distance: 474.8
click at [953, 354] on div "Janela de atendimento Grade de atendimento Capacidade Transportadoras Veículos …" at bounding box center [652, 298] width 1304 height 596
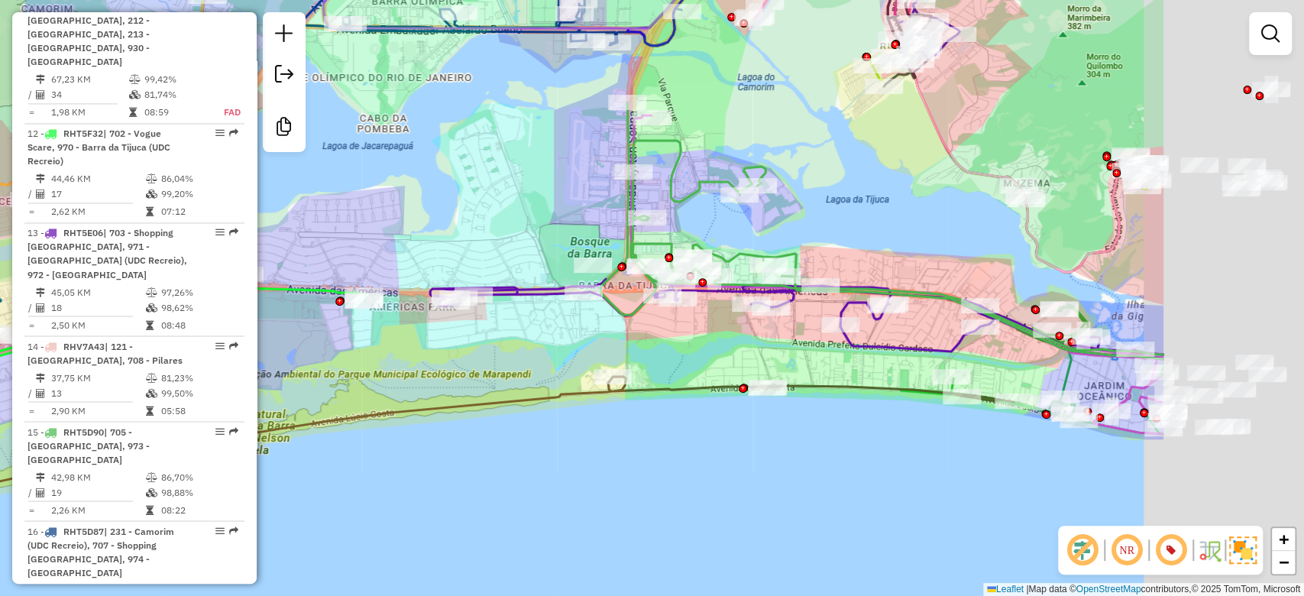
drag, startPoint x: 672, startPoint y: 476, endPoint x: 597, endPoint y: 474, distance: 75.7
click at [597, 474] on div "Janela de atendimento Grade de atendimento Capacidade Transportadoras Veículos …" at bounding box center [652, 298] width 1304 height 596
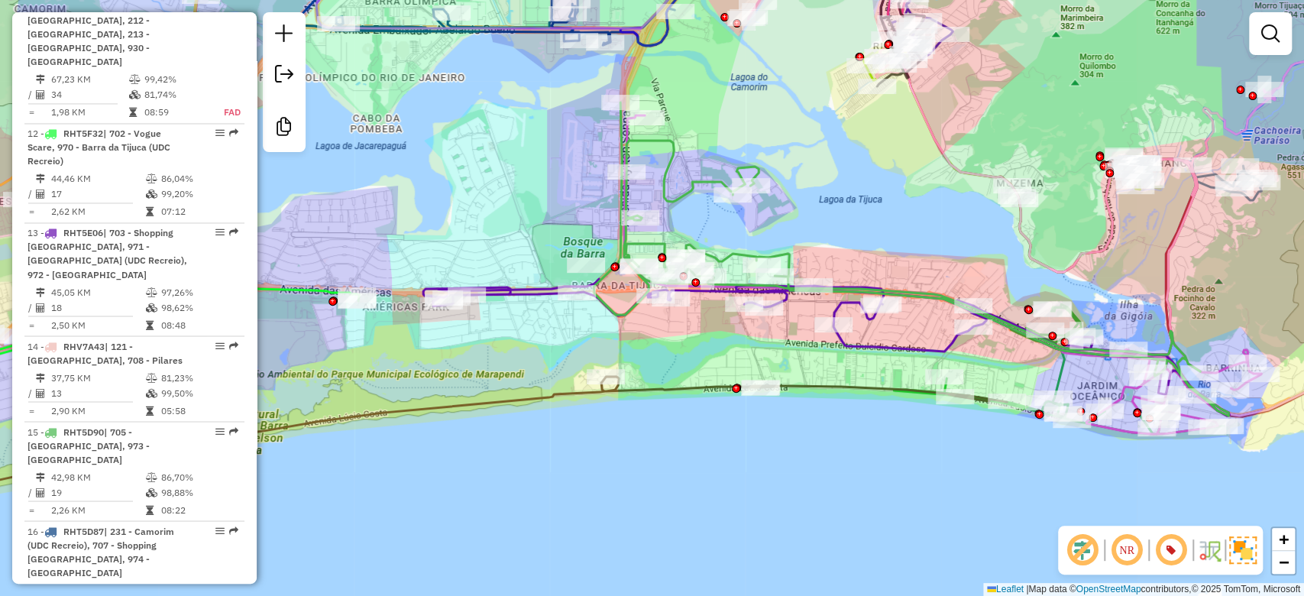
click at [676, 497] on div "Janela de atendimento Grade de atendimento Capacidade Transportadoras Veículos …" at bounding box center [652, 298] width 1304 height 596
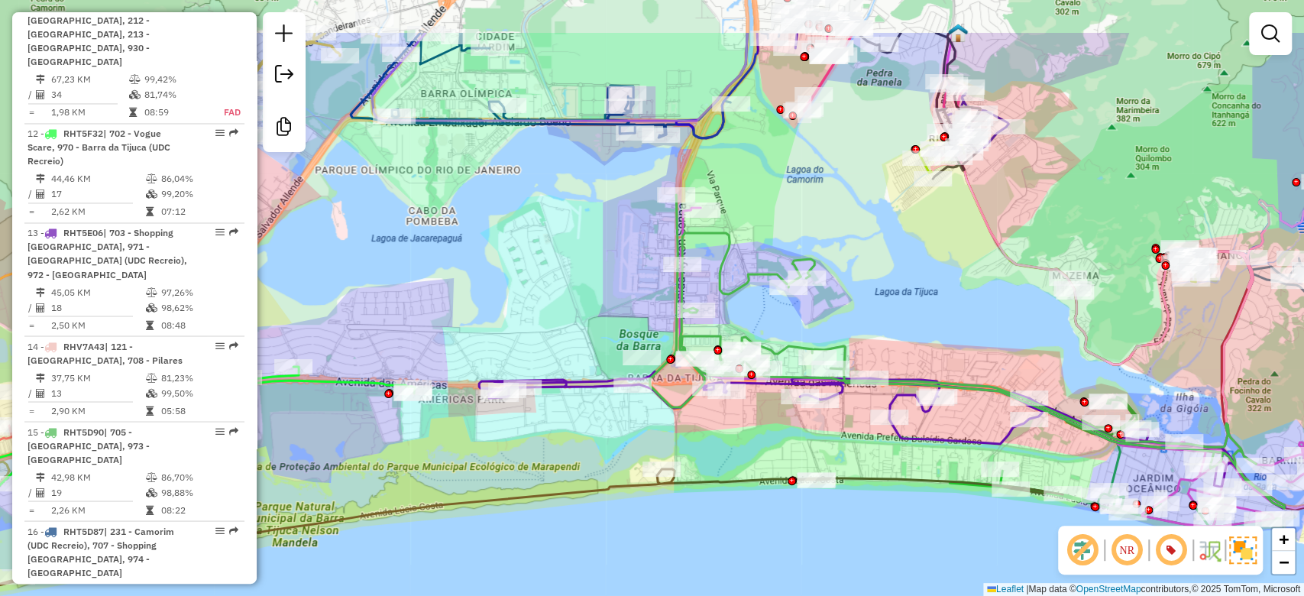
drag, startPoint x: 520, startPoint y: 159, endPoint x: 576, endPoint y: 251, distance: 108.0
click at [576, 251] on div "Janela de atendimento Grade de atendimento Capacidade Transportadoras Veículos …" at bounding box center [652, 298] width 1304 height 596
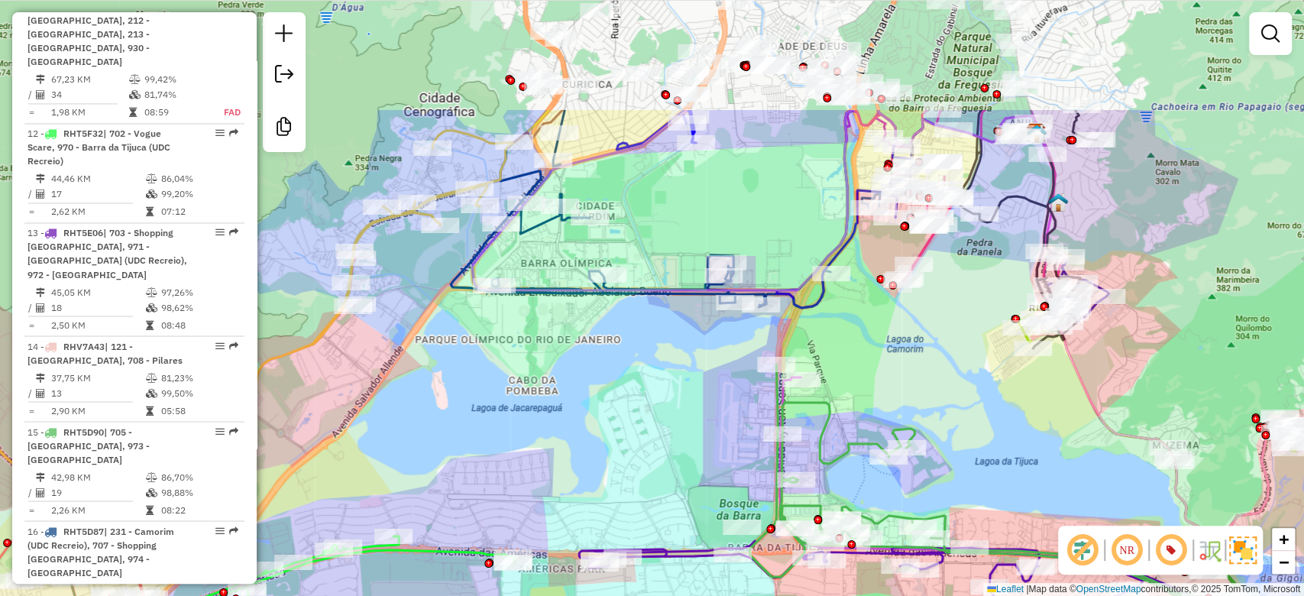
drag, startPoint x: 576, startPoint y: 251, endPoint x: 676, endPoint y: 421, distance: 196.9
click at [676, 421] on div "Janela de atendimento Grade de atendimento Capacidade Transportadoras Veículos …" at bounding box center [652, 298] width 1304 height 596
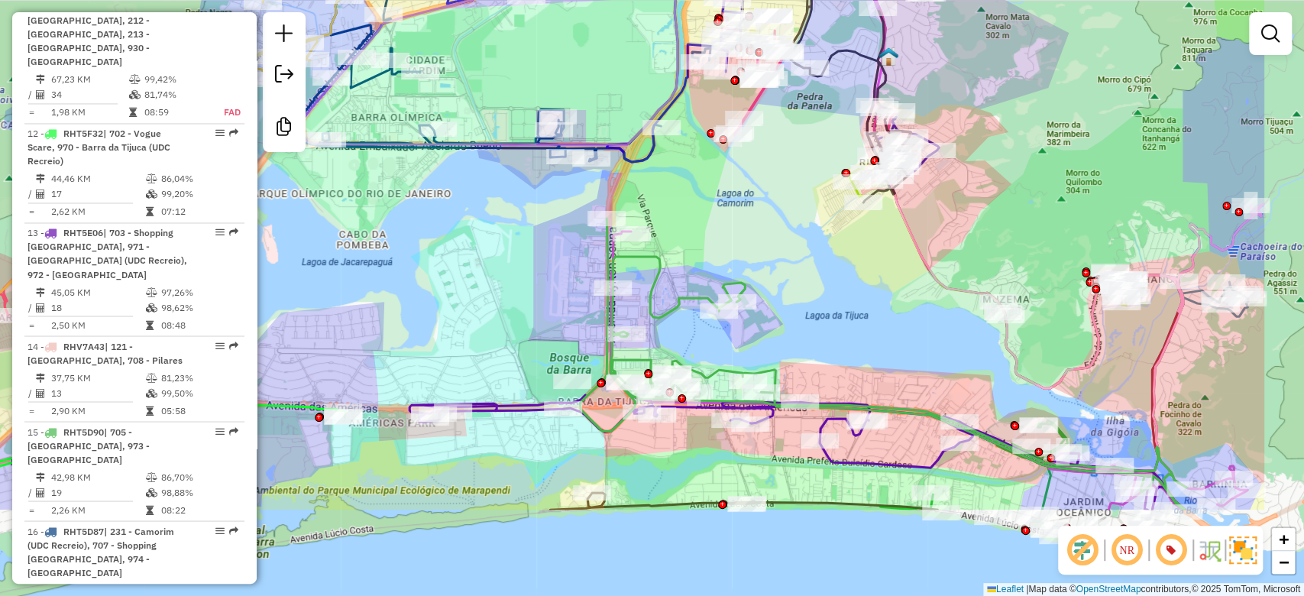
drag, startPoint x: 676, startPoint y: 472, endPoint x: 497, endPoint y: 319, distance: 235.2
click at [497, 319] on div "Janela de atendimento Grade de atendimento Capacidade Transportadoras Veículos …" at bounding box center [652, 298] width 1304 height 596
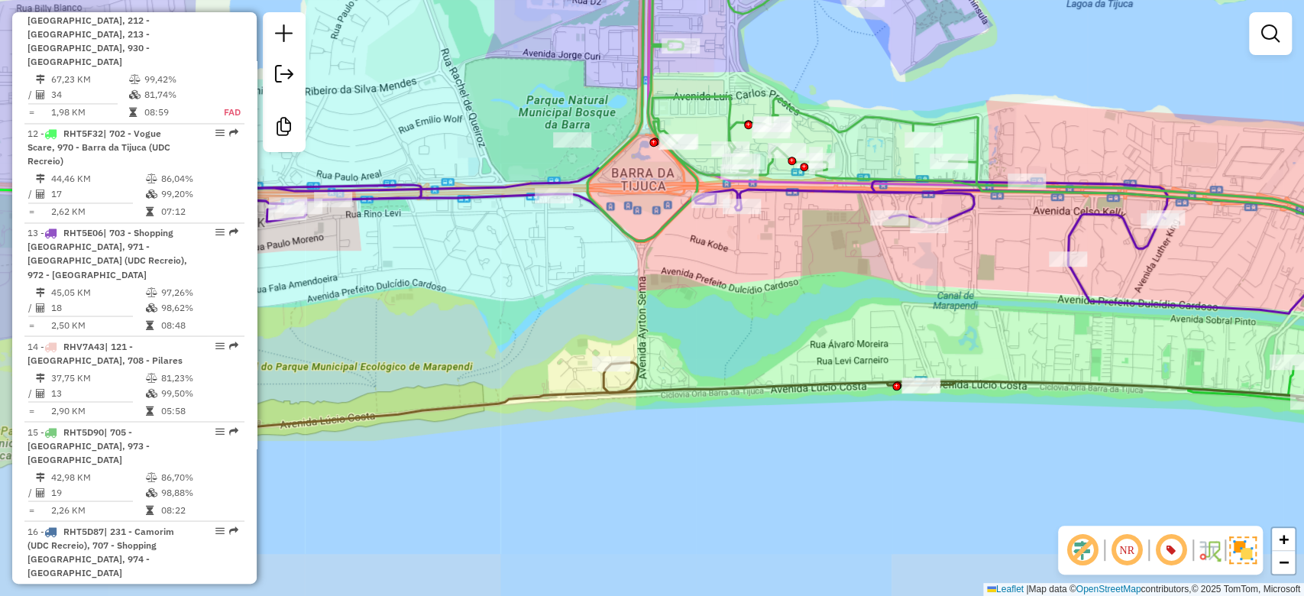
drag, startPoint x: 733, startPoint y: 261, endPoint x: 853, endPoint y: 47, distance: 245.9
click at [853, 47] on div "Janela de atendimento Grade de atendimento Capacidade Transportadoras Veículos …" at bounding box center [652, 298] width 1304 height 596
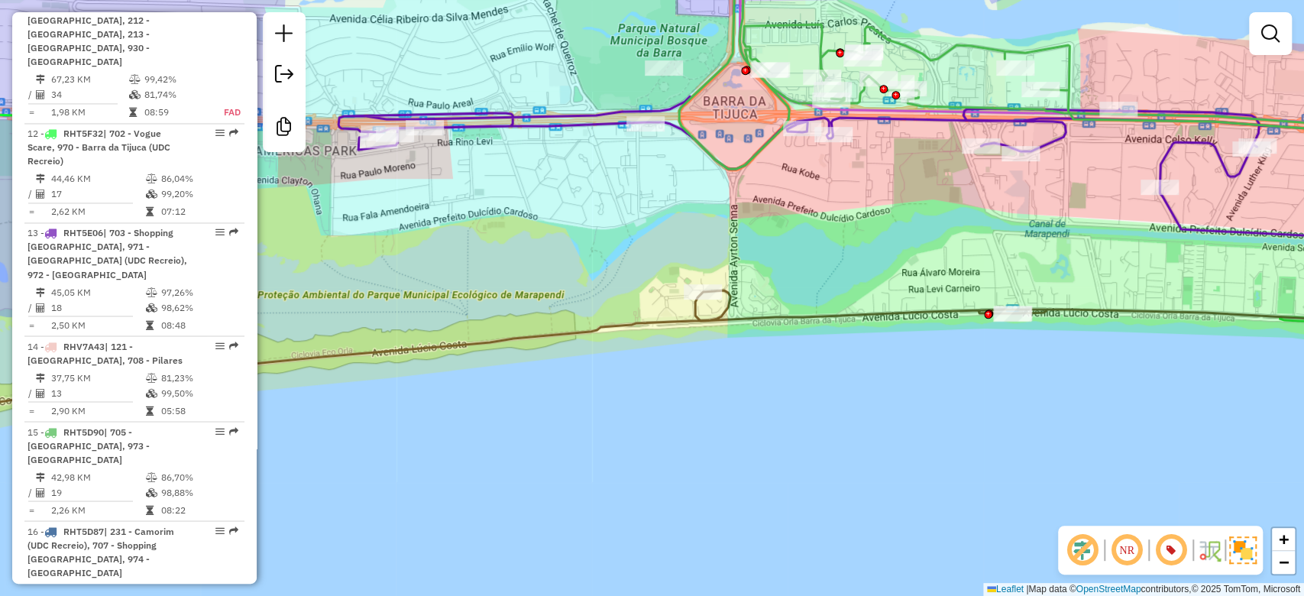
drag, startPoint x: 958, startPoint y: 251, endPoint x: 940, endPoint y: 262, distance: 21.0
click at [940, 262] on div "Janela de atendimento Grade de atendimento Capacidade Transportadoras Veículos …" at bounding box center [652, 298] width 1304 height 596
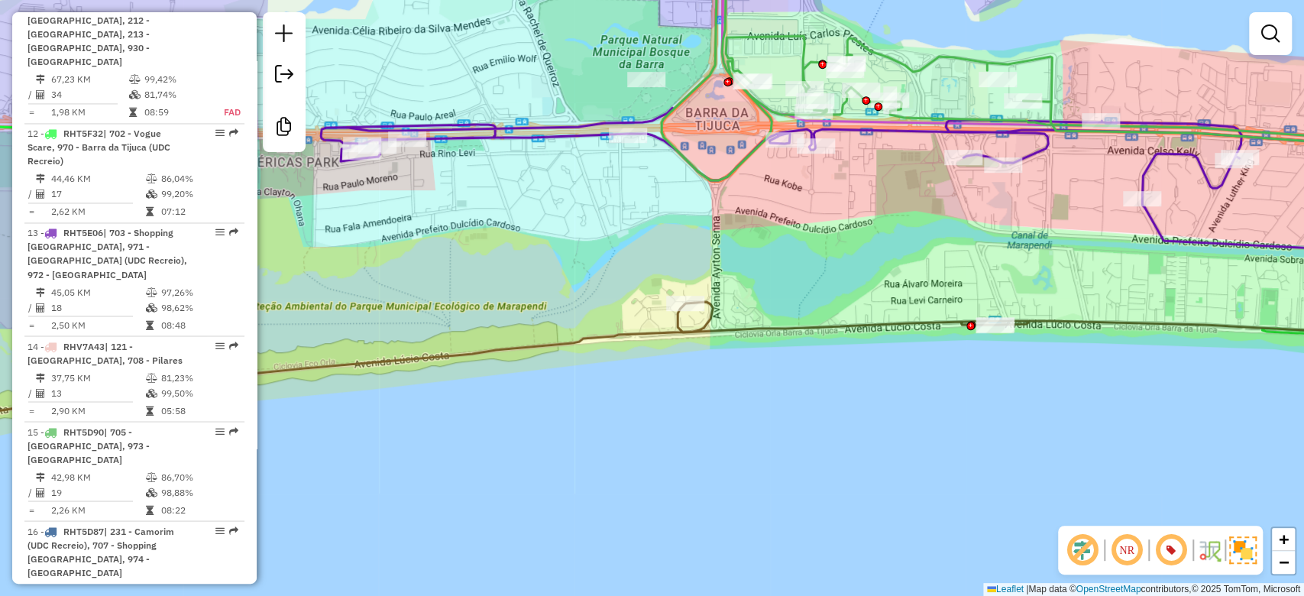
drag, startPoint x: 940, startPoint y: 262, endPoint x: 927, endPoint y: 267, distance: 13.8
click at [927, 267] on div "Janela de atendimento Grade de atendimento Capacidade Transportadoras Veículos …" at bounding box center [652, 298] width 1304 height 596
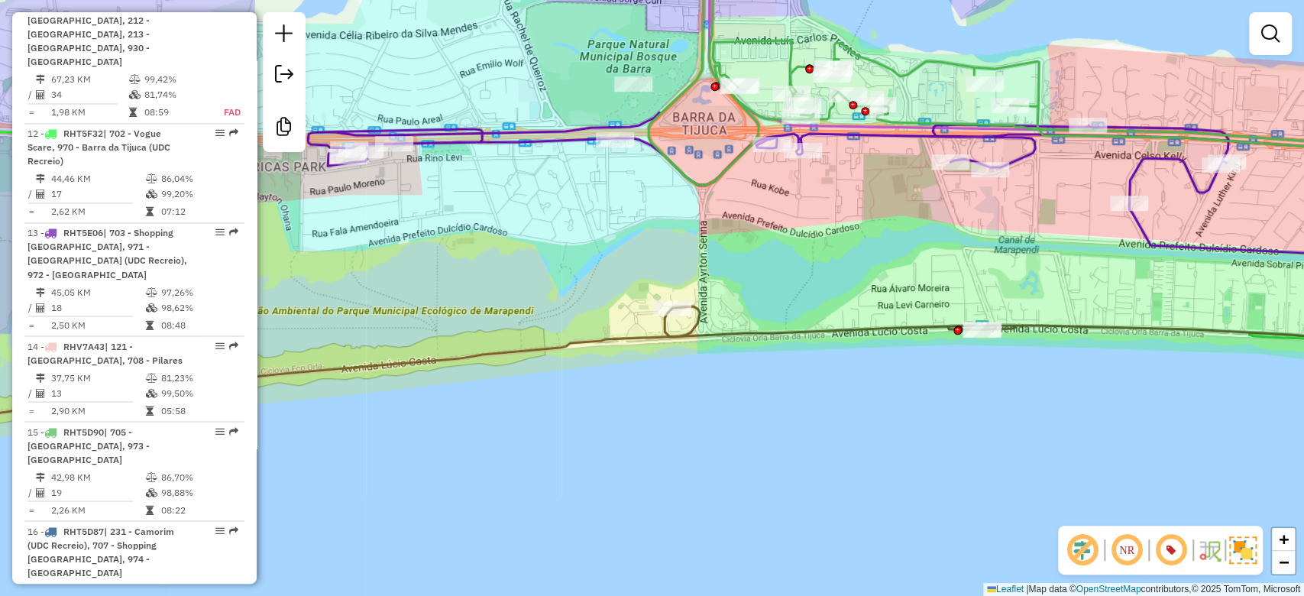
drag, startPoint x: 915, startPoint y: 256, endPoint x: 911, endPoint y: 273, distance: 17.4
click at [911, 273] on div "Janela de atendimento Grade de atendimento Capacidade Transportadoras Veículos …" at bounding box center [652, 298] width 1304 height 596
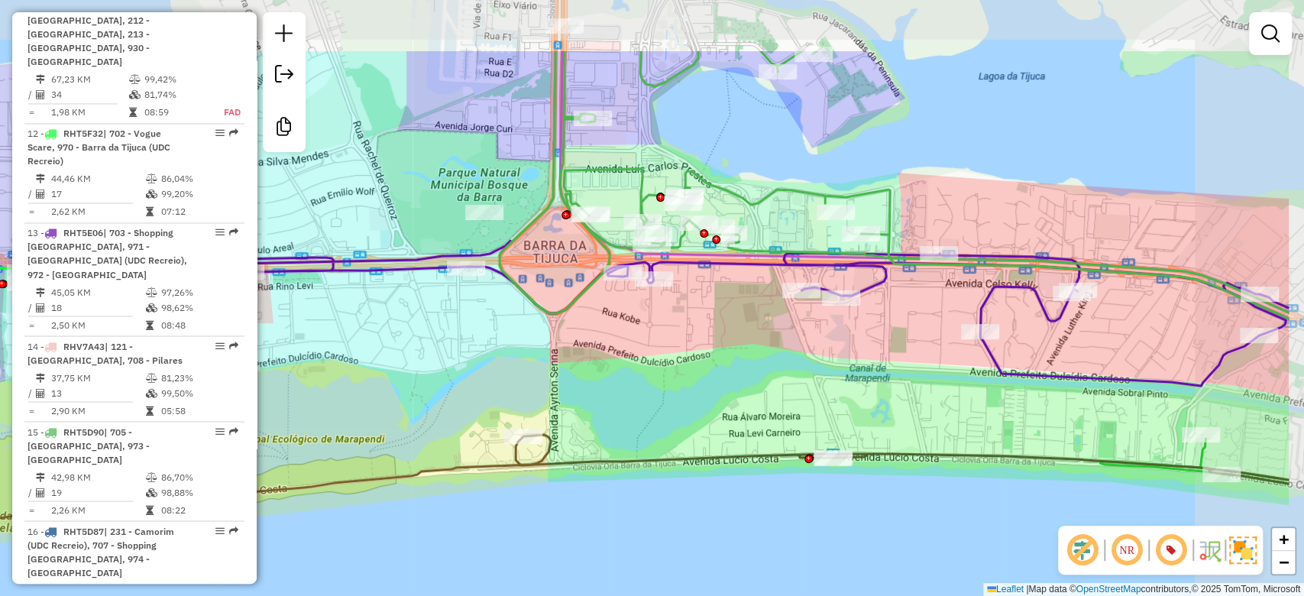
drag, startPoint x: 911, startPoint y: 263, endPoint x: 765, endPoint y: 374, distance: 182.6
click at [765, 374] on div "Janela de atendimento Grade de atendimento Capacidade Transportadoras Veículos …" at bounding box center [652, 298] width 1304 height 596
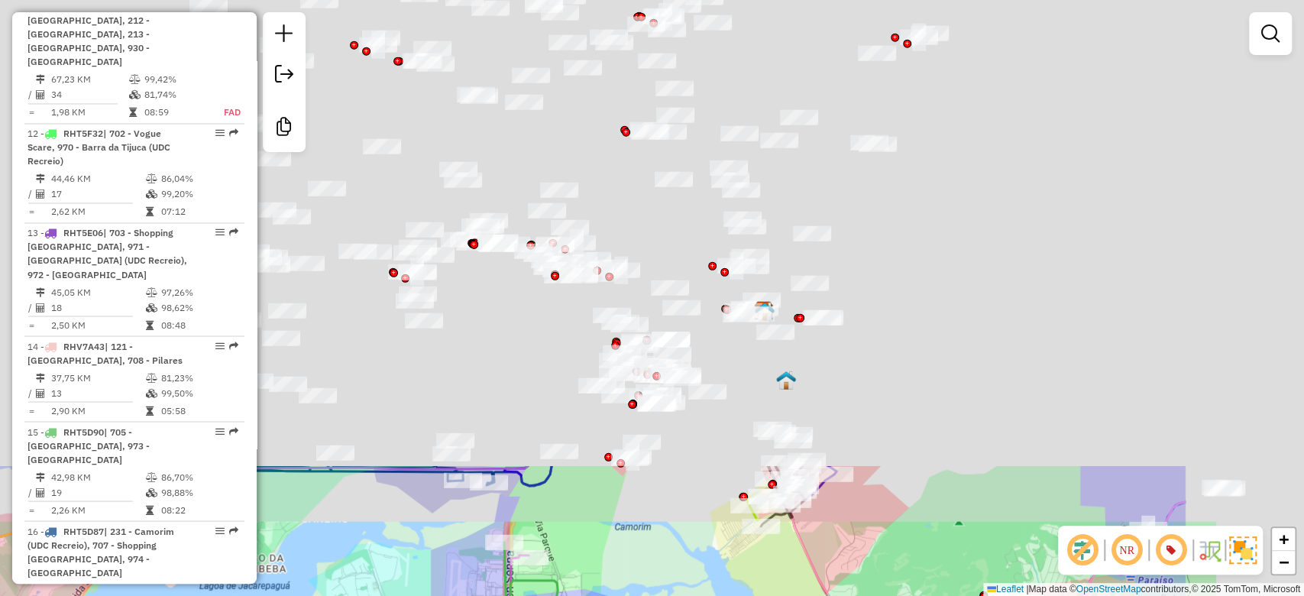
drag, startPoint x: 978, startPoint y: 196, endPoint x: 772, endPoint y: 363, distance: 265.6
click at [743, 595] on html "Aguarde... Pop-up bloqueado! Seu navegador bloqueou automáticamente a abertura …" at bounding box center [652, 298] width 1304 height 596
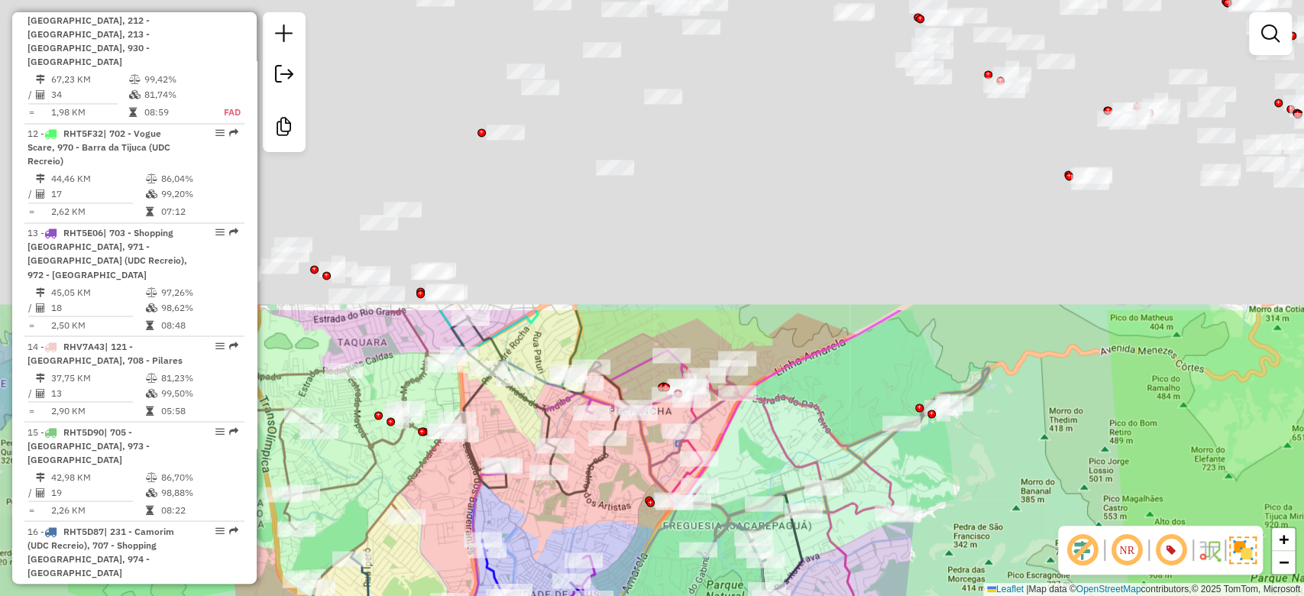
drag, startPoint x: 839, startPoint y: 115, endPoint x: 846, endPoint y: 338, distance: 223.2
click at [825, 595] on html "Aguarde... Pop-up bloqueado! Seu navegador bloqueou automáticamente a abertura …" at bounding box center [652, 298] width 1304 height 596
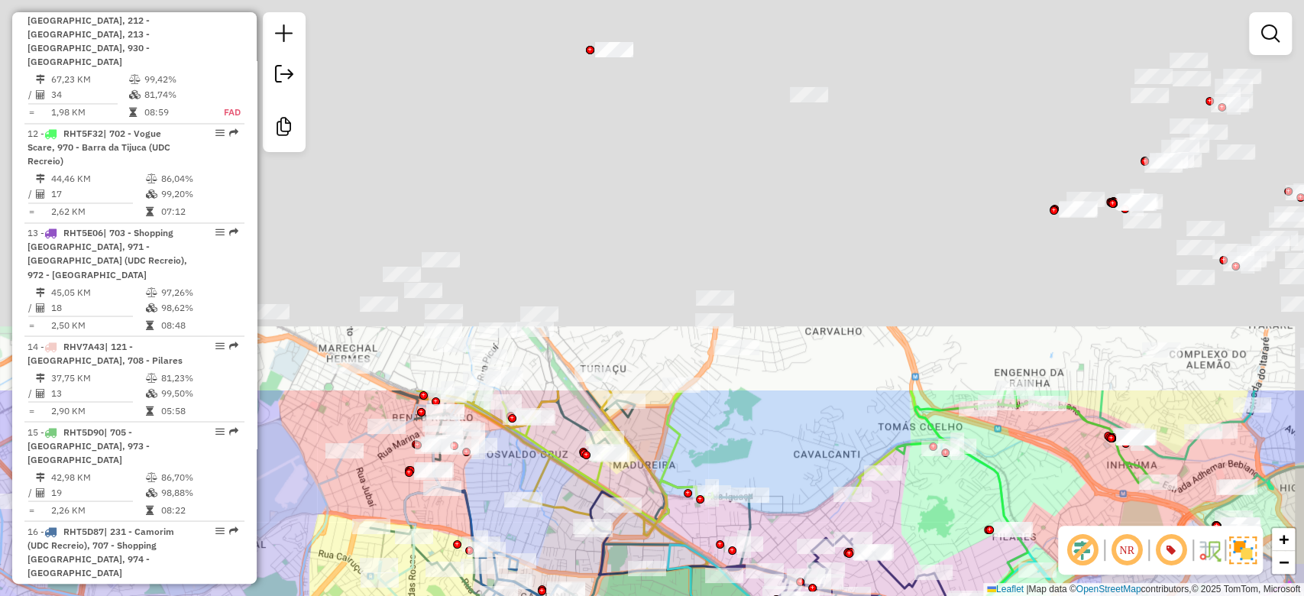
drag, startPoint x: 829, startPoint y: 228, endPoint x: 957, endPoint y: 160, distance: 144.9
click at [772, 528] on div "Janela de atendimento Grade de atendimento Capacidade Transportadoras Veículos …" at bounding box center [652, 298] width 1304 height 596
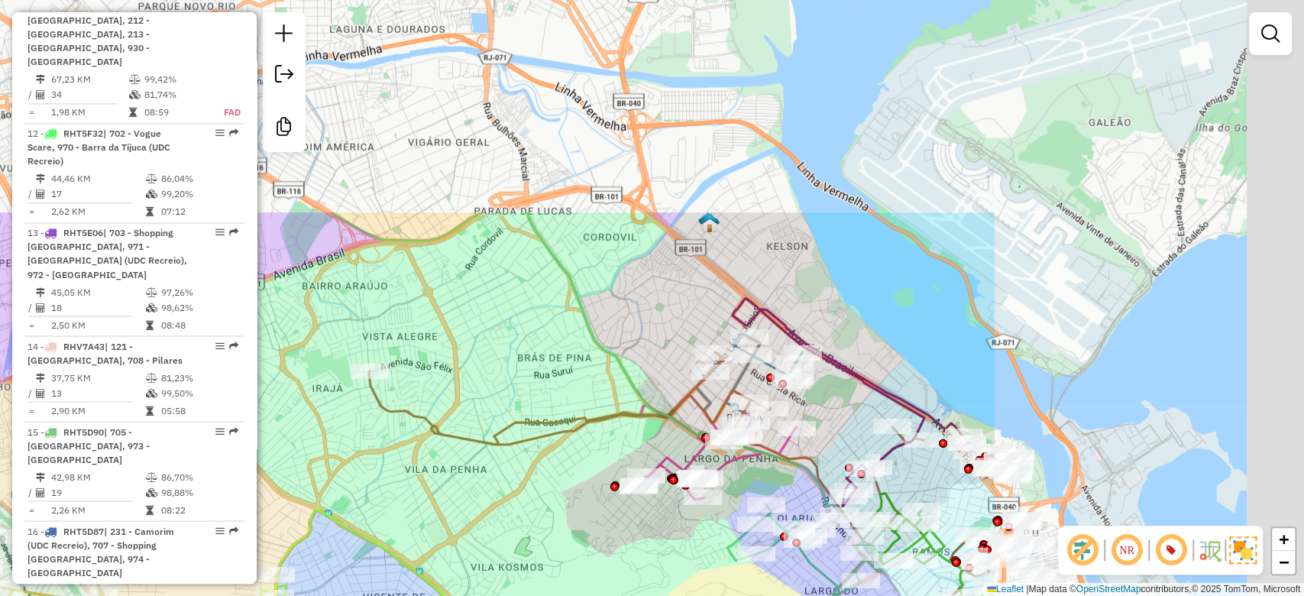
drag, startPoint x: 957, startPoint y: 160, endPoint x: 520, endPoint y: 431, distance: 513.9
click at [518, 431] on icon at bounding box center [646, 448] width 555 height 192
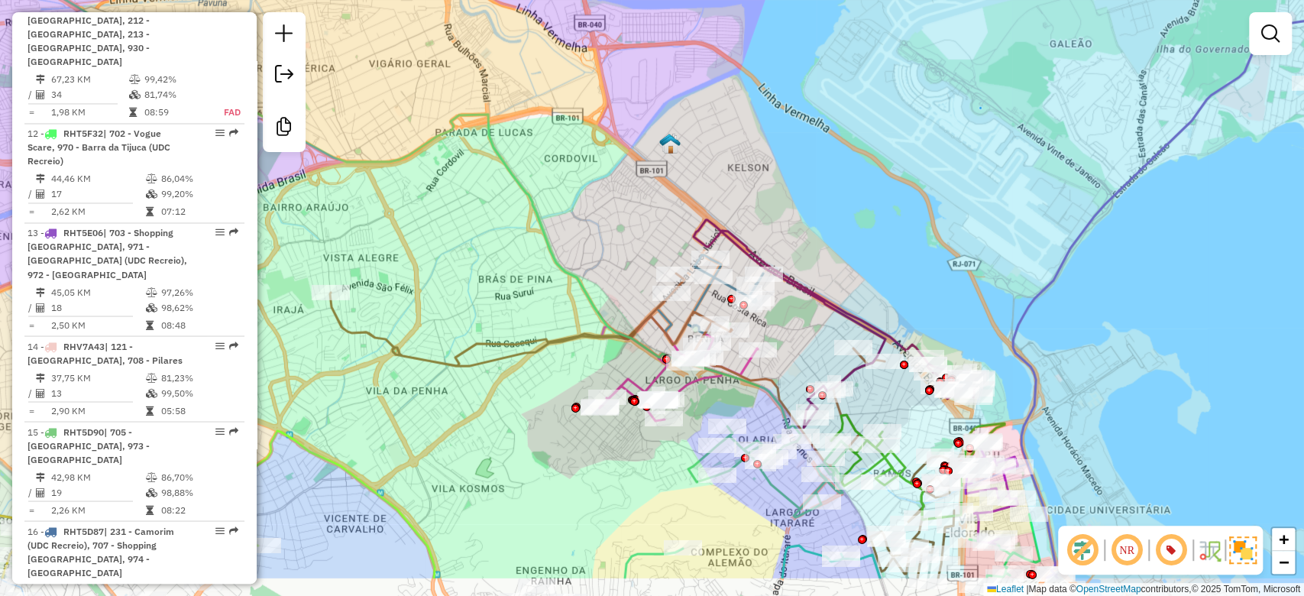
drag, startPoint x: 641, startPoint y: 321, endPoint x: 600, endPoint y: 239, distance: 91.2
click at [600, 239] on div "Rota 42 - Placa FCF4202 55011146 - VIVIANE DA SILVA MON Janela de atendimento G…" at bounding box center [652, 298] width 1304 height 596
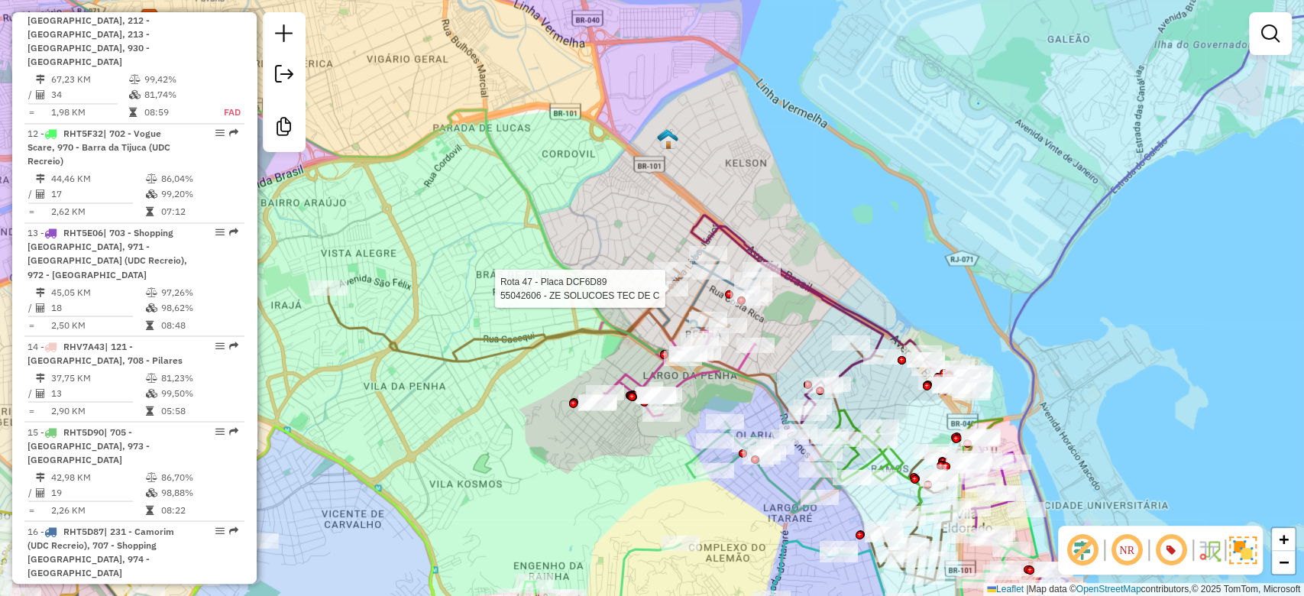
click at [664, 296] on div at bounding box center [669, 288] width 38 height 15
select select "**********"
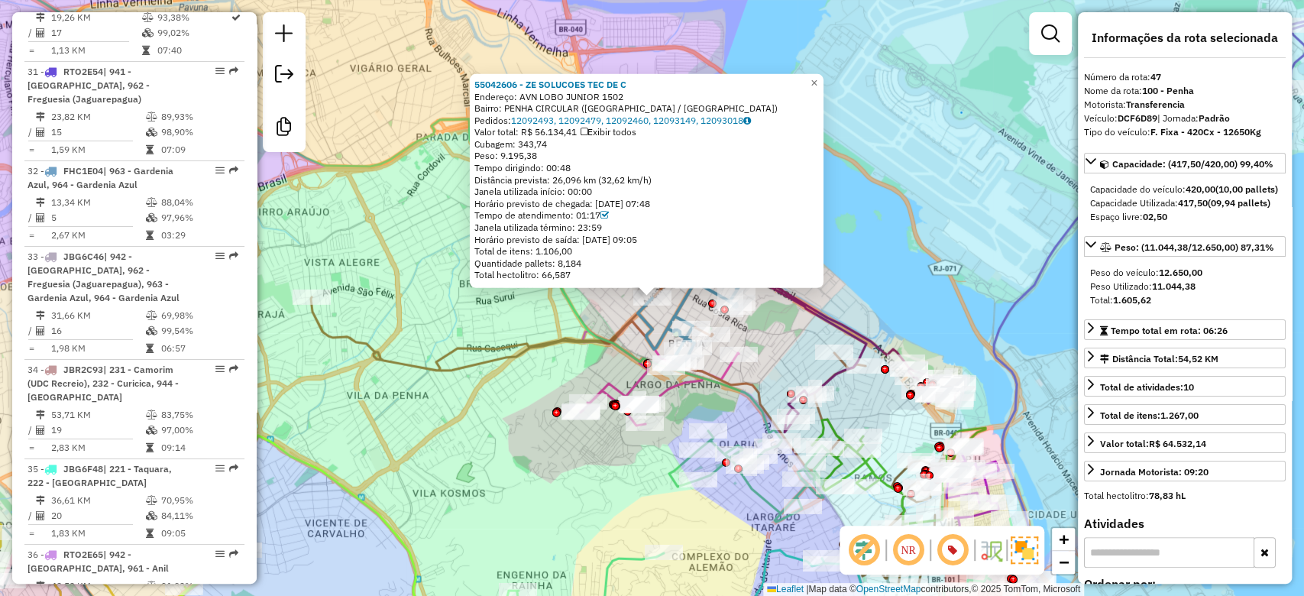
scroll to position [4992, 0]
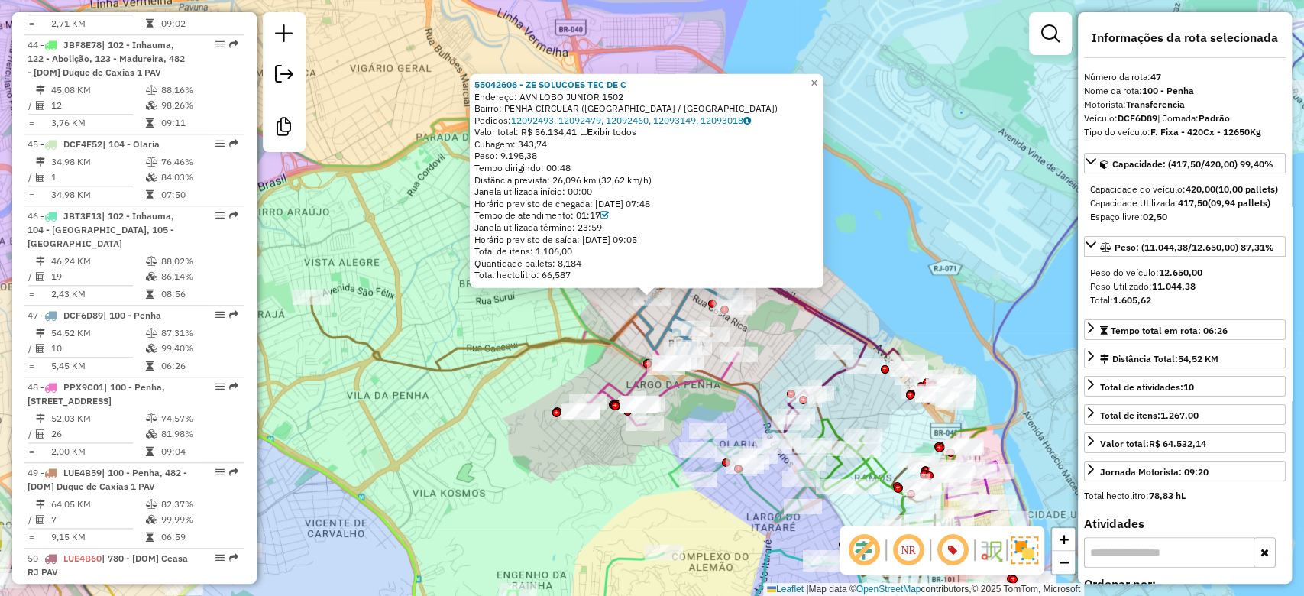
click at [523, 419] on div "Rota 48 - Placa PPX9C01 55064457 - BAR NATHAN 55042606 - ZE SOLUCOES TEC DE C E…" at bounding box center [652, 298] width 1304 height 596
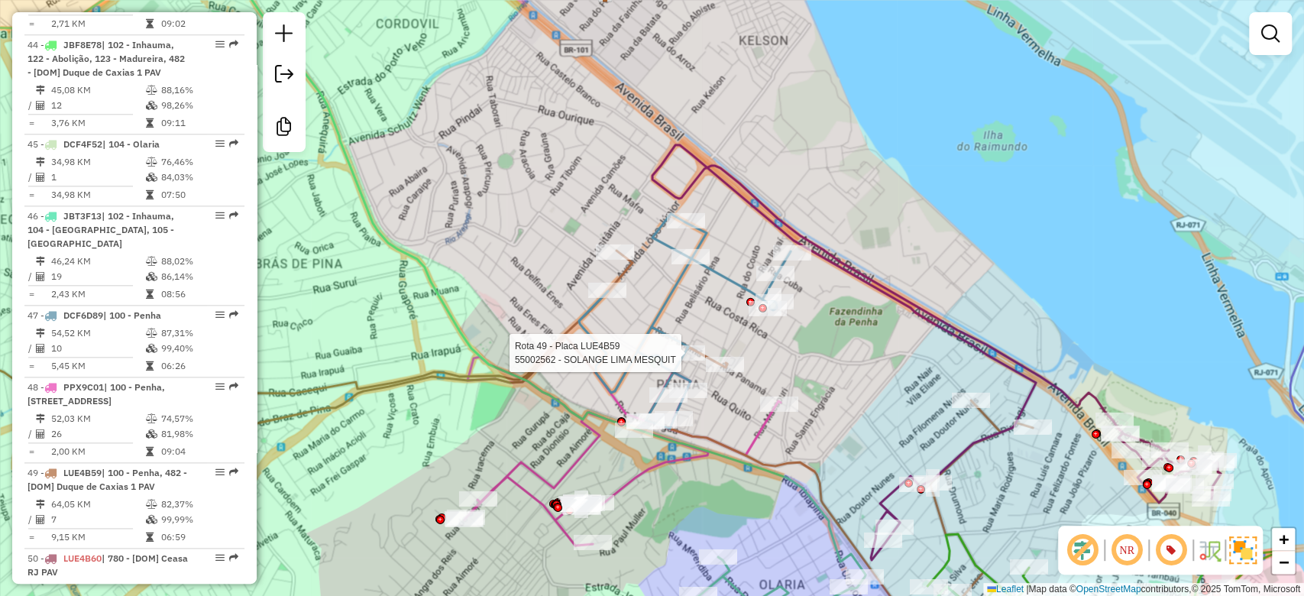
select select "**********"
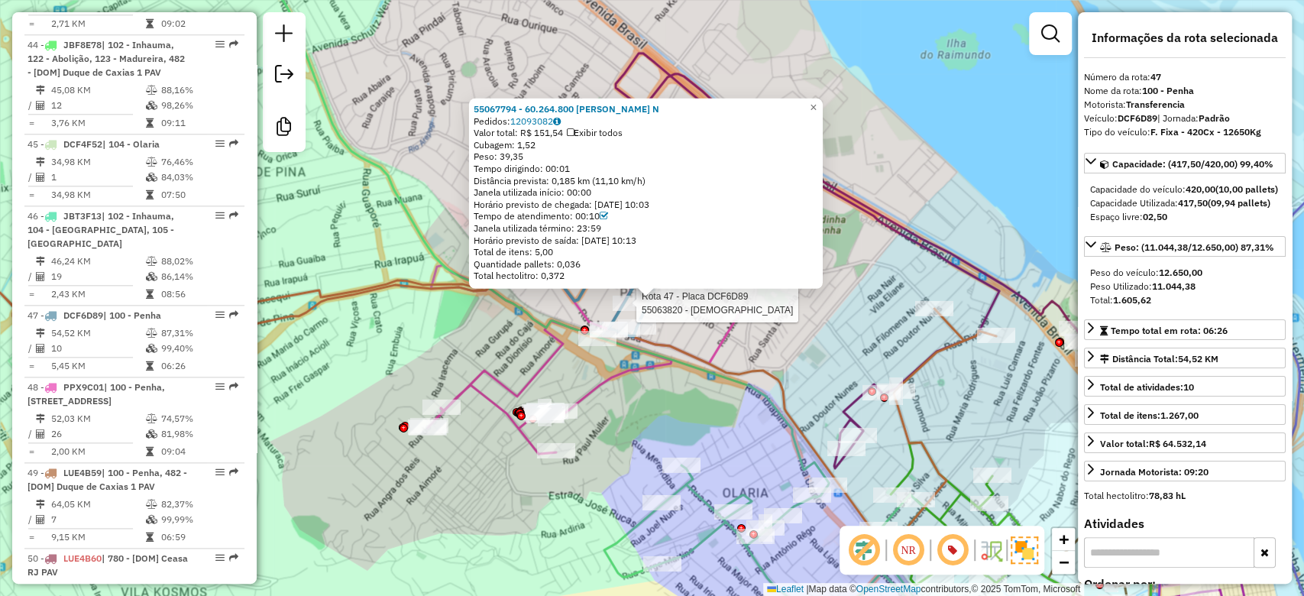
click at [632, 311] on div at bounding box center [632, 303] width 38 height 15
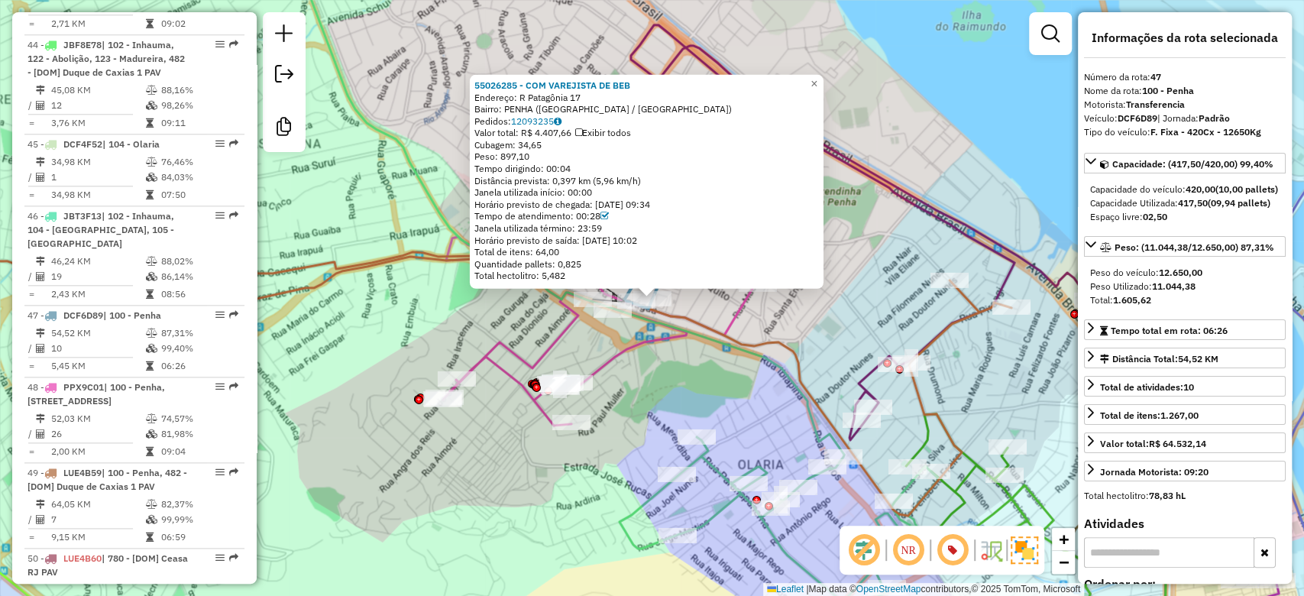
click at [736, 319] on icon at bounding box center [601, 320] width 316 height 209
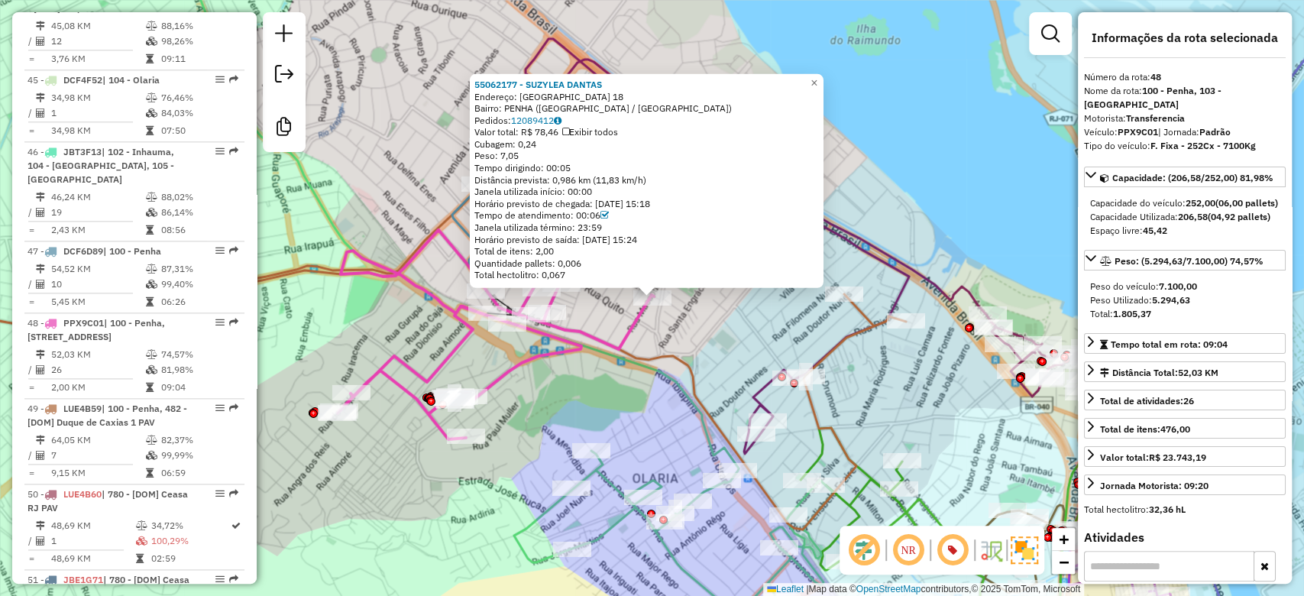
scroll to position [5064, 0]
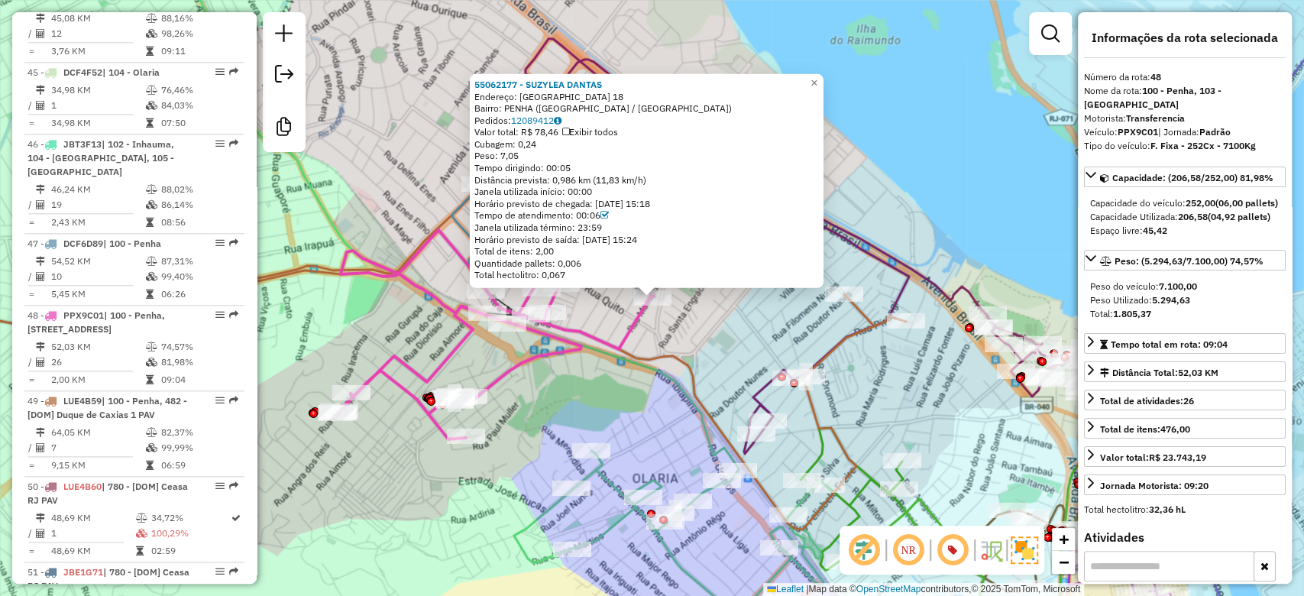
click at [751, 340] on div "55062177 - SUZYLEA DANTAS Endereço: PANAMA 18 Bairro: PENHA (RIO DE JANEIRO / R…" at bounding box center [652, 298] width 1304 height 596
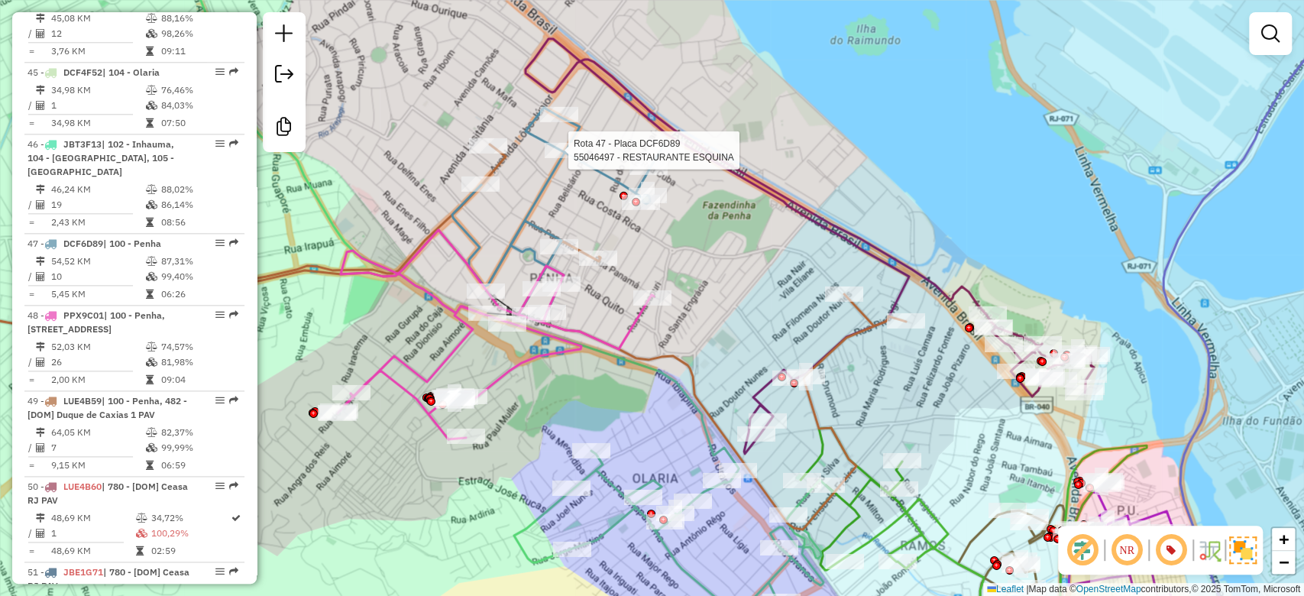
select select "**********"
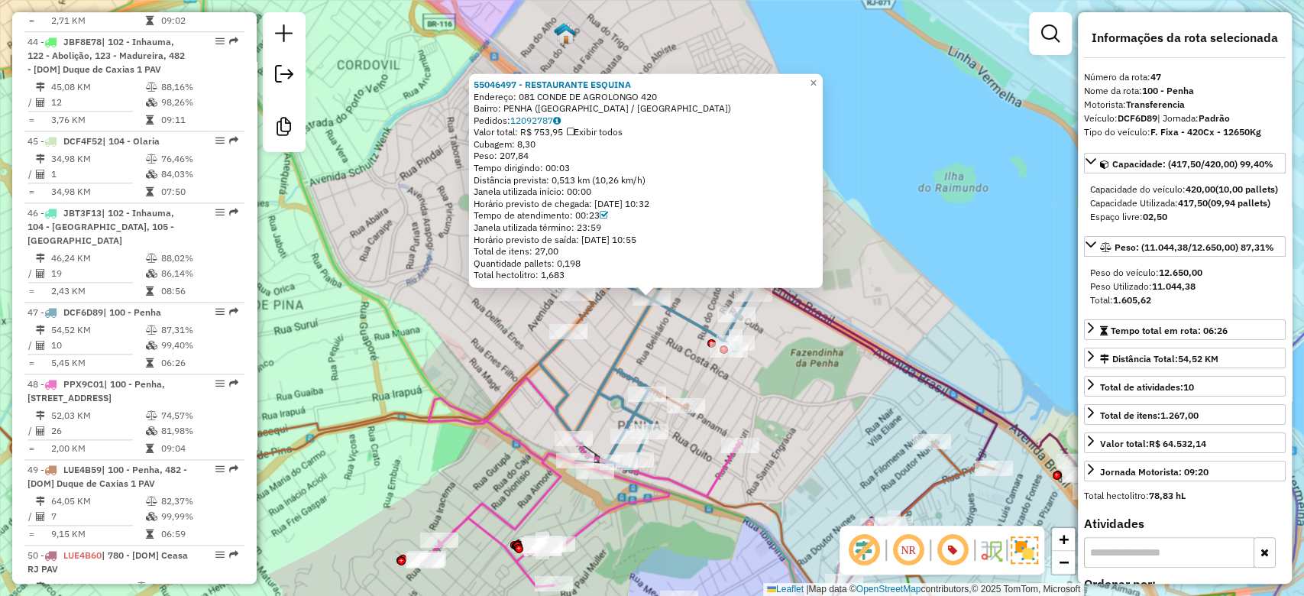
scroll to position [4992, 0]
click at [460, 271] on div "55046497 - RESTAURANTE ESQUINA Endereço: 081 CONDE DE AGROLONGO 420 Bairro: PEN…" at bounding box center [652, 298] width 1304 height 596
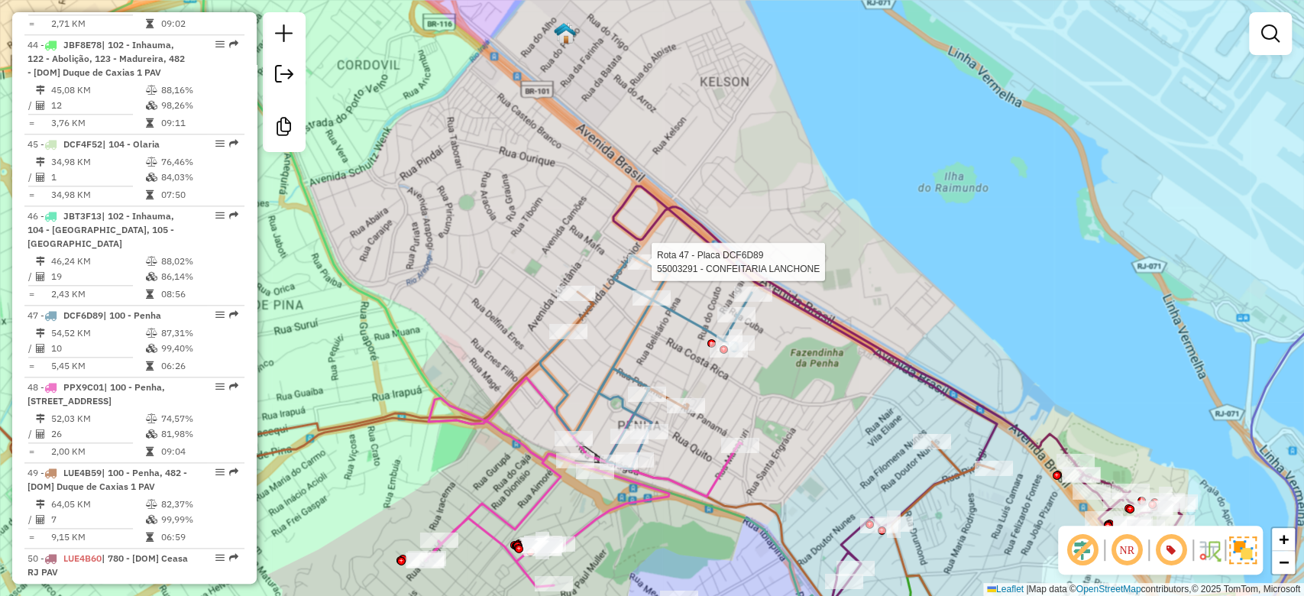
select select "**********"
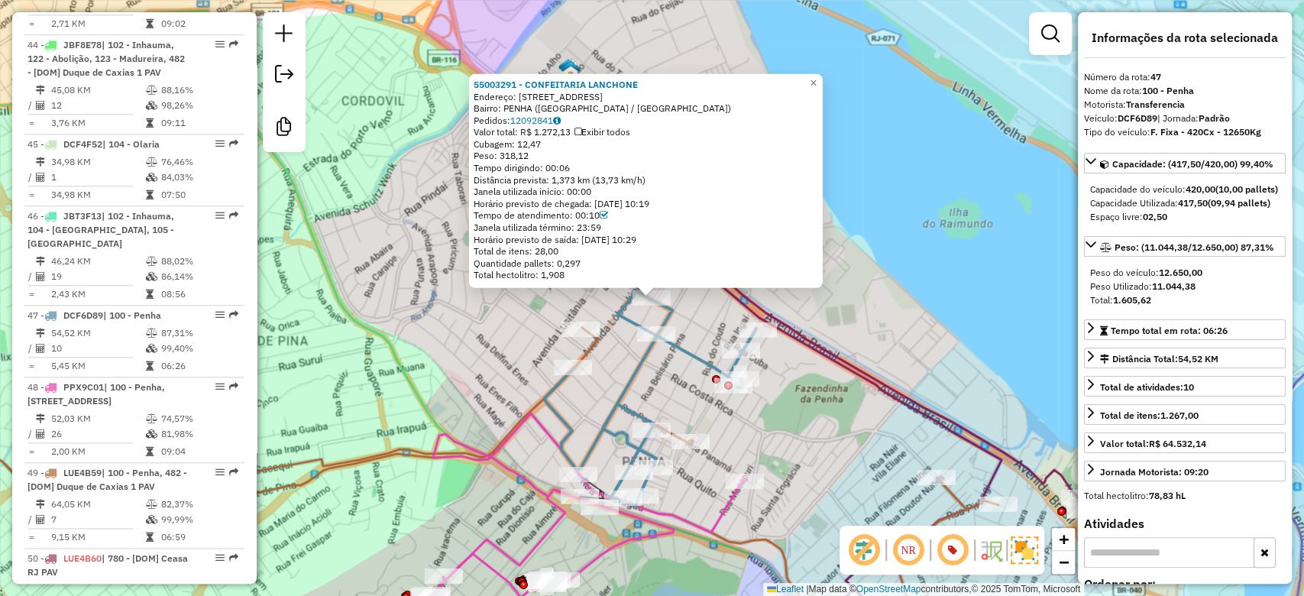
click at [466, 361] on div "55003291 - CONFEITARIA LANCHONE Endereço: R CUBA 332 Bairro: PENHA (RIO DE JANE…" at bounding box center [652, 298] width 1304 height 596
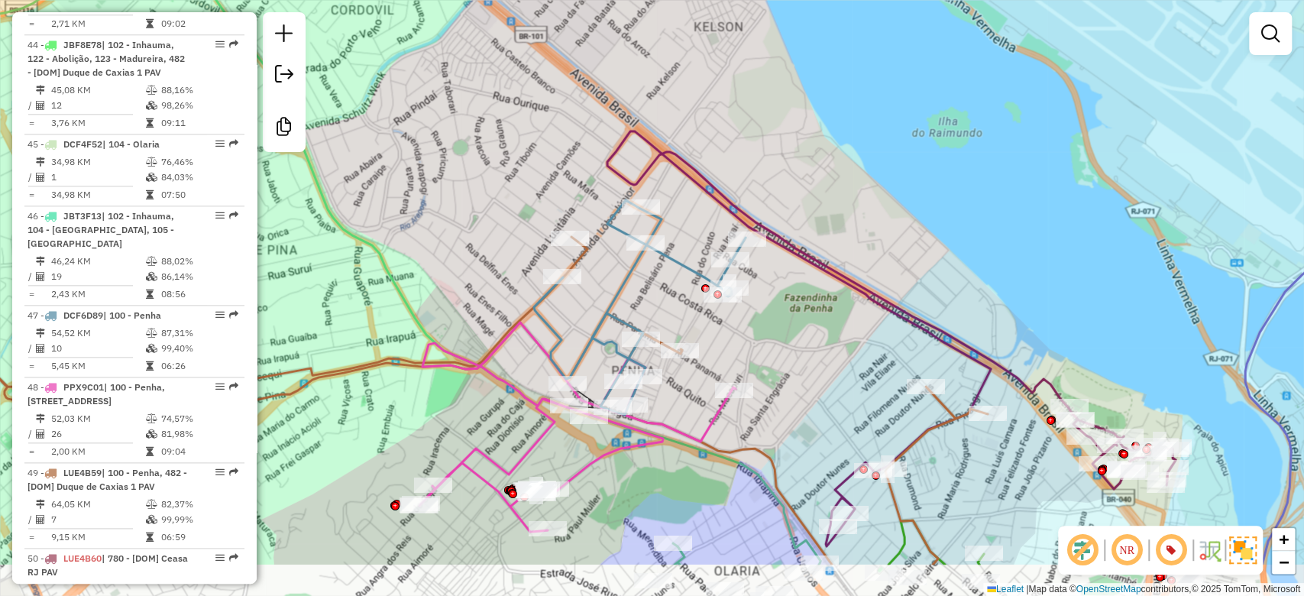
drag, startPoint x: 532, startPoint y: 453, endPoint x: 521, endPoint y: 362, distance: 91.5
click at [521, 362] on div "Janela de atendimento Grade de atendimento Capacidade Transportadoras Veículos …" at bounding box center [652, 298] width 1304 height 596
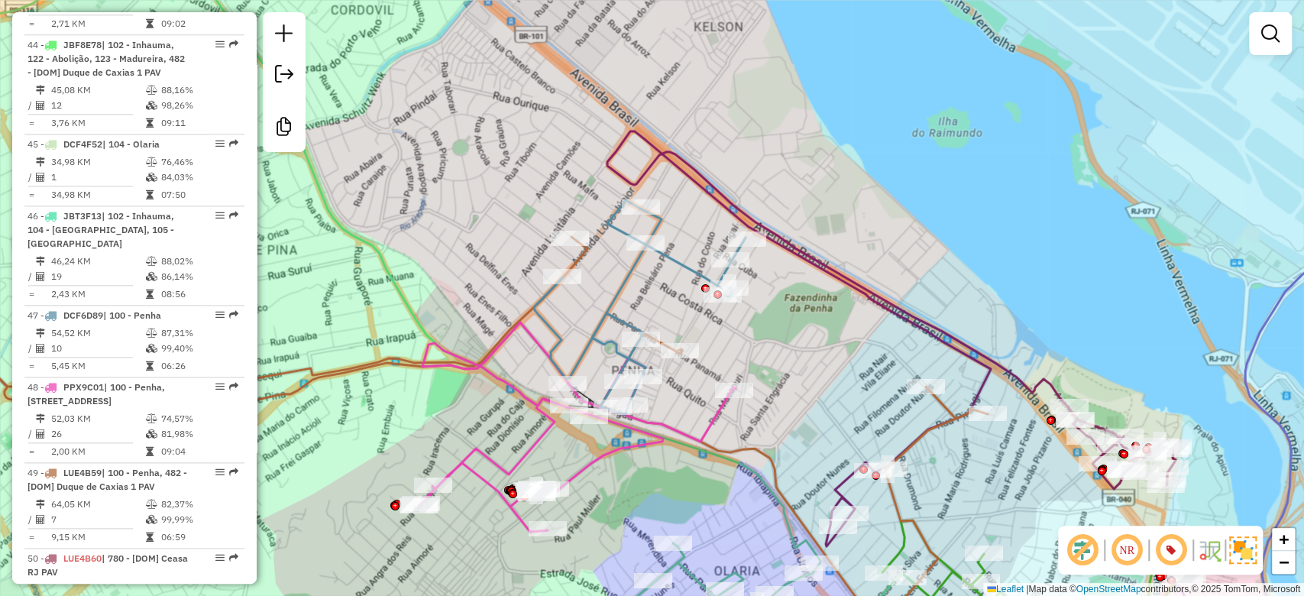
click at [538, 112] on div "Janela de atendimento Grade de atendimento Capacidade Transportadoras Veículos …" at bounding box center [652, 298] width 1304 height 596
drag, startPoint x: 529, startPoint y: 149, endPoint x: 557, endPoint y: 118, distance: 41.1
click at [557, 118] on div "Janela de atendimento Grade de atendimento Capacidade Transportadoras Veículos …" at bounding box center [652, 298] width 1304 height 596
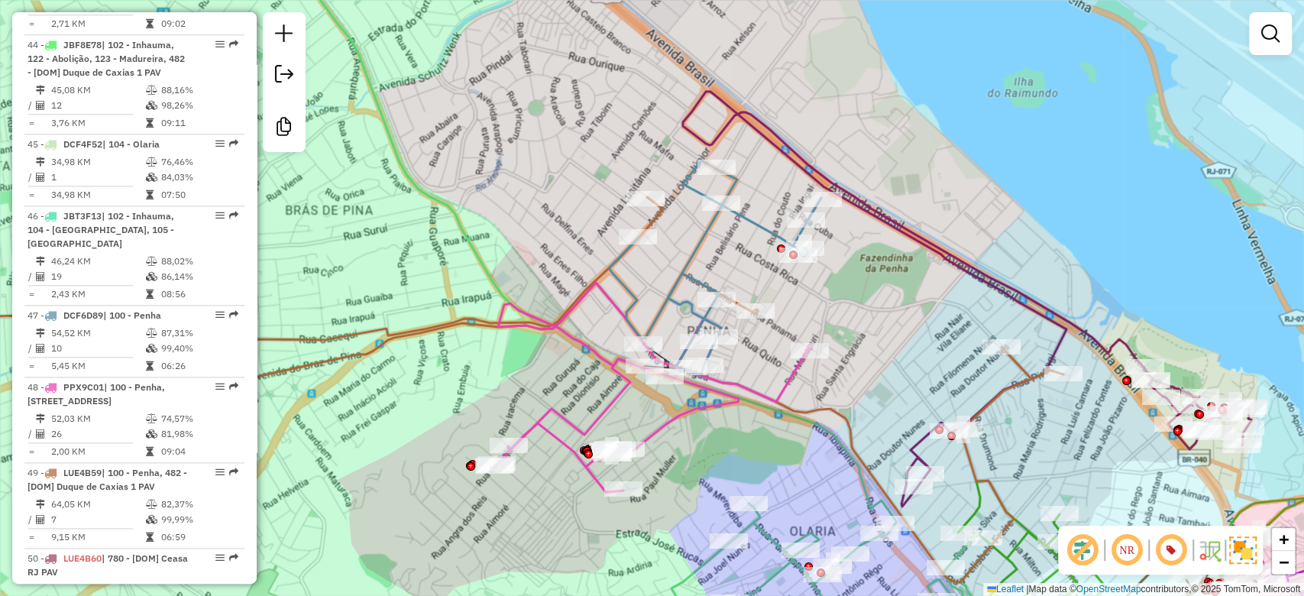
drag, startPoint x: 557, startPoint y: 118, endPoint x: 605, endPoint y: 109, distance: 49.0
click at [605, 109] on div "Janela de atendimento Grade de atendimento Capacidade Transportadoras Veículos …" at bounding box center [652, 298] width 1304 height 596
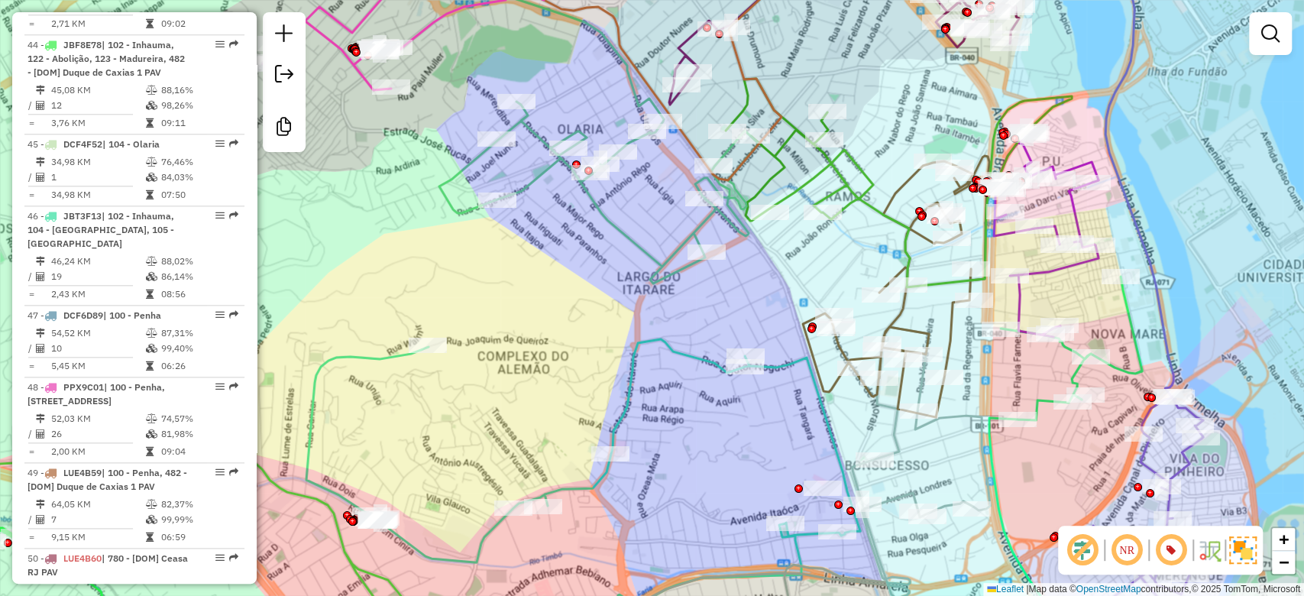
click at [513, 338] on div "Janela de atendimento Grade de atendimento Capacidade Transportadoras Veículos …" at bounding box center [652, 298] width 1304 height 596
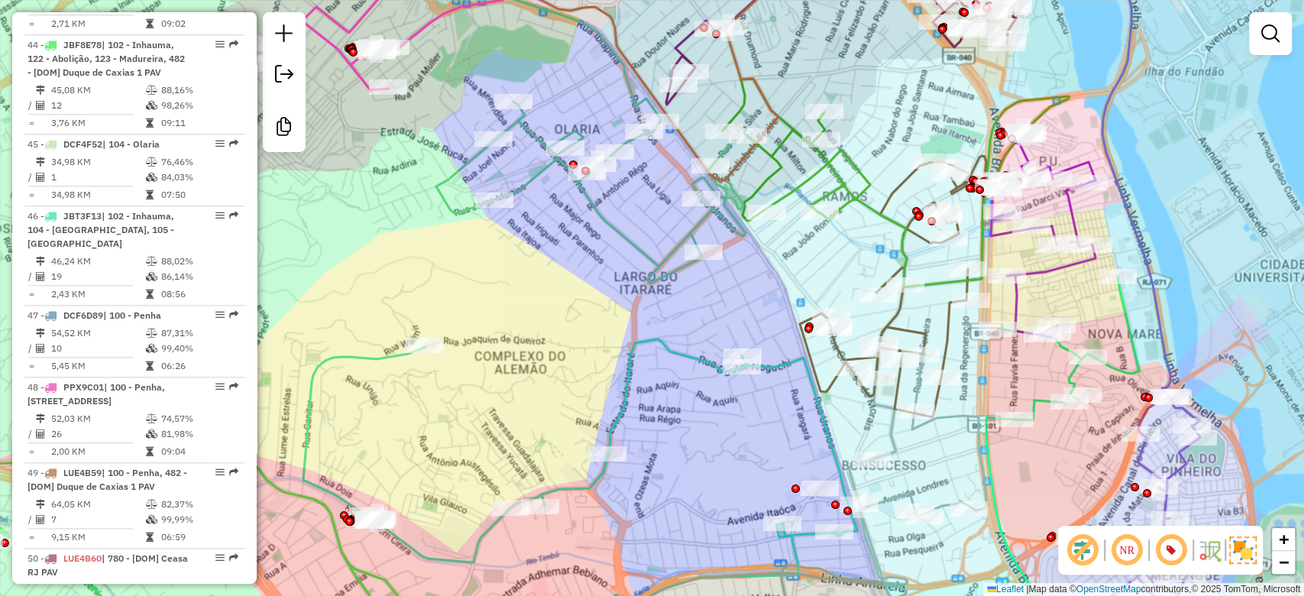
drag, startPoint x: 512, startPoint y: 338, endPoint x: 501, endPoint y: 341, distance: 11.1
click at [503, 341] on div "Janela de atendimento Grade de atendimento Capacidade Transportadoras Veículos …" at bounding box center [652, 298] width 1304 height 596
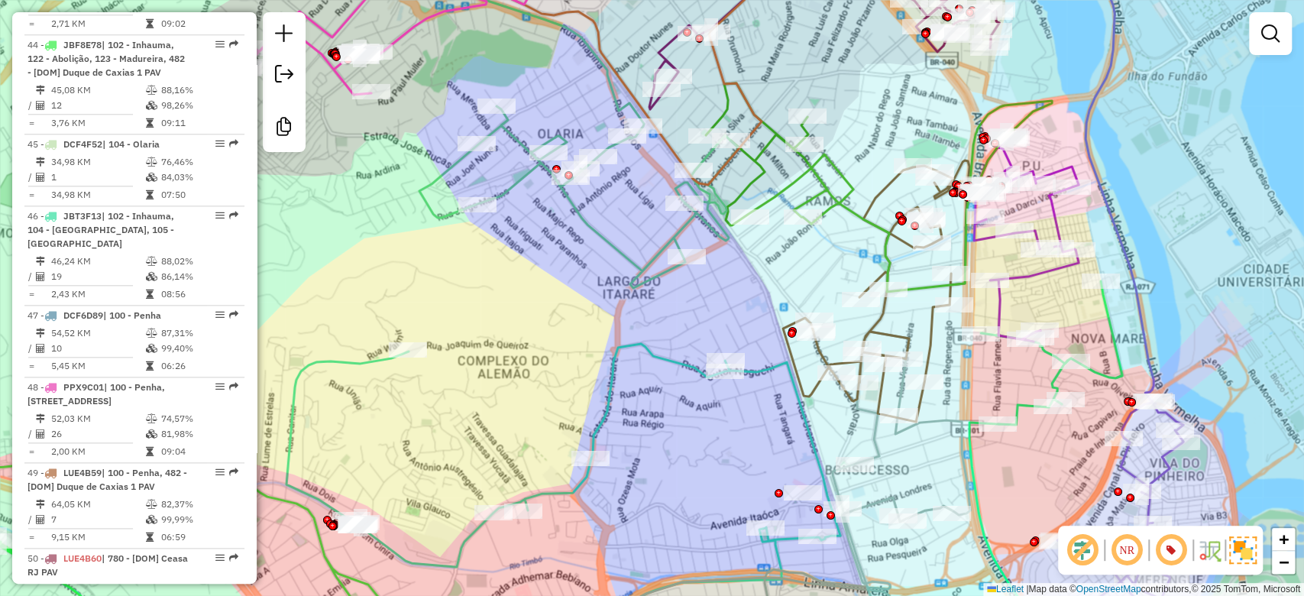
click at [495, 342] on div "Janela de atendimento Grade de atendimento Capacidade Transportadoras Veículos …" at bounding box center [652, 298] width 1304 height 596
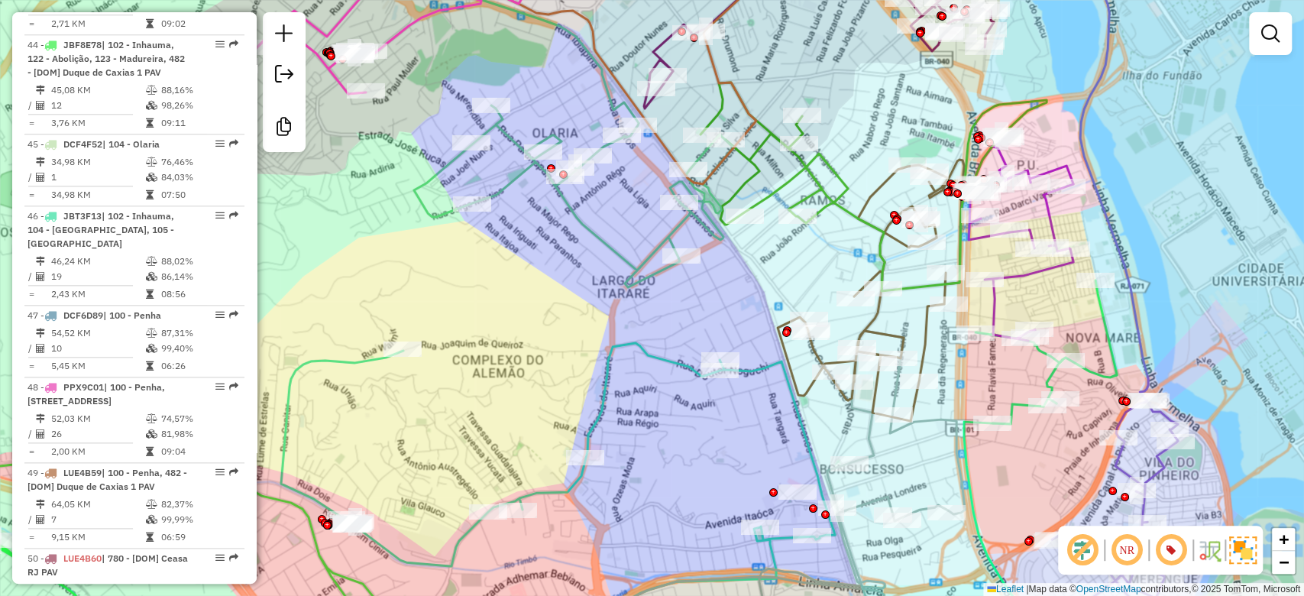
click at [488, 341] on div "Janela de atendimento Grade de atendimento Capacidade Transportadoras Veículos …" at bounding box center [652, 298] width 1304 height 596
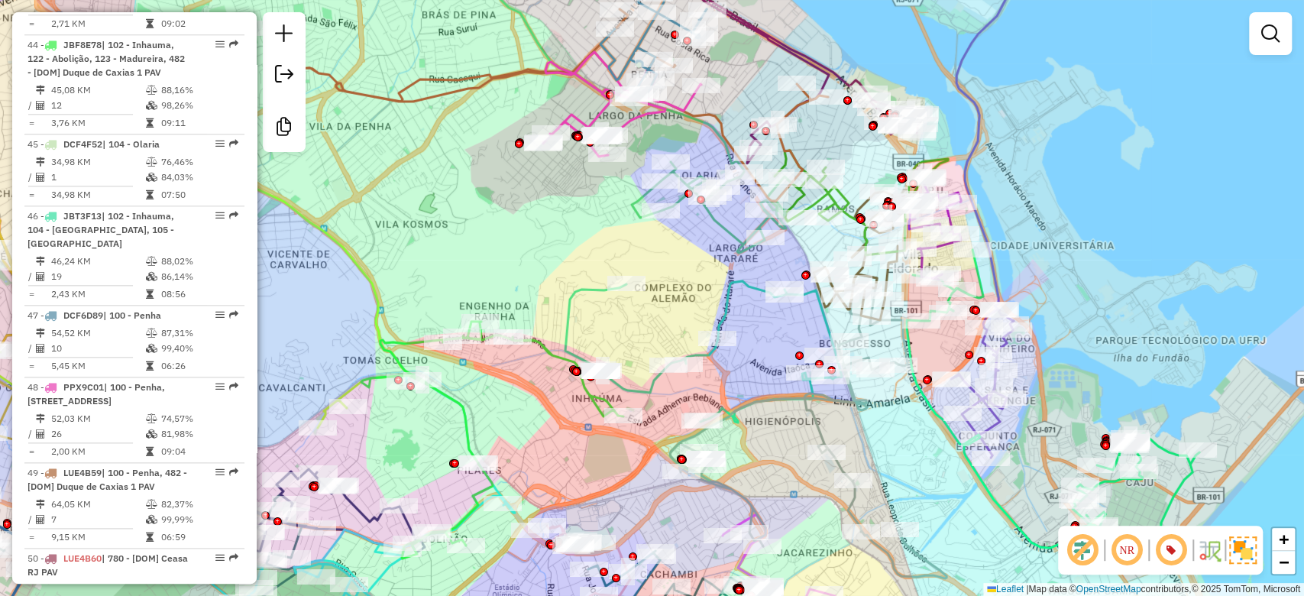
drag, startPoint x: 473, startPoint y: 195, endPoint x: 503, endPoint y: 212, distance: 34.9
click at [503, 212] on div "Janela de atendimento Grade de atendimento Capacidade Transportadoras Veículos …" at bounding box center [652, 298] width 1304 height 596
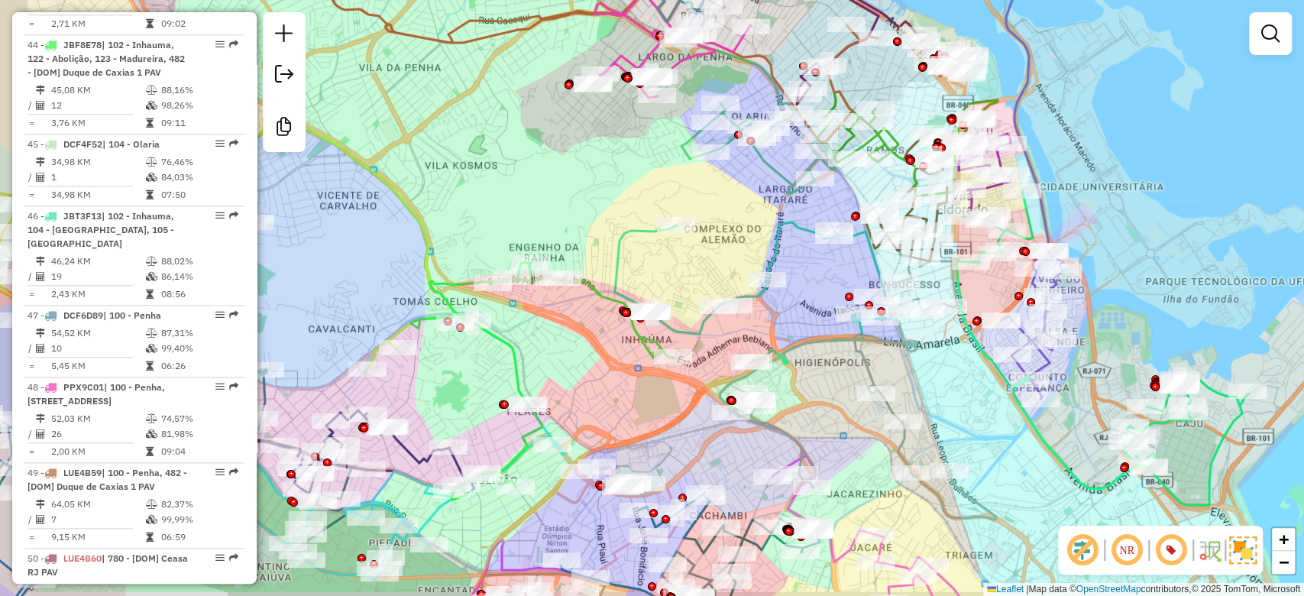
click at [453, 222] on div "Janela de atendimento Grade de atendimento Capacidade Transportadoras Veículos …" at bounding box center [652, 298] width 1304 height 596
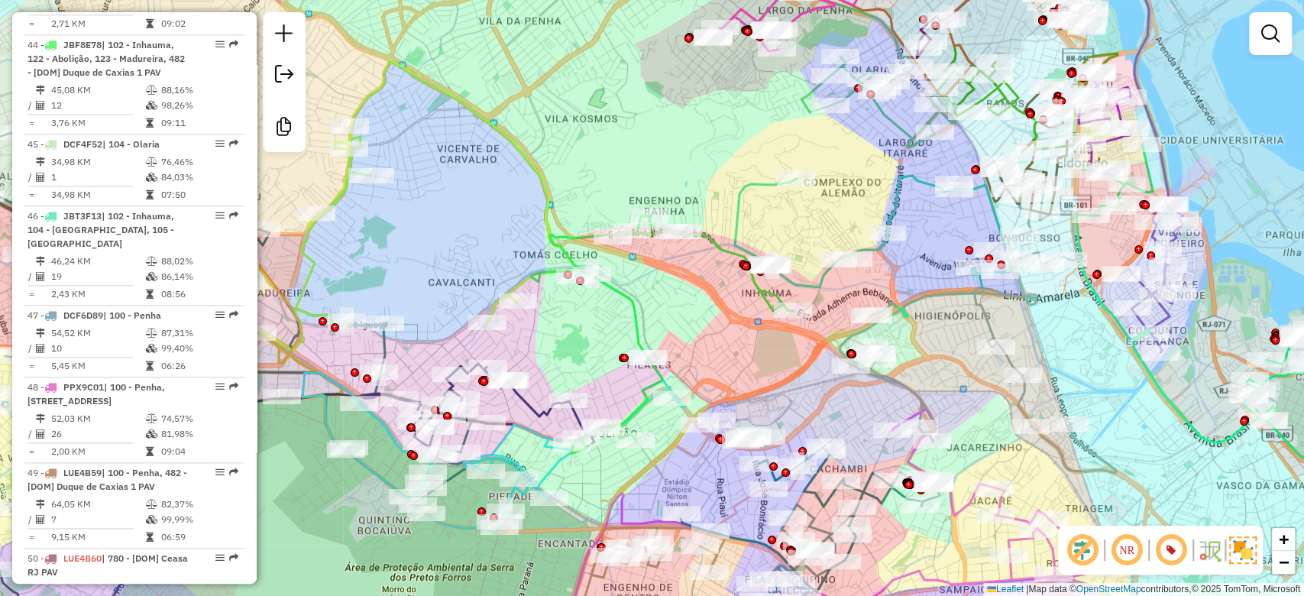
drag, startPoint x: 453, startPoint y: 222, endPoint x: 573, endPoint y: 177, distance: 128.1
click at [573, 177] on div "Janela de atendimento Grade de atendimento Capacidade Transportadoras Veículos …" at bounding box center [652, 298] width 1304 height 596
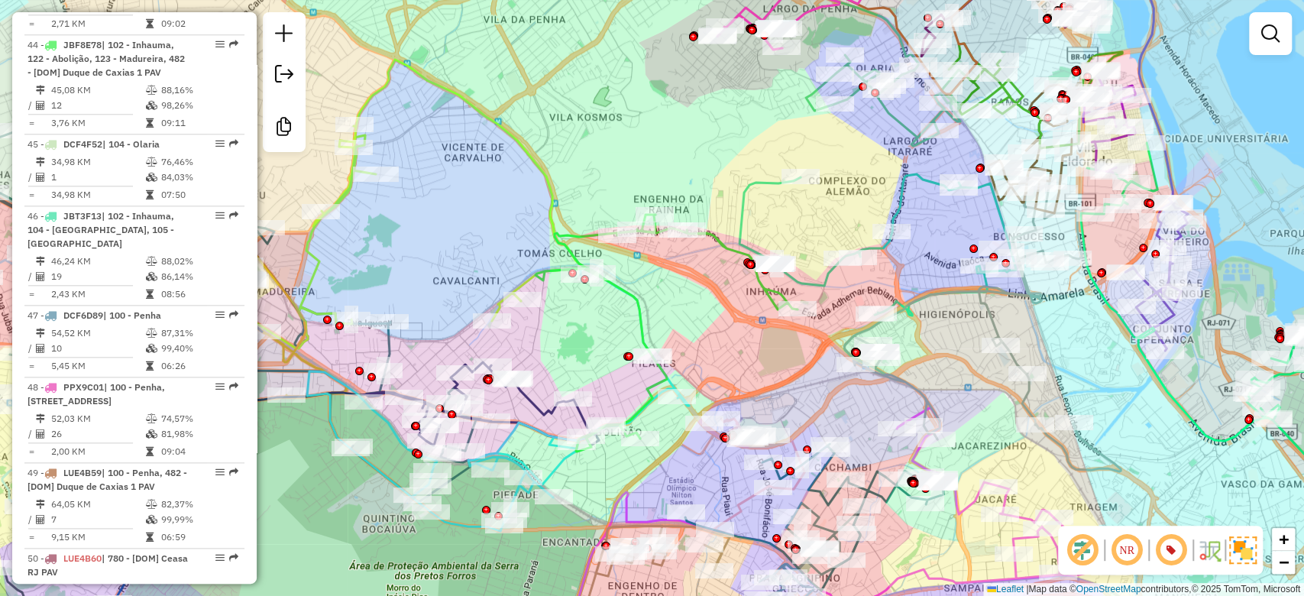
drag, startPoint x: 484, startPoint y: 250, endPoint x: 654, endPoint y: 109, distance: 220.9
click at [672, 71] on div "Janela de atendimento Grade de atendimento Capacidade Transportadoras Veículos …" at bounding box center [652, 298] width 1304 height 596
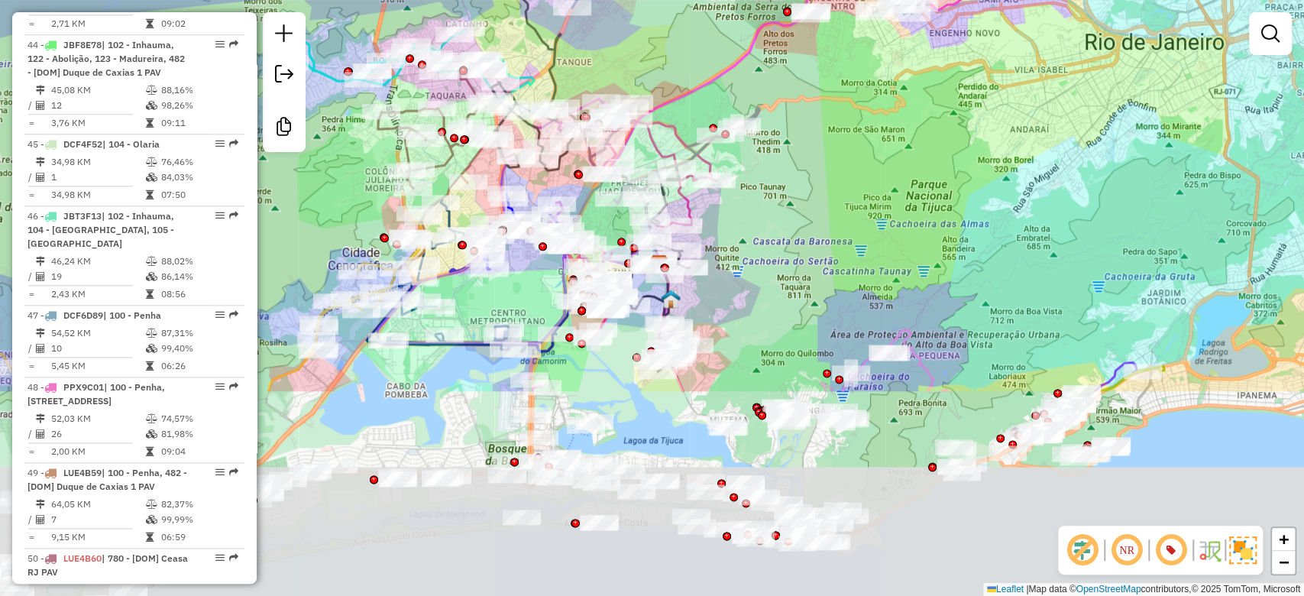
drag, startPoint x: 621, startPoint y: 241, endPoint x: 766, endPoint y: 34, distance: 252.8
click at [741, 0] on html "Aguarde... Pop-up bloqueado! Seu navegador bloqueou automáticamente a abertura …" at bounding box center [652, 298] width 1304 height 596
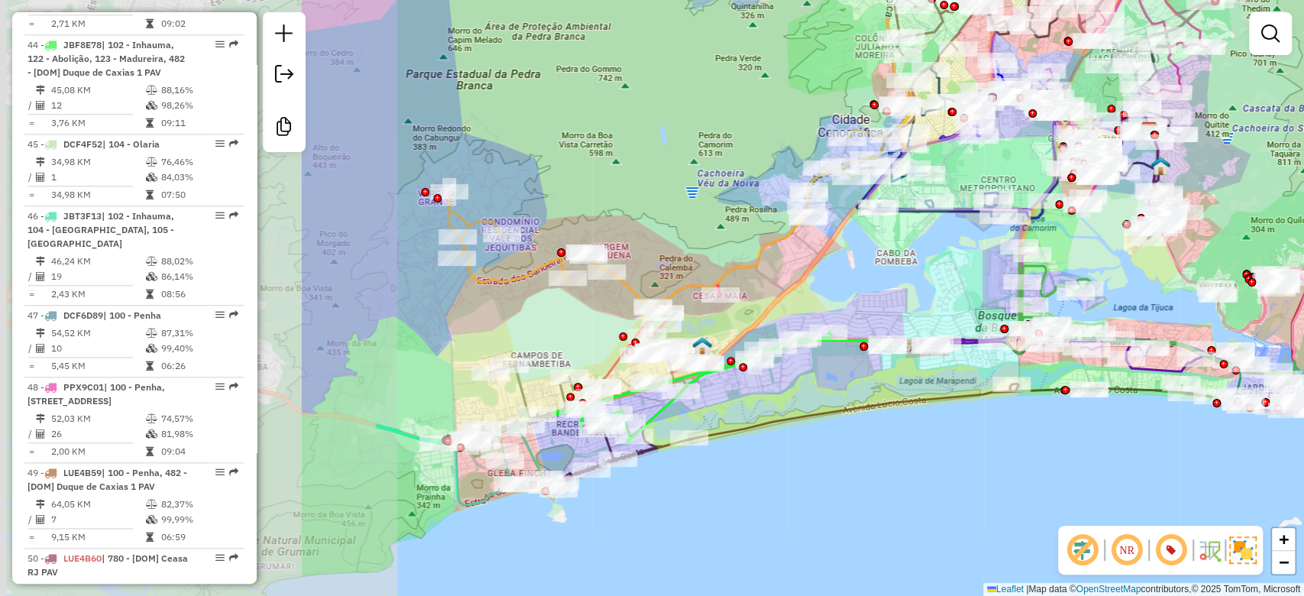
drag, startPoint x: 567, startPoint y: 554, endPoint x: 872, endPoint y: 523, distance: 307.2
click at [911, 517] on div "Janela de atendimento Grade de atendimento Capacidade Transportadoras Veículos …" at bounding box center [652, 298] width 1304 height 596
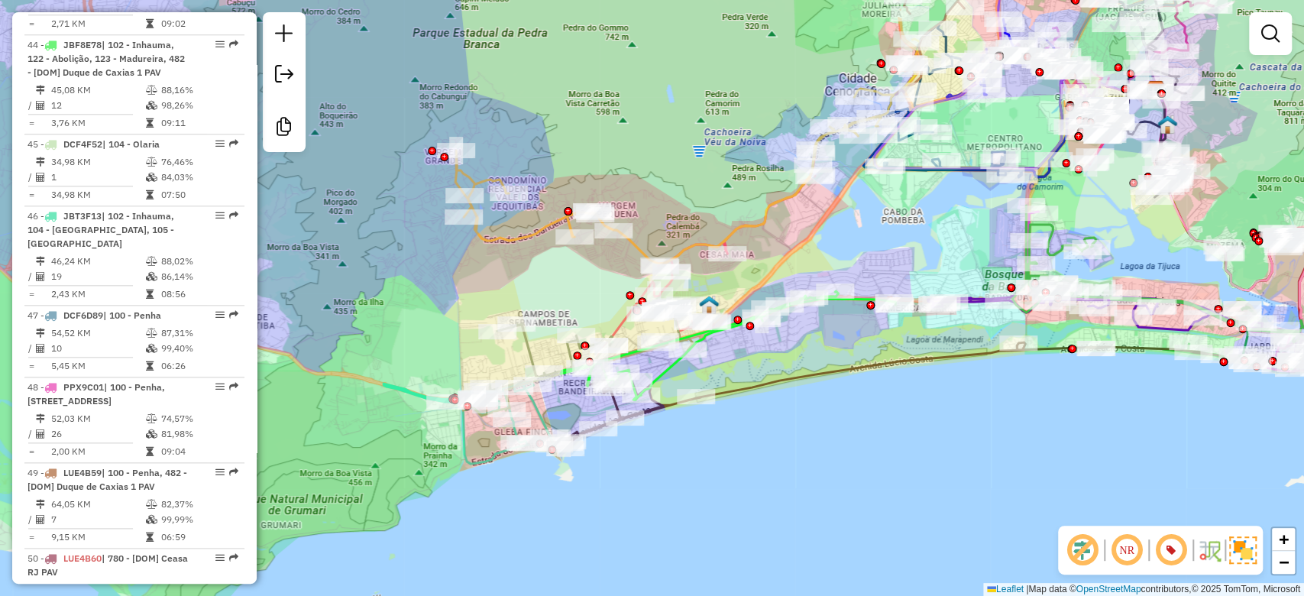
drag, startPoint x: 843, startPoint y: 510, endPoint x: 832, endPoint y: 480, distance: 31.9
click at [832, 480] on div "Janela de atendimento Grade de atendimento Capacidade Transportadoras Veículos …" at bounding box center [652, 298] width 1304 height 596
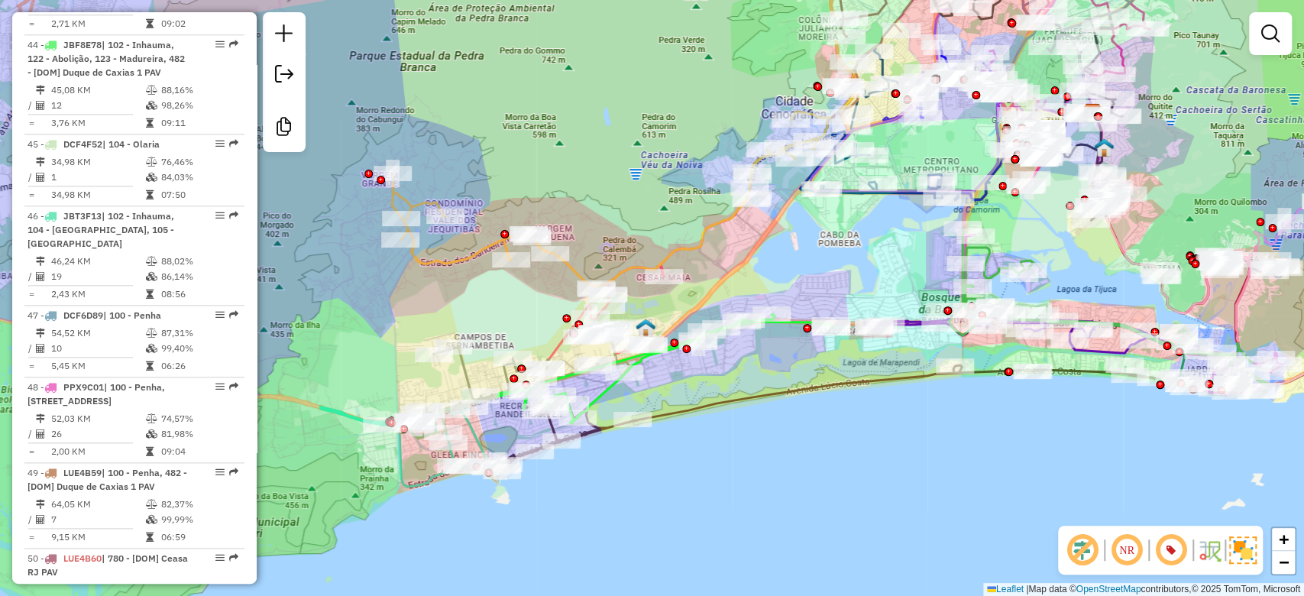
drag, startPoint x: 959, startPoint y: 494, endPoint x: 895, endPoint y: 518, distance: 68.0
click at [895, 518] on div "Janela de atendimento Grade de atendimento Capacidade Transportadoras Veículos …" at bounding box center [652, 298] width 1304 height 596
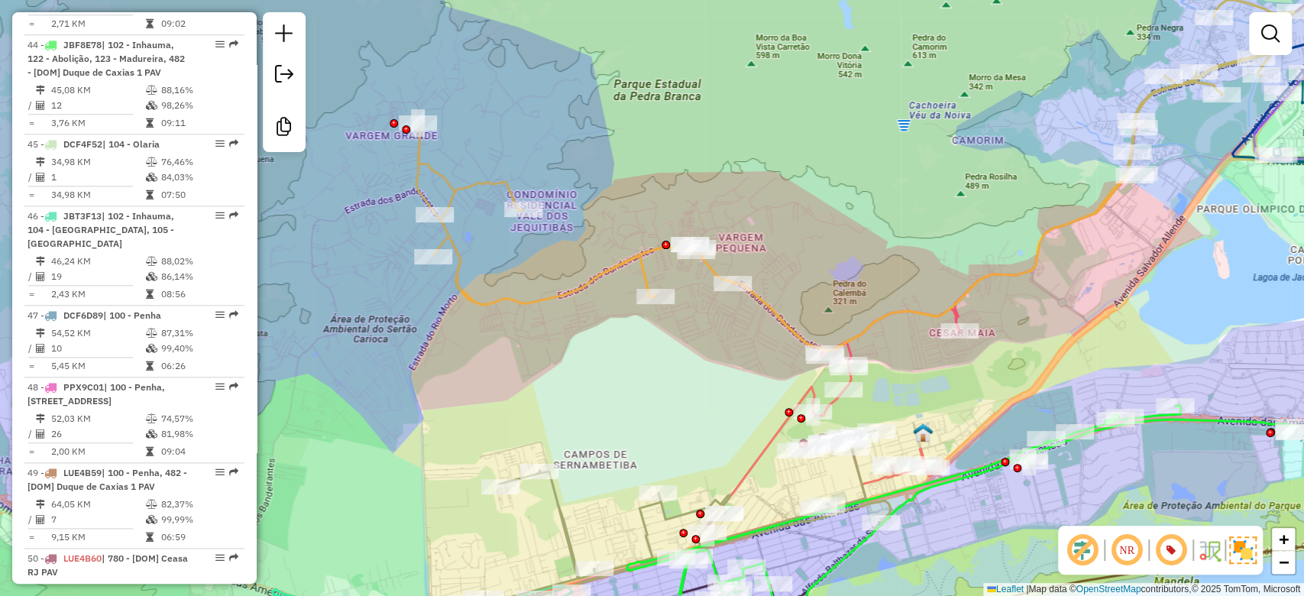
drag, startPoint x: 846, startPoint y: 202, endPoint x: 854, endPoint y: 203, distance: 8.5
click at [854, 203] on div "Janela de atendimento Grade de atendimento Capacidade Transportadoras Veículos …" at bounding box center [652, 298] width 1304 height 596
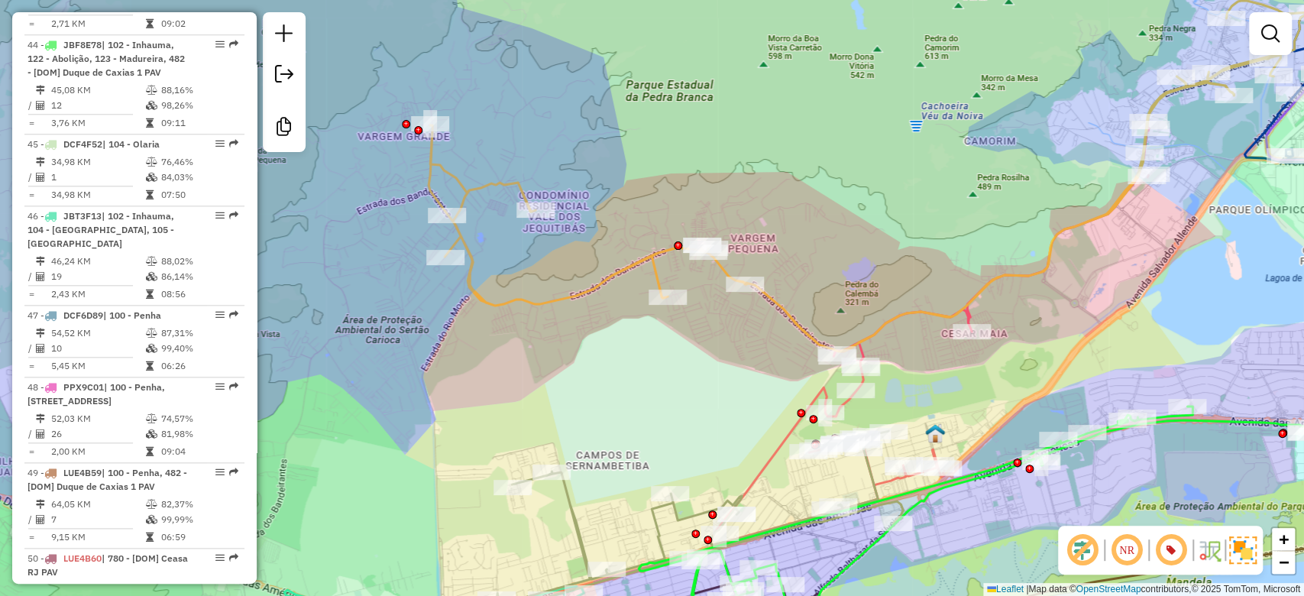
drag, startPoint x: 654, startPoint y: 398, endPoint x: 666, endPoint y: 399, distance: 12.2
click at [666, 399] on div "Janela de atendimento Grade de atendimento Capacidade Transportadoras Veículos …" at bounding box center [652, 298] width 1304 height 596
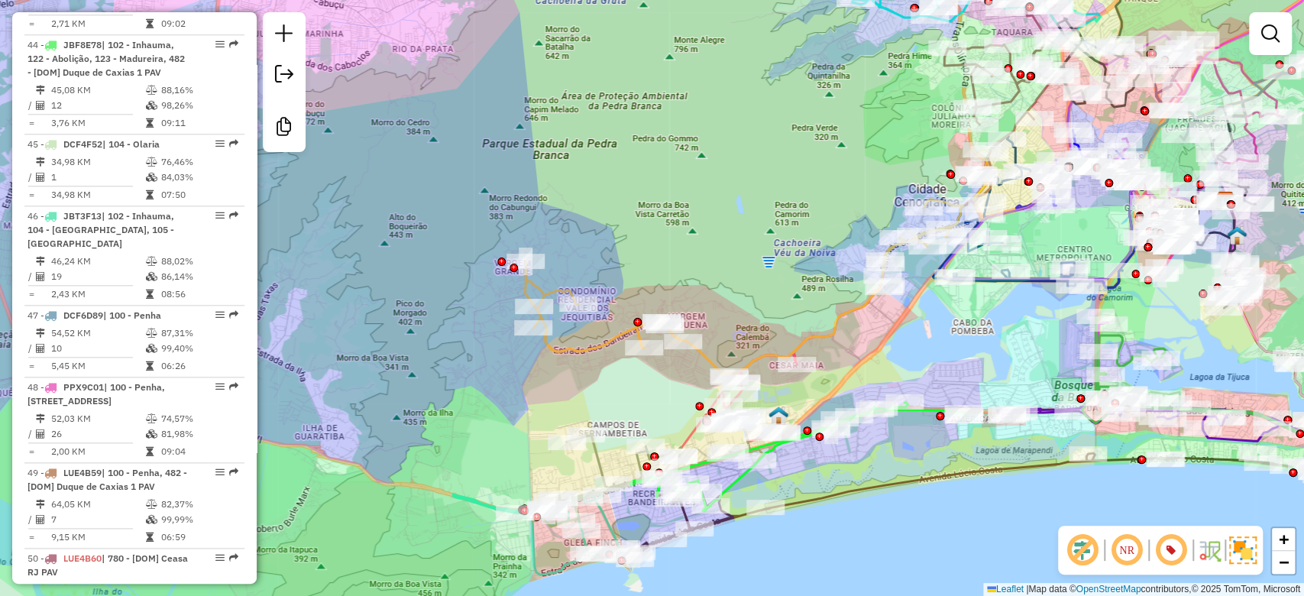
drag, startPoint x: 785, startPoint y: 252, endPoint x: 750, endPoint y: 230, distance: 40.9
click at [761, 240] on div "Janela de atendimento Grade de atendimento Capacidade Transportadoras Veículos …" at bounding box center [652, 298] width 1304 height 596
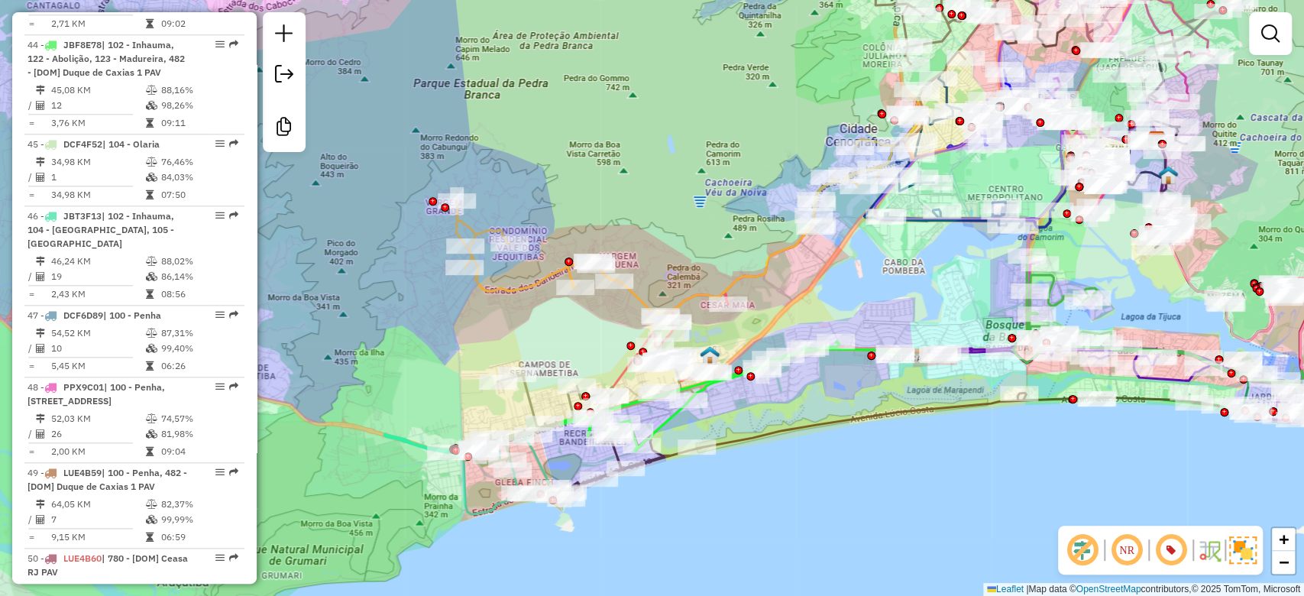
drag, startPoint x: 733, startPoint y: 207, endPoint x: 678, endPoint y: 150, distance: 80.0
click at [678, 150] on div "Janela de atendimento Grade de atendimento Capacidade Transportadoras Veículos …" at bounding box center [652, 298] width 1304 height 596
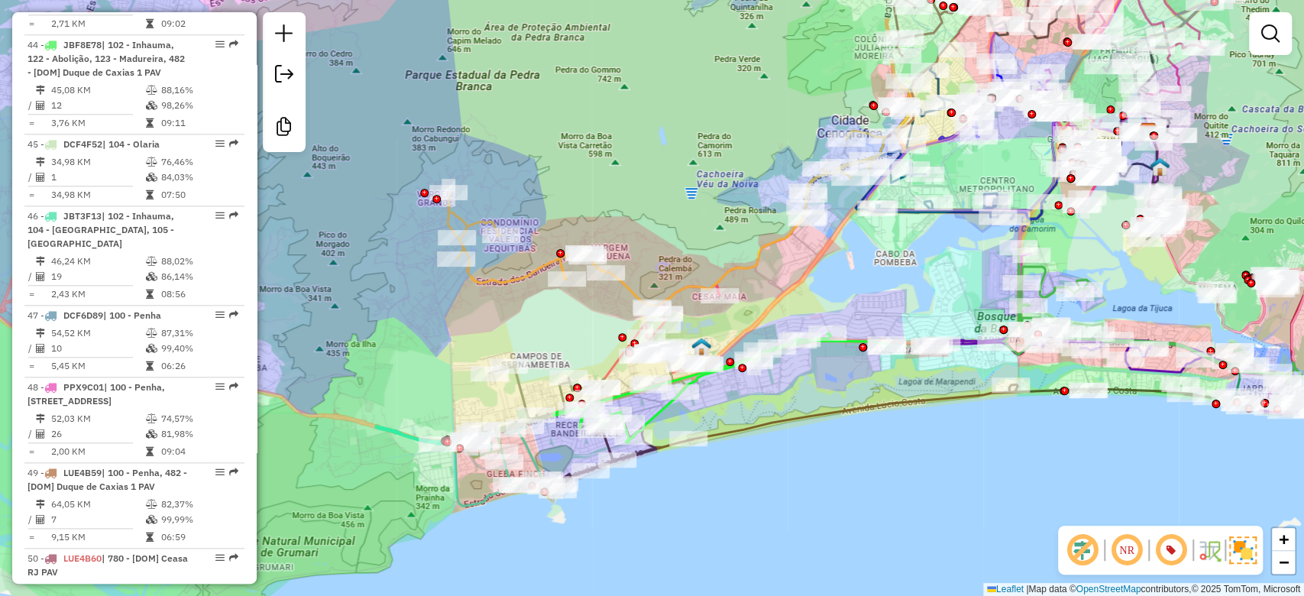
click at [937, 472] on div "Janela de atendimento Grade de atendimento Capacidade Transportadoras Veículos …" at bounding box center [652, 298] width 1304 height 596
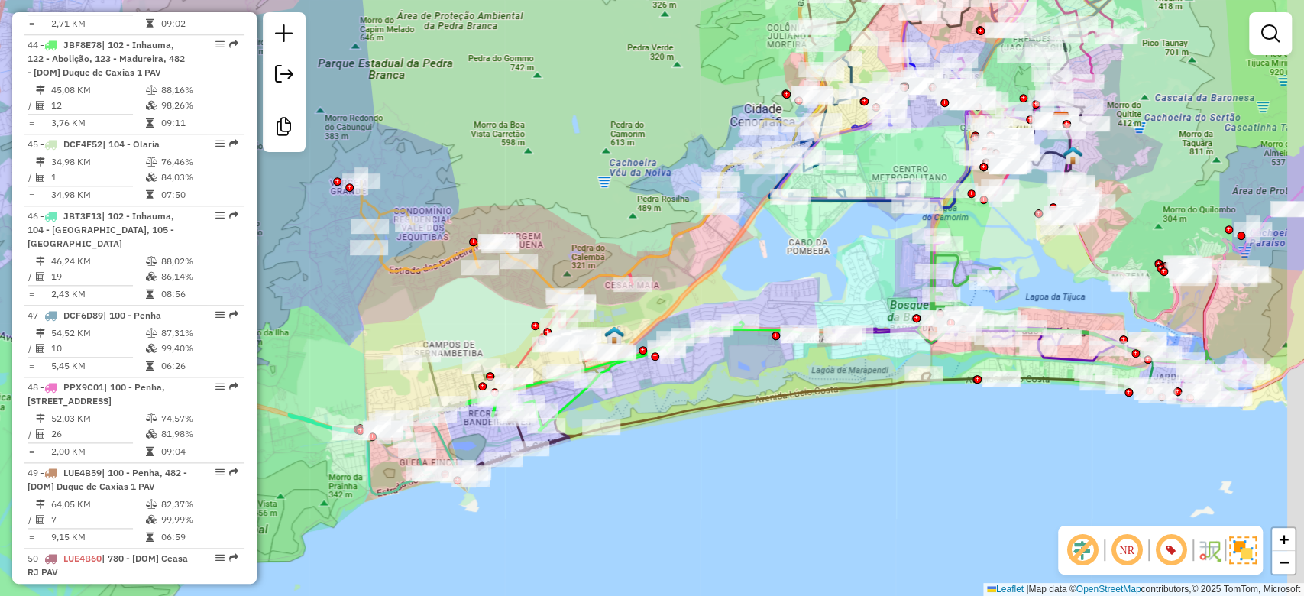
drag, startPoint x: 943, startPoint y: 477, endPoint x: 911, endPoint y: 482, distance: 31.7
click at [911, 482] on div "Janela de atendimento Grade de atendimento Capacidade Transportadoras Veículos …" at bounding box center [652, 298] width 1304 height 596
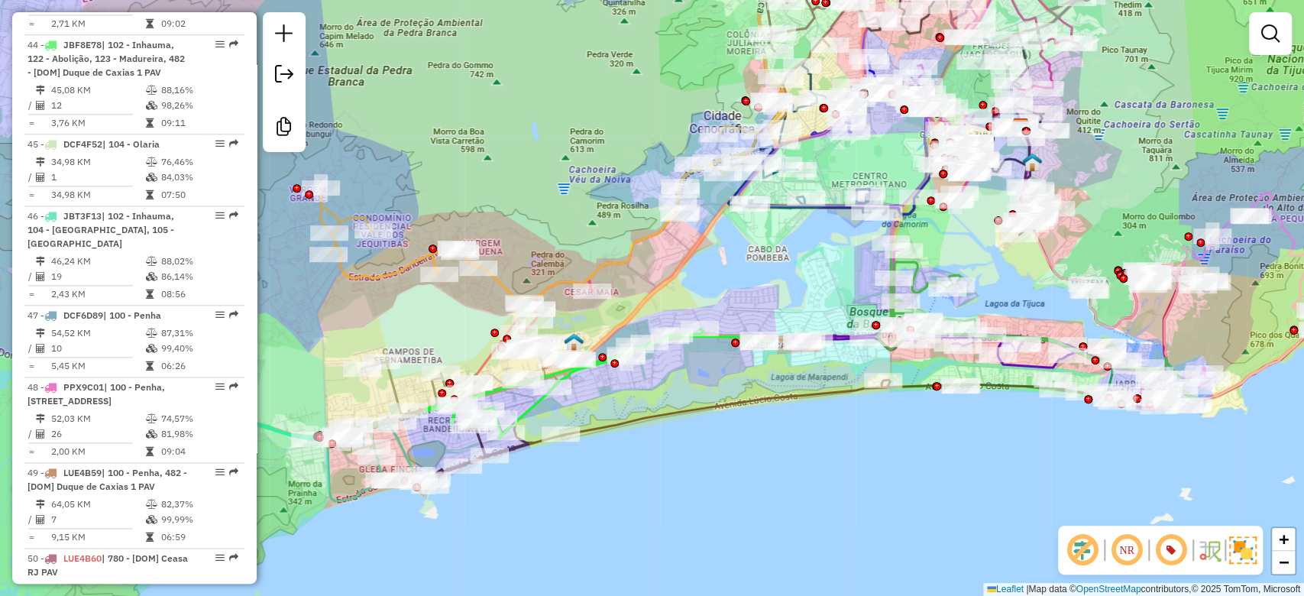
drag, startPoint x: 905, startPoint y: 487, endPoint x: 843, endPoint y: 491, distance: 61.3
click at [865, 493] on div "Janela de atendimento Grade de atendimento Capacidade Transportadoras Veículos …" at bounding box center [652, 298] width 1304 height 596
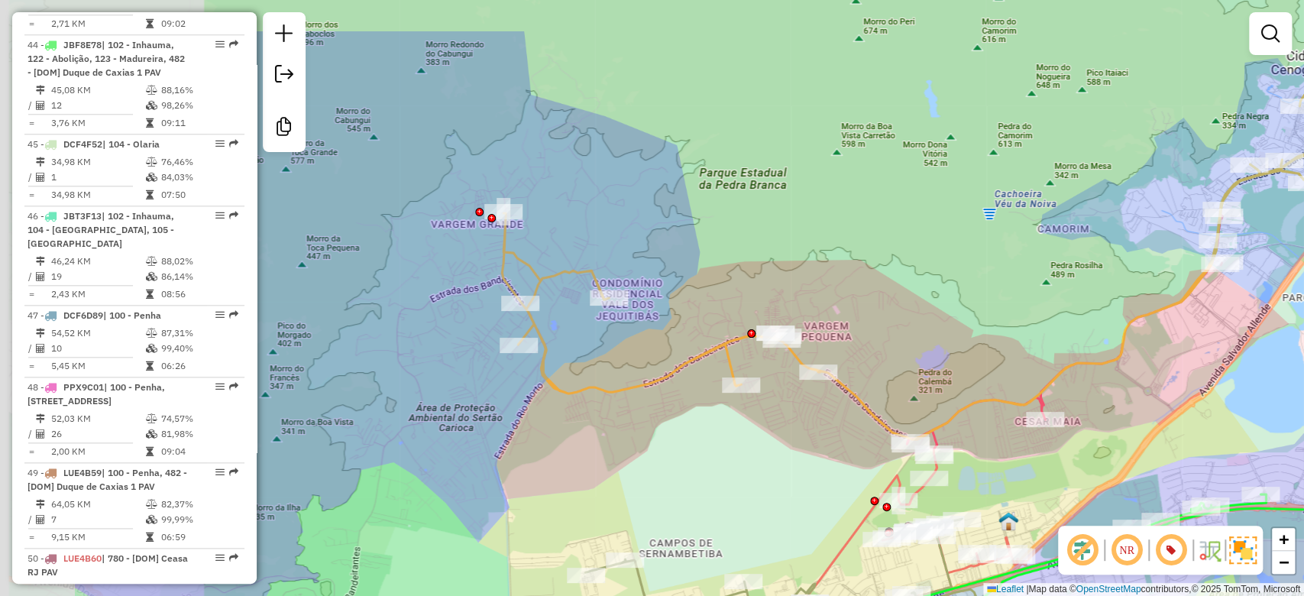
drag, startPoint x: 435, startPoint y: 382, endPoint x: 616, endPoint y: 470, distance: 200.6
click at [623, 470] on div "Janela de atendimento Grade de atendimento Capacidade Transportadoras Veículos …" at bounding box center [652, 298] width 1304 height 596
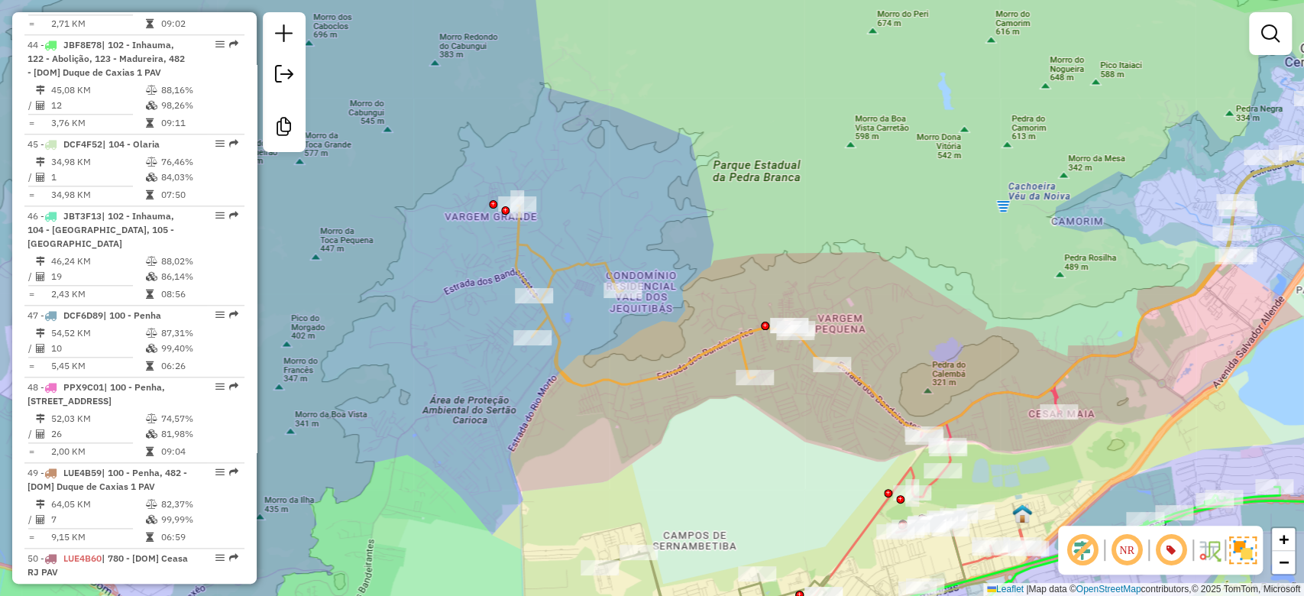
drag, startPoint x: 636, startPoint y: 496, endPoint x: 652, endPoint y: 488, distance: 18.5
click at [652, 488] on div "Janela de atendimento Grade de atendimento Capacidade Transportadoras Veículos …" at bounding box center [652, 298] width 1304 height 596
click at [647, 384] on icon at bounding box center [975, 206] width 918 height 449
select select "**********"
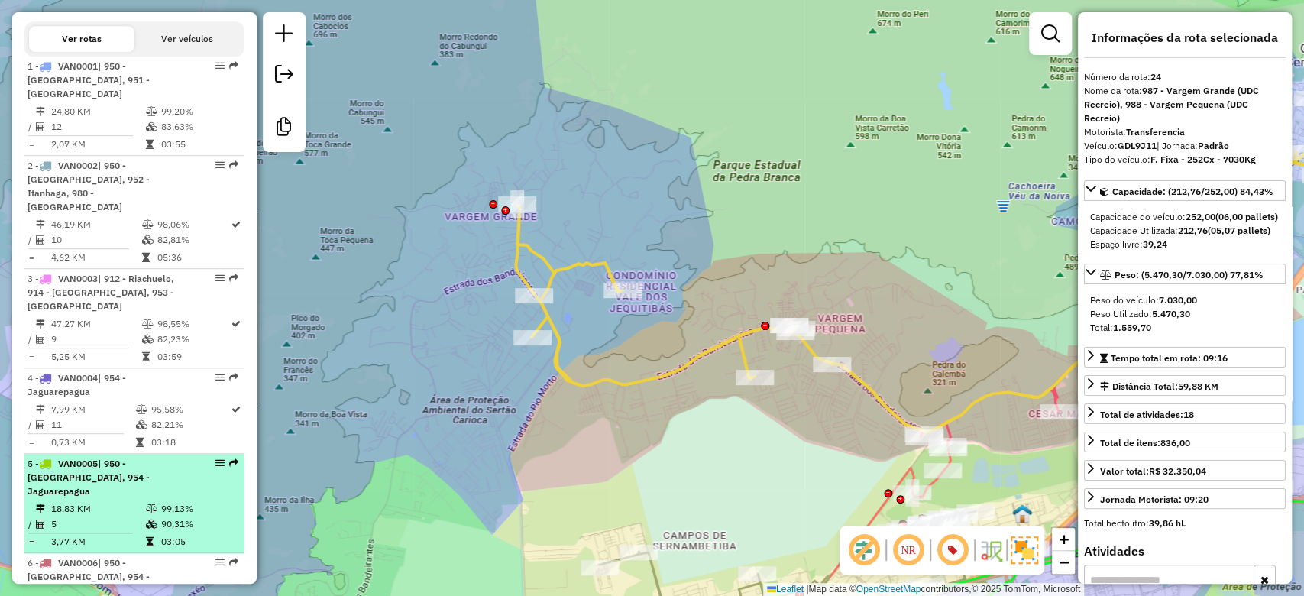
scroll to position [445, 0]
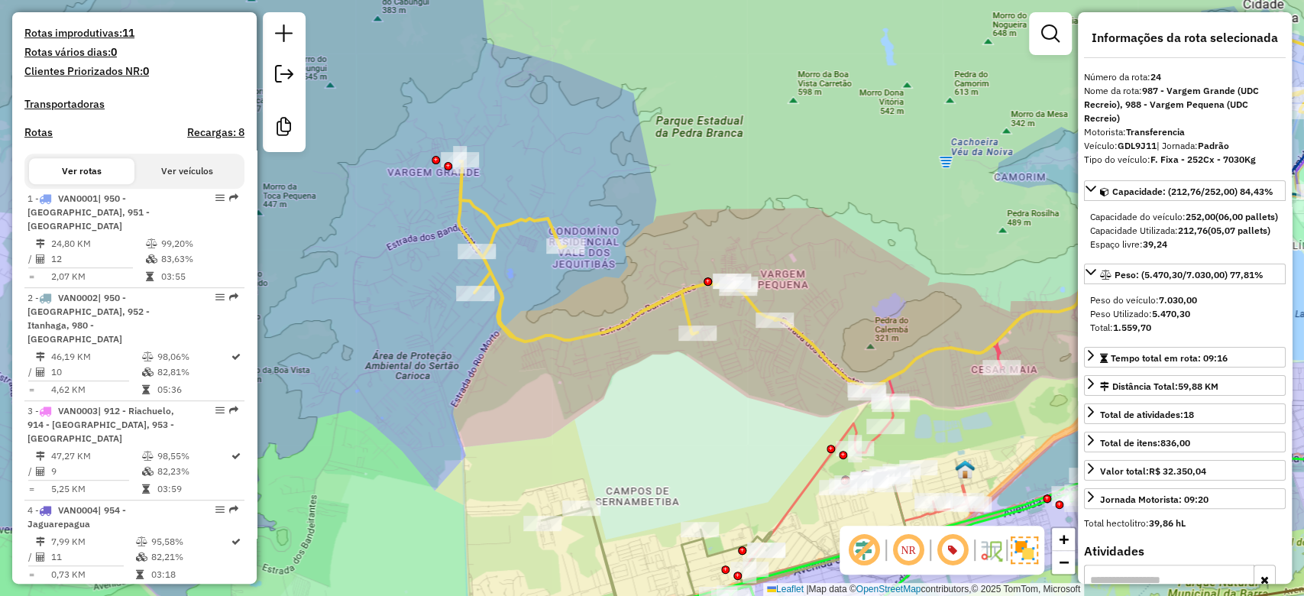
drag, startPoint x: 617, startPoint y: 188, endPoint x: 559, endPoint y: 144, distance: 73.0
click at [559, 144] on div "Janela de atendimento Grade de atendimento Capacidade Transportadoras Veículos …" at bounding box center [652, 298] width 1304 height 596
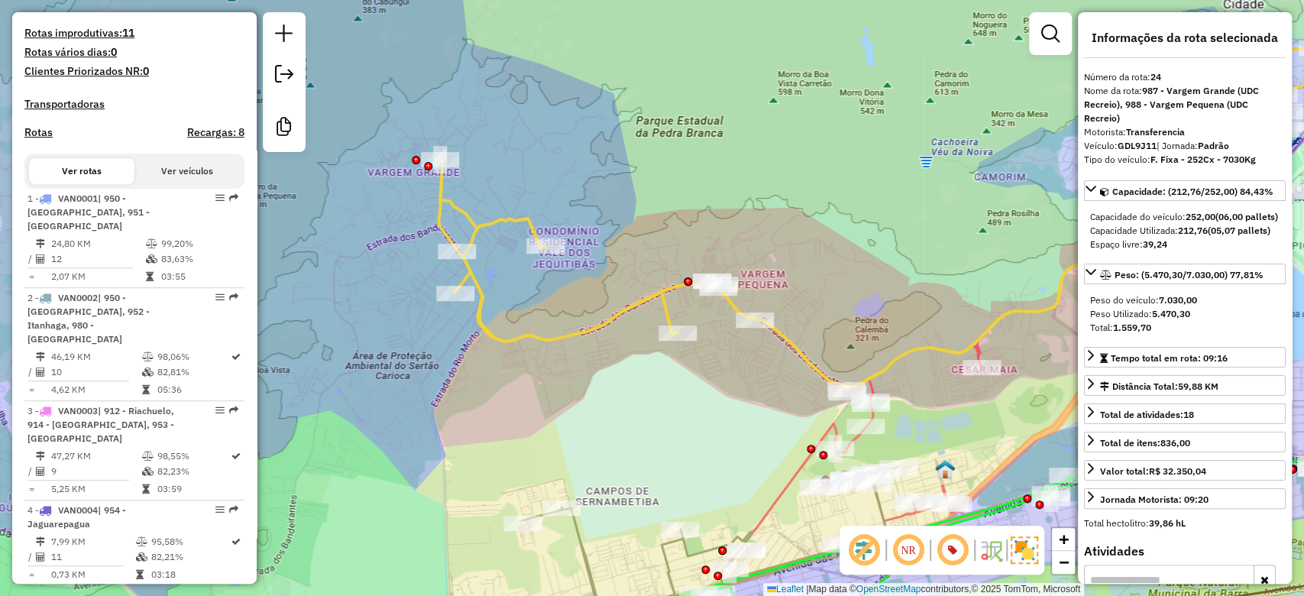
drag, startPoint x: 633, startPoint y: 171, endPoint x: 611, endPoint y: 171, distance: 21.4
click at [611, 171] on div "Janela de atendimento Grade de atendimento Capacidade Transportadoras Veículos …" at bounding box center [652, 298] width 1304 height 596
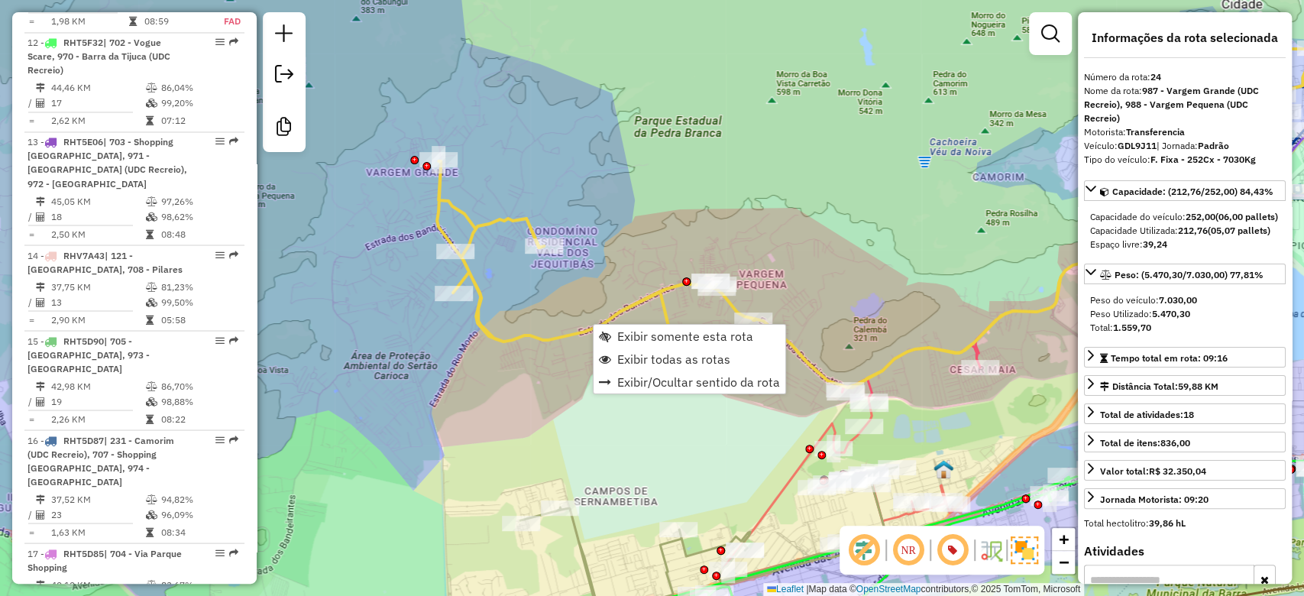
scroll to position [2889, 0]
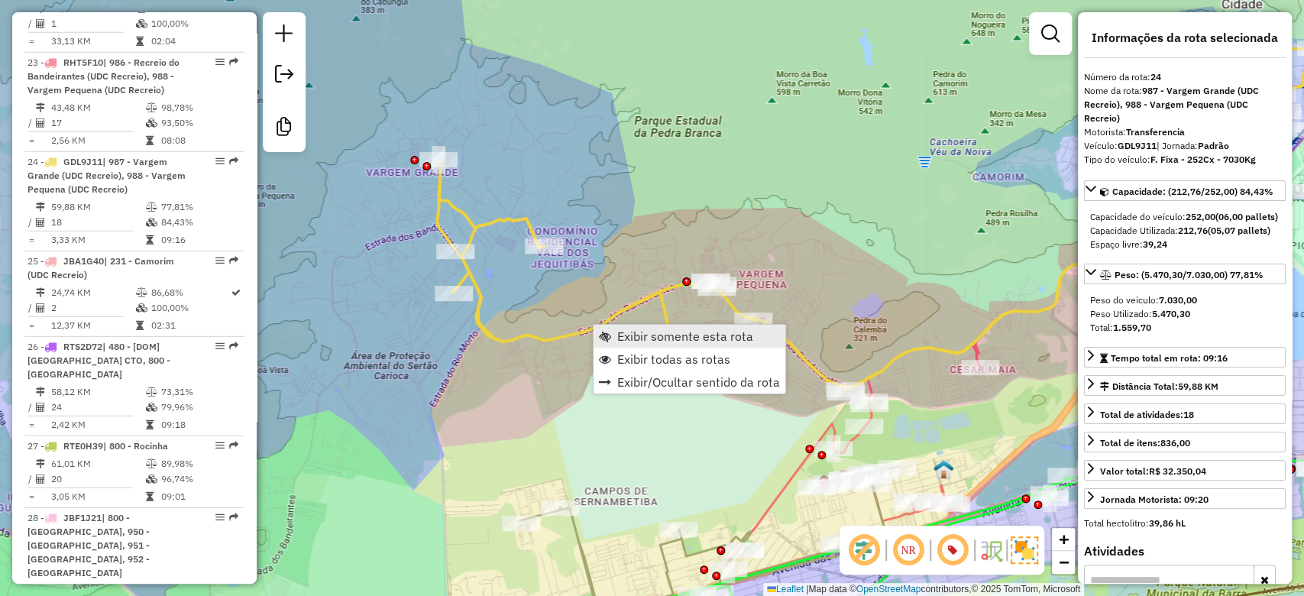
click at [681, 345] on link "Exibir somente esta rota" at bounding box center [690, 336] width 192 height 23
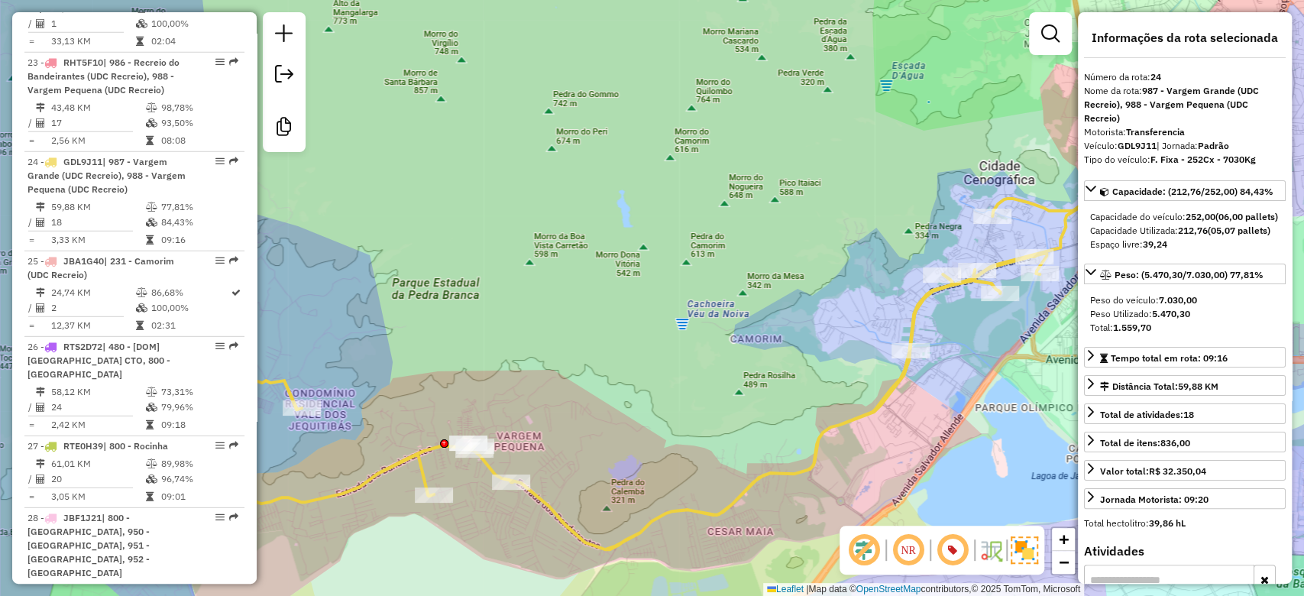
click at [651, 404] on div "Janela de atendimento Grade de atendimento Capacidade Transportadoras Veículos …" at bounding box center [652, 298] width 1304 height 596
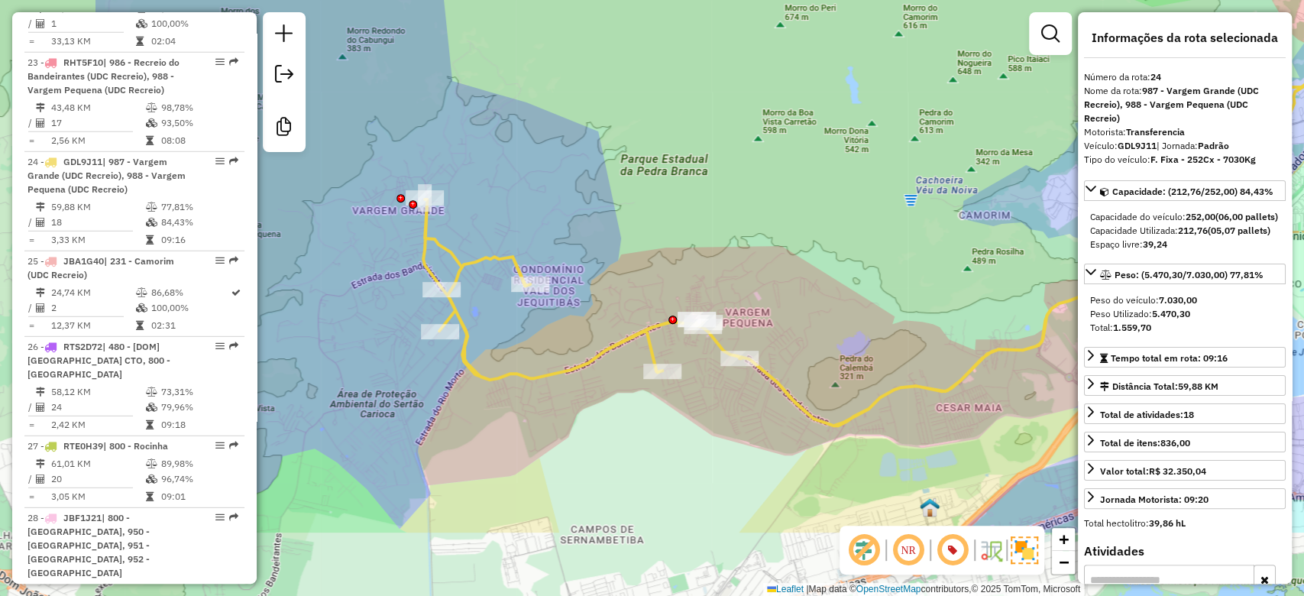
drag, startPoint x: 677, startPoint y: 367, endPoint x: 882, endPoint y: 259, distance: 231.7
click at [881, 259] on div "Janela de atendimento Grade de atendimento Capacidade Transportadoras Veículos …" at bounding box center [652, 298] width 1304 height 596
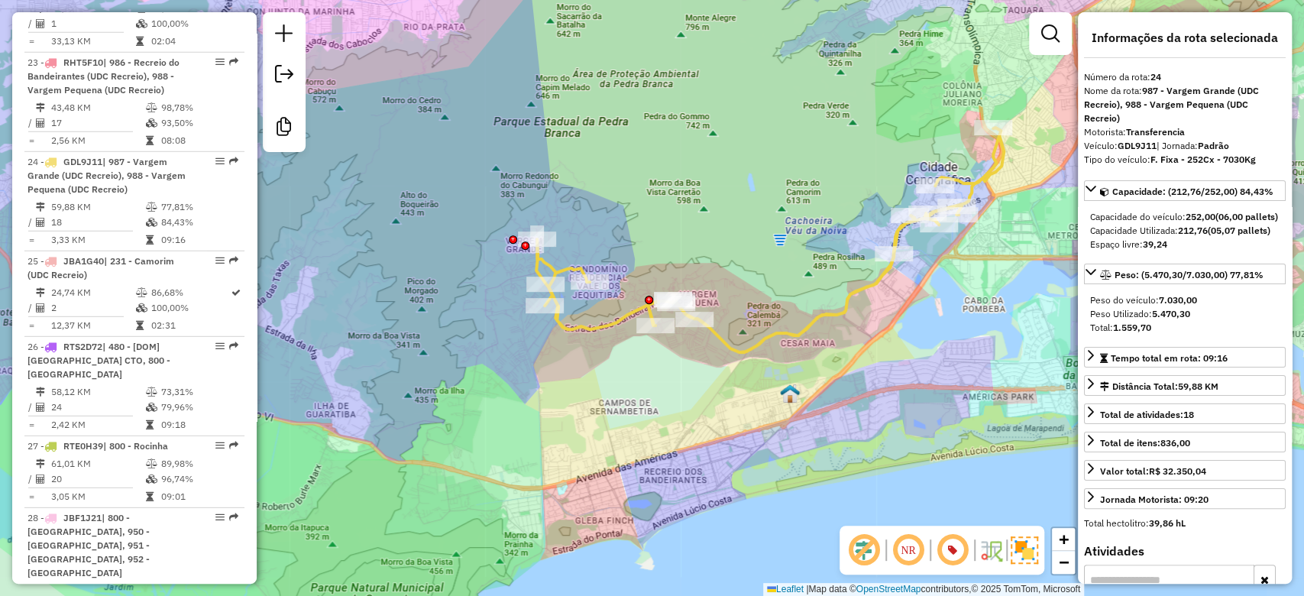
drag, startPoint x: 851, startPoint y: 260, endPoint x: 747, endPoint y: 270, distance: 104.4
click at [747, 270] on div "Janela de atendimento Grade de atendimento Capacidade Transportadoras Veículos …" at bounding box center [652, 298] width 1304 height 596
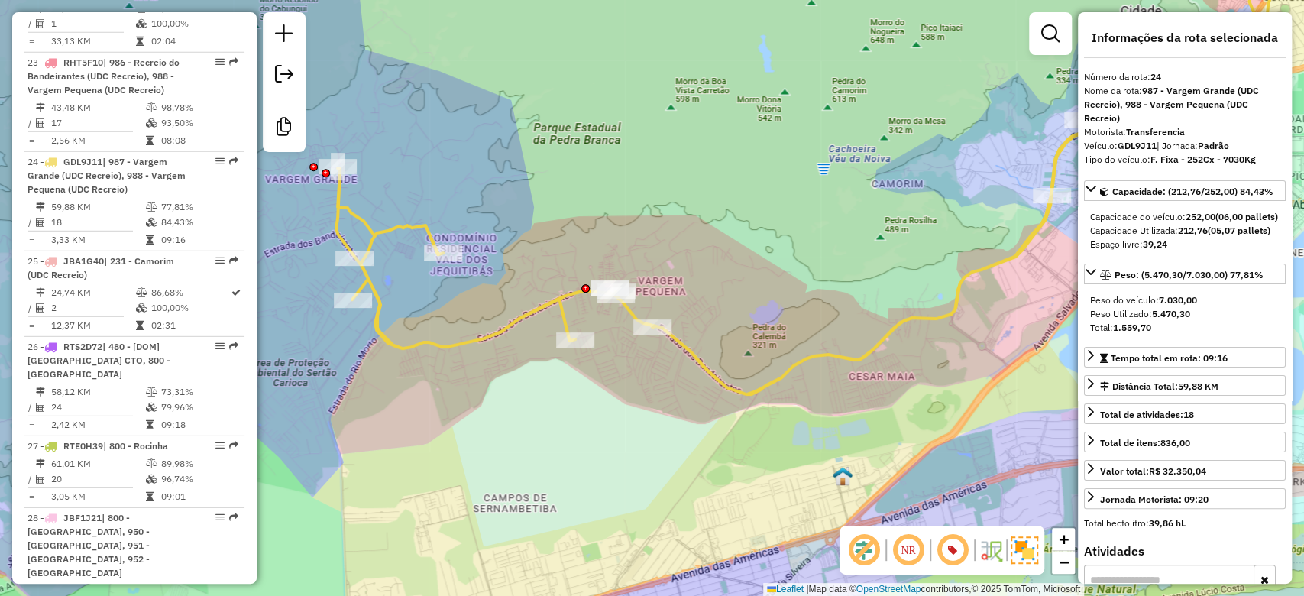
drag, startPoint x: 727, startPoint y: 289, endPoint x: 750, endPoint y: 290, distance: 22.9
click at [750, 290] on div "Janela de atendimento Grade de atendimento Capacidade Transportadoras Veículos …" at bounding box center [652, 298] width 1304 height 596
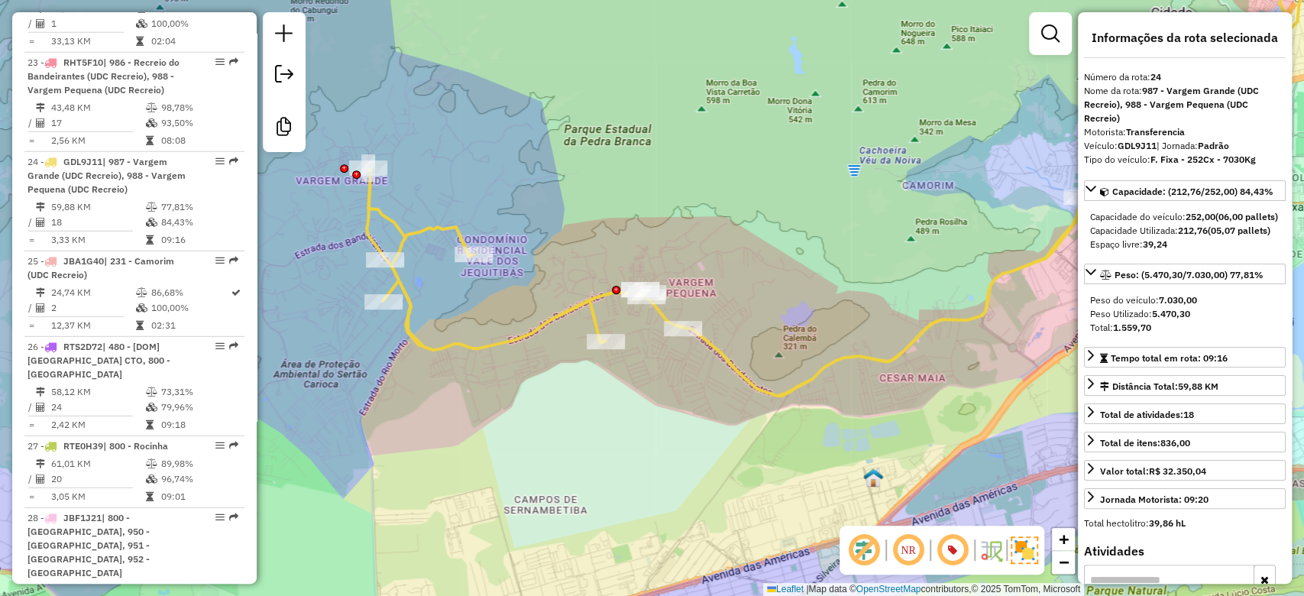
drag, startPoint x: 750, startPoint y: 290, endPoint x: 759, endPoint y: 294, distance: 10.2
click at [759, 291] on div "Janela de atendimento Grade de atendimento Capacidade Transportadoras Veículos …" at bounding box center [652, 298] width 1304 height 596
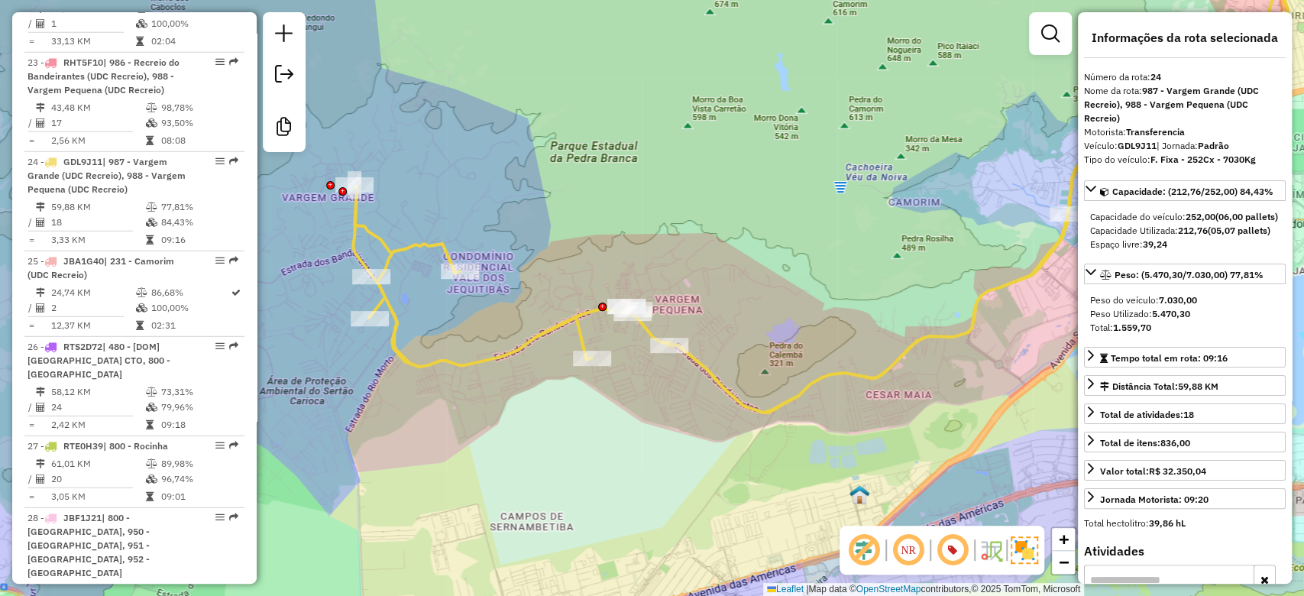
drag, startPoint x: 909, startPoint y: 301, endPoint x: 893, endPoint y: 317, distance: 22.7
click at [893, 317] on div "Janela de atendimento Grade de atendimento Capacidade Transportadoras Veículos …" at bounding box center [652, 298] width 1304 height 596
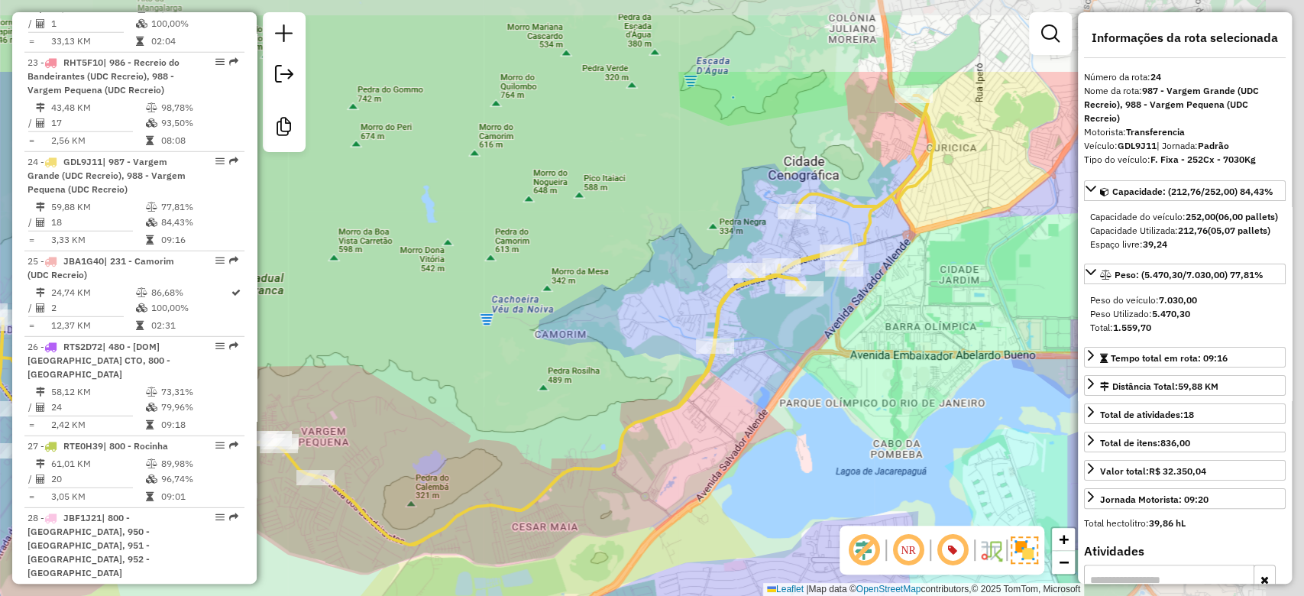
drag, startPoint x: 941, startPoint y: 185, endPoint x: 587, endPoint y: 316, distance: 377.1
click at [587, 316] on div "Janela de atendimento Grade de atendimento Capacidade Transportadoras Veículos …" at bounding box center [652, 298] width 1304 height 596
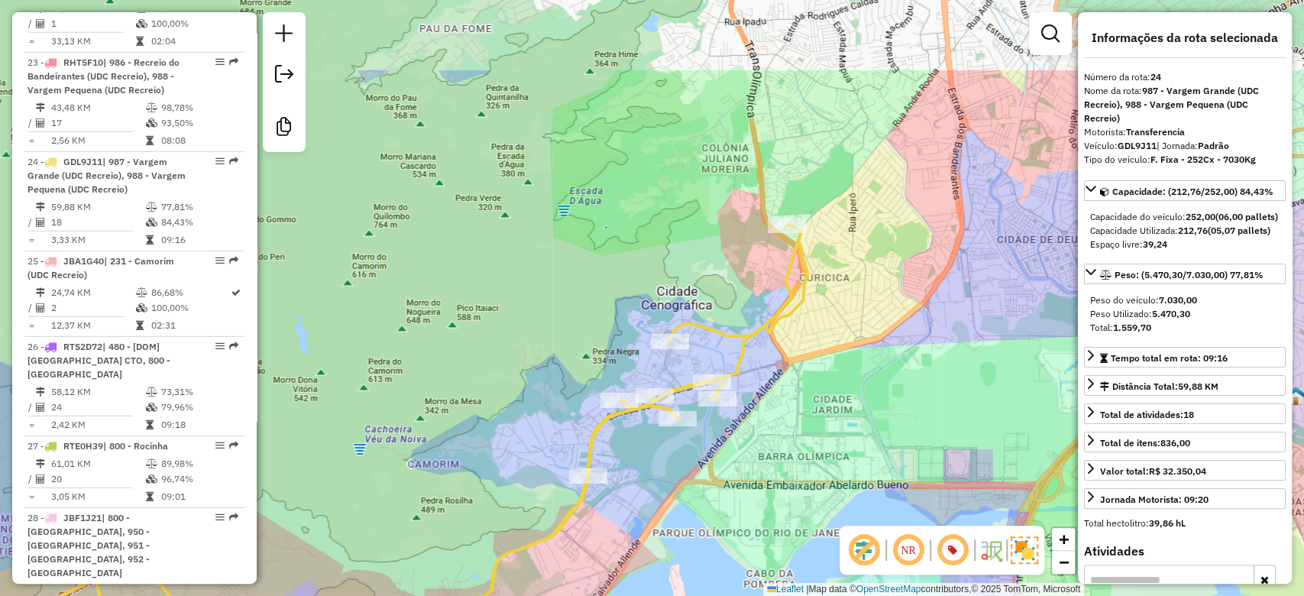
drag, startPoint x: 808, startPoint y: 194, endPoint x: 710, endPoint y: 290, distance: 136.1
click at [710, 290] on div "Janela de atendimento Grade de atendimento Capacidade Transportadoras Veículos …" at bounding box center [652, 298] width 1304 height 596
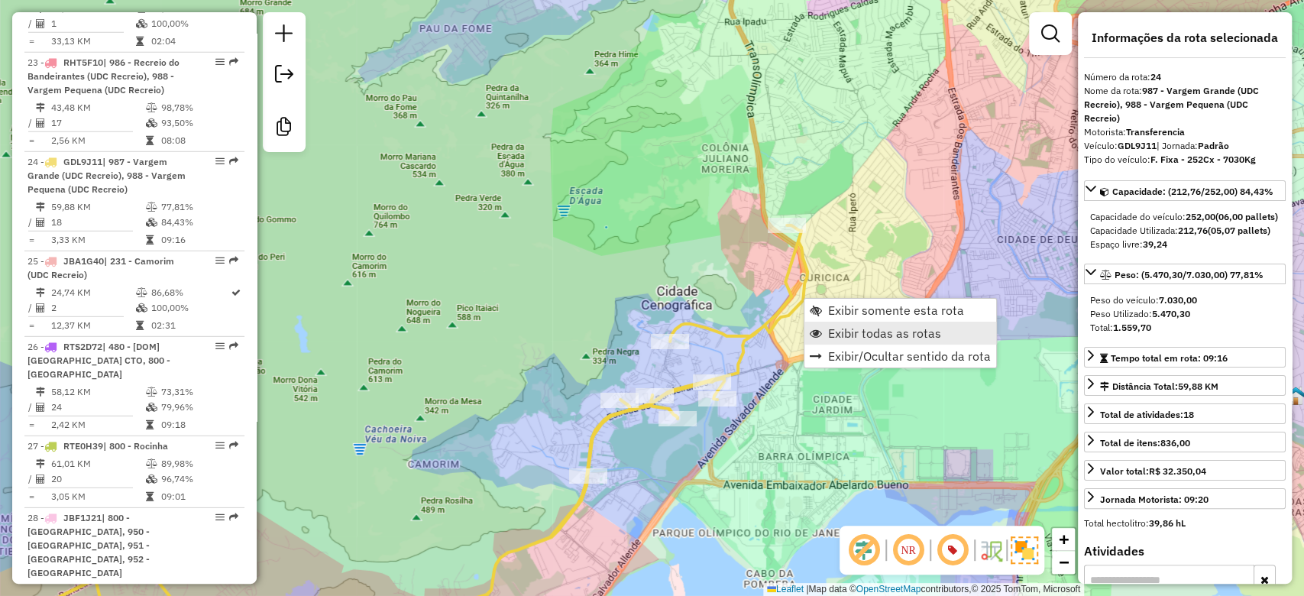
click at [898, 335] on span "Exibir todas as rotas" at bounding box center [884, 333] width 113 height 12
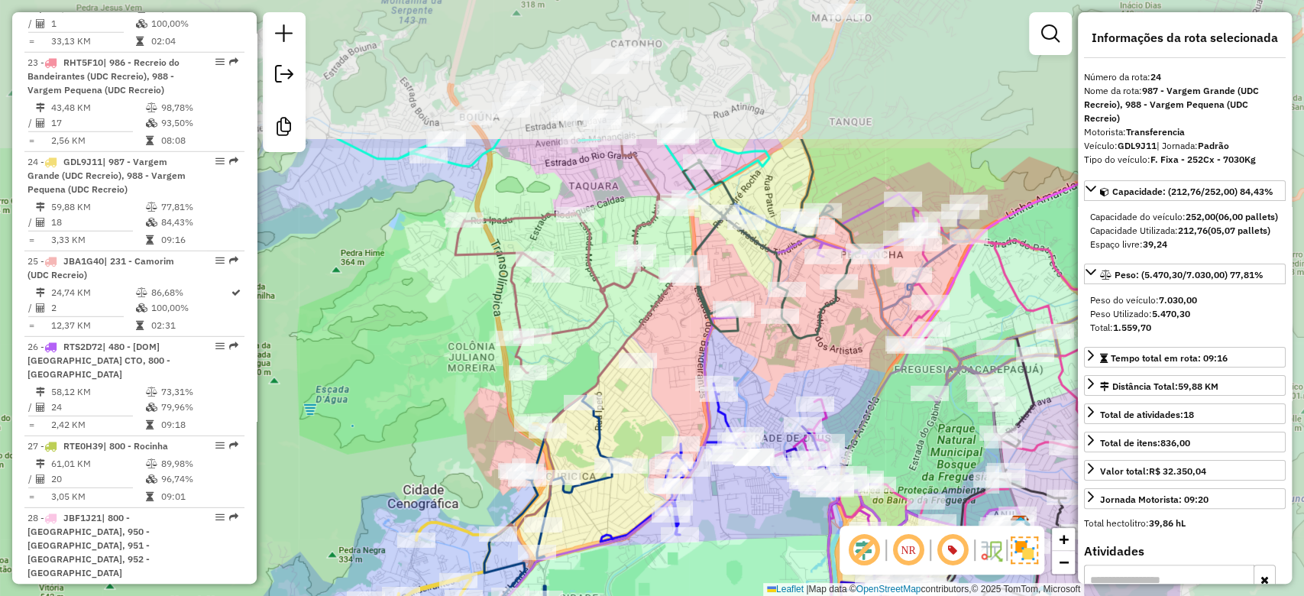
drag, startPoint x: 560, startPoint y: 251, endPoint x: 411, endPoint y: 384, distance: 199.7
click at [411, 384] on div "Janela de atendimento Grade de atendimento Capacidade Transportadoras Veículos …" at bounding box center [652, 298] width 1304 height 596
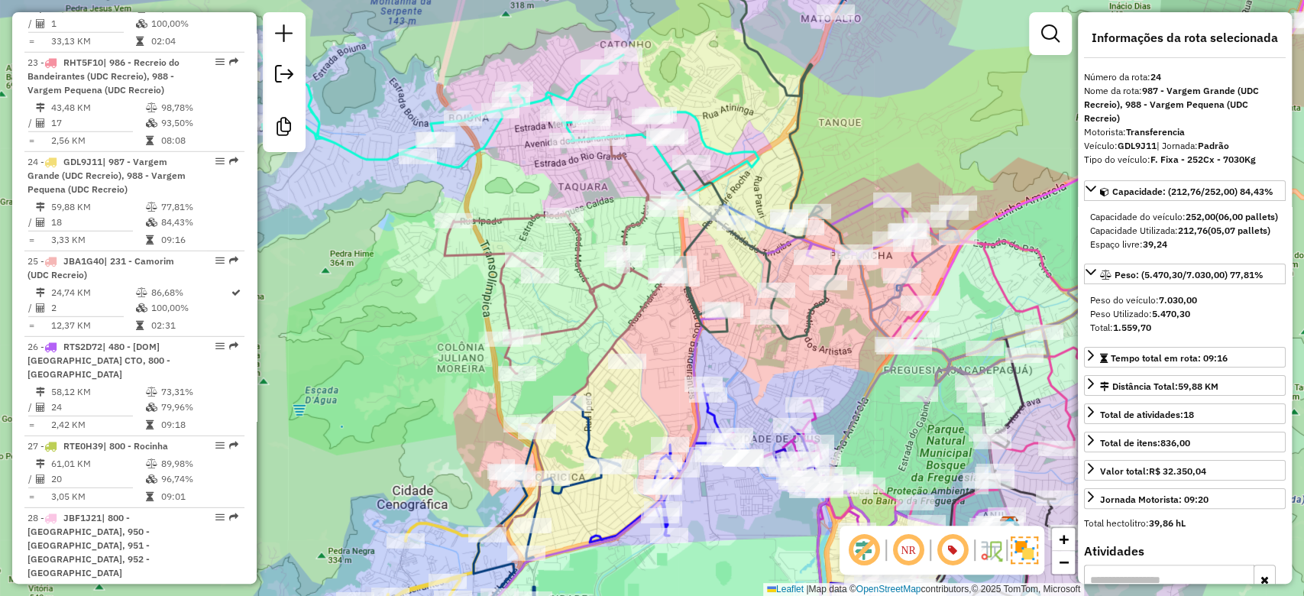
drag, startPoint x: 914, startPoint y: 131, endPoint x: 898, endPoint y: 134, distance: 16.2
click at [898, 134] on div "Janela de atendimento Grade de atendimento Capacidade Transportadoras Veículos …" at bounding box center [652, 298] width 1304 height 596
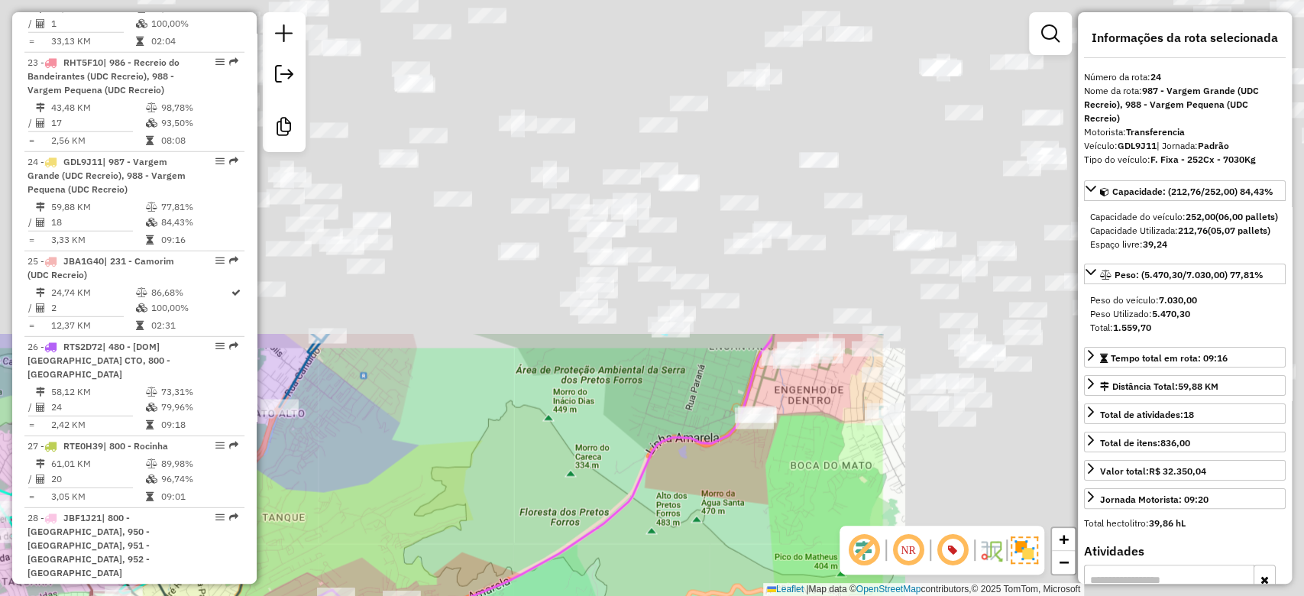
drag, startPoint x: 985, startPoint y: 136, endPoint x: 434, endPoint y: 529, distance: 676.5
click at [434, 529] on div "Janela de atendimento Grade de atendimento Capacidade Transportadoras Veículos …" at bounding box center [652, 298] width 1304 height 596
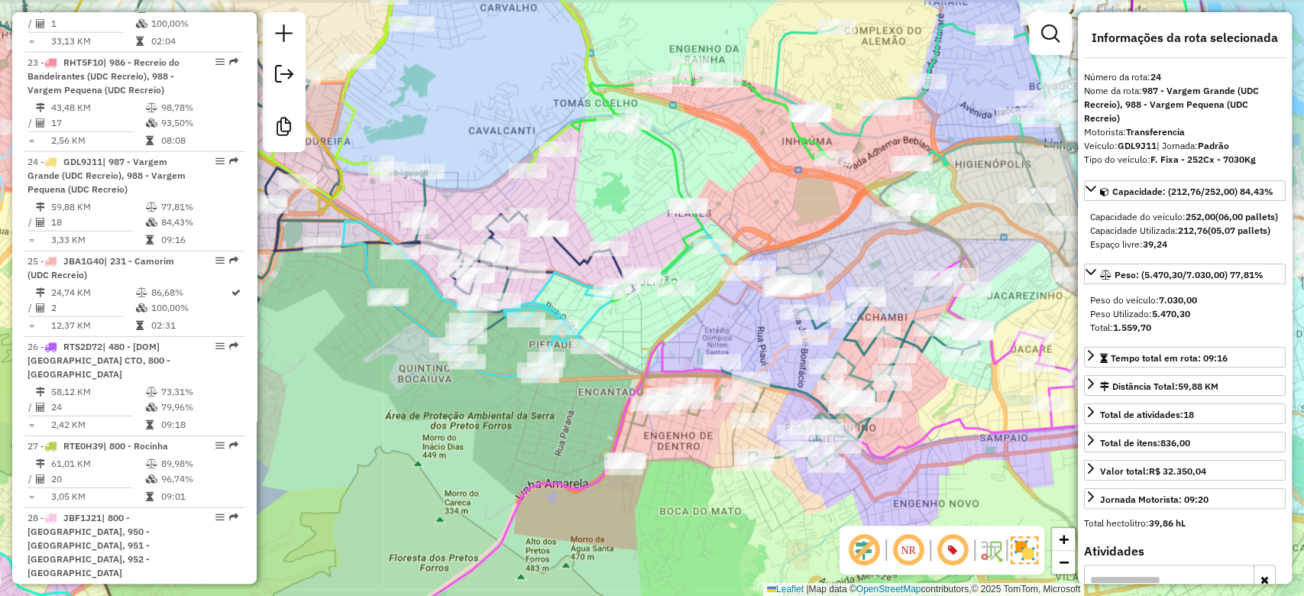
drag, startPoint x: 676, startPoint y: 415, endPoint x: 546, endPoint y: 461, distance: 137.7
click at [546, 461] on div "Rota 36 - Placa RTO2E65 55093338 - FRANCISCO RS SILVA S Rota 37 - Placa RTO2E61…" at bounding box center [652, 298] width 1304 height 596
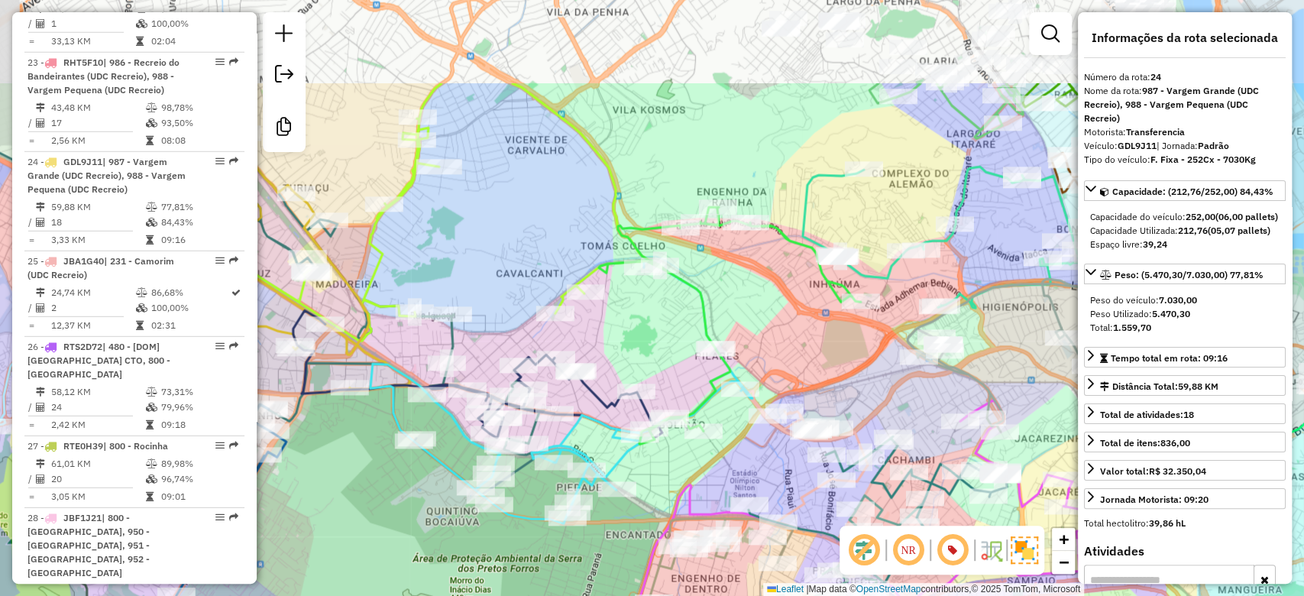
drag, startPoint x: 804, startPoint y: 199, endPoint x: 831, endPoint y: 343, distance: 146.2
click at [831, 343] on div "Rota 36 - Placa RTO2E65 55093338 - FRANCISCO RS SILVA S Rota 37 - Placa RTO2E61…" at bounding box center [652, 298] width 1304 height 596
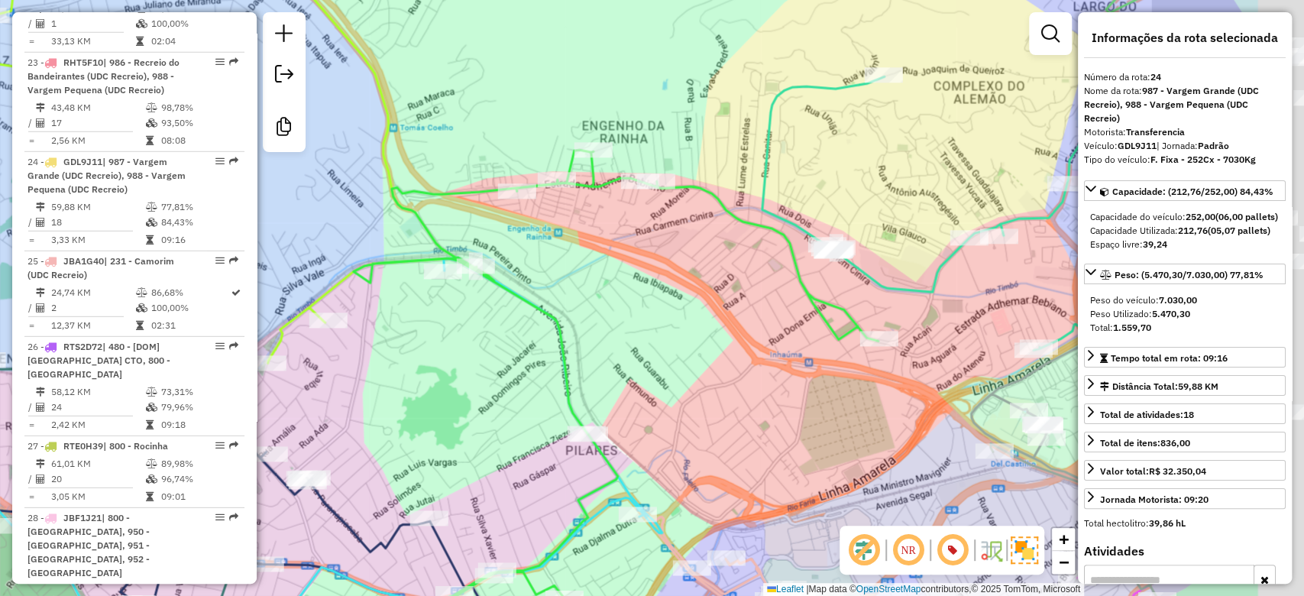
drag, startPoint x: 852, startPoint y: 265, endPoint x: 914, endPoint y: 206, distance: 85.4
click at [763, 262] on div "Rota 36 - Placa RTO2E65 55093338 - FRANCISCO RS SILVA S Rota 37 - Placa RTO2E61…" at bounding box center [652, 298] width 1304 height 596
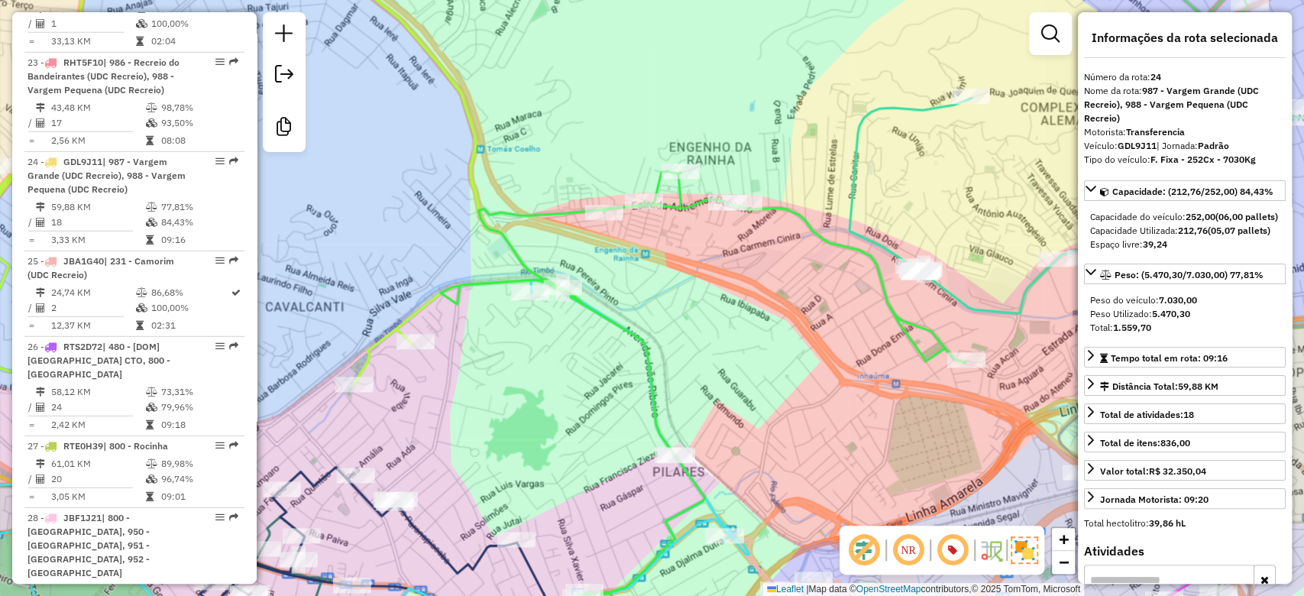
drag, startPoint x: 471, startPoint y: 421, endPoint x: 609, endPoint y: 335, distance: 163.0
click at [562, 442] on div "Rota 36 - Placa RTO2E65 55093338 - FRANCISCO RS SILVA S Rota 37 - Placa RTO2E61…" at bounding box center [652, 298] width 1304 height 596
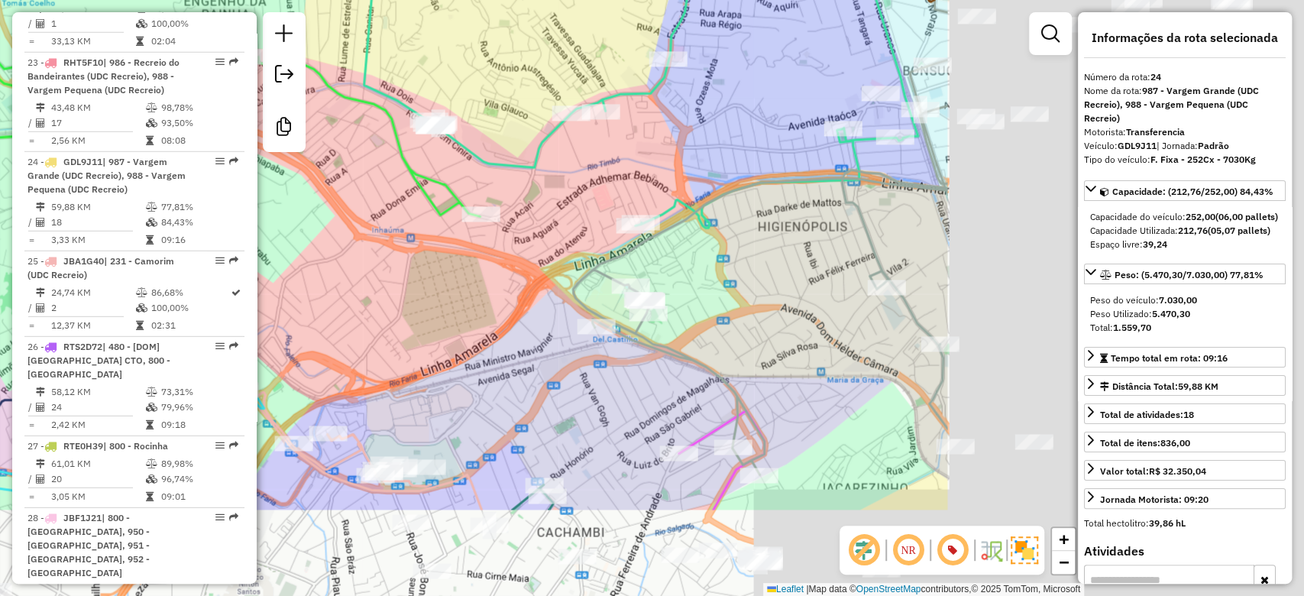
drag, startPoint x: 901, startPoint y: 328, endPoint x: 402, endPoint y: 174, distance: 522.0
click at [402, 174] on icon at bounding box center [218, 262] width 525 height 474
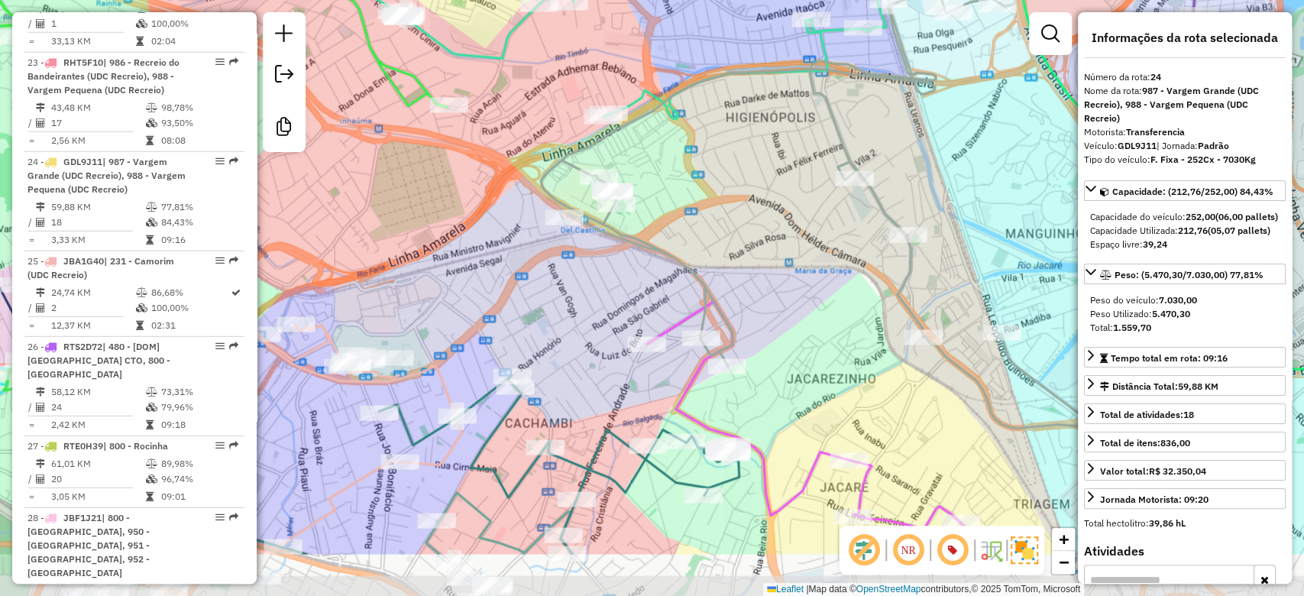
drag, startPoint x: 824, startPoint y: 320, endPoint x: 819, endPoint y: 299, distance: 21.1
click at [819, 299] on div "Rota 36 - Placa RTO2E65 55093338 - FRANCISCO RS SILVA S Rota 37 - Placa RTO2E61…" at bounding box center [652, 298] width 1304 height 596
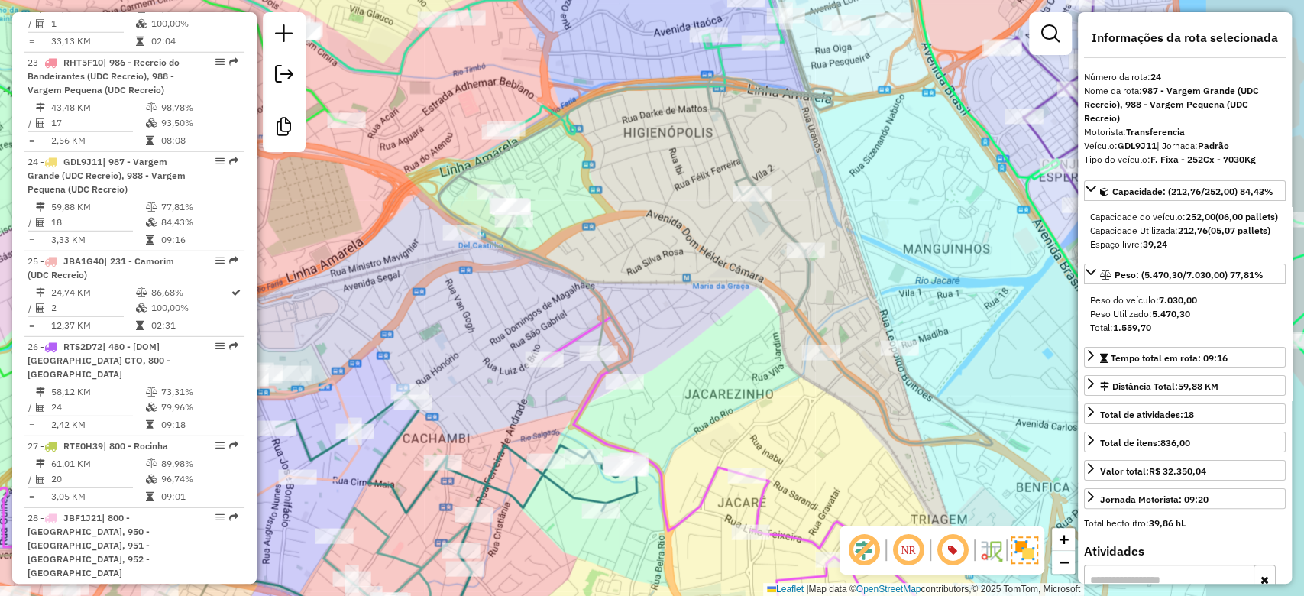
drag, startPoint x: 934, startPoint y: 413, endPoint x: 793, endPoint y: 349, distance: 154.5
click at [831, 429] on div "Rota 36 - Placa RTO2E65 55093338 - FRANCISCO RS SILVA S Rota 37 - Placa RTO2E61…" at bounding box center [652, 298] width 1304 height 596
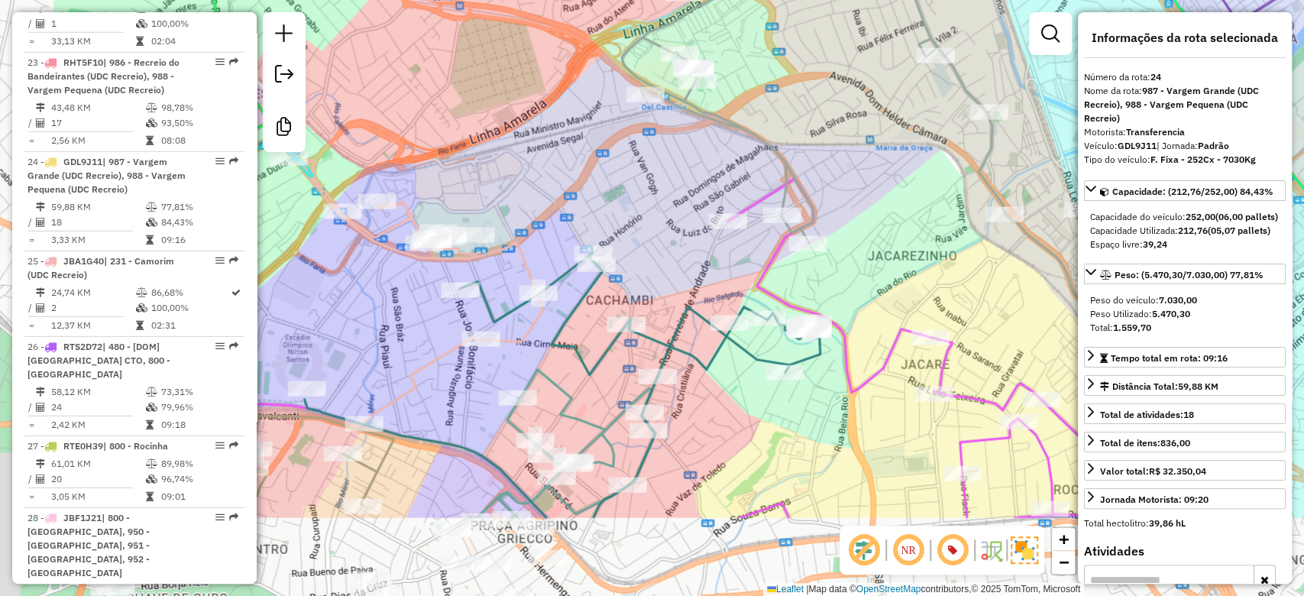
drag, startPoint x: 874, startPoint y: 268, endPoint x: 950, endPoint y: 215, distance: 92.6
click at [955, 214] on div "Rota 36 - Placa RTO2E65 55093338 - FRANCISCO RS SILVA S Rota 37 - Placa RTO2E61…" at bounding box center [652, 298] width 1304 height 596
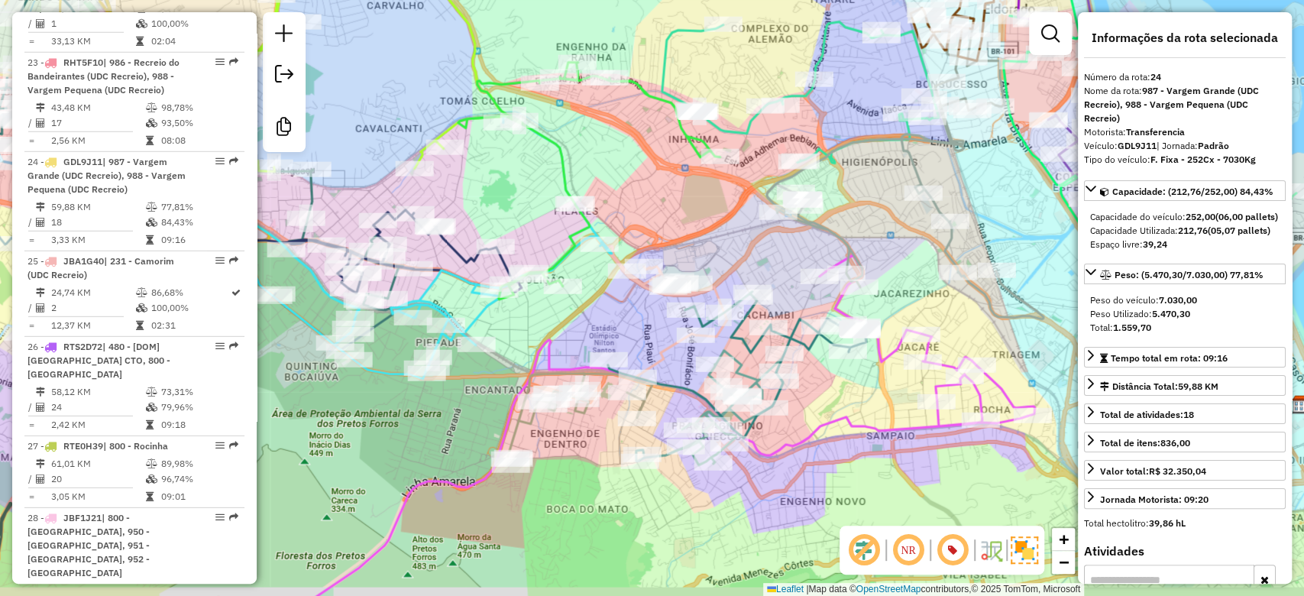
drag, startPoint x: 833, startPoint y: 519, endPoint x: 823, endPoint y: 473, distance: 47.8
click at [823, 473] on div "Rota 36 - Placa RTO2E65 55093338 - FRANCISCO RS SILVA S Rota 37 - Placa RTO2E61…" at bounding box center [652, 298] width 1304 height 596
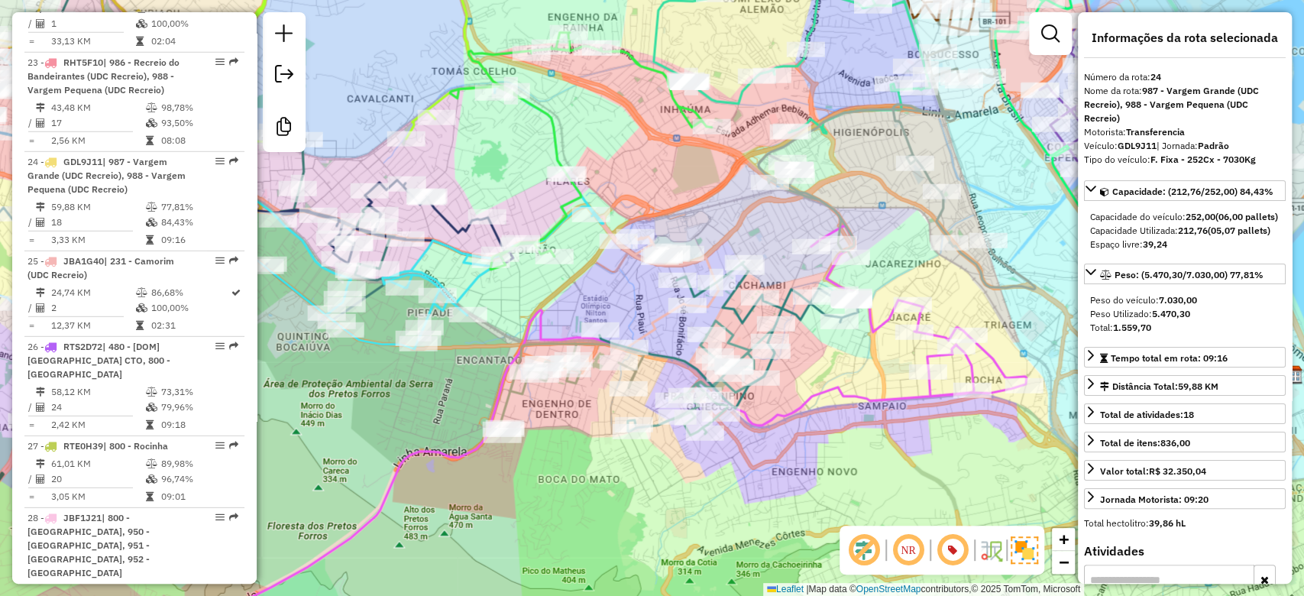
click at [819, 468] on div "Rota 36 - Placa RTO2E65 55093338 - FRANCISCO RS SILVA S Rota 37 - Placa RTO2E61…" at bounding box center [652, 298] width 1304 height 596
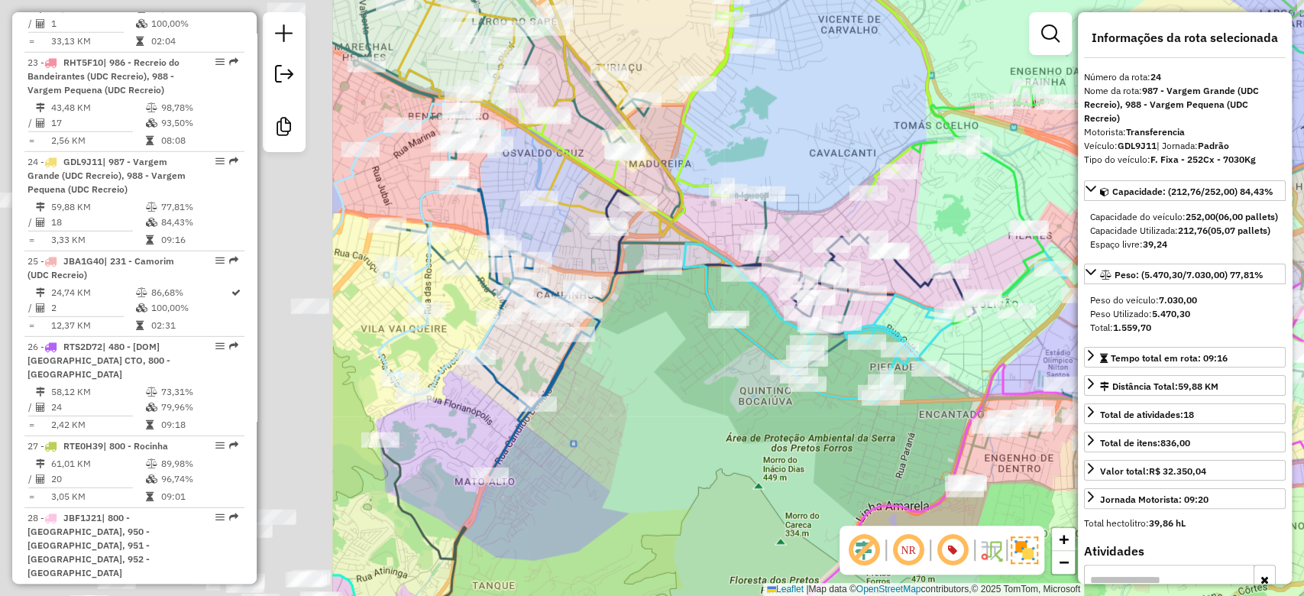
drag, startPoint x: 359, startPoint y: 439, endPoint x: 826, endPoint y: 494, distance: 470.0
click at [832, 494] on div "Rota 36 - Placa RTO2E65 55093338 - FRANCISCO RS SILVA S Rota 37 - Placa RTO2E61…" at bounding box center [652, 298] width 1304 height 596
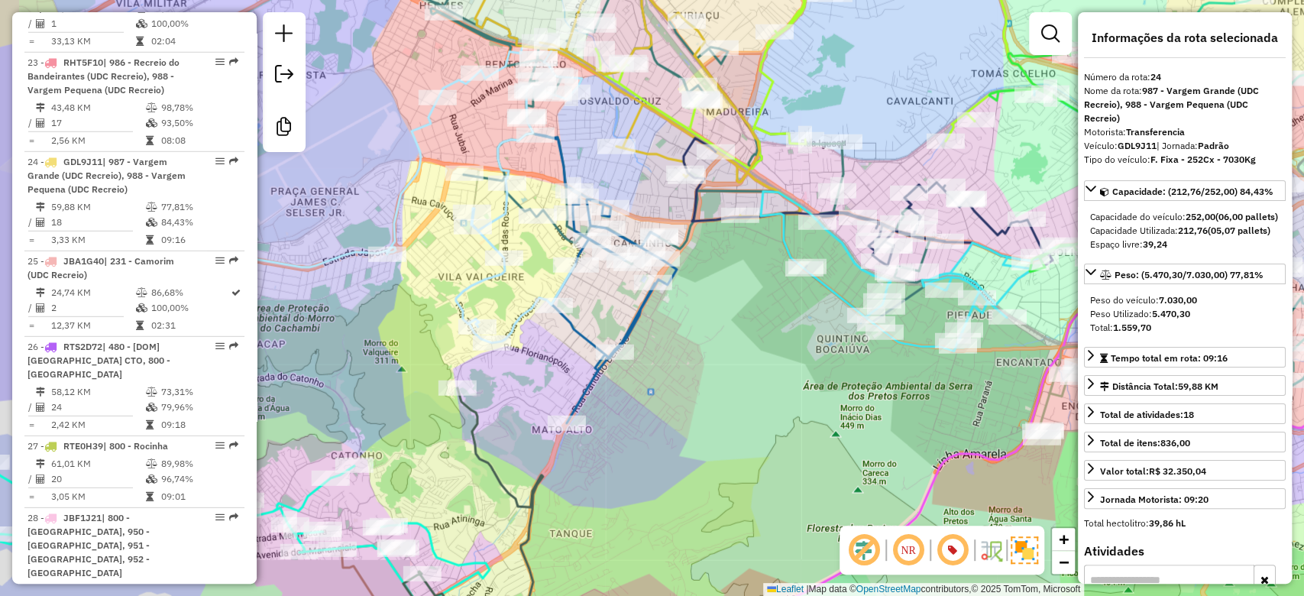
drag, startPoint x: 649, startPoint y: 472, endPoint x: 715, endPoint y: 419, distance: 85.3
click at [715, 419] on div "Rota 36 - Placa RTO2E65 55093338 - FRANCISCO RS SILVA S Rota 37 - Placa RTO2E61…" at bounding box center [652, 298] width 1304 height 596
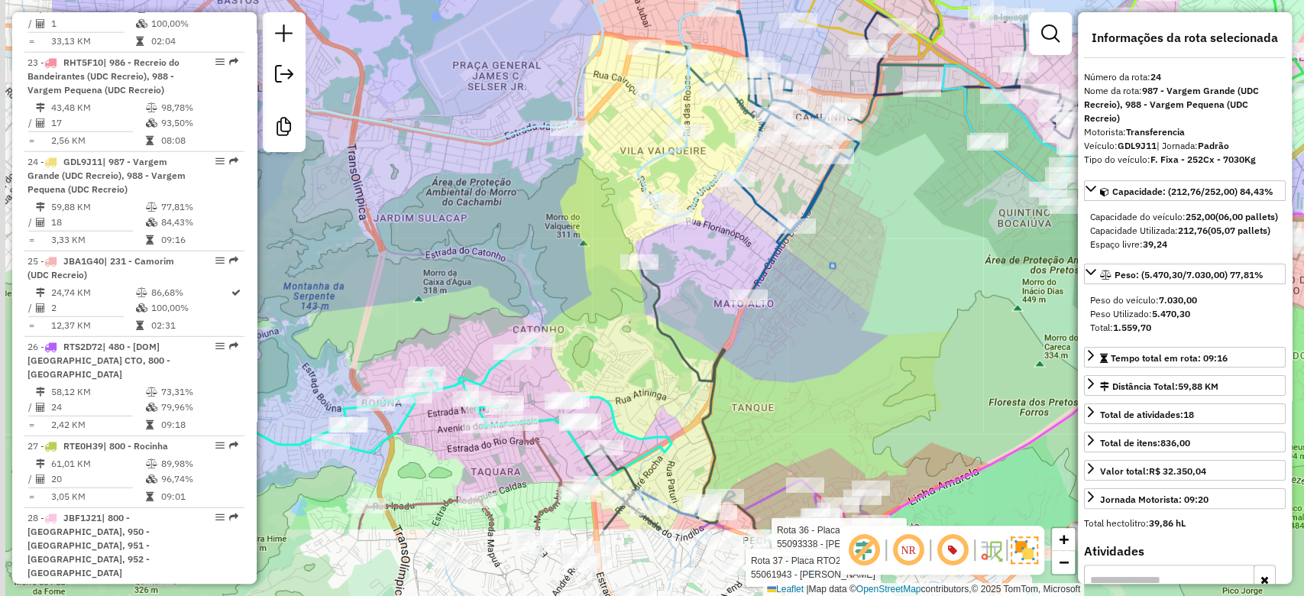
drag, startPoint x: 711, startPoint y: 438, endPoint x: 893, endPoint y: 303, distance: 226.1
click at [893, 303] on div "Rota 36 - Placa RTO2E65 55093338 - FRANCISCO RS SILVA S Rota 37 - Placa RTO2E61…" at bounding box center [652, 298] width 1304 height 596
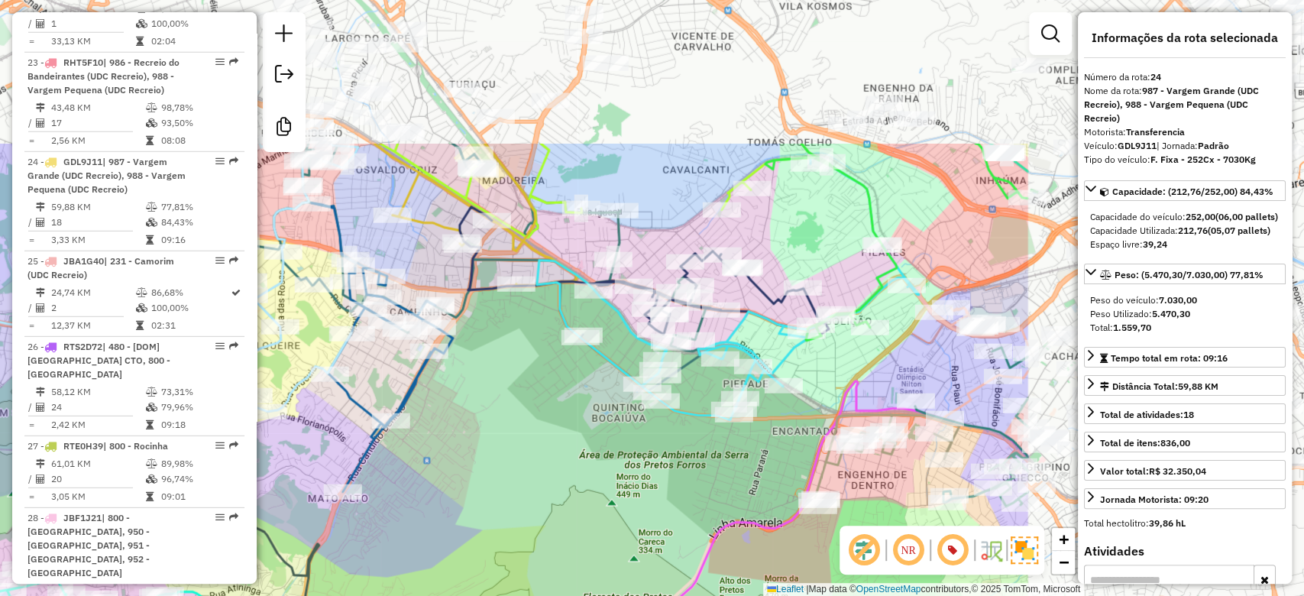
drag, startPoint x: 956, startPoint y: 297, endPoint x: 383, endPoint y: 510, distance: 611.8
click at [369, 549] on div "Rota 36 - Placa RTO2E65 55093338 - FRANCISCO RS SILVA S Rota 37 - Placa RTO2E61…" at bounding box center [652, 298] width 1304 height 596
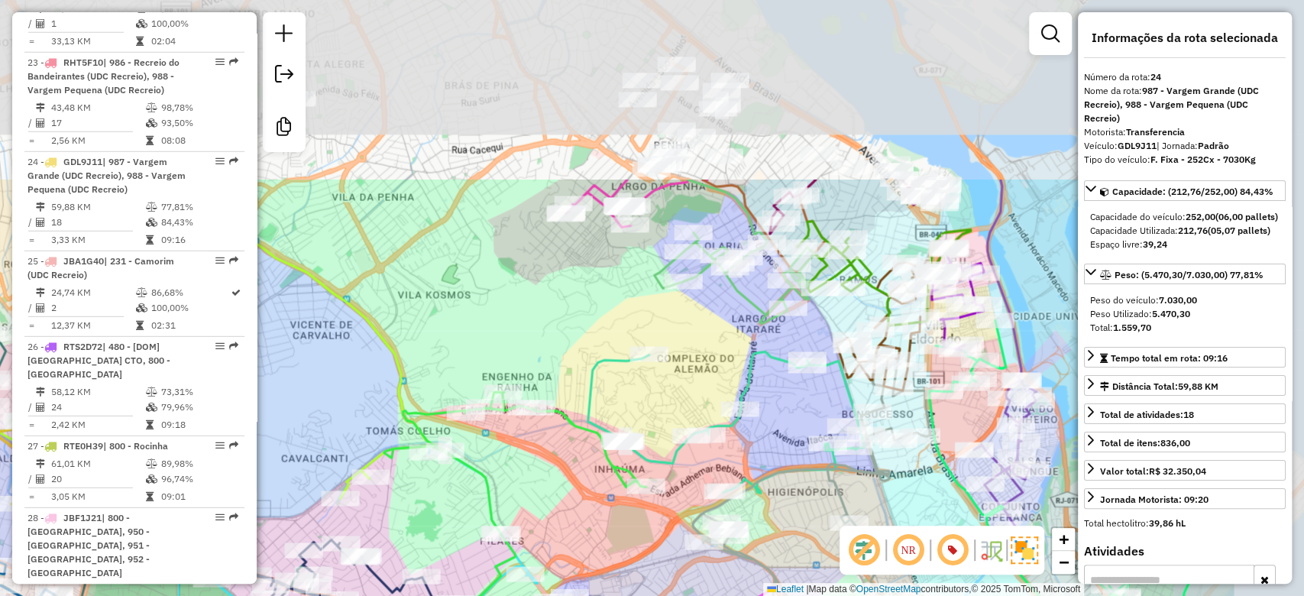
drag, startPoint x: 774, startPoint y: 83, endPoint x: 574, endPoint y: 322, distance: 311.9
click at [574, 322] on div "Rota 36 - Placa RTO2E65 55093338 - FRANCISCO RS SILVA S Rota 37 - Placa RTO2E61…" at bounding box center [652, 298] width 1304 height 596
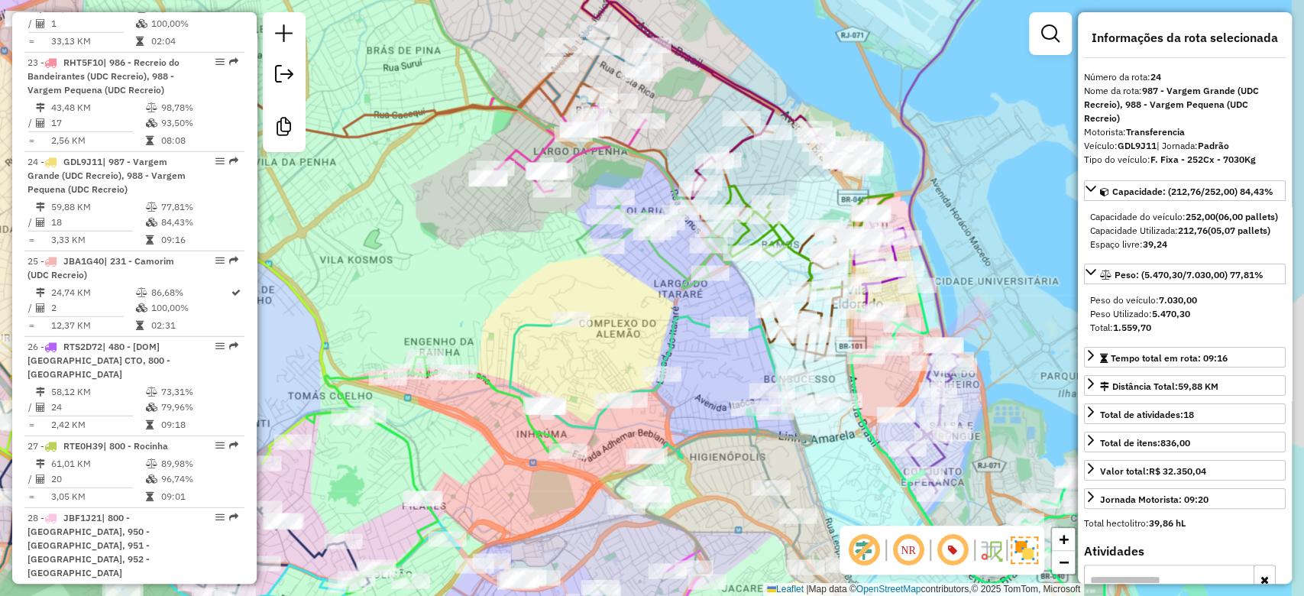
drag, startPoint x: 582, startPoint y: 326, endPoint x: 495, endPoint y: 286, distance: 95.7
click at [495, 286] on div "Rota 36 - Placa RTO2E65 55093338 - FRANCISCO RS SILVA S Rota 37 - Placa RTO2E61…" at bounding box center [652, 298] width 1304 height 596
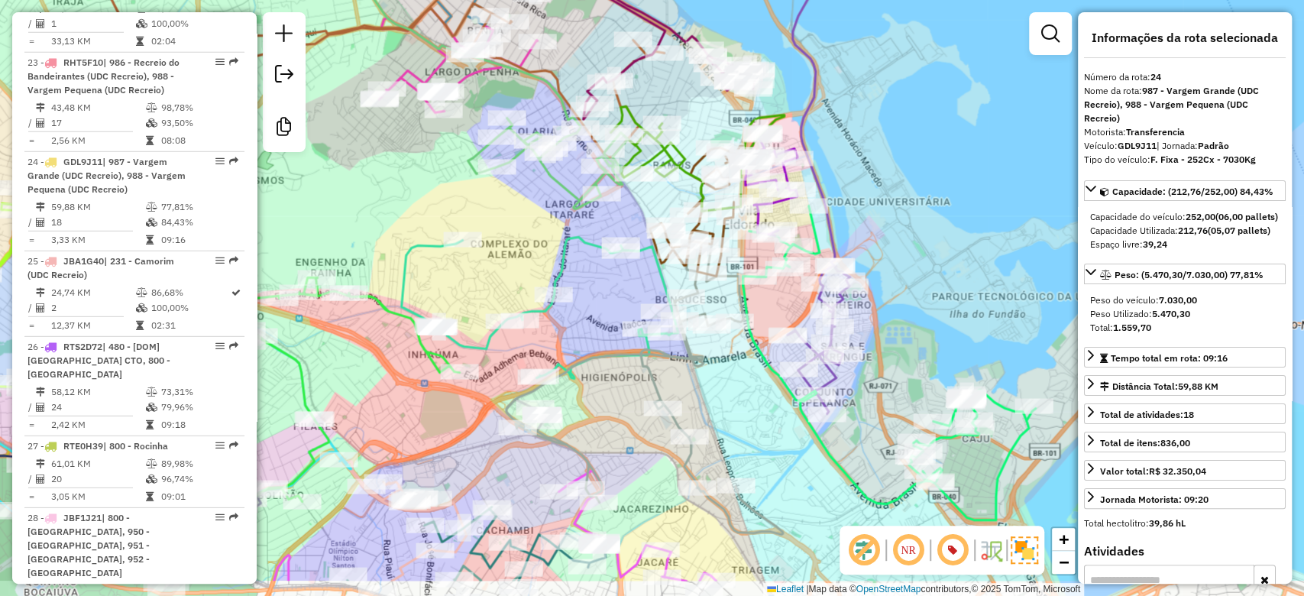
drag, startPoint x: 494, startPoint y: 286, endPoint x: 307, endPoint y: 151, distance: 230.5
click at [307, 151] on div "Rota 36 - Placa RTO2E65 55093338 - FRANCISCO RS SILVA S Rota 37 - Placa RTO2E61…" at bounding box center [652, 298] width 1304 height 596
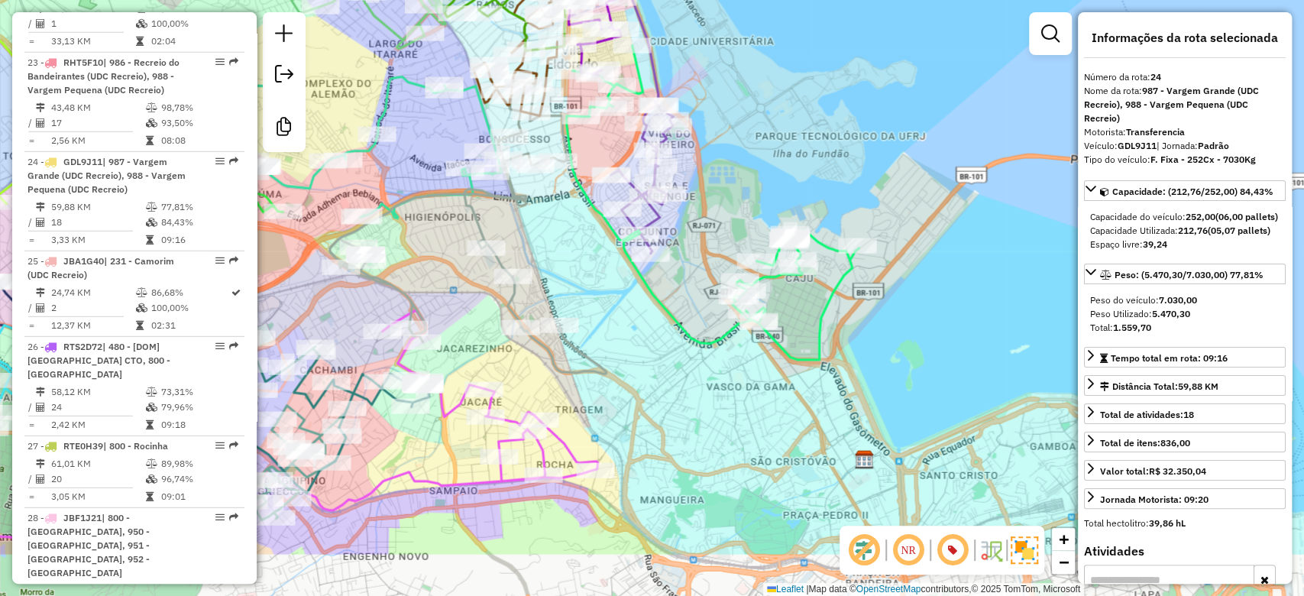
drag, startPoint x: 798, startPoint y: 510, endPoint x: 710, endPoint y: 409, distance: 133.7
click at [710, 409] on div "Rota 36 - Placa RTO2E65 55093338 - FRANCISCO RS SILVA S Rota 37 - Placa RTO2E61…" at bounding box center [652, 298] width 1304 height 596
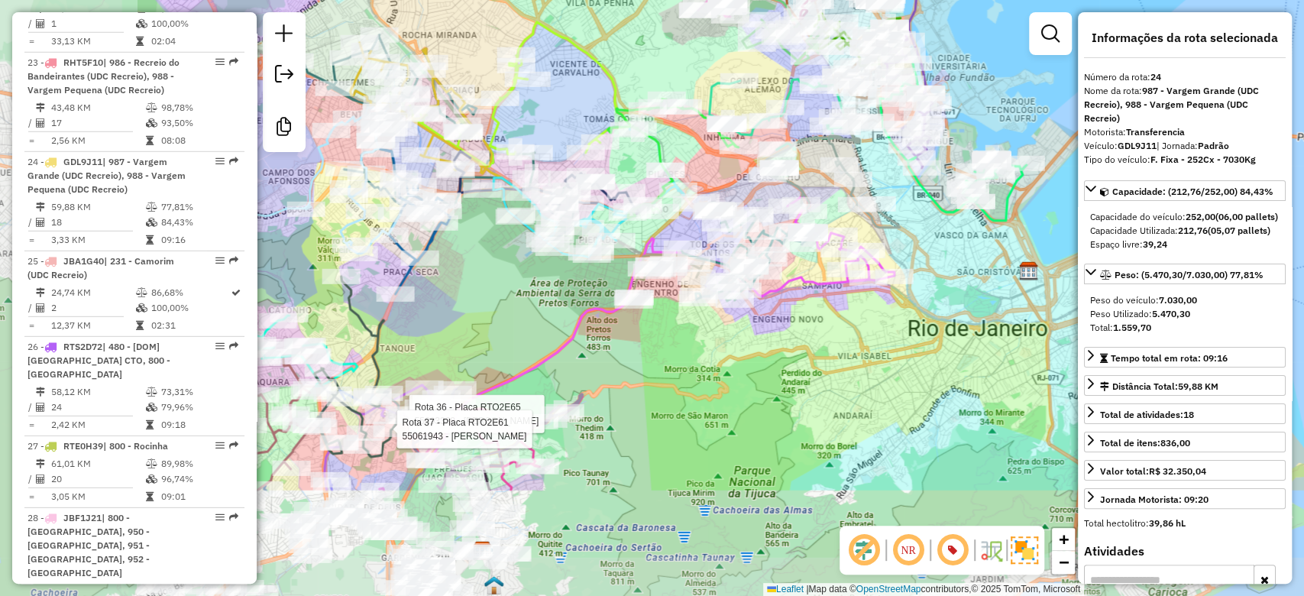
drag, startPoint x: 588, startPoint y: 534, endPoint x: 840, endPoint y: 370, distance: 300.9
click at [840, 370] on div "Rota 36 - Placa RTO2E65 55093338 - FRANCISCO RS SILVA S Rota 37 - Placa RTO2E61…" at bounding box center [652, 298] width 1304 height 596
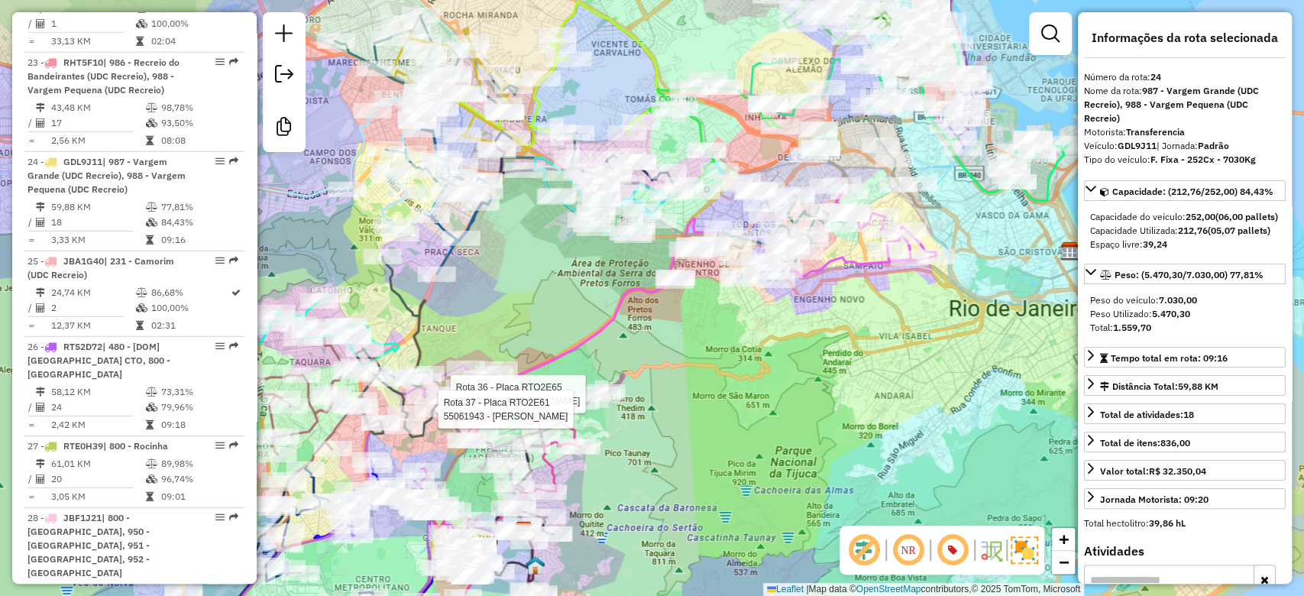
drag, startPoint x: 781, startPoint y: 472, endPoint x: 804, endPoint y: 456, distance: 28.0
click at [804, 456] on div "Rota 36 - Placa RTO2E65 55093338 - FRANCISCO RS SILVA S Rota 37 - Placa RTO2E61…" at bounding box center [652, 298] width 1304 height 596
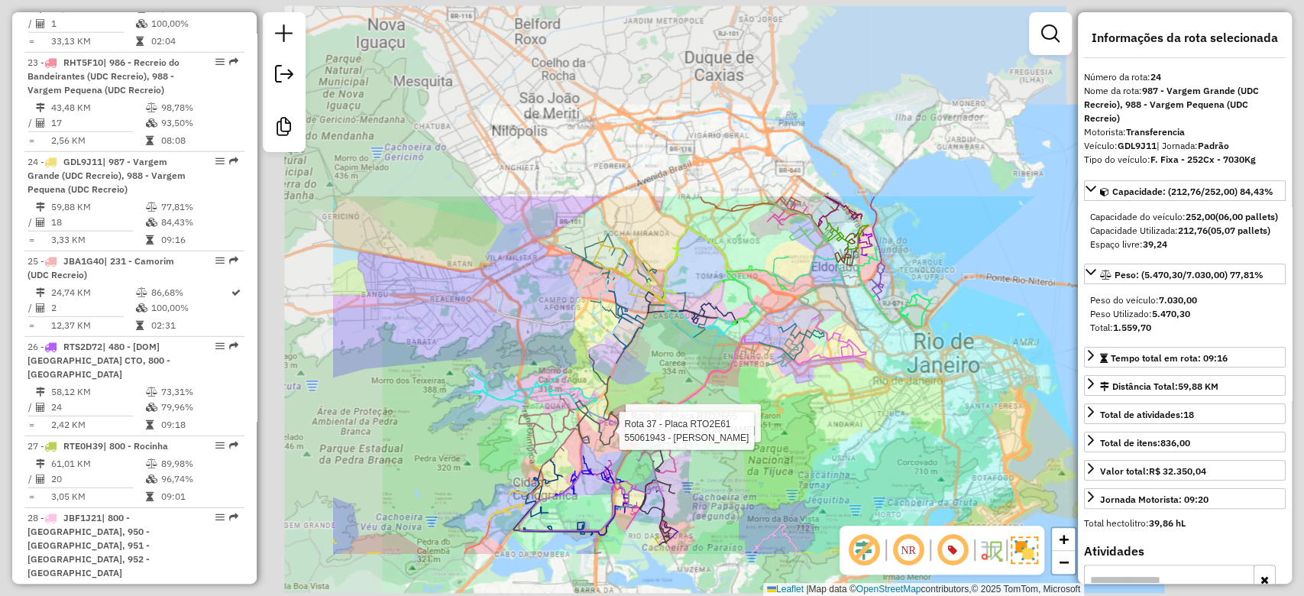
click at [813, 482] on div "Rota 36 - Placa RTO2E65 55093338 - FRANCISCO RS SILVA S Rota 37 - Placa RTO2E61…" at bounding box center [652, 298] width 1304 height 596
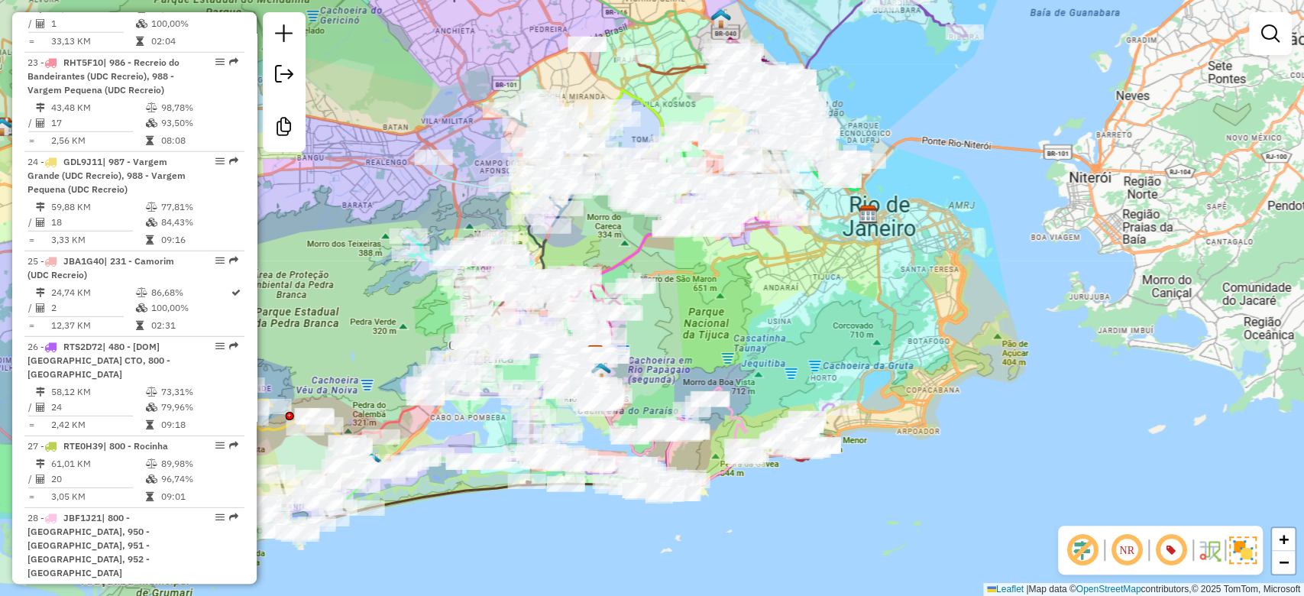
drag, startPoint x: 874, startPoint y: 525, endPoint x: 814, endPoint y: 356, distance: 179.3
click at [810, 386] on div "Janela de atendimento Grade de atendimento Capacidade Transportadoras Veículos …" at bounding box center [652, 298] width 1304 height 596
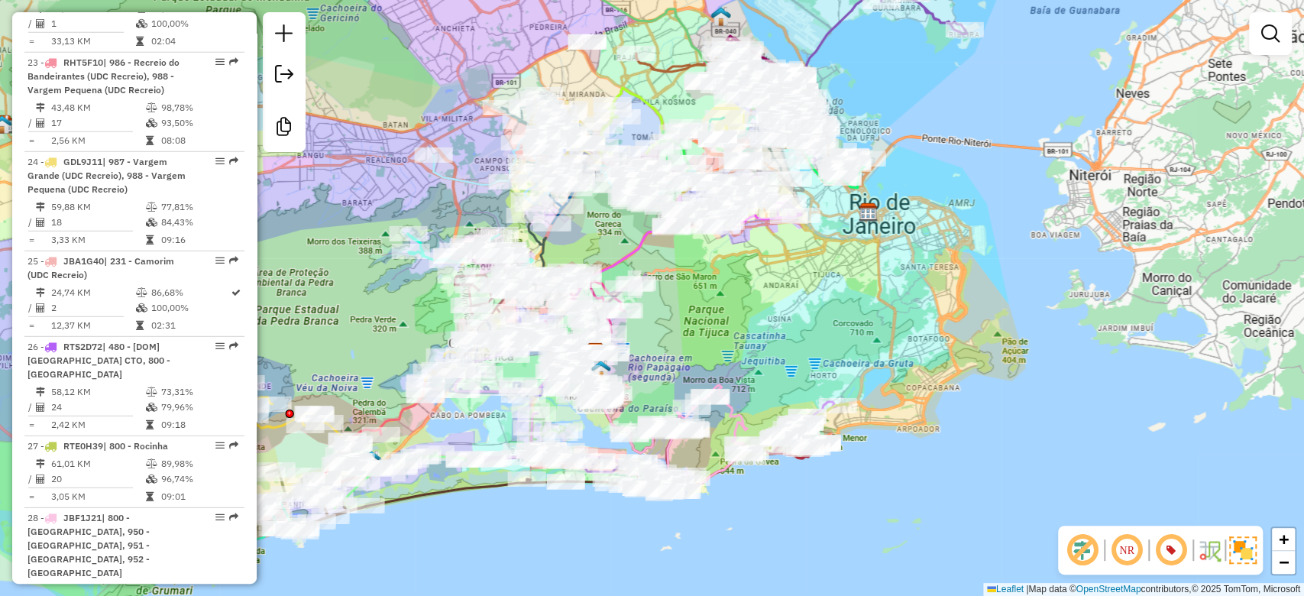
drag, startPoint x: 792, startPoint y: 342, endPoint x: 874, endPoint y: 325, distance: 83.6
click at [871, 326] on div "Janela de atendimento Grade de atendimento Capacidade Transportadoras Veículos …" at bounding box center [652, 298] width 1304 height 596
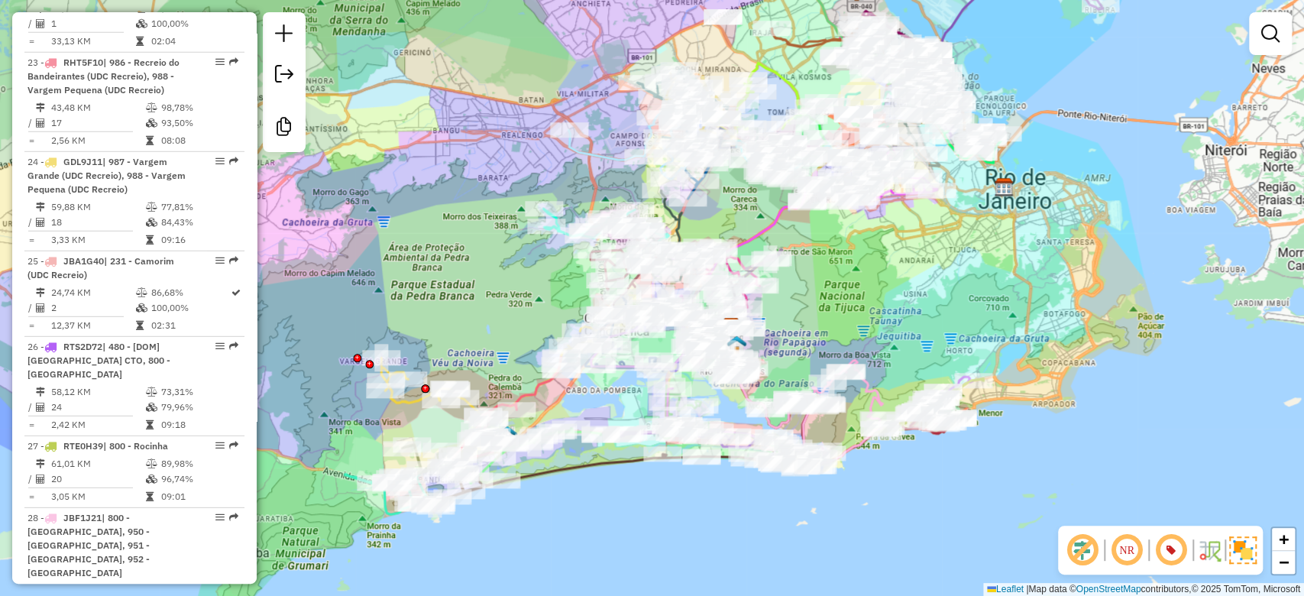
drag, startPoint x: 874, startPoint y: 325, endPoint x: 919, endPoint y: 320, distance: 45.3
click at [919, 320] on div "Janela de atendimento Grade de atendimento Capacidade Transportadoras Veículos …" at bounding box center [652, 298] width 1304 height 596
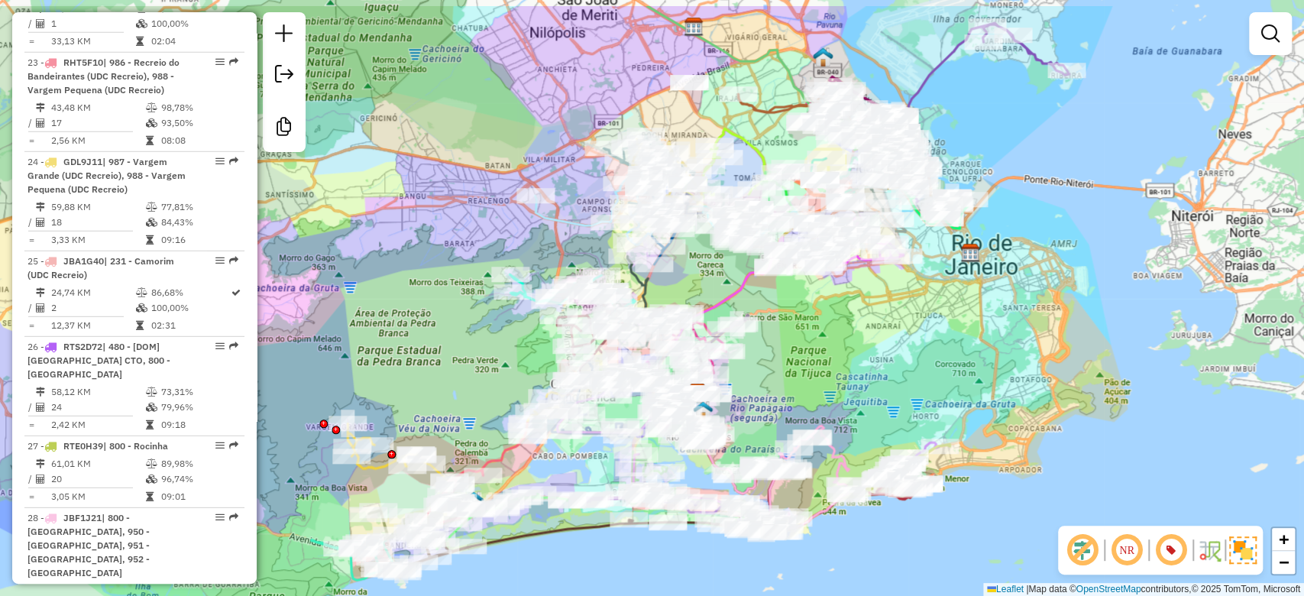
drag, startPoint x: 933, startPoint y: 288, endPoint x: 899, endPoint y: 354, distance: 74.5
click at [899, 354] on div "Janela de atendimento Grade de atendimento Capacidade Transportadoras Veículos …" at bounding box center [652, 298] width 1304 height 596
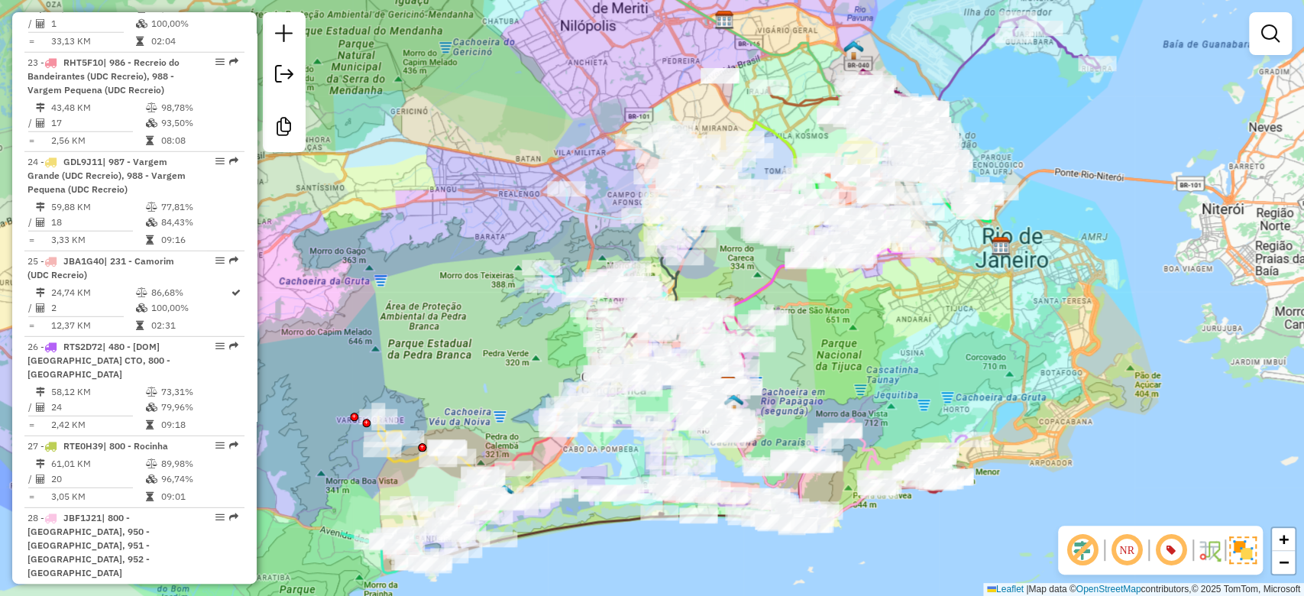
click at [903, 380] on div "Janela de atendimento Grade de atendimento Capacidade Transportadoras Veículos …" at bounding box center [652, 298] width 1304 height 596
click at [914, 377] on div "Janela de atendimento Grade de atendimento Capacidade Transportadoras Veículos …" at bounding box center [652, 298] width 1304 height 596
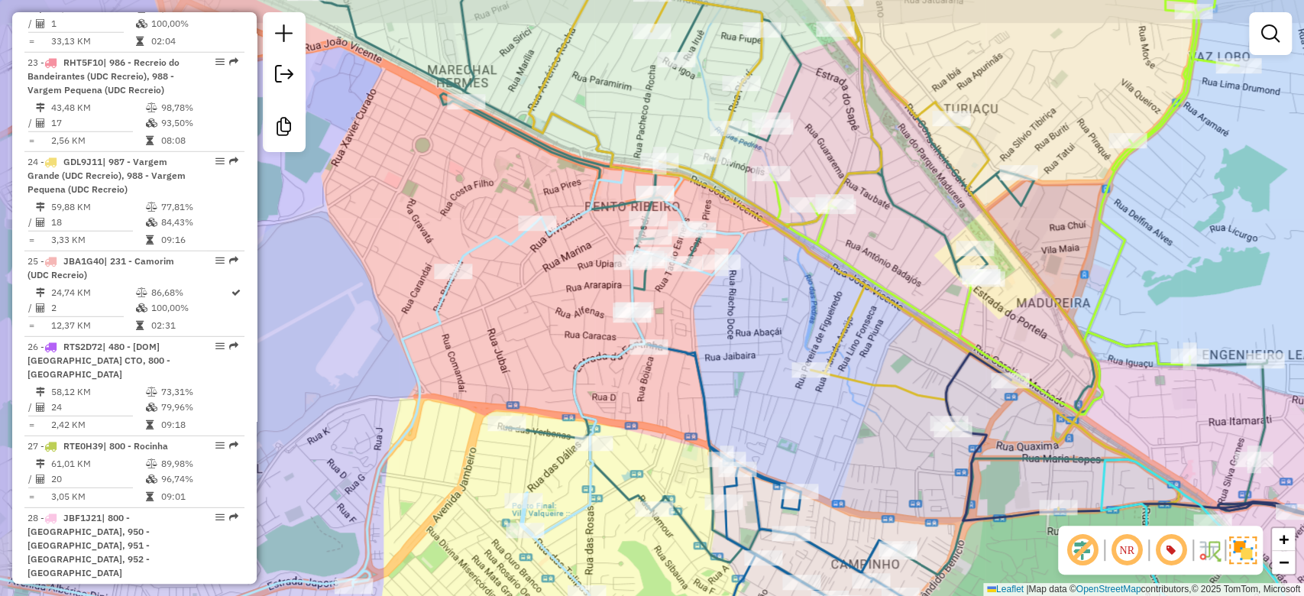
drag, startPoint x: 481, startPoint y: 304, endPoint x: 559, endPoint y: 341, distance: 86.4
click at [559, 341] on div "Janela de atendimento Grade de atendimento Capacidade Transportadoras Veículos …" at bounding box center [652, 298] width 1304 height 596
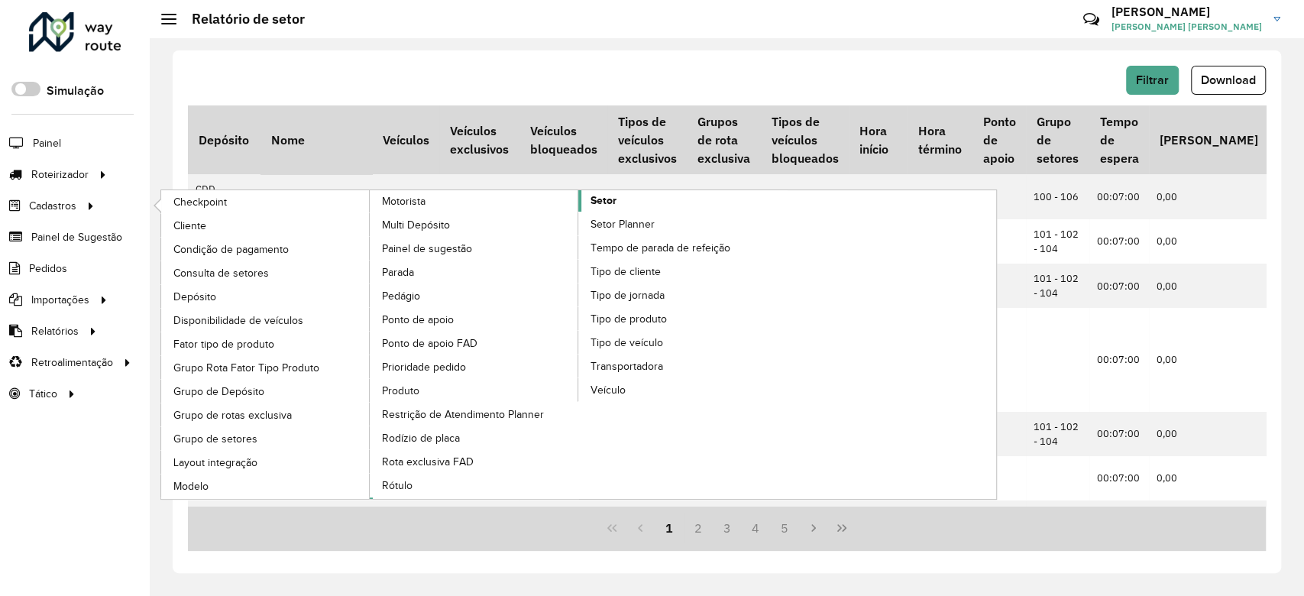
click at [654, 201] on link "Setor" at bounding box center [579, 344] width 418 height 309
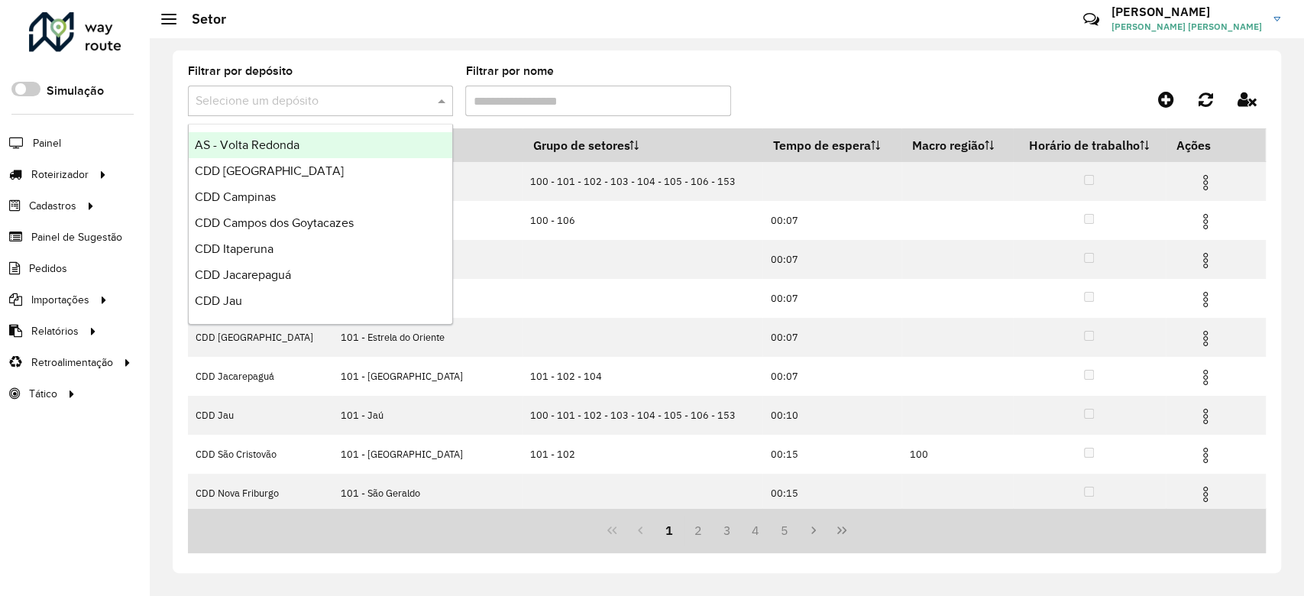
click at [392, 103] on input "text" at bounding box center [305, 101] width 219 height 18
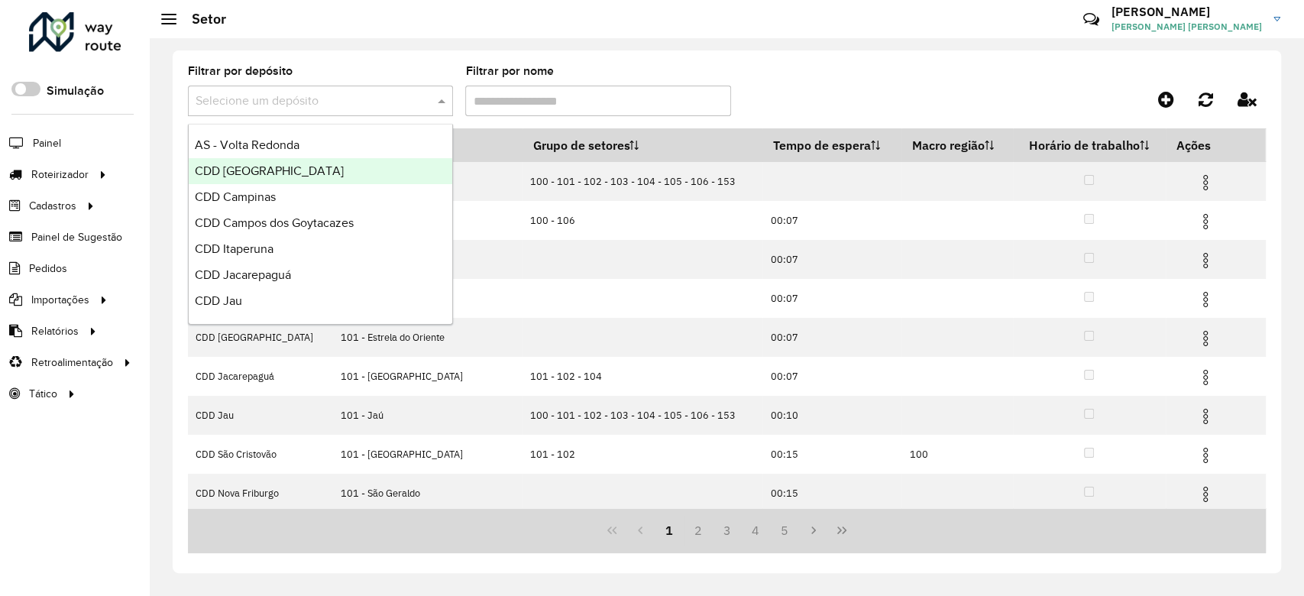
click at [306, 168] on div "CDD [GEOGRAPHIC_DATA]" at bounding box center [321, 171] width 264 height 26
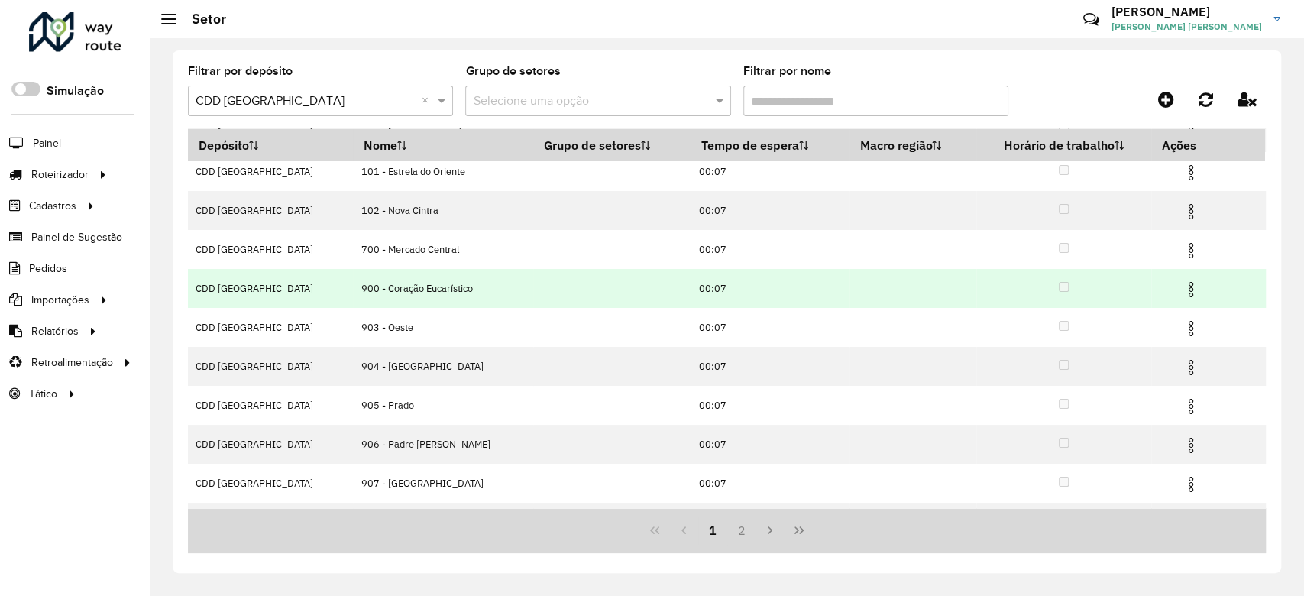
scroll to position [120, 0]
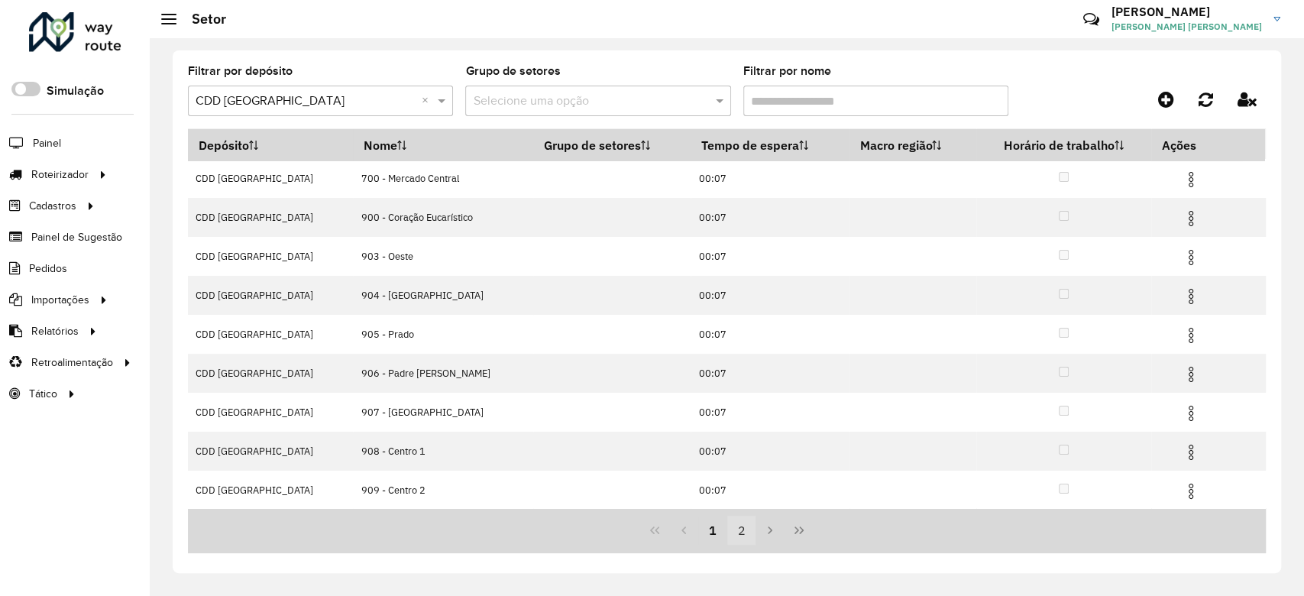
click at [734, 532] on button "2" at bounding box center [741, 530] width 29 height 29
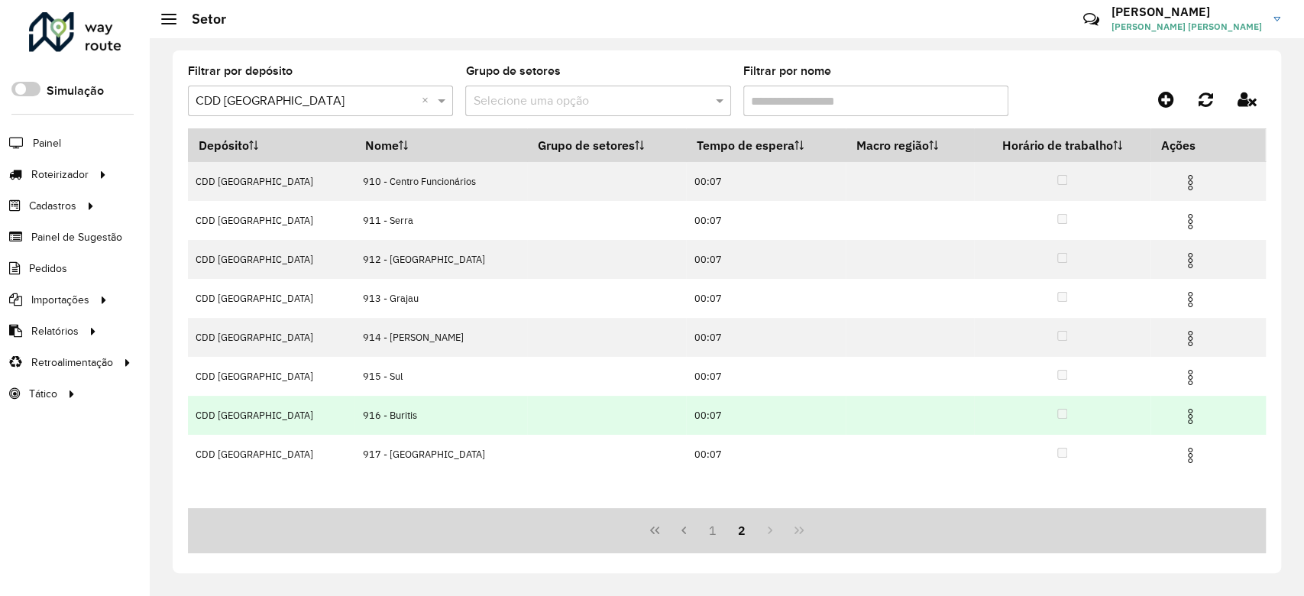
click at [1184, 421] on img at bounding box center [1190, 416] width 18 height 18
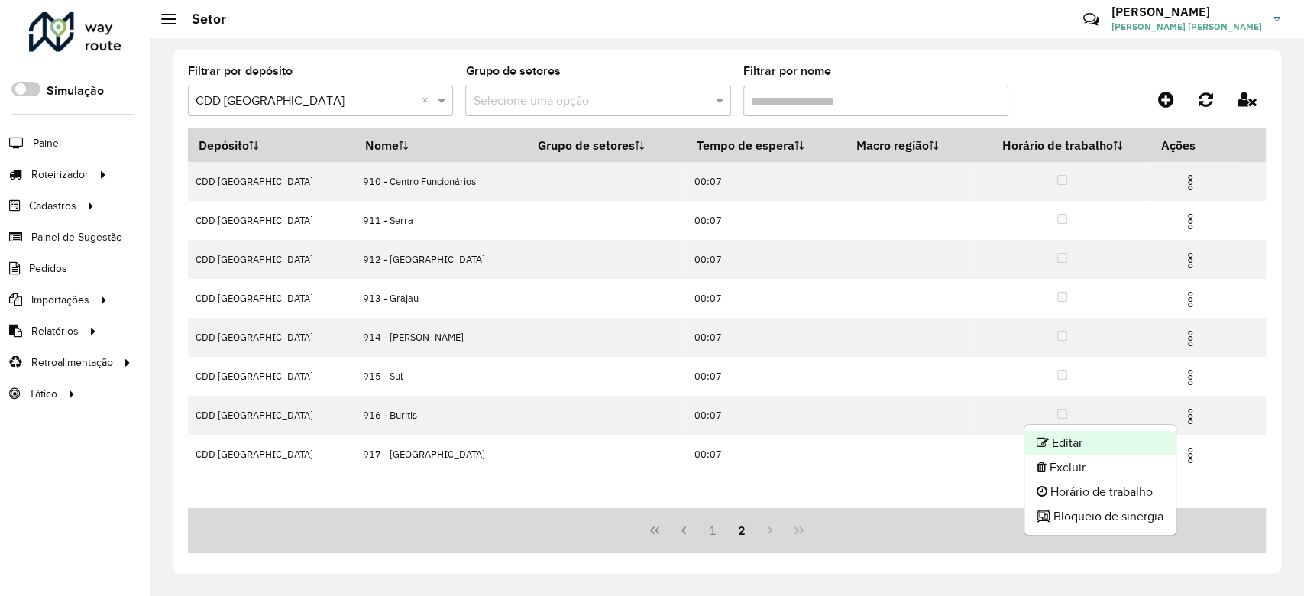
click at [1106, 439] on li "Editar" at bounding box center [1099, 443] width 151 height 24
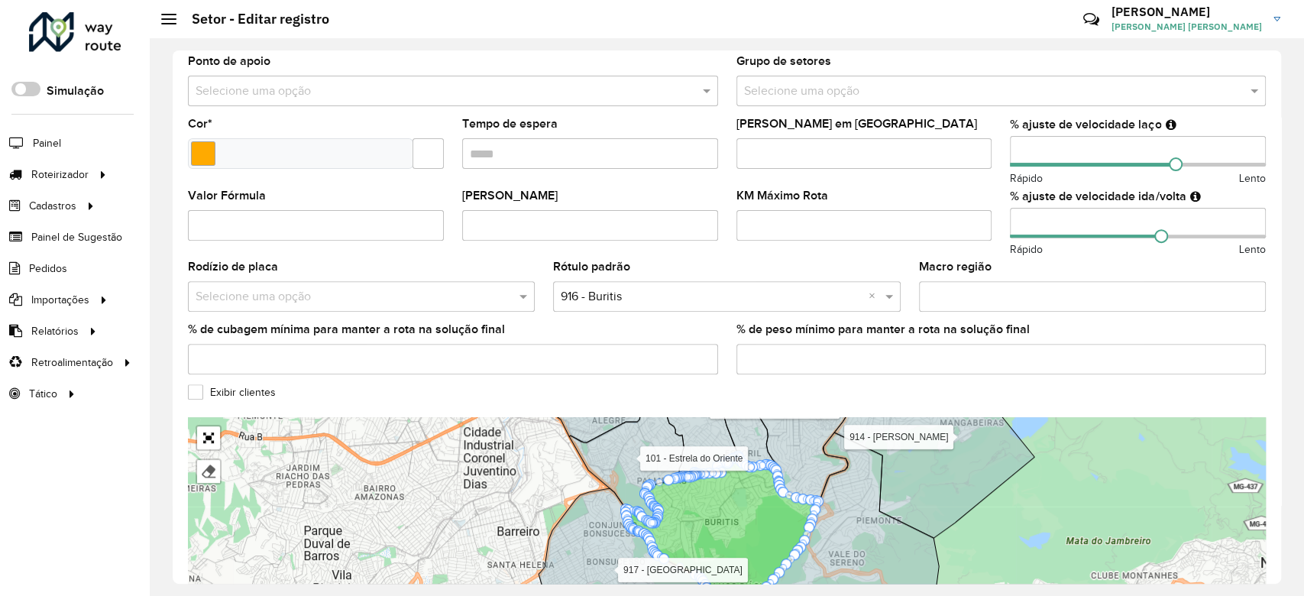
scroll to position [373, 0]
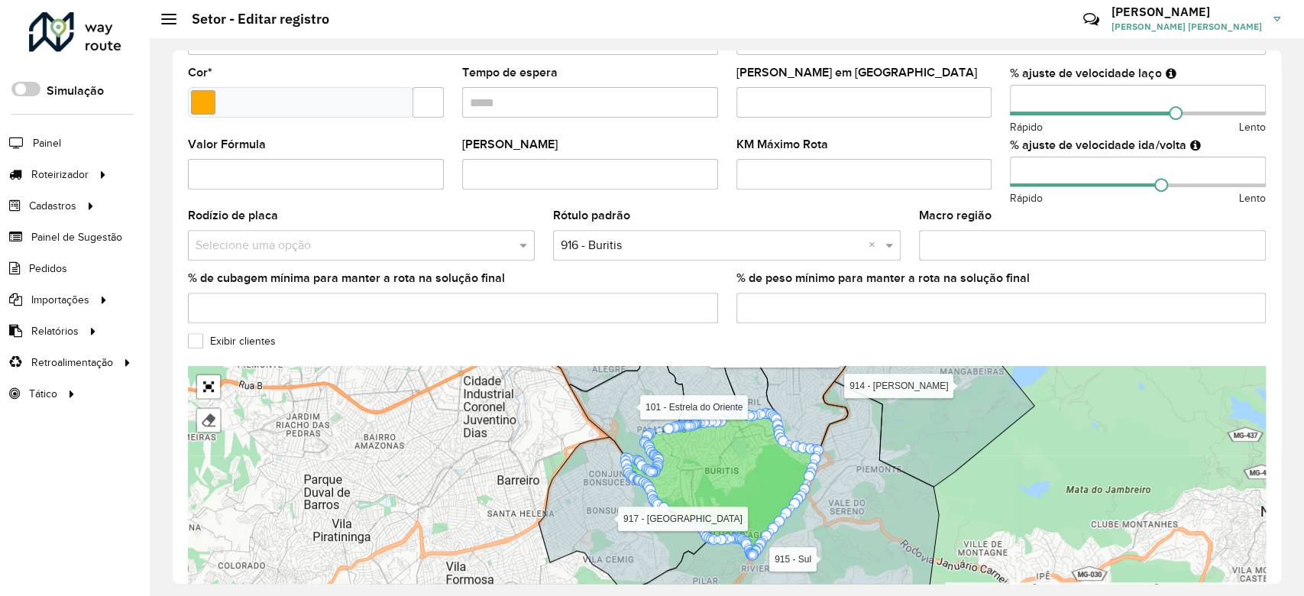
click at [1073, 95] on input "number" at bounding box center [1138, 100] width 256 height 31
type input "*"
type input "***"
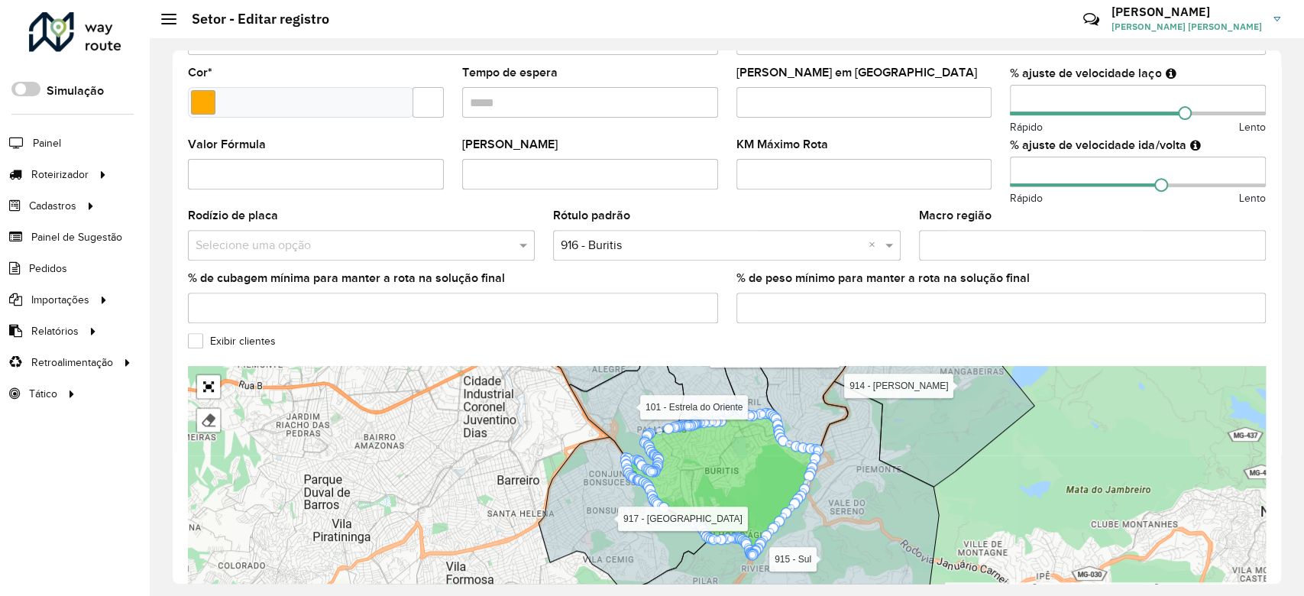
click at [1056, 161] on input "number" at bounding box center [1138, 172] width 256 height 31
type input "*"
type input "**"
click at [978, 150] on div "KM Máximo Rota" at bounding box center [864, 164] width 256 height 50
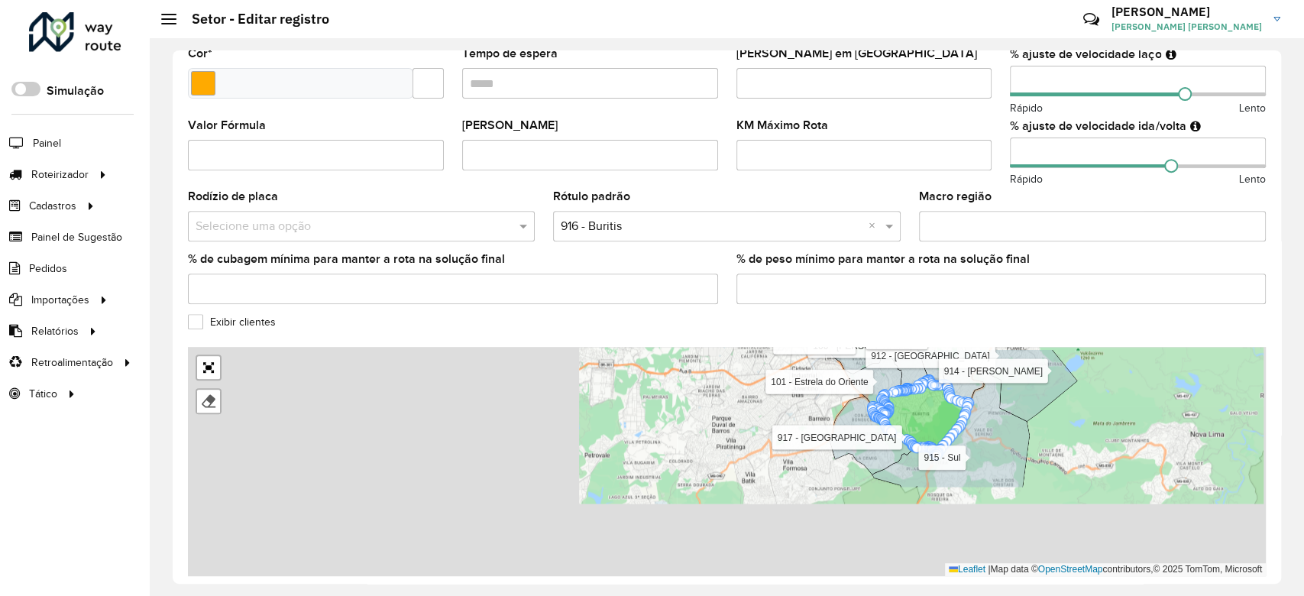
scroll to position [452, 0]
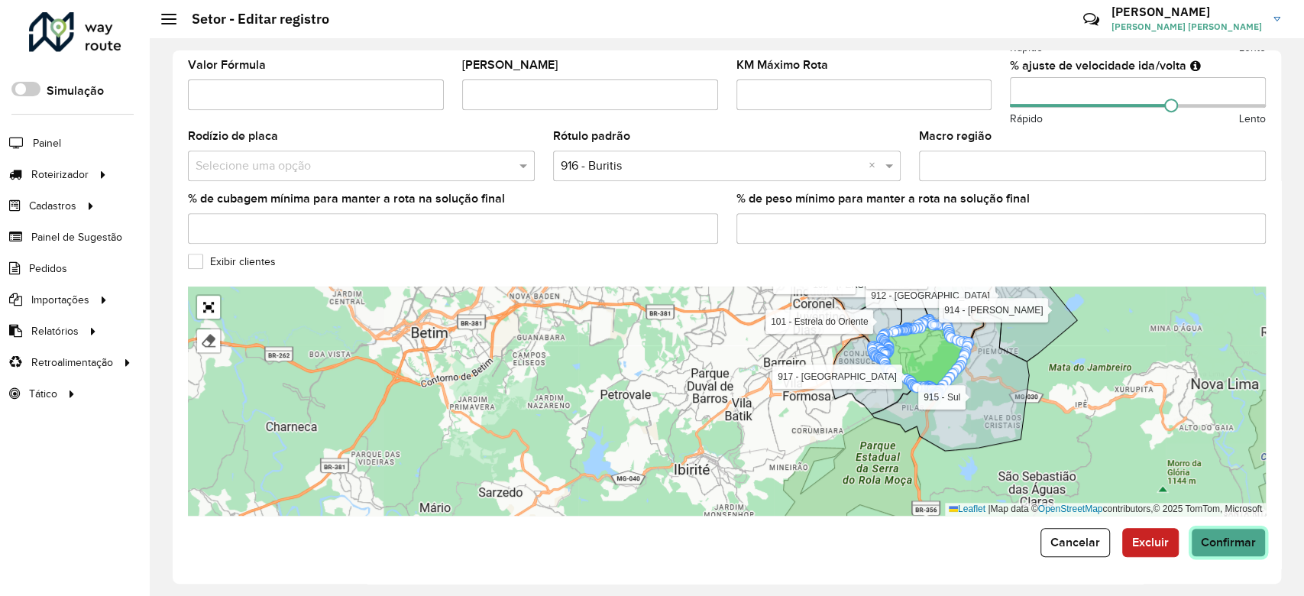
click at [1222, 539] on span "Confirmar" at bounding box center [1228, 542] width 55 height 13
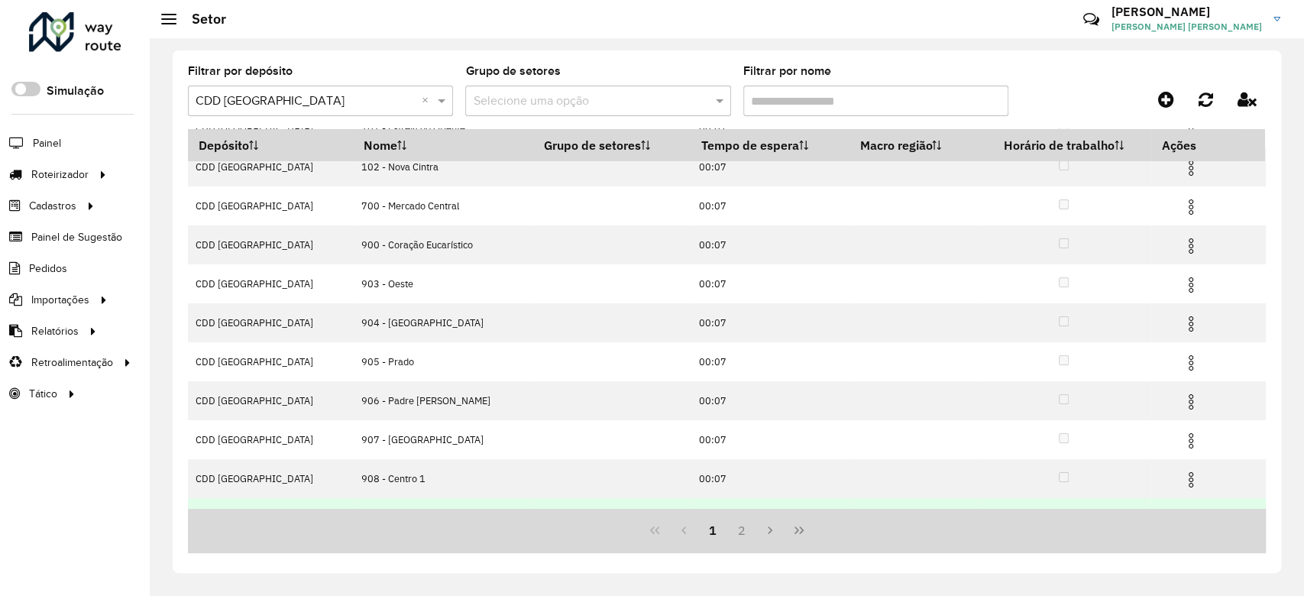
scroll to position [120, 0]
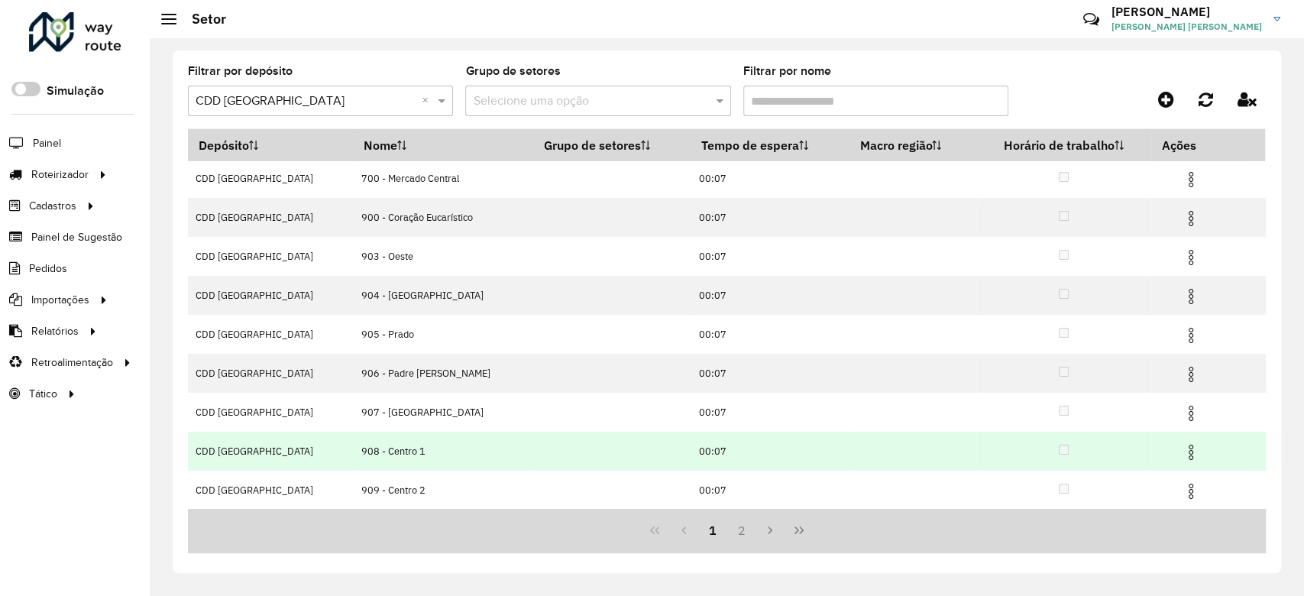
click at [1187, 452] on img at bounding box center [1191, 452] width 18 height 18
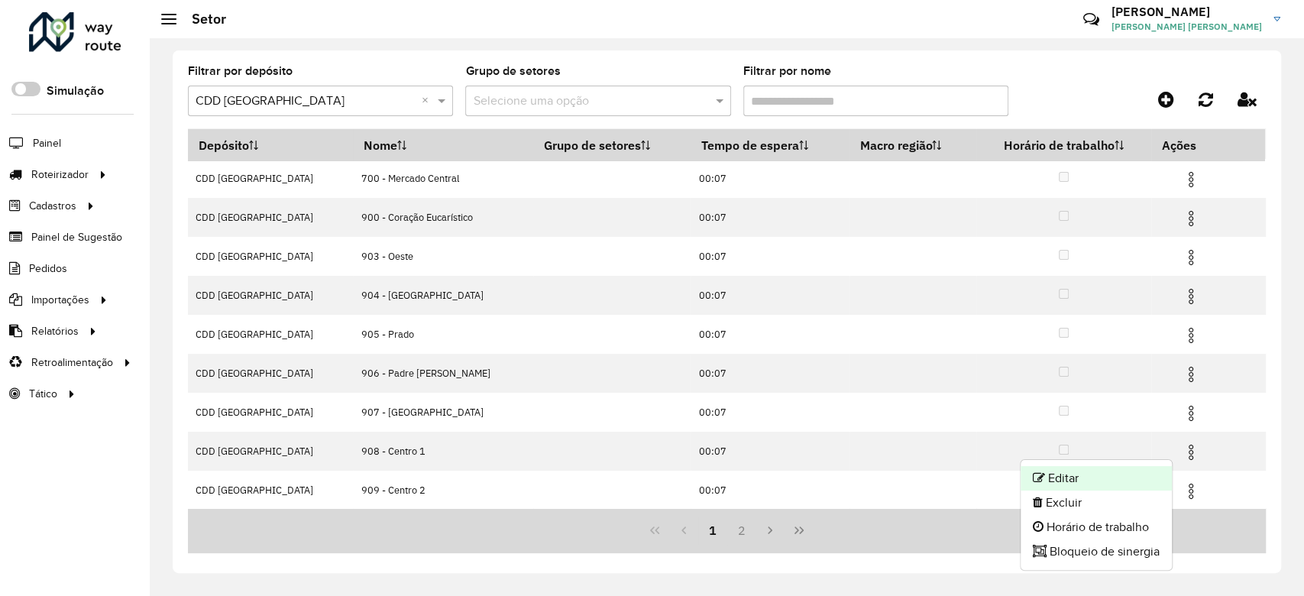
click at [1117, 475] on li "Editar" at bounding box center [1096, 478] width 151 height 24
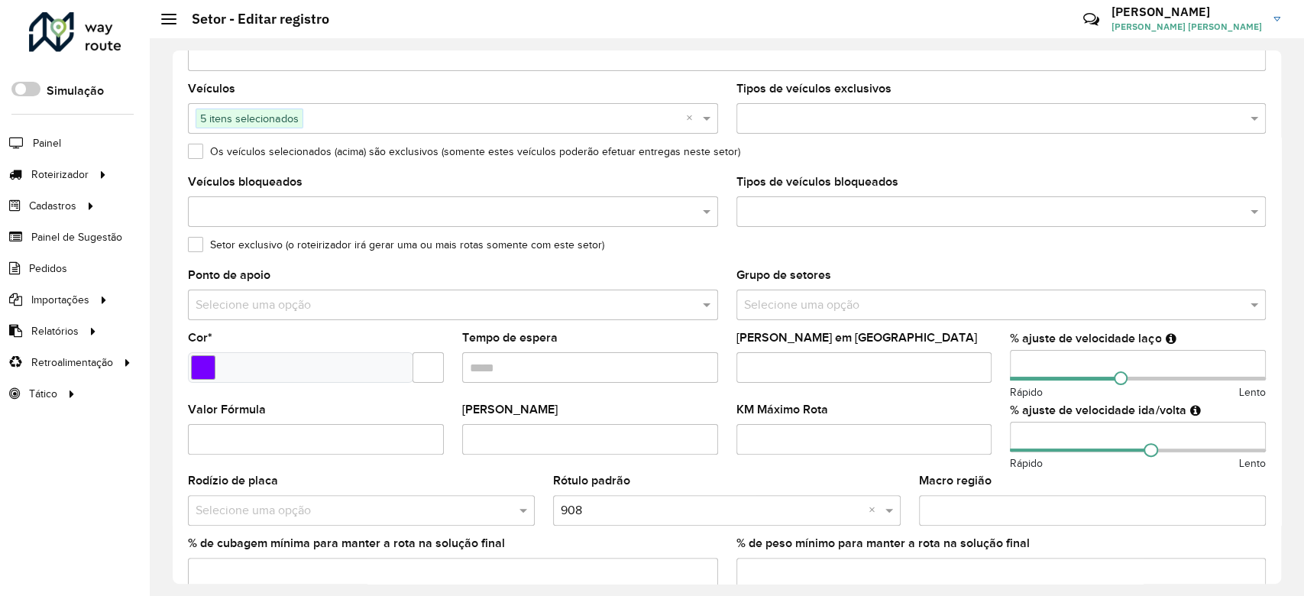
scroll to position [135, 0]
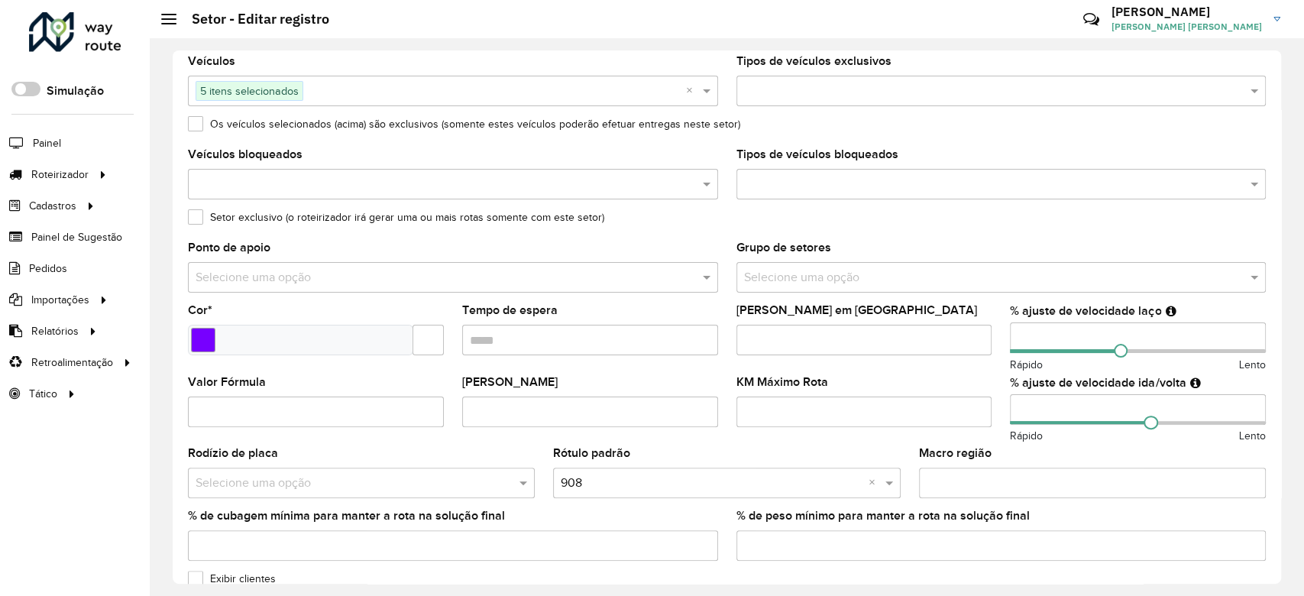
drag, startPoint x: 1045, startPoint y: 412, endPoint x: 979, endPoint y: 415, distance: 65.8
click at [979, 415] on formly-group "Veículos 5 itens selecionados × Tipos de veículos exclusivos Os veículos seleci…" at bounding box center [727, 314] width 1096 height 517
type input "**"
drag, startPoint x: 1043, startPoint y: 329, endPoint x: 973, endPoint y: 338, distance: 70.1
click at [973, 338] on formly-group "Veículos 5 itens selecionados × Tipos de veículos exclusivos Os veículos seleci…" at bounding box center [727, 314] width 1096 height 517
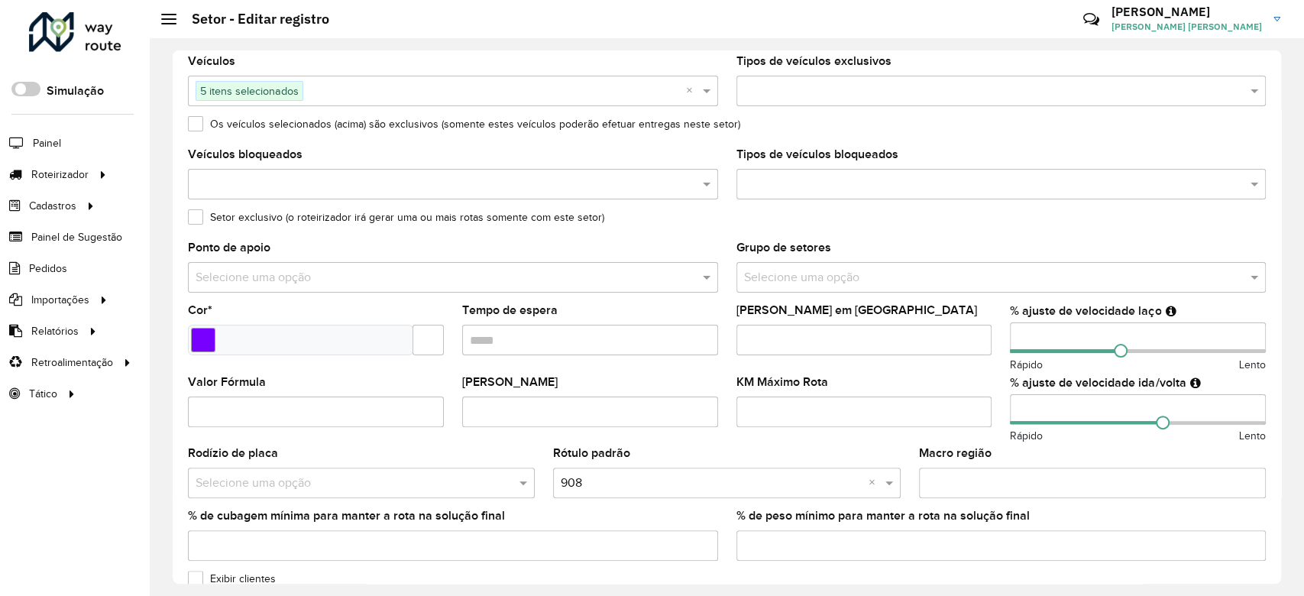
type input "**"
click at [959, 306] on div "[PERSON_NAME] em [GEOGRAPHIC_DATA]" at bounding box center [864, 330] width 256 height 50
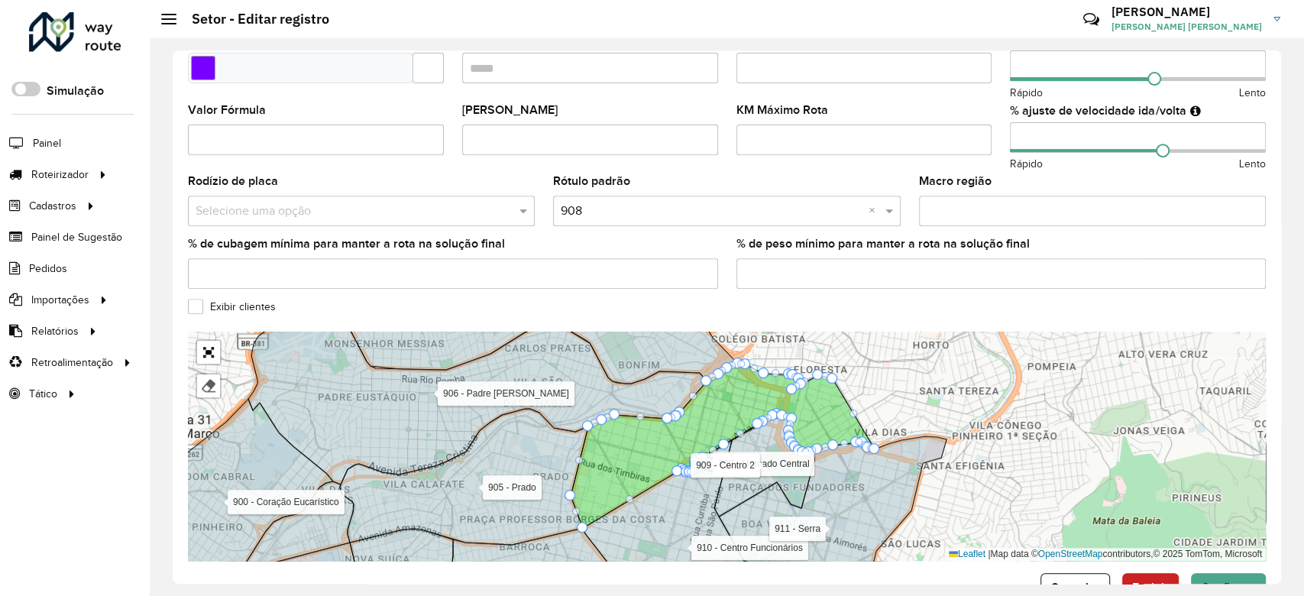
scroll to position [452, 0]
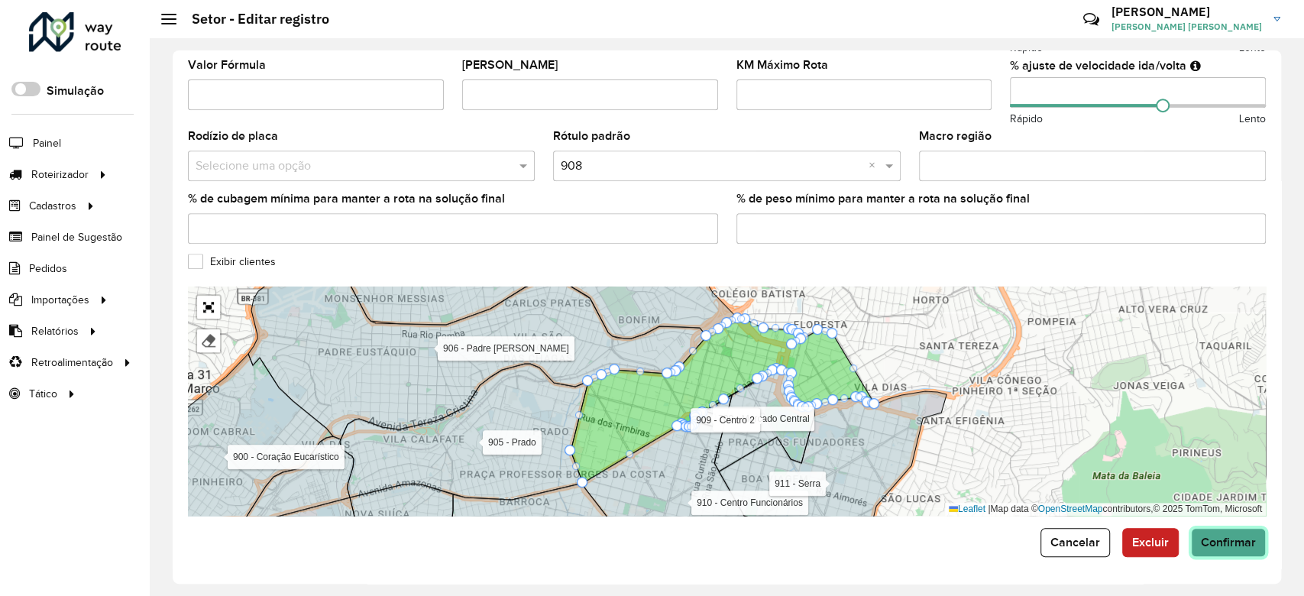
click at [1235, 541] on span "Confirmar" at bounding box center [1228, 542] width 55 height 13
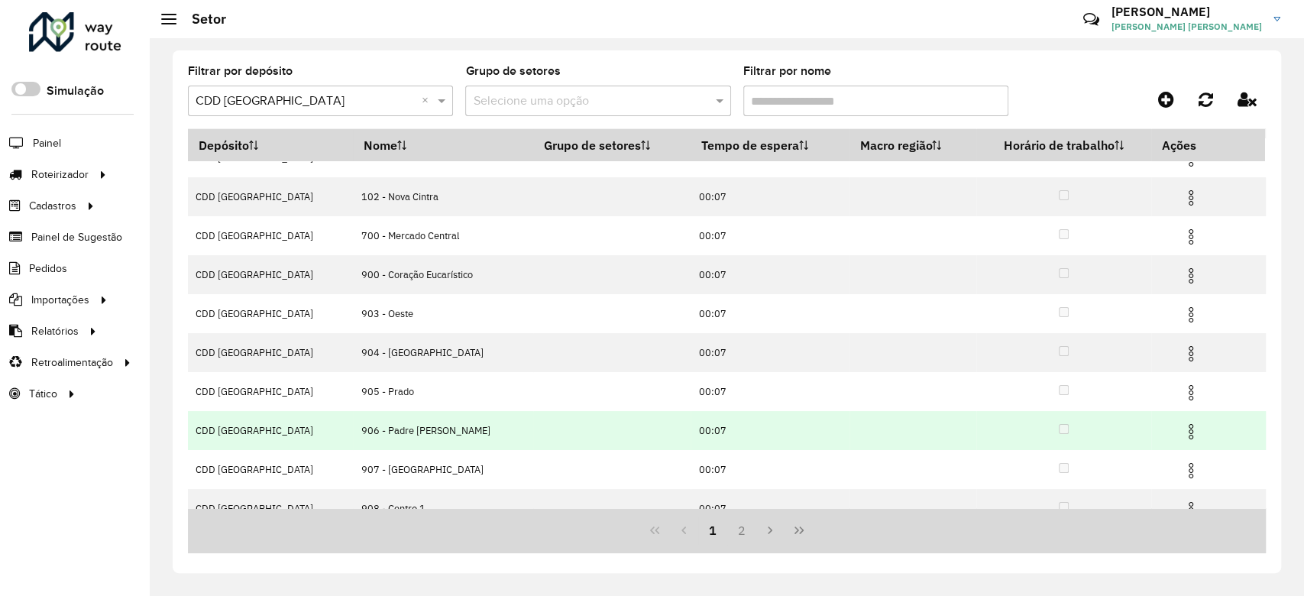
scroll to position [120, 0]
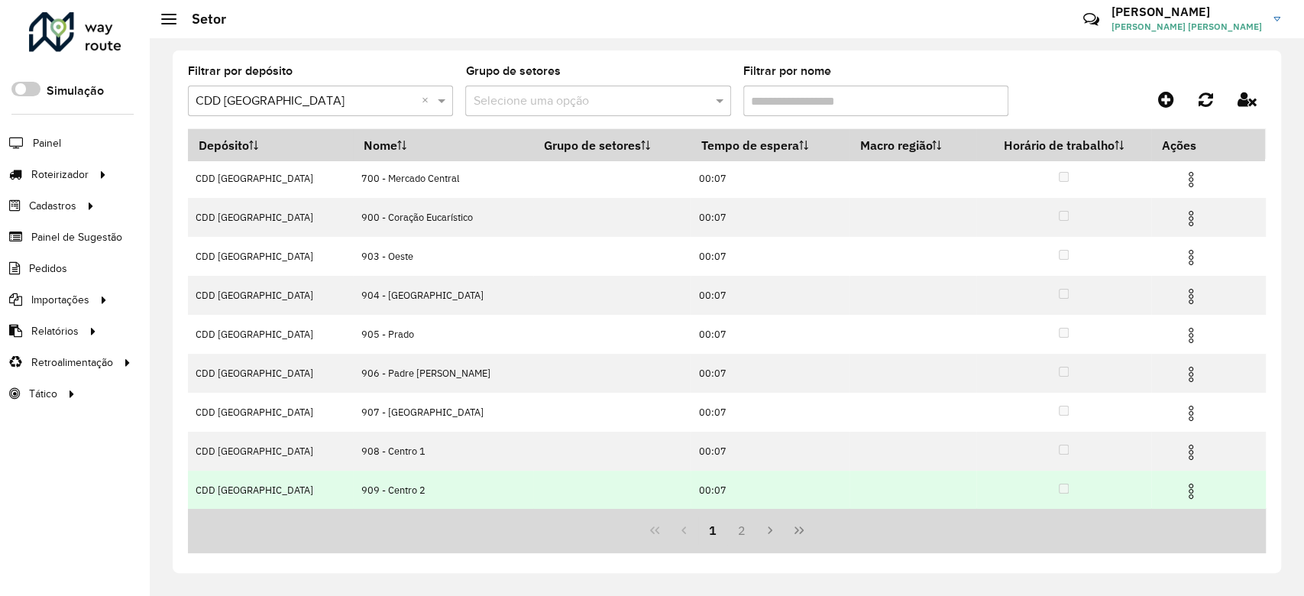
click at [1191, 494] on img at bounding box center [1191, 491] width 18 height 18
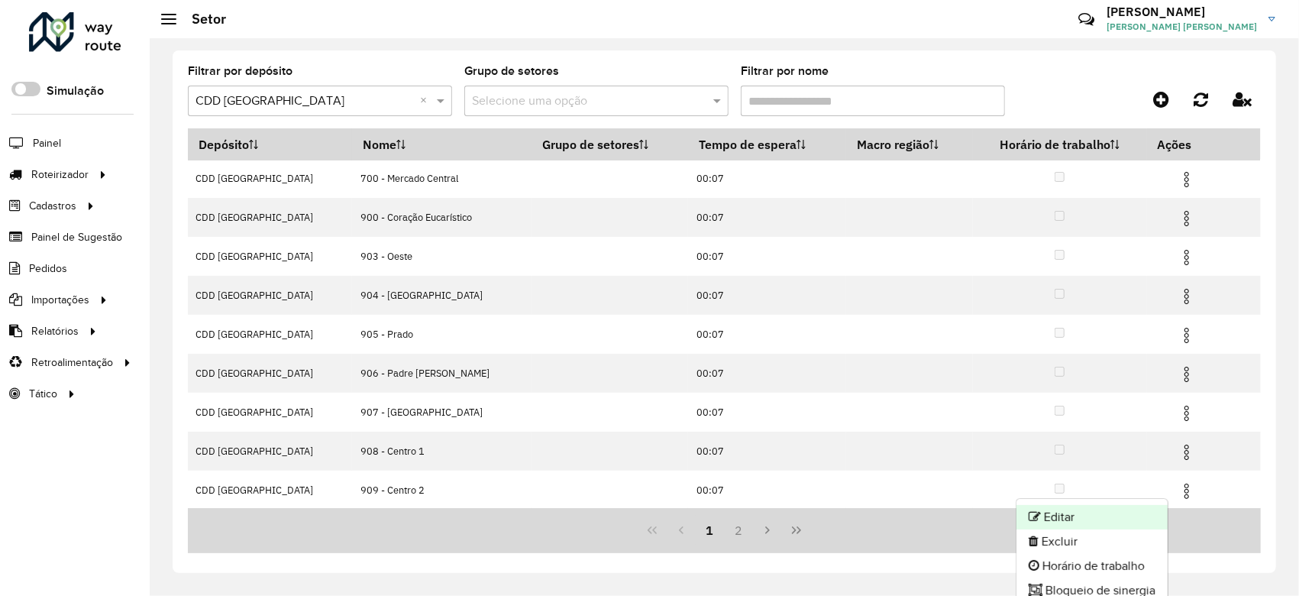
click at [1076, 510] on li "Editar" at bounding box center [1092, 517] width 151 height 24
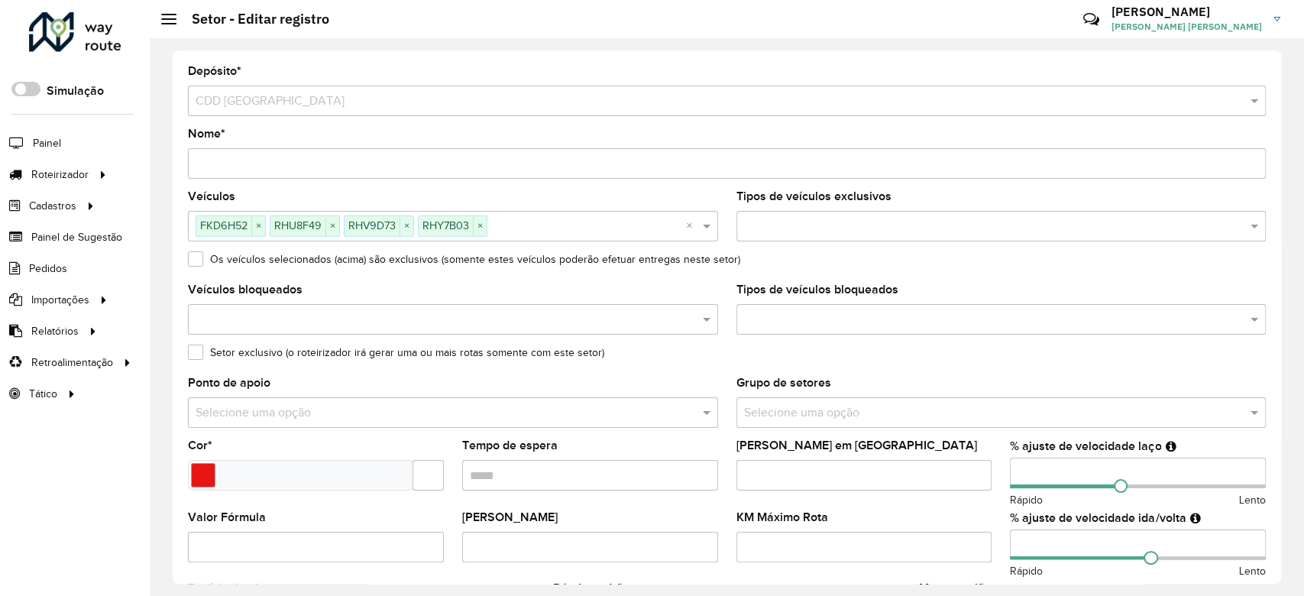
click at [1047, 467] on input "number" at bounding box center [1138, 473] width 256 height 31
drag, startPoint x: 1047, startPoint y: 467, endPoint x: 995, endPoint y: 468, distance: 52.7
click at [995, 468] on formly-group "Veículos FKD6H52 × RHU8F49 × RHV9D73 × RHY7B03 × × Tipos de veículos exclusivos…" at bounding box center [727, 449] width 1096 height 517
type input "**"
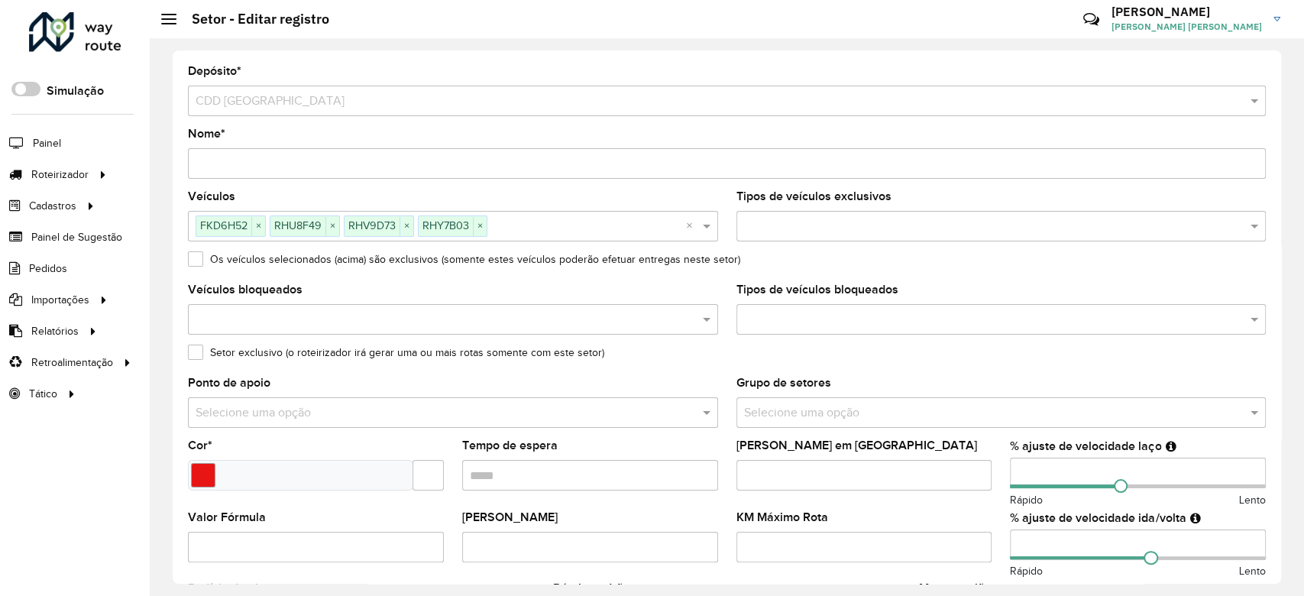
click at [1053, 550] on input "number" at bounding box center [1138, 544] width 256 height 31
type input "*"
type input "**"
click at [968, 521] on div "KM Máximo Rota" at bounding box center [864, 537] width 256 height 50
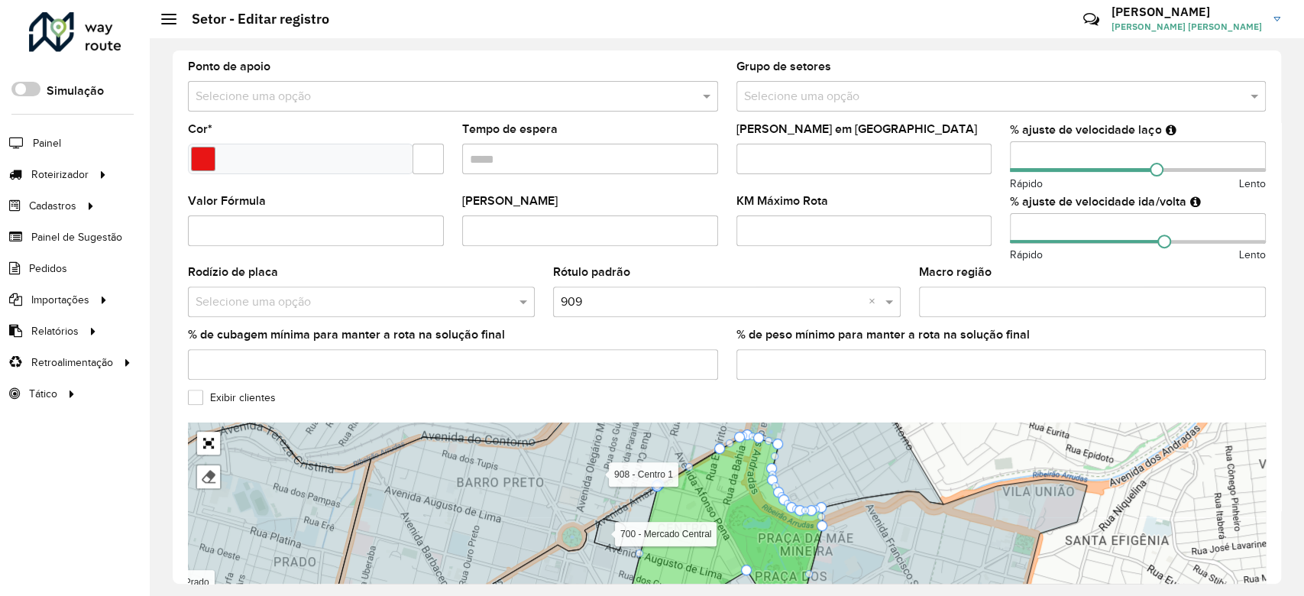
scroll to position [452, 0]
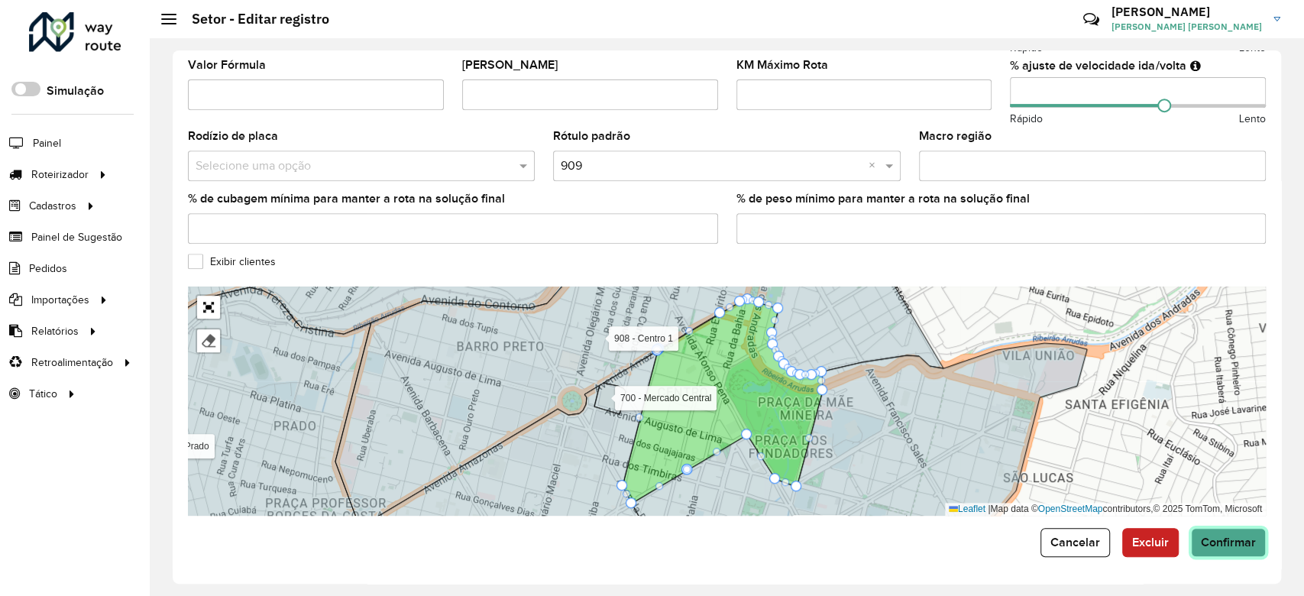
click at [1212, 547] on span "Confirmar" at bounding box center [1228, 542] width 55 height 13
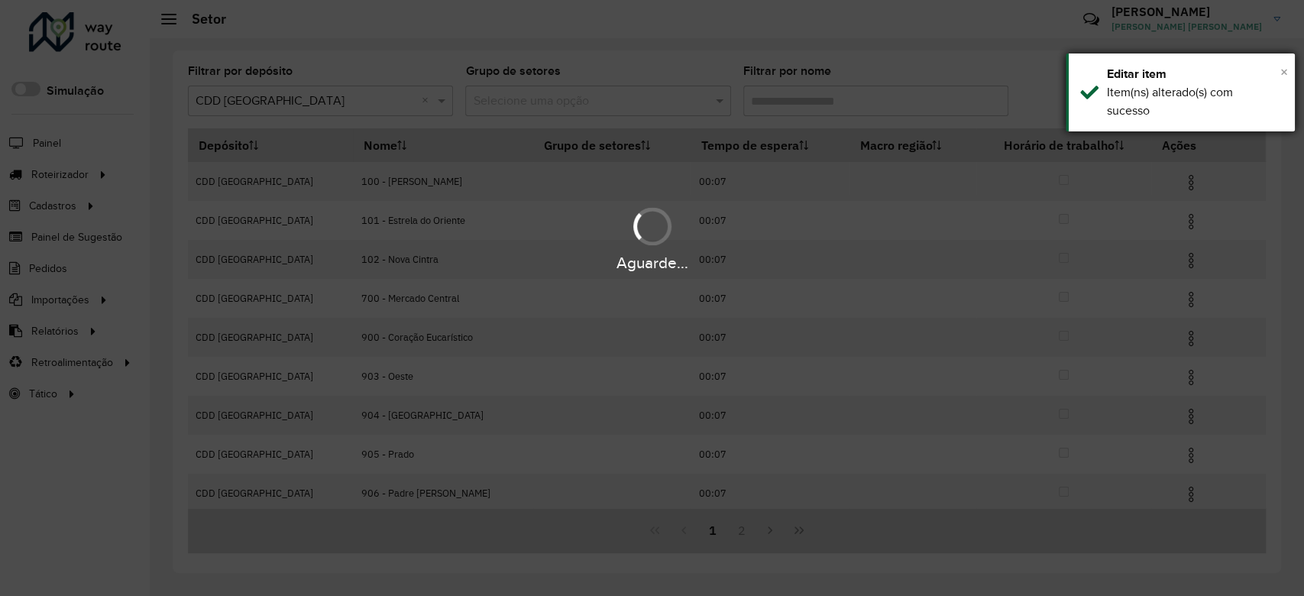
click at [1283, 77] on span "×" at bounding box center [1284, 71] width 8 height 17
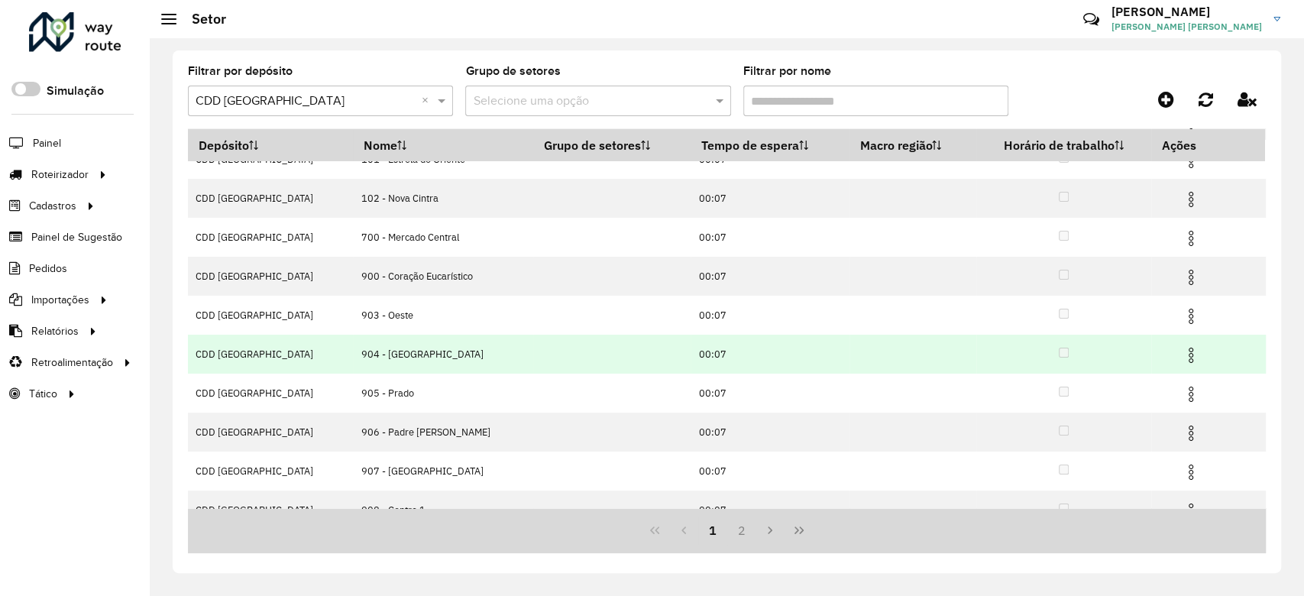
scroll to position [120, 0]
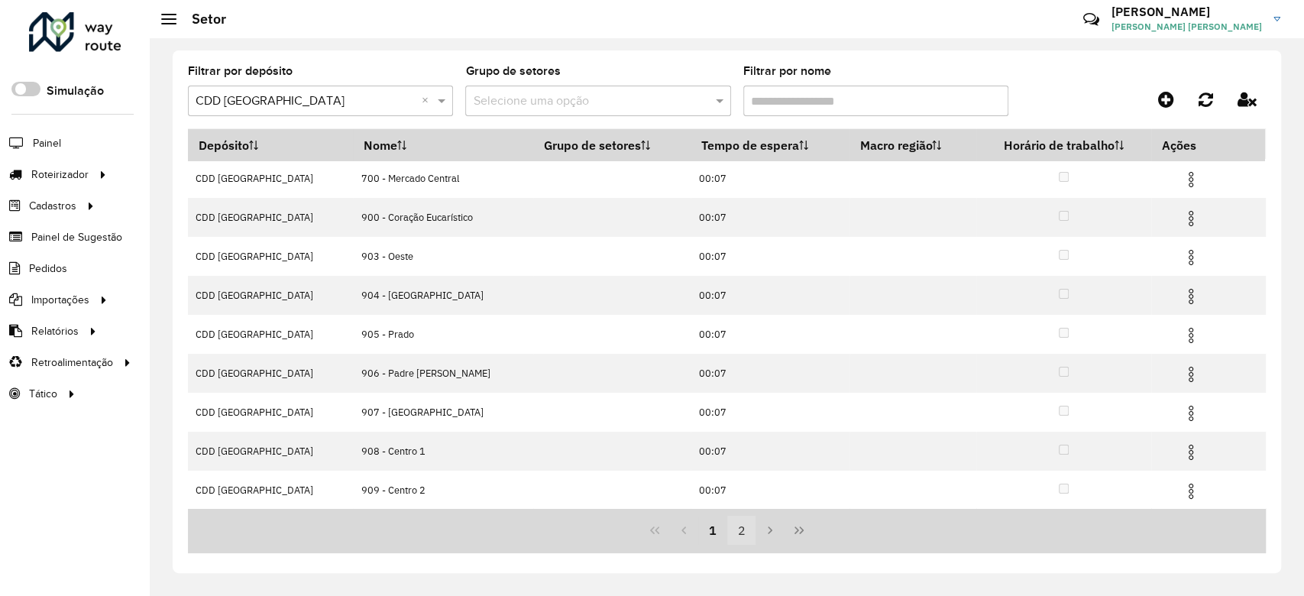
click at [730, 528] on button "2" at bounding box center [741, 530] width 29 height 29
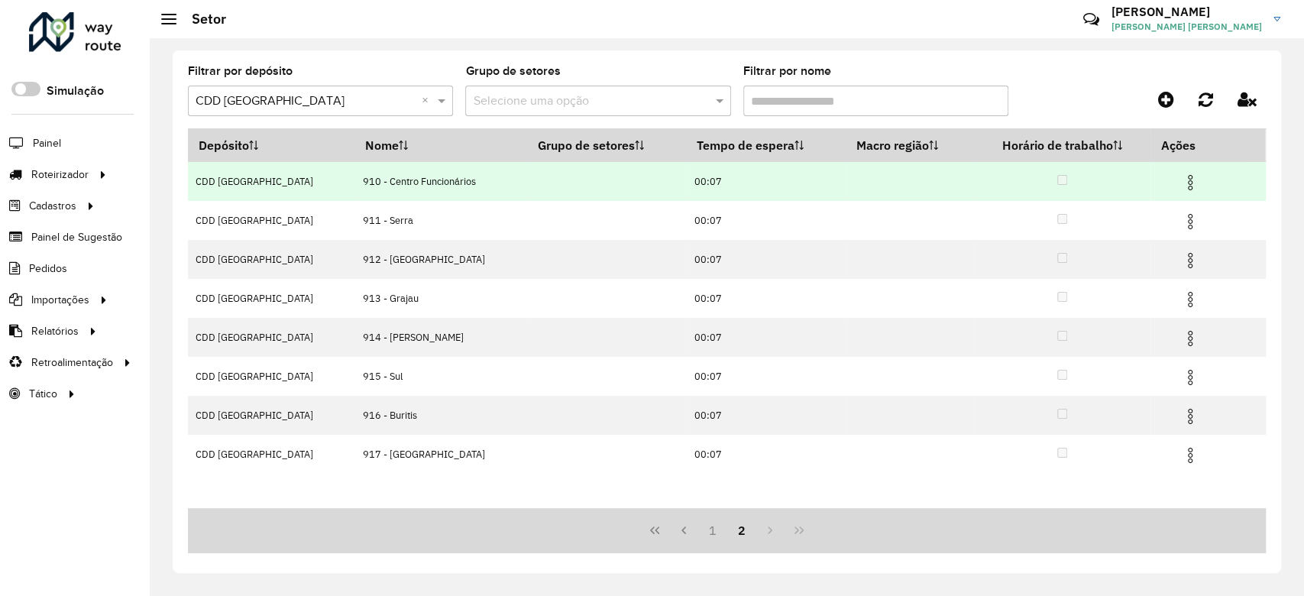
click at [1187, 178] on img at bounding box center [1190, 182] width 18 height 18
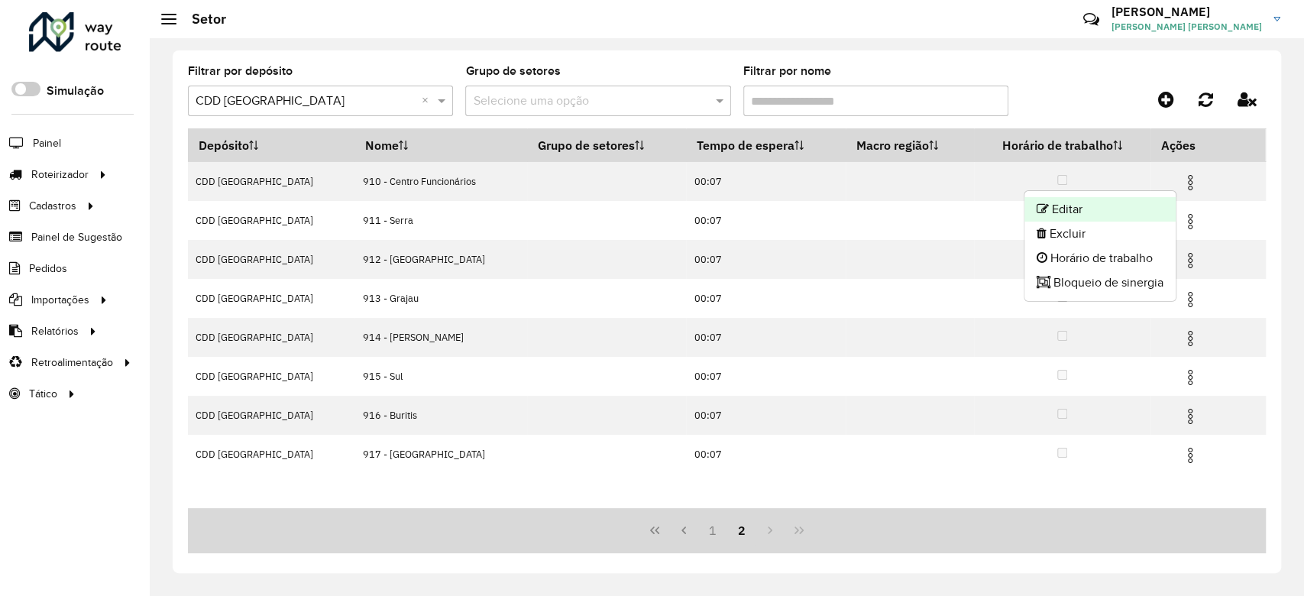
click at [1125, 208] on li "Editar" at bounding box center [1099, 209] width 151 height 24
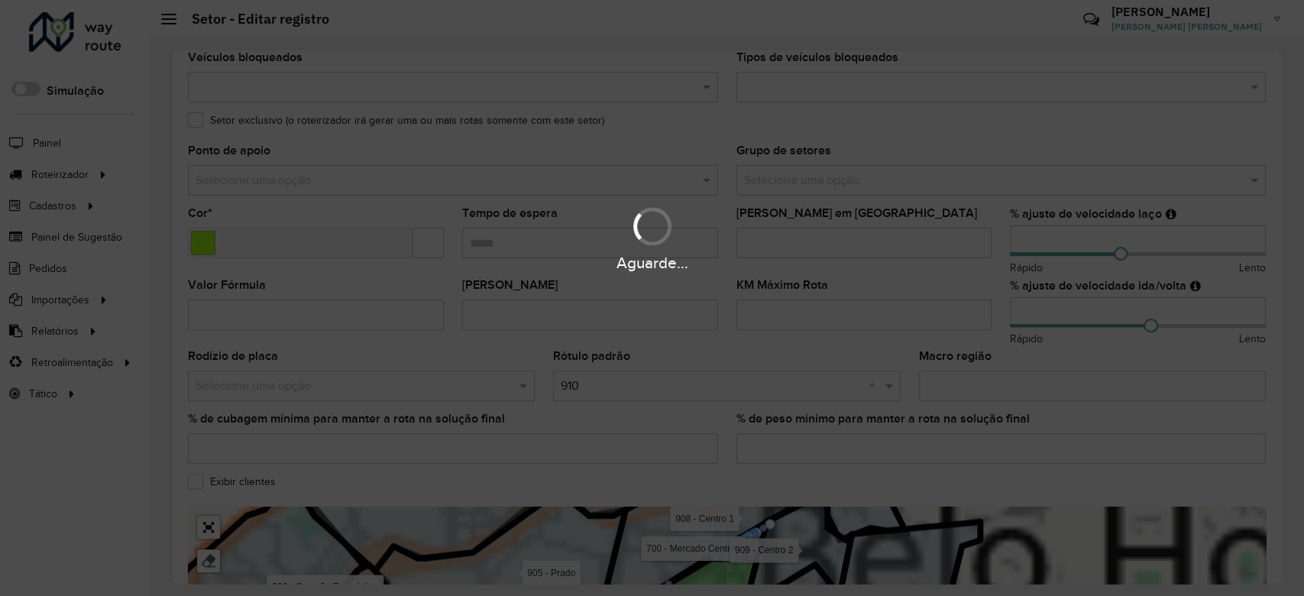
scroll to position [203, 0]
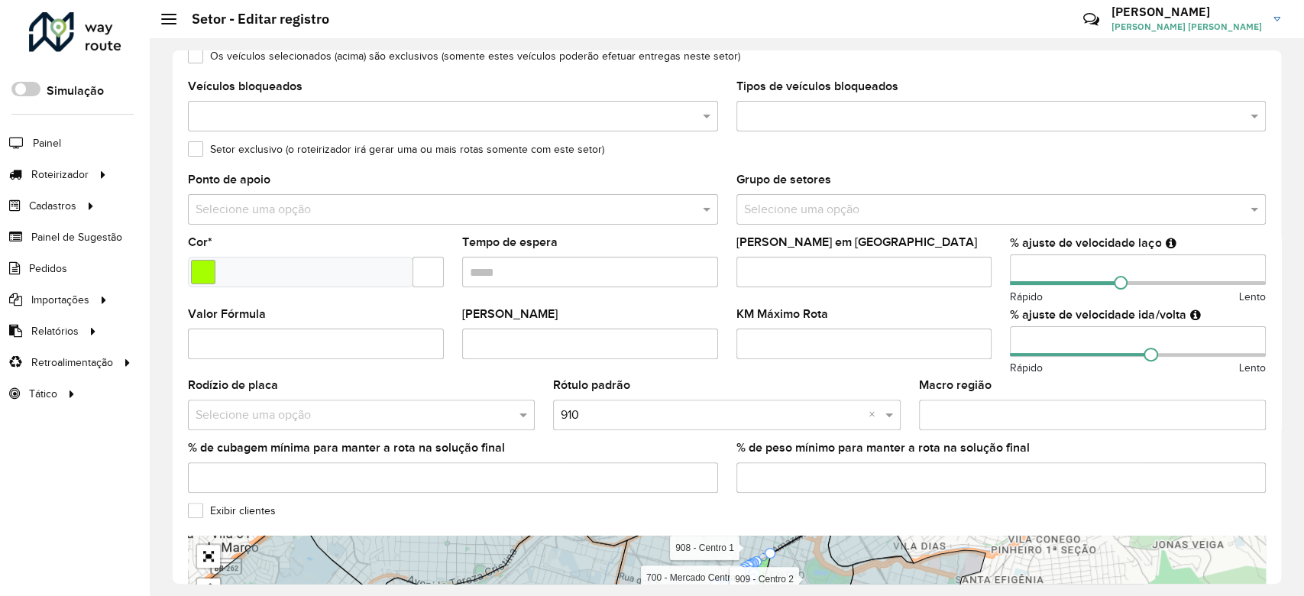
drag, startPoint x: 1035, startPoint y: 277, endPoint x: 976, endPoint y: 279, distance: 59.6
click at [976, 278] on formly-group "Veículos 5 itens selecionados × Tipos de veículos exclusivos Os veículos seleci…" at bounding box center [727, 246] width 1096 height 517
type input "**"
click at [1002, 316] on formly-field "% ajuste de velocidade ida/volta Rápido Lento" at bounding box center [1138, 345] width 274 height 72
drag, startPoint x: 1054, startPoint y: 339, endPoint x: 982, endPoint y: 341, distance: 71.8
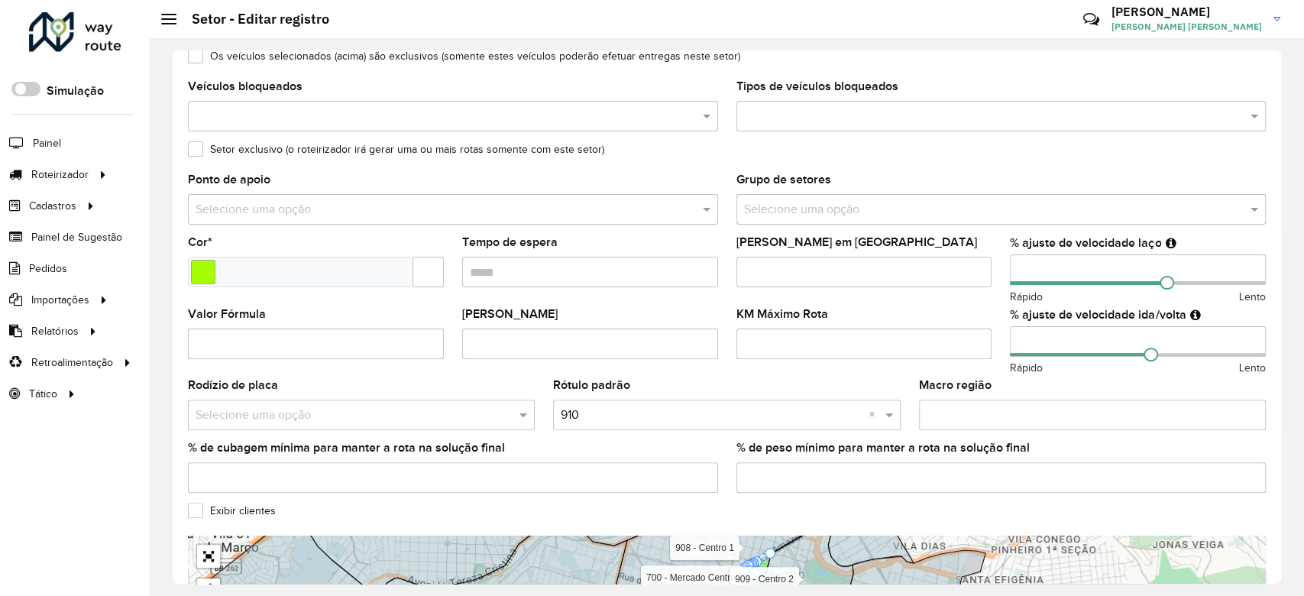
click at [982, 341] on formly-group "Veículos 5 itens selecionados × Tipos de veículos exclusivos Os veículos seleci…" at bounding box center [727, 246] width 1096 height 517
type input "**"
click at [995, 316] on formly-field "KM Máximo Rota" at bounding box center [864, 345] width 274 height 72
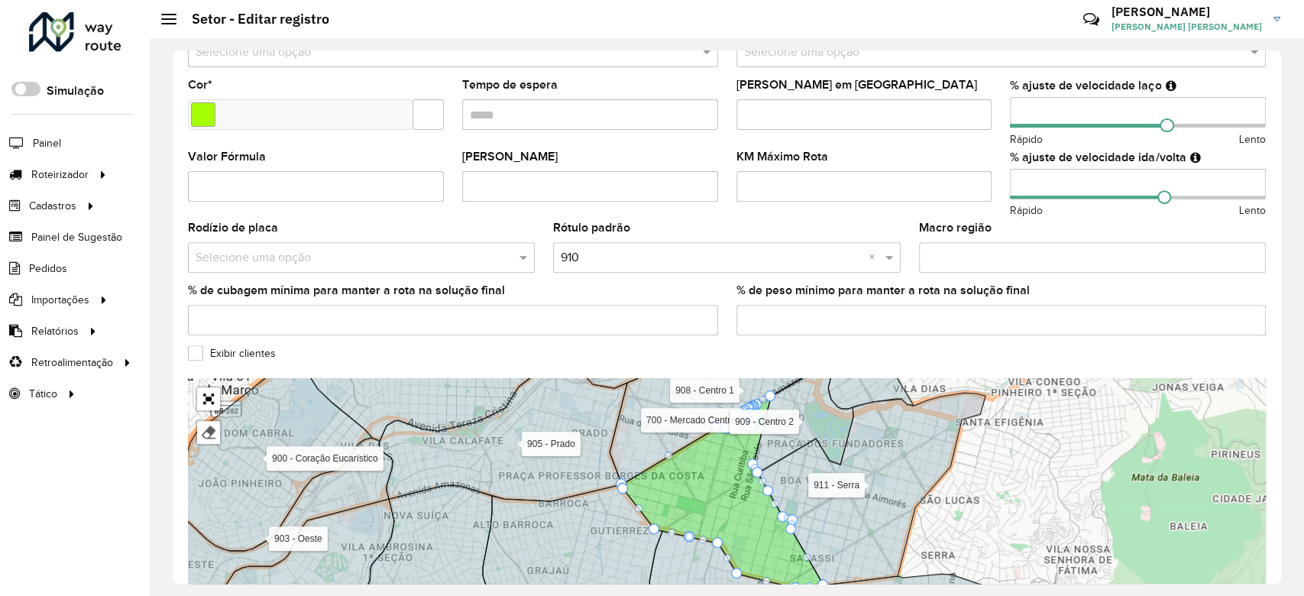
scroll to position [452, 0]
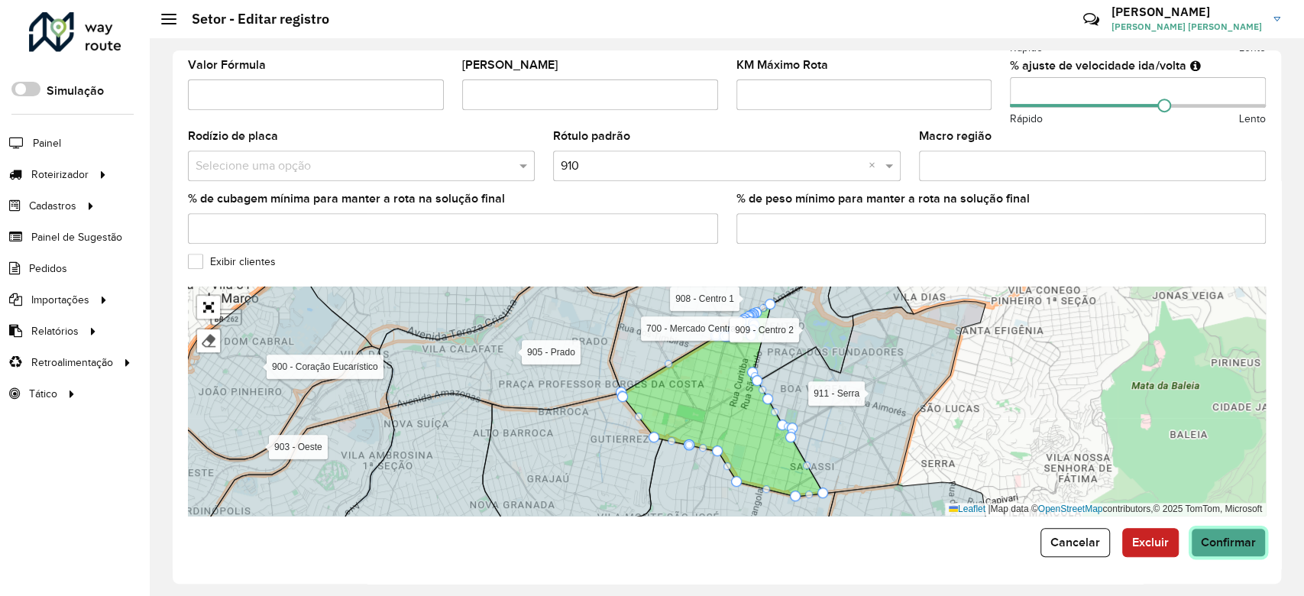
click at [1221, 555] on button "Confirmar" at bounding box center [1228, 542] width 75 height 29
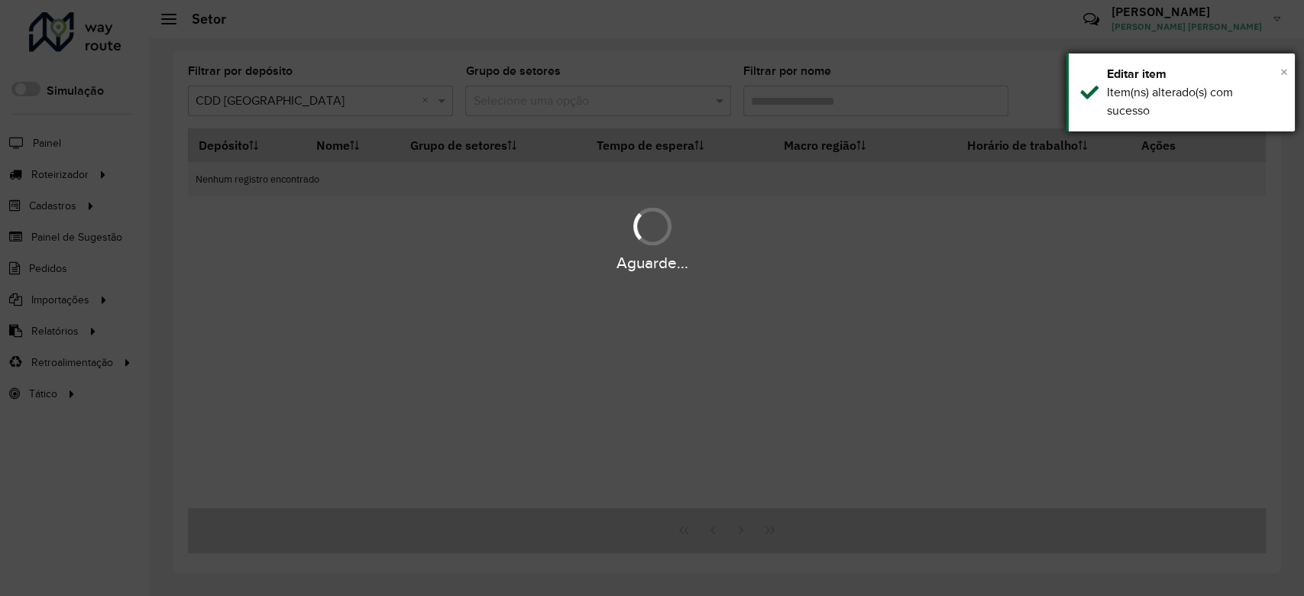
click at [1282, 73] on span "×" at bounding box center [1284, 71] width 8 height 17
